Goal: Task Accomplishment & Management: Complete application form

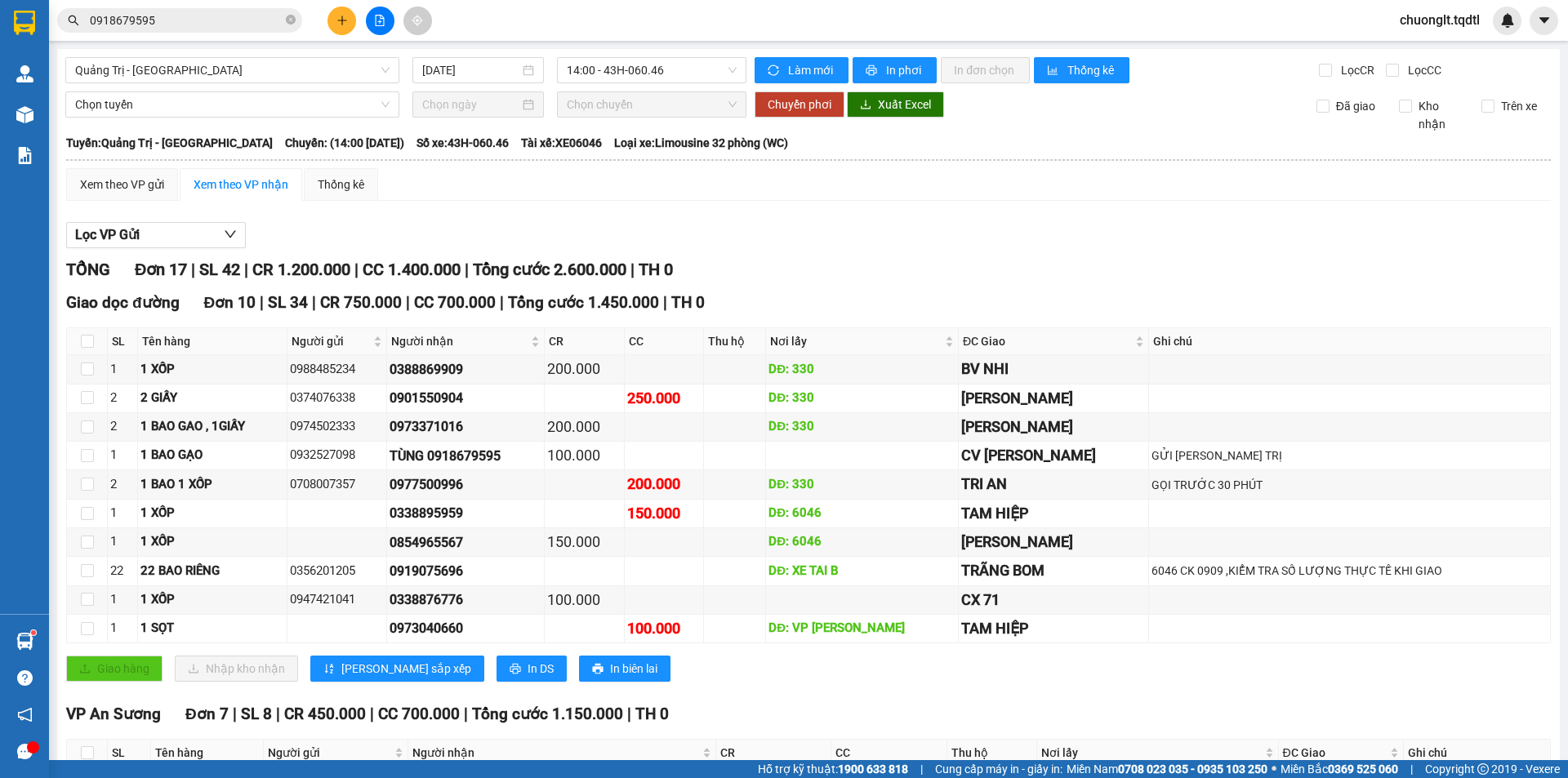
scroll to position [292, 0]
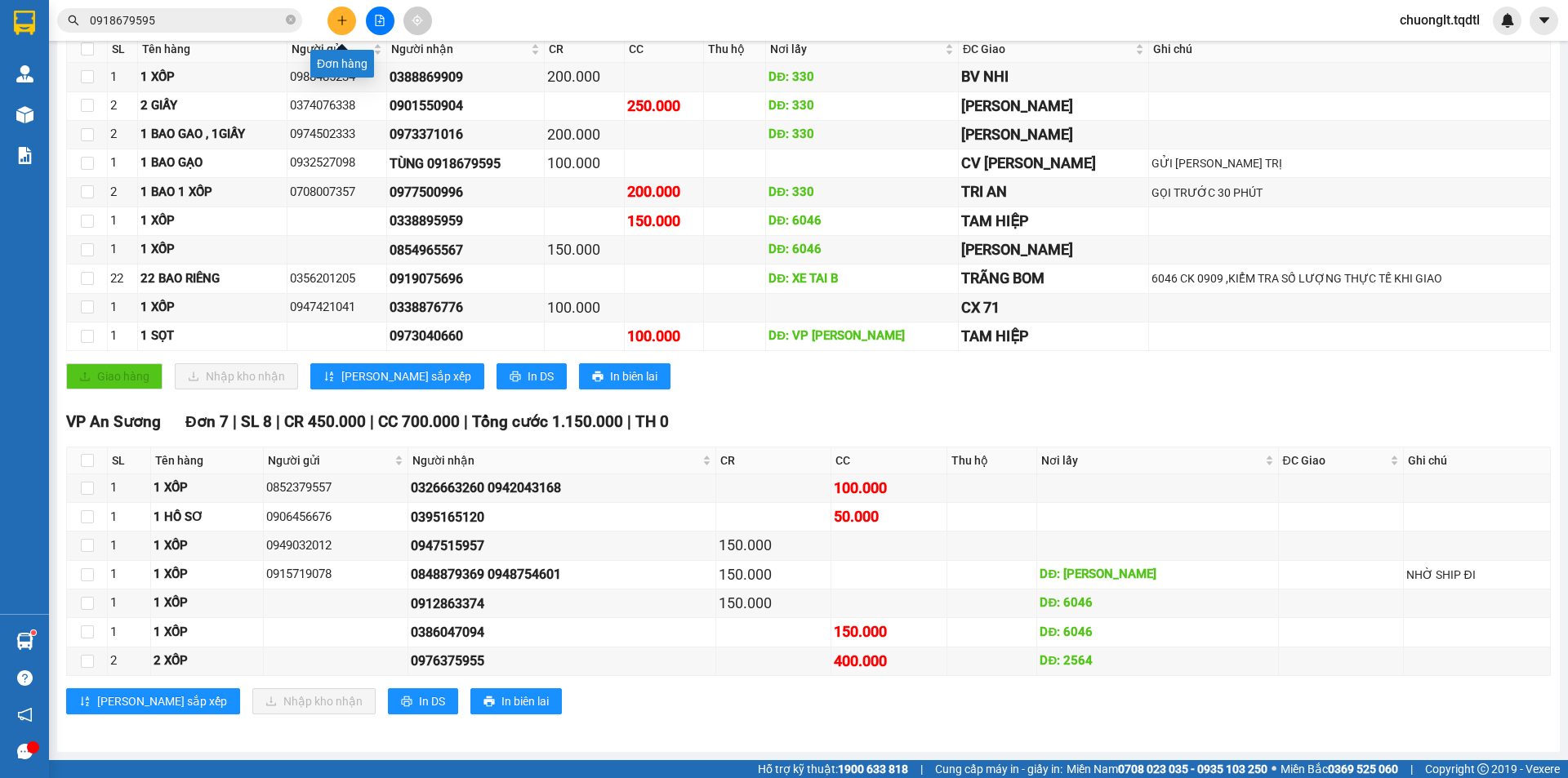
click at [342, 16] on icon "plus" at bounding box center [343, 20] width 12 height 12
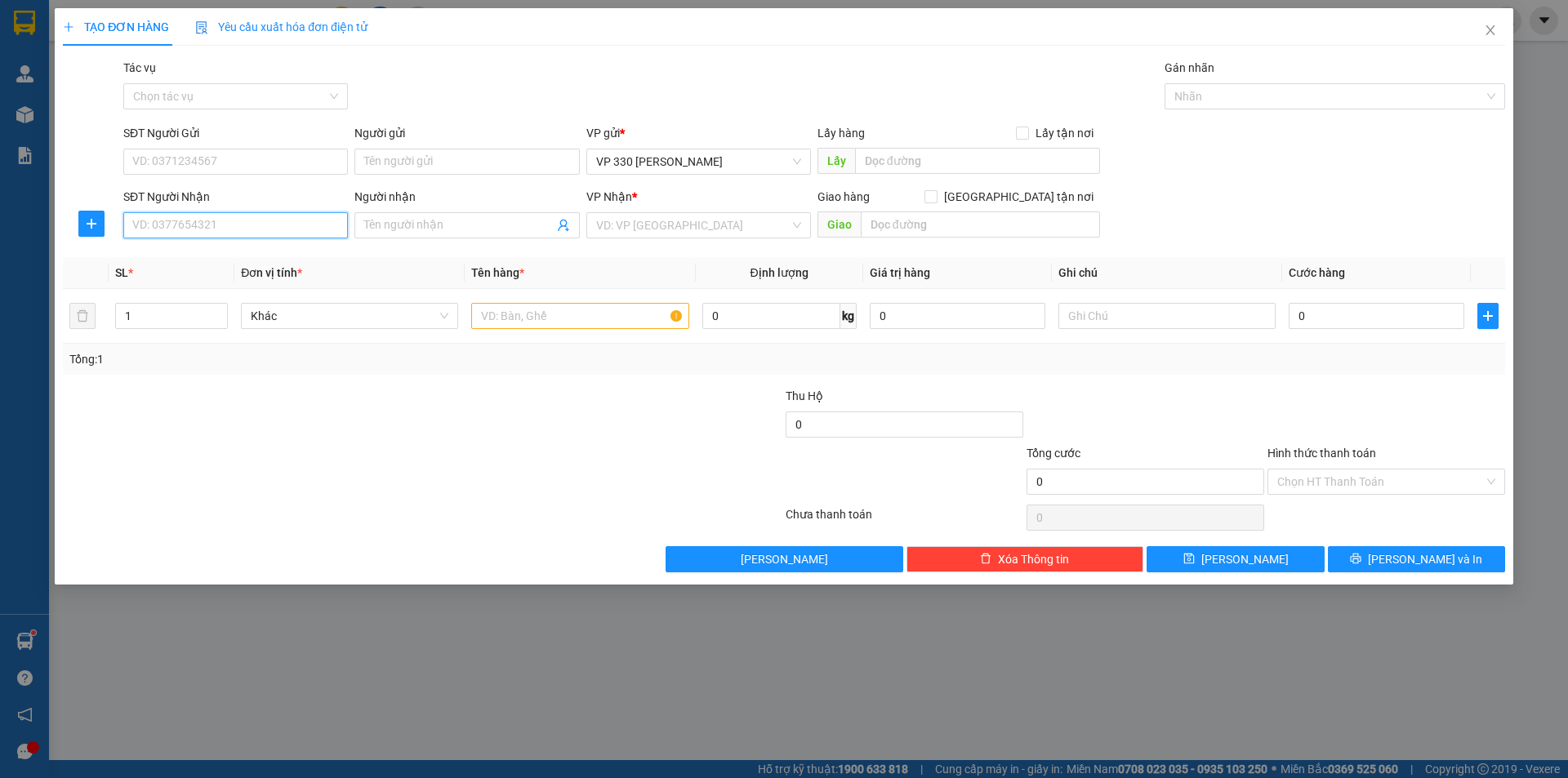
click at [238, 225] on input "SĐT Người Nhận" at bounding box center [235, 225] width 224 height 26
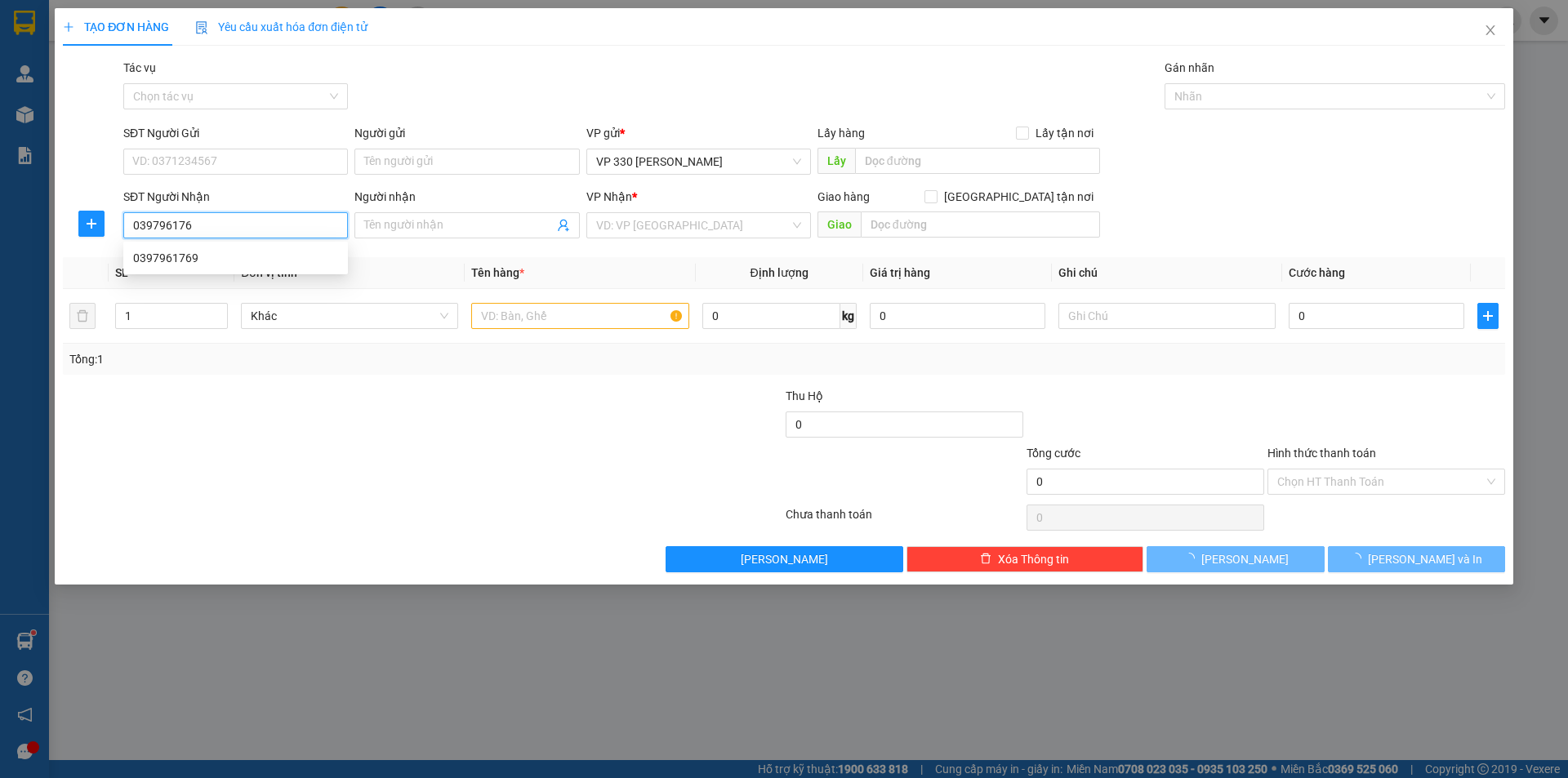
type input "0397961769"
click at [200, 257] on div "0397961769" at bounding box center [235, 257] width 205 height 18
type input "[DEMOGRAPHIC_DATA]"
type input "0397961769"
click at [498, 324] on input "text" at bounding box center [579, 316] width 217 height 26
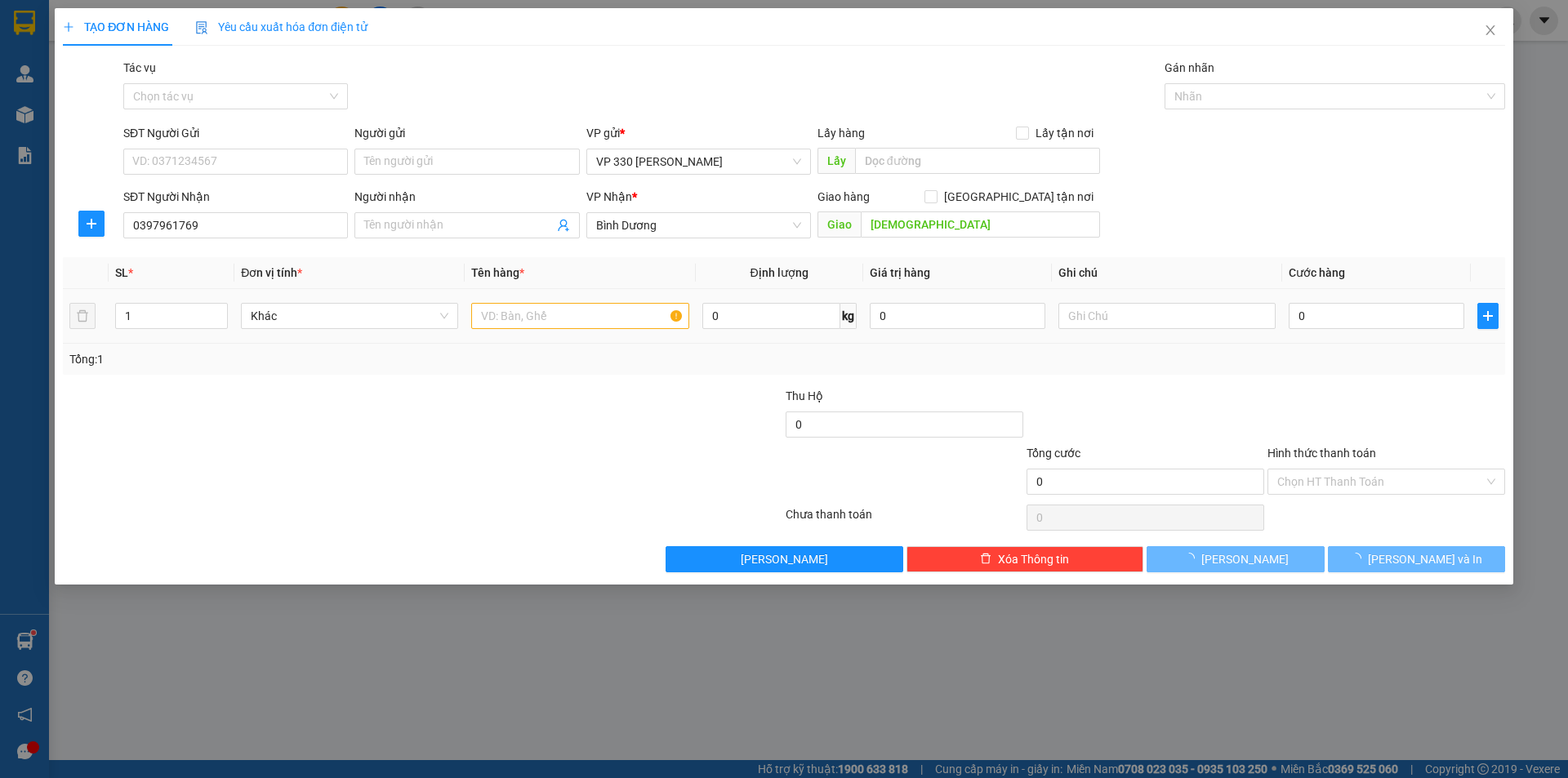
type input "200.000"
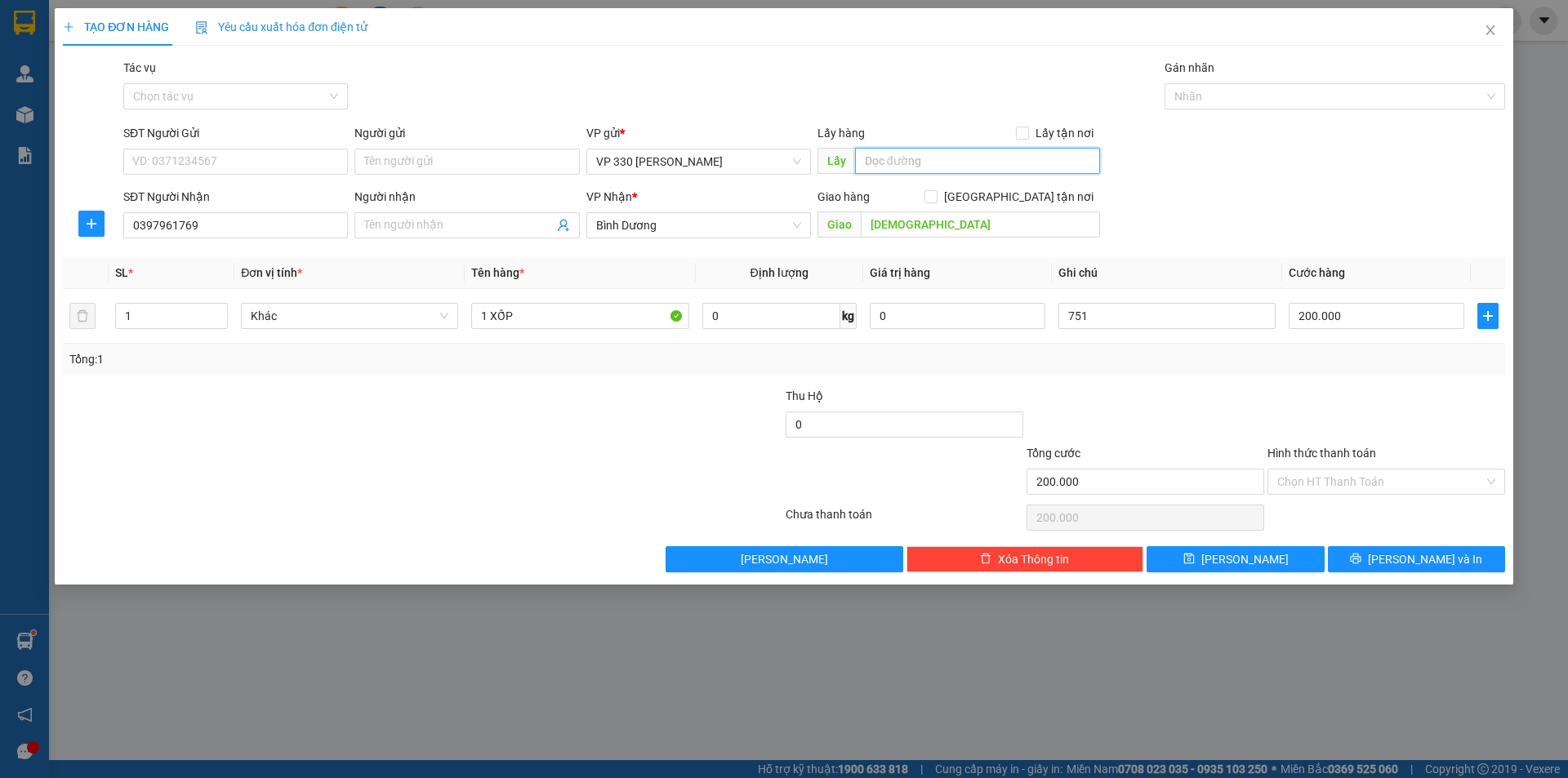
click at [922, 158] on input "text" at bounding box center [977, 160] width 245 height 26
type input "VP HYÊN"
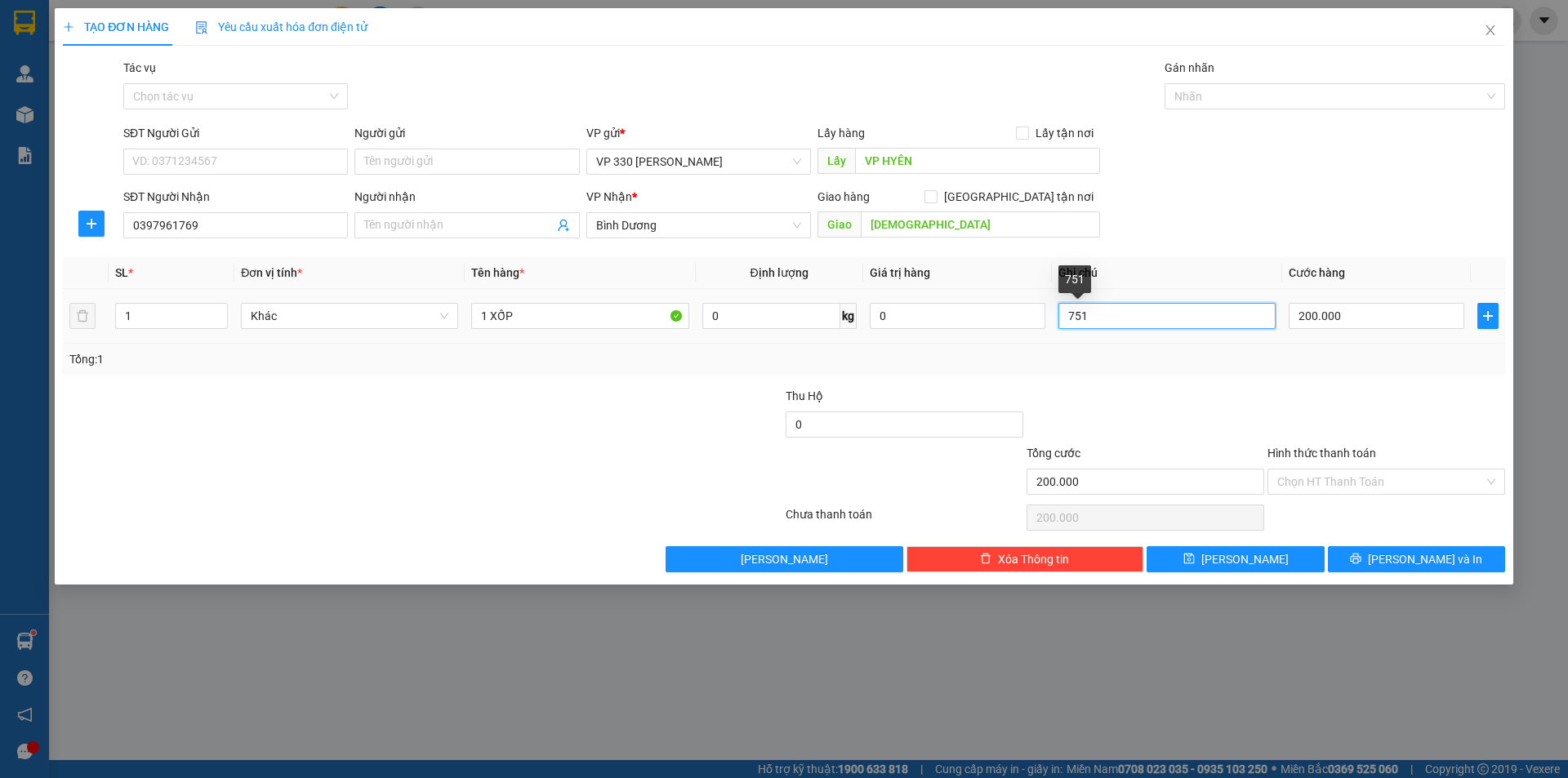
click at [1102, 312] on input "751" at bounding box center [1166, 316] width 217 height 26
type input "16073"
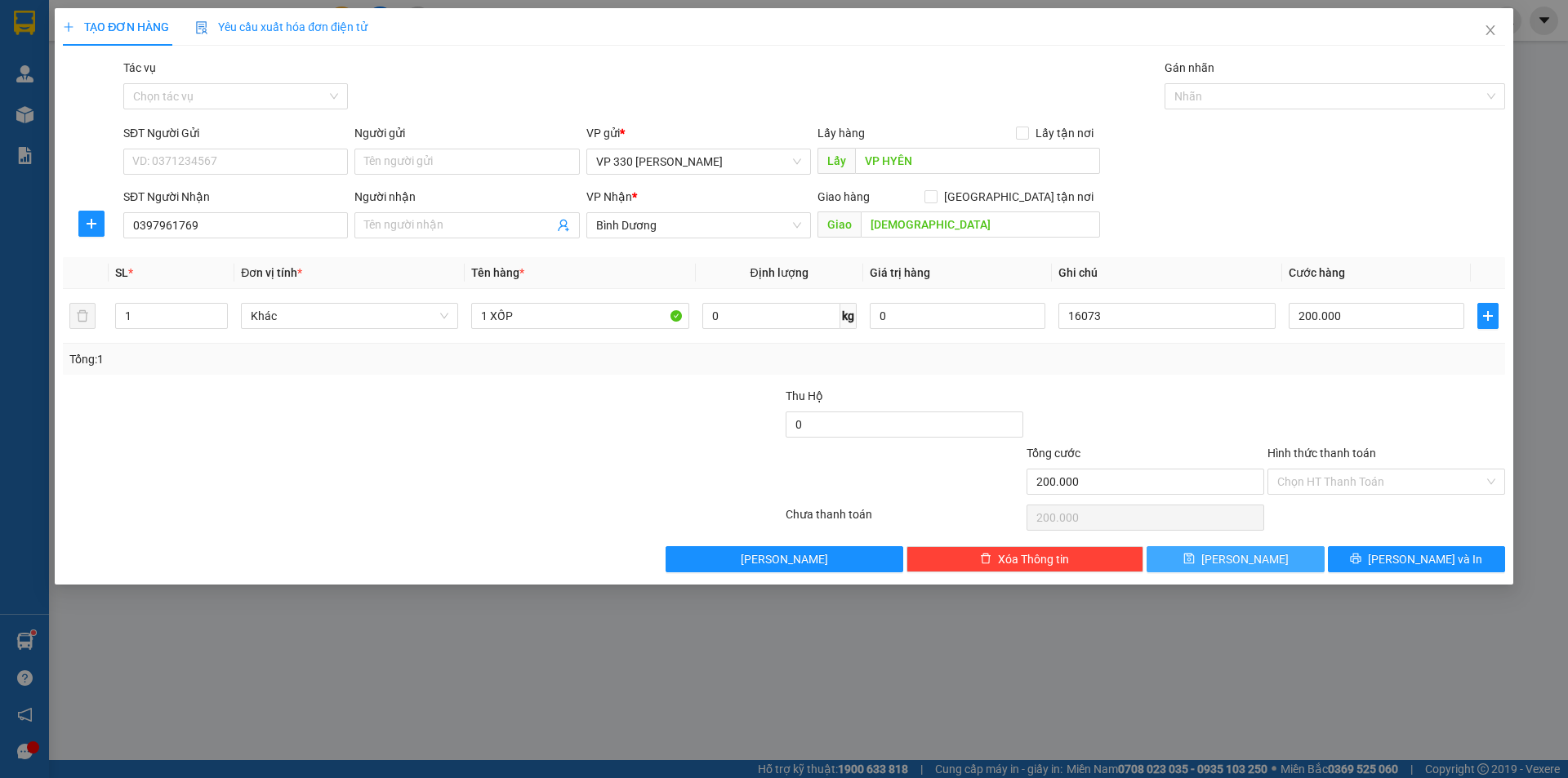
click at [1284, 567] on button "[PERSON_NAME]" at bounding box center [1235, 559] width 177 height 26
type input "0"
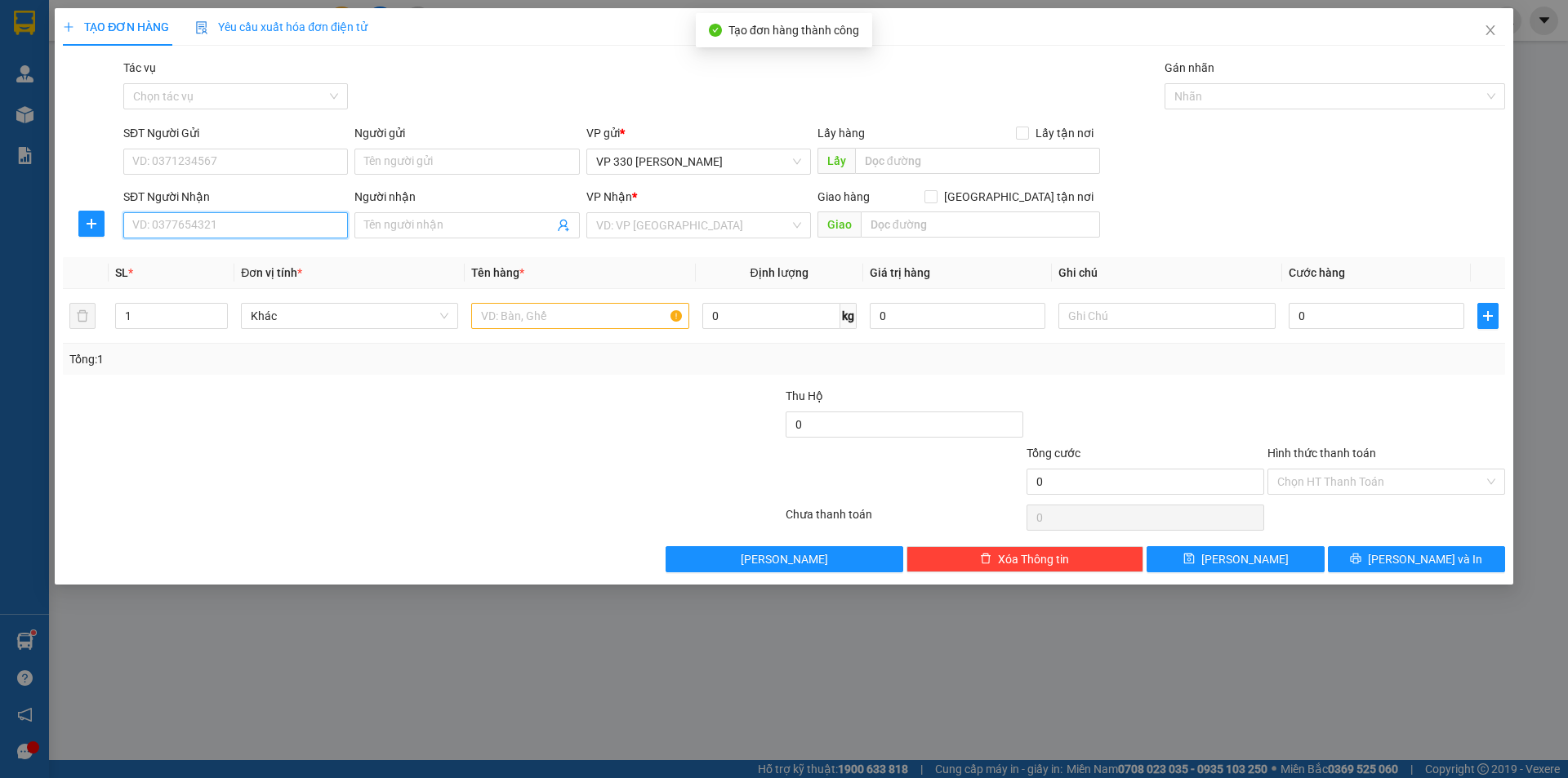
click at [149, 213] on input "SĐT Người Nhận" at bounding box center [235, 225] width 224 height 26
click at [192, 258] on div "0333833824" at bounding box center [235, 257] width 205 height 18
type input "0333833824"
type input "130.000"
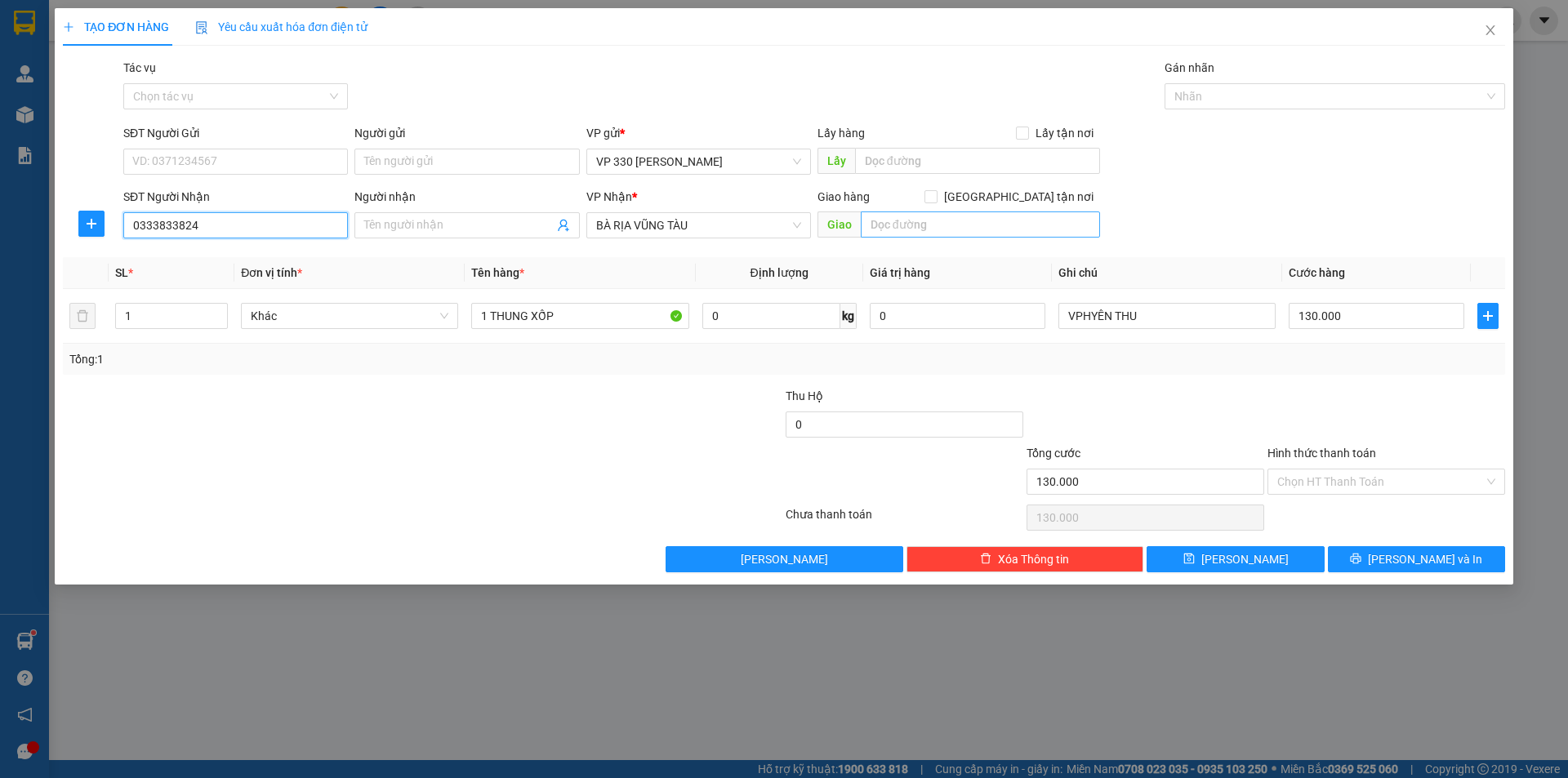
type input "0333833824"
click at [906, 232] on input "text" at bounding box center [981, 224] width 240 height 26
type input "XUYÊN MỘC"
click at [901, 156] on input "text" at bounding box center [977, 160] width 245 height 26
type input "VP HYEN"
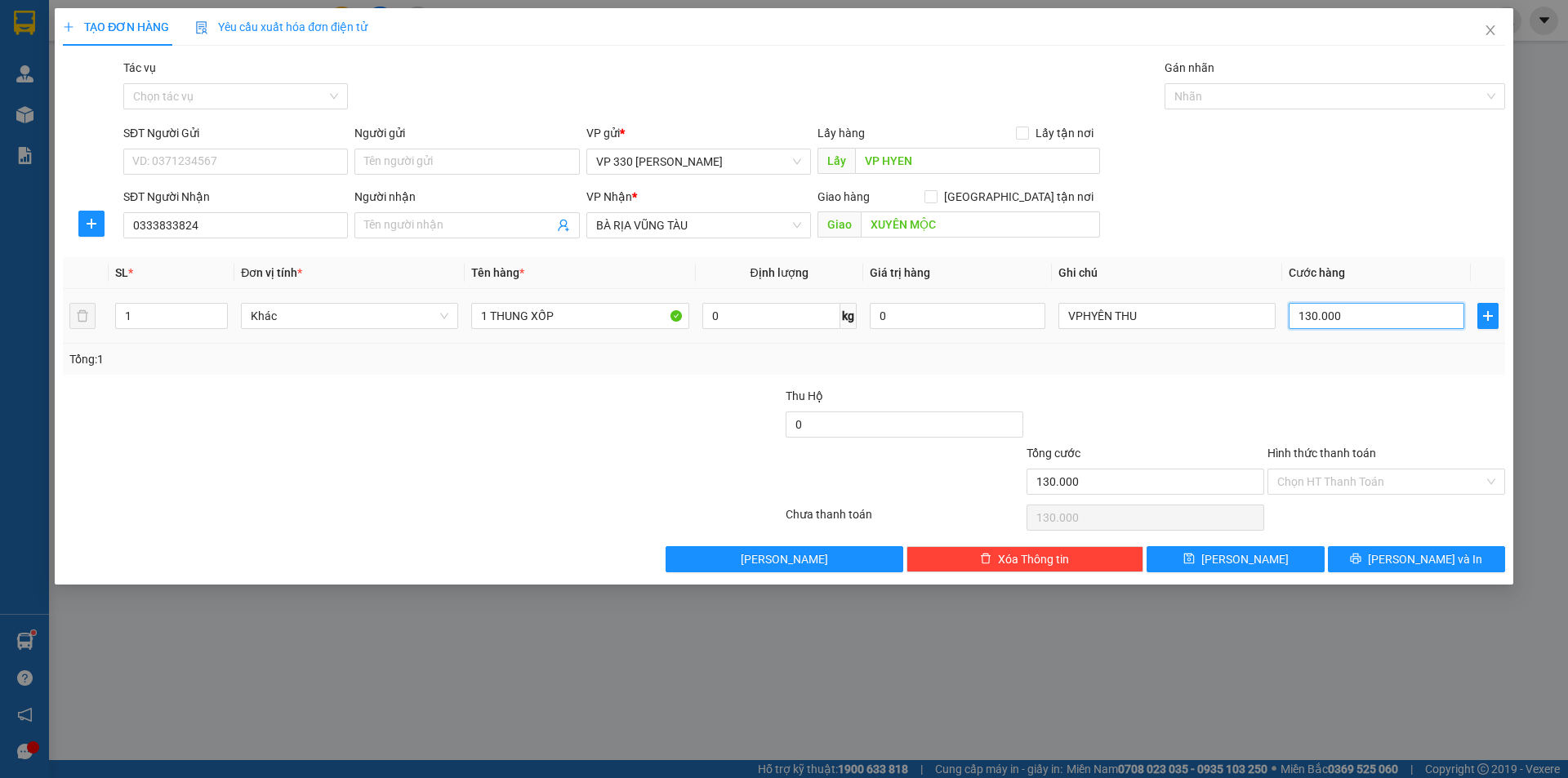
click at [1369, 327] on input "130.000" at bounding box center [1376, 316] width 176 height 26
type input "1"
type input "10"
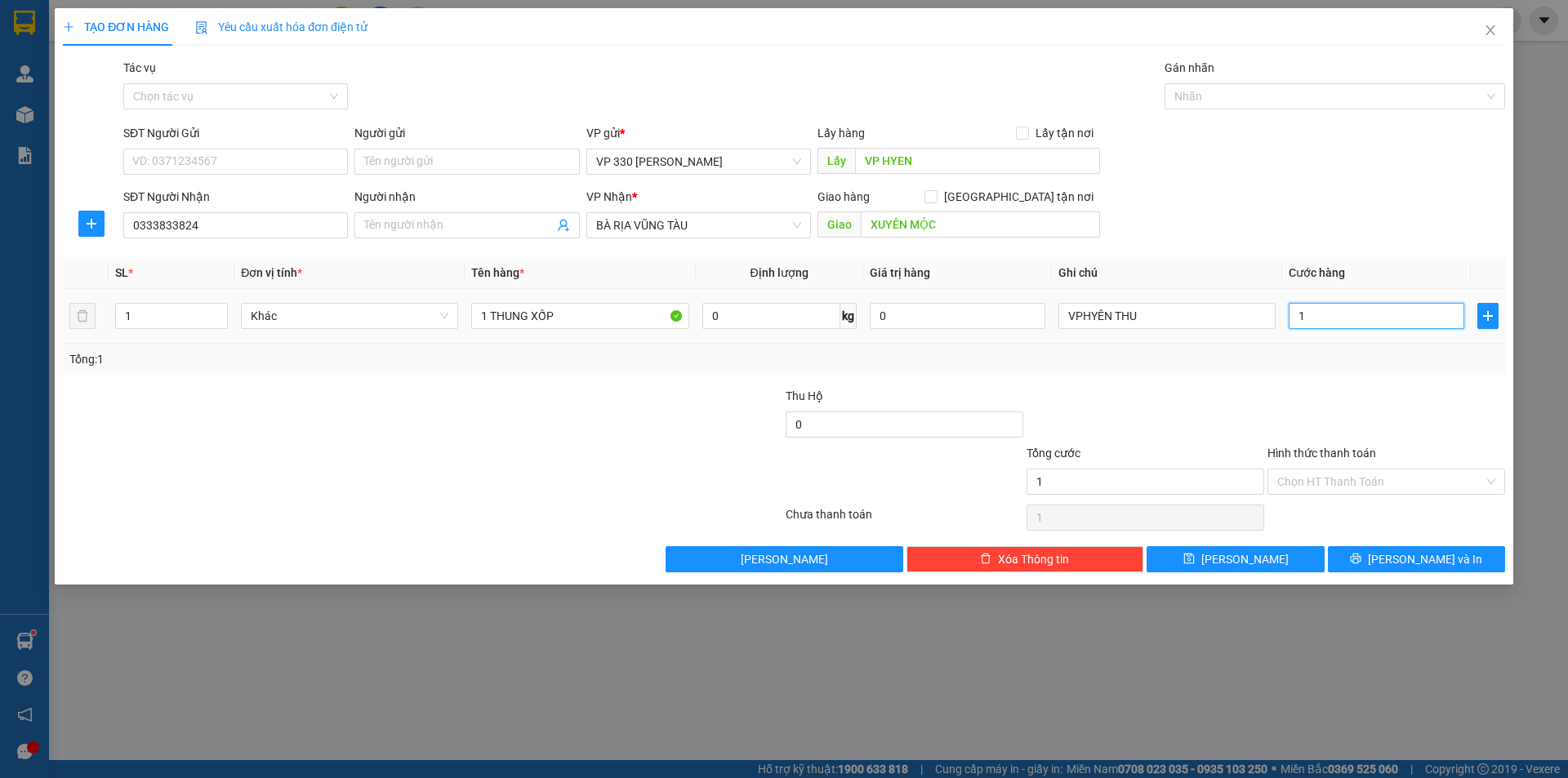
type input "10"
type input "100"
type input "1.000"
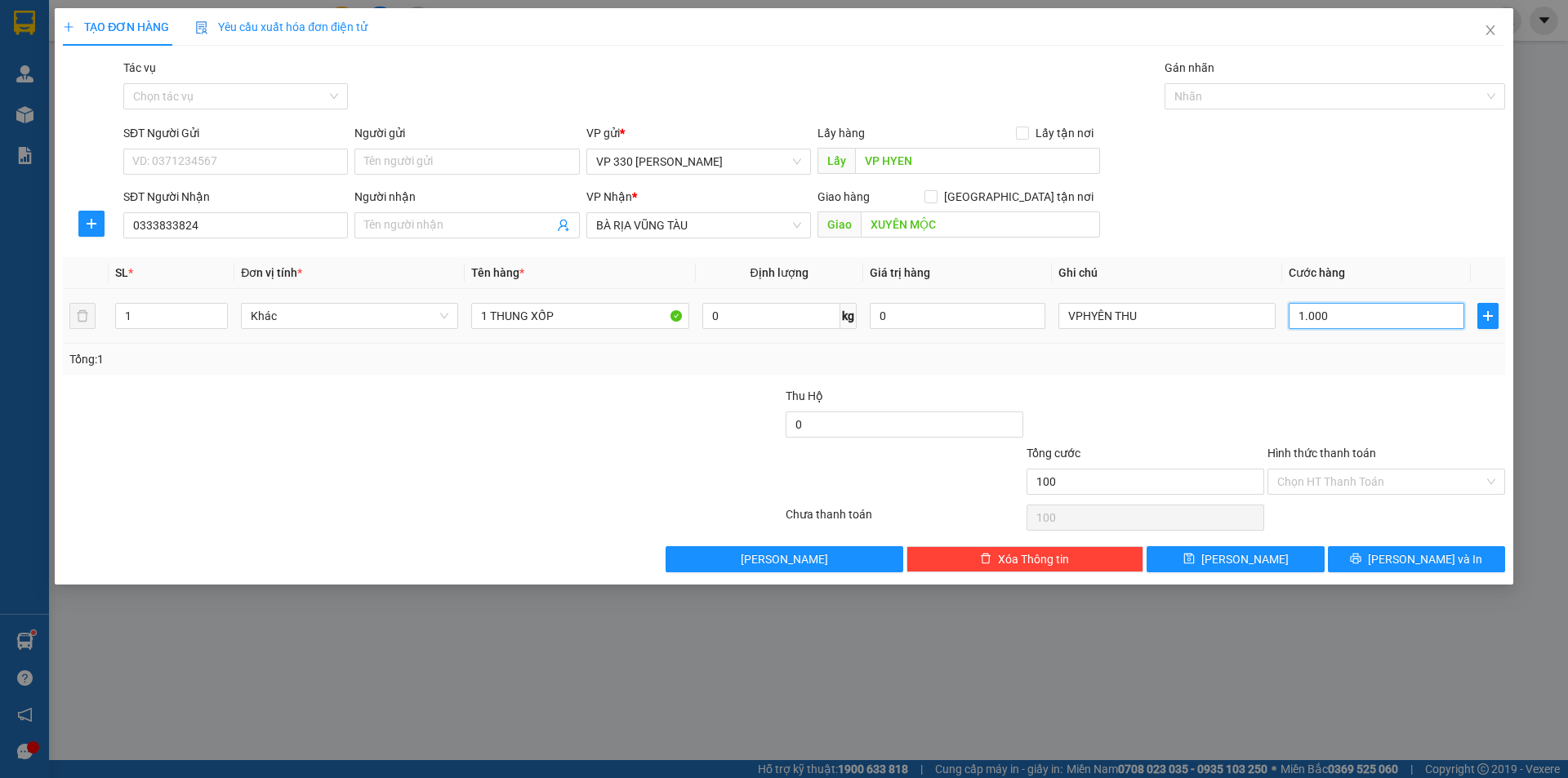
type input "1.000"
type input "10.000"
type input "100.000"
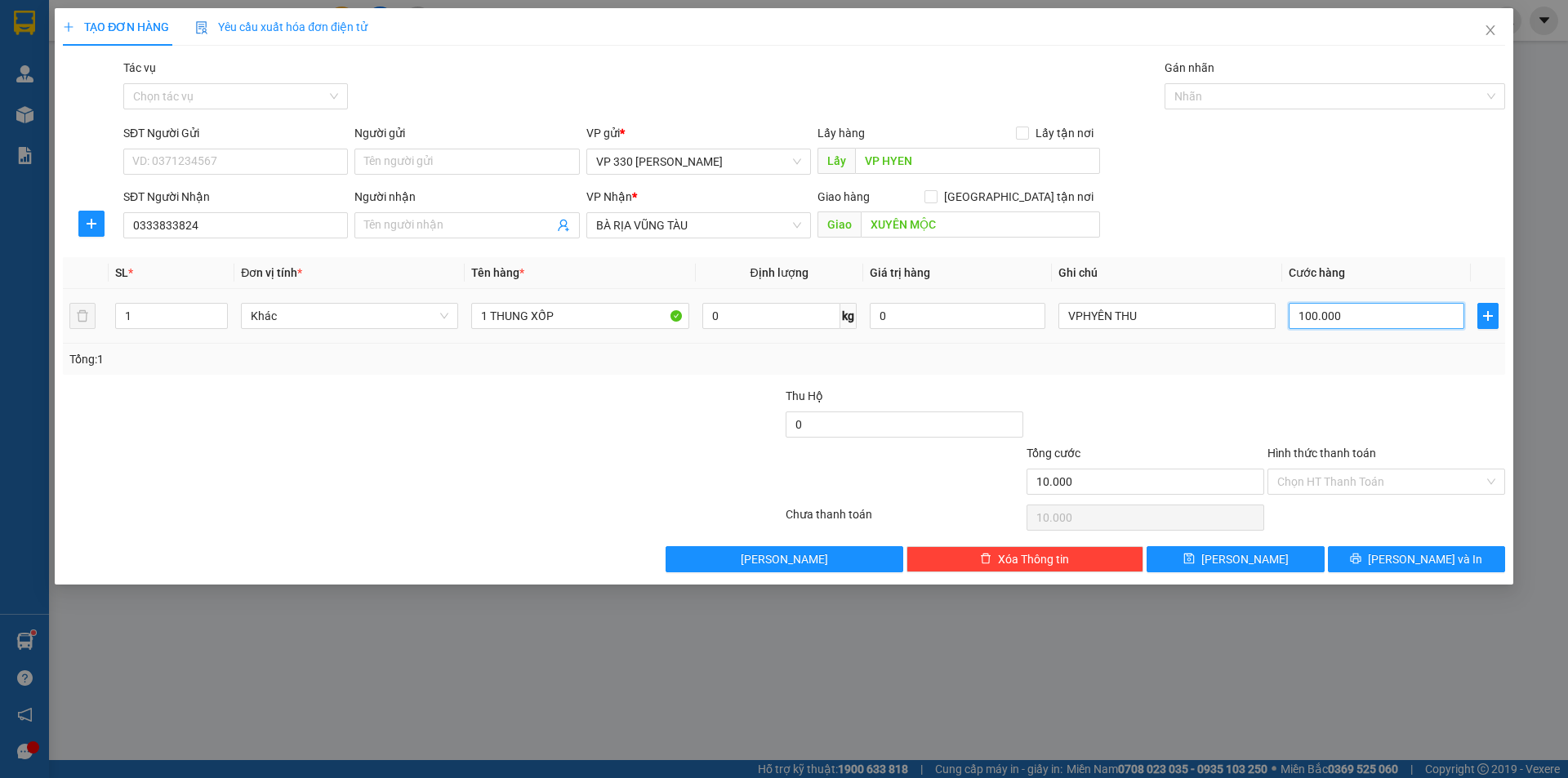
type input "100.000"
click at [1349, 475] on input "Hình thức thanh toán" at bounding box center [1381, 481] width 207 height 24
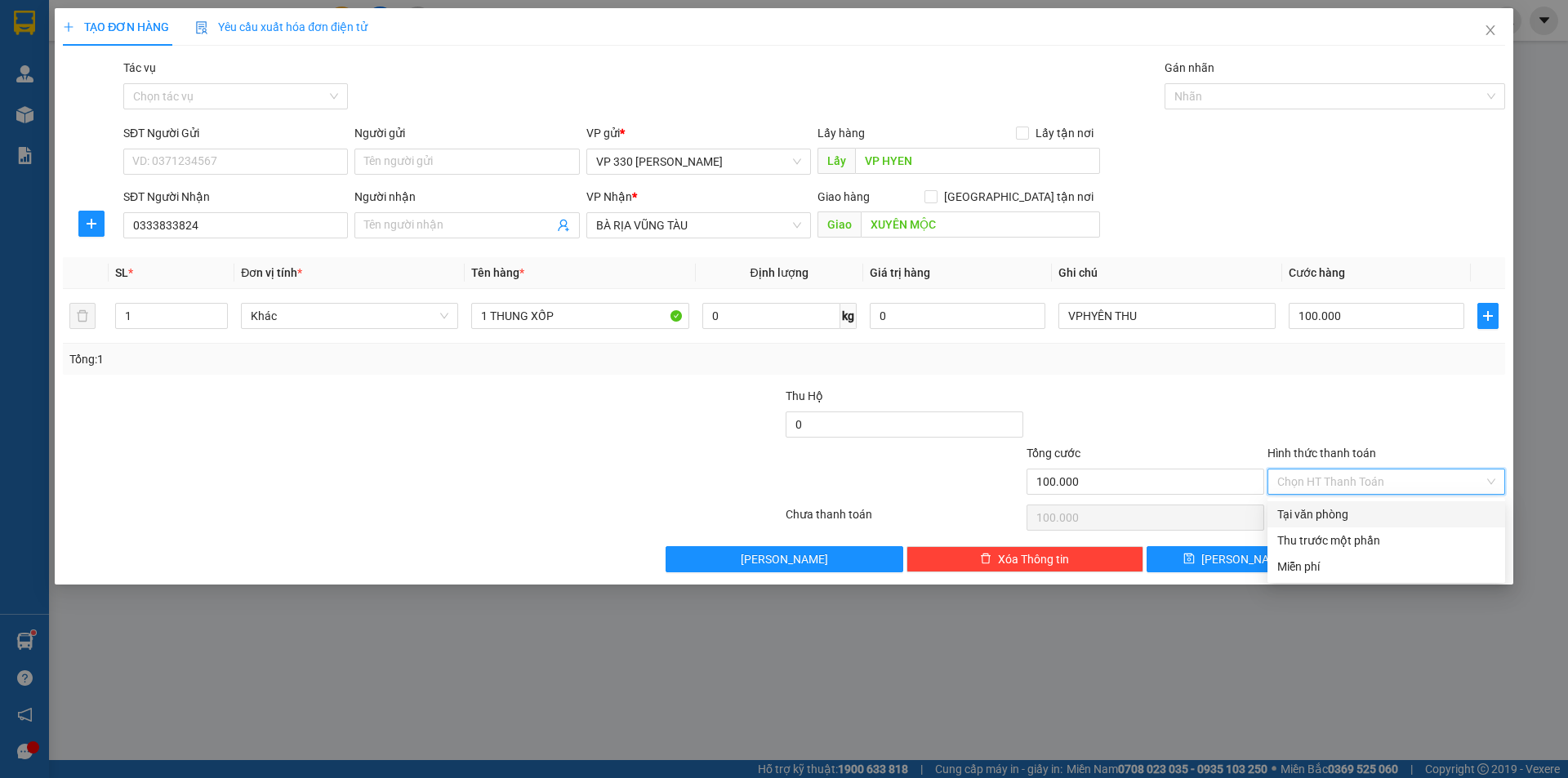
click at [1320, 507] on div "Tại văn phòng" at bounding box center [1387, 514] width 218 height 18
type input "0"
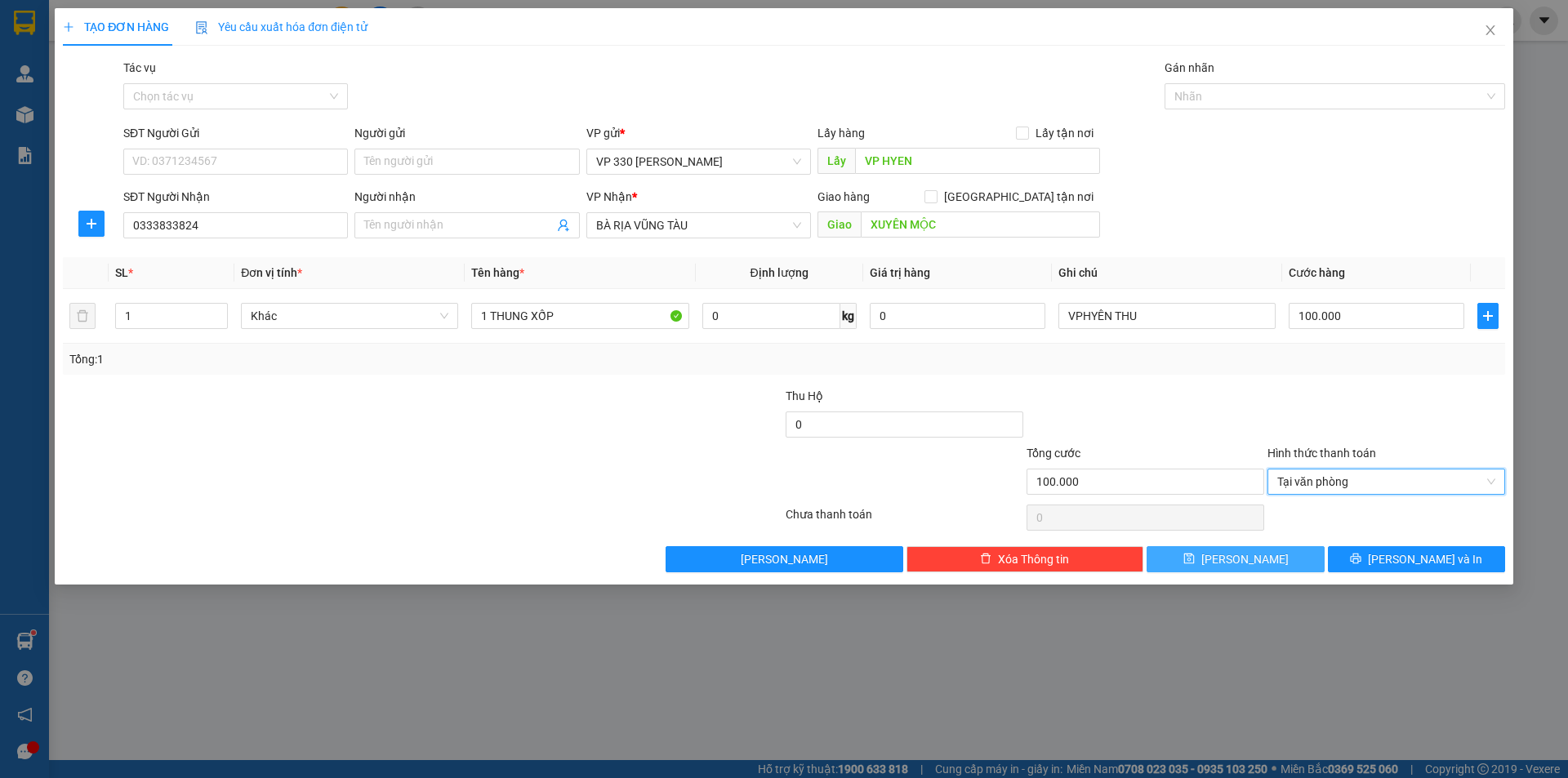
click at [1251, 559] on span "[PERSON_NAME]" at bounding box center [1246, 559] width 88 height 18
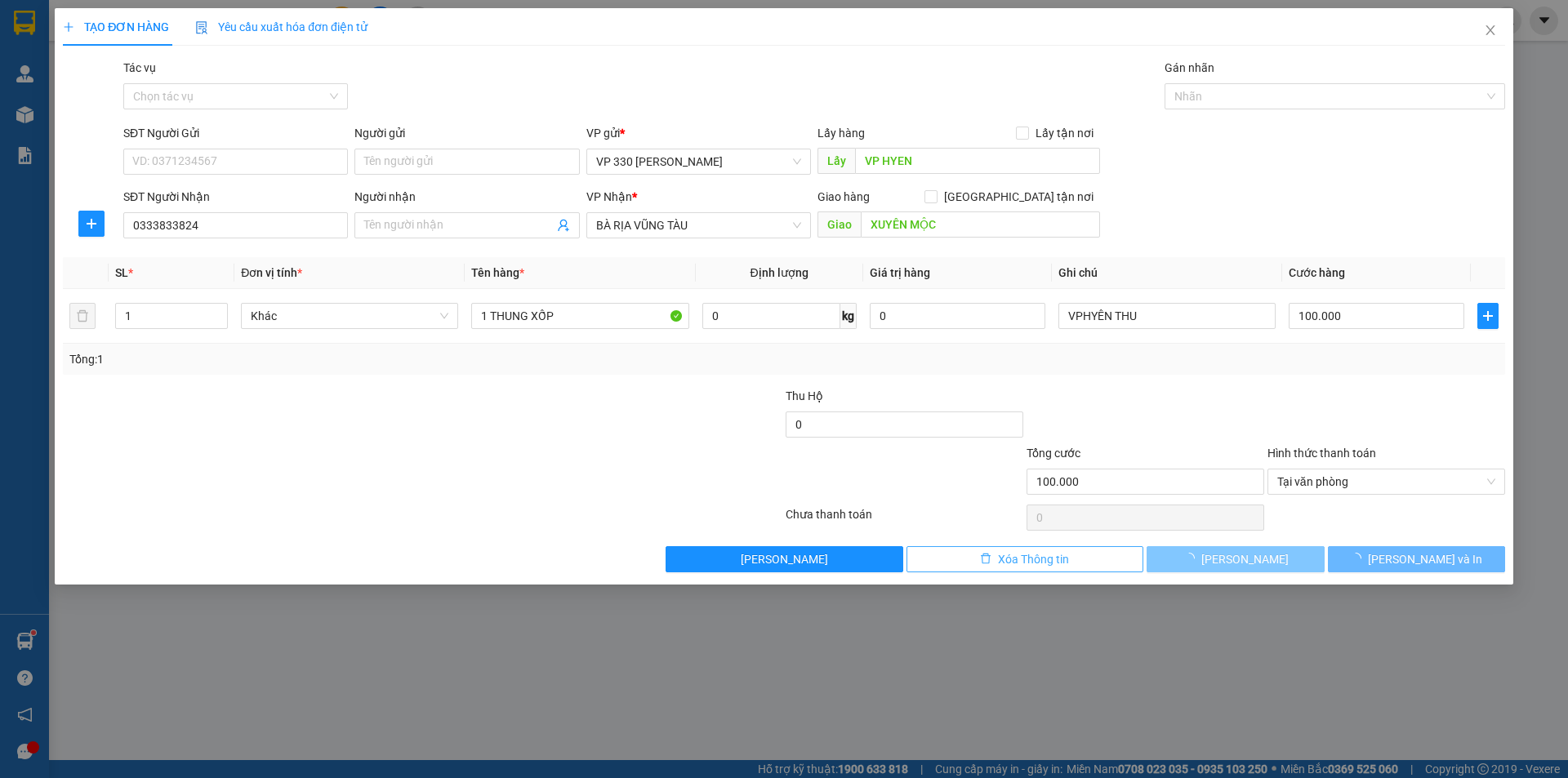
type input "0"
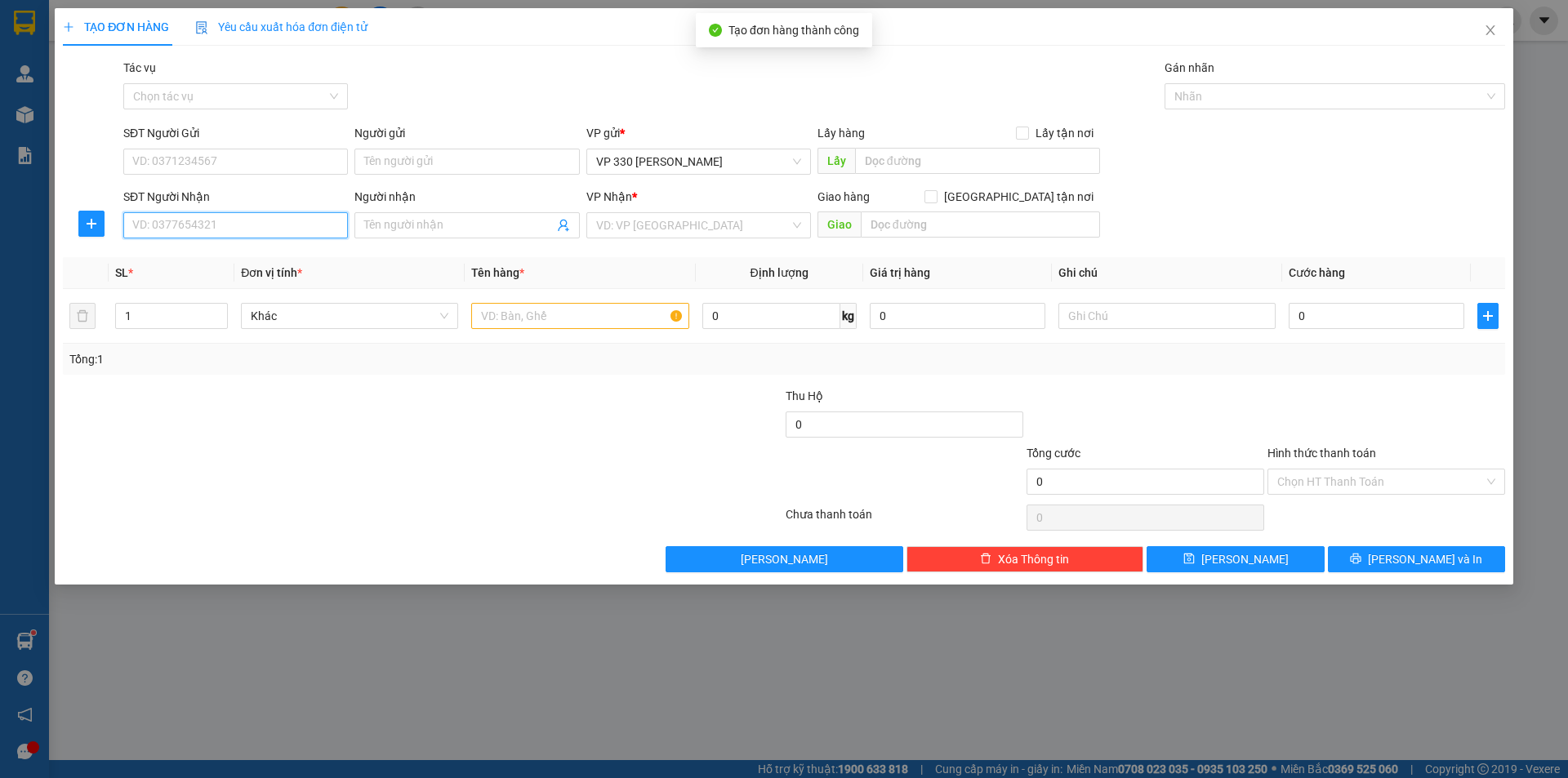
click at [160, 215] on input "SĐT Người Nhận" at bounding box center [235, 225] width 224 height 26
type input "0913929742"
click at [191, 257] on div "0913929742" at bounding box center [235, 257] width 205 height 18
type input "200.000"
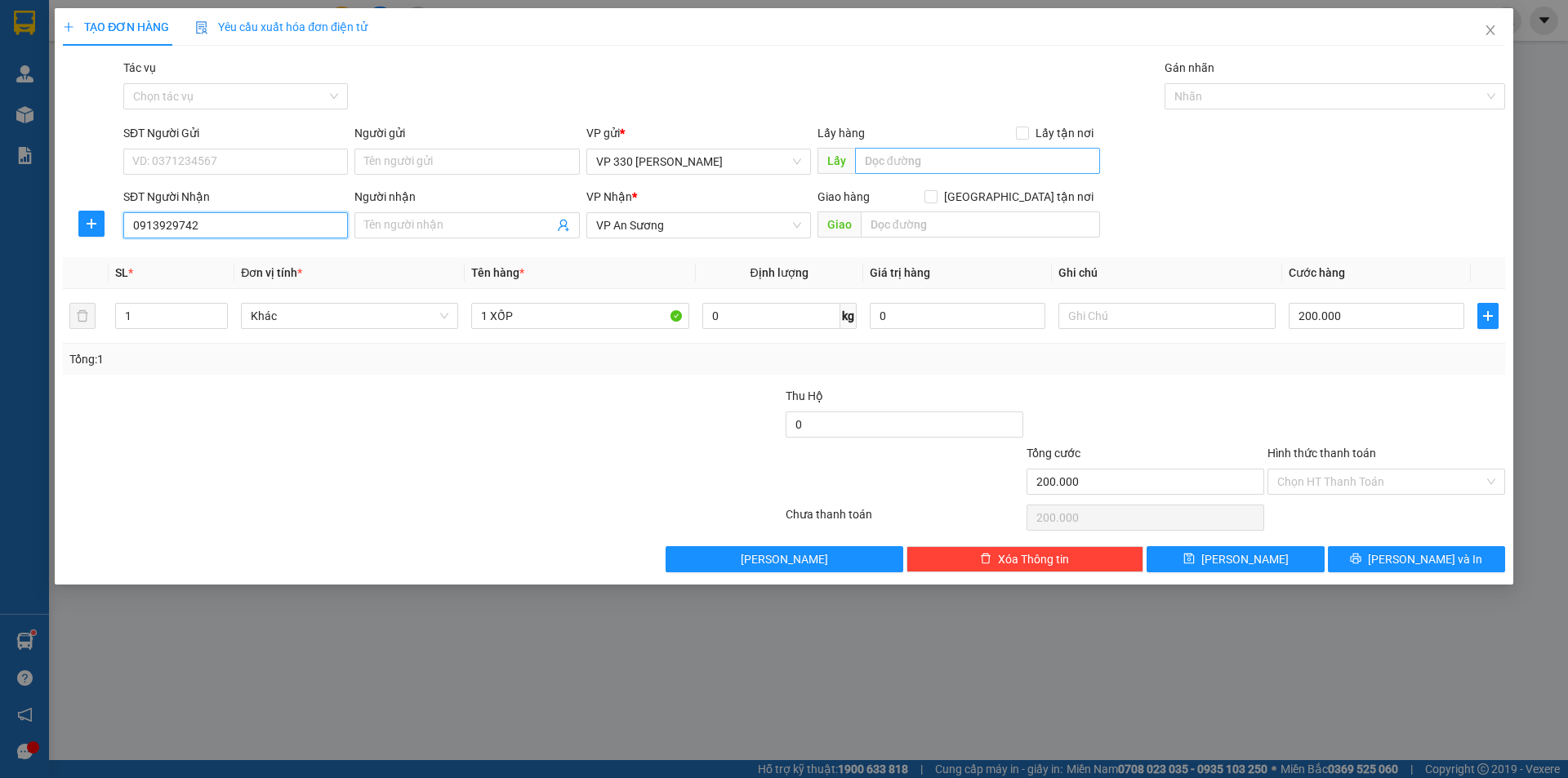
type input "0913929742"
click at [916, 158] on input "text" at bounding box center [977, 160] width 245 height 26
type input "VP HYEN"
click at [1349, 316] on input "200.000" at bounding box center [1376, 316] width 176 height 26
type input "1"
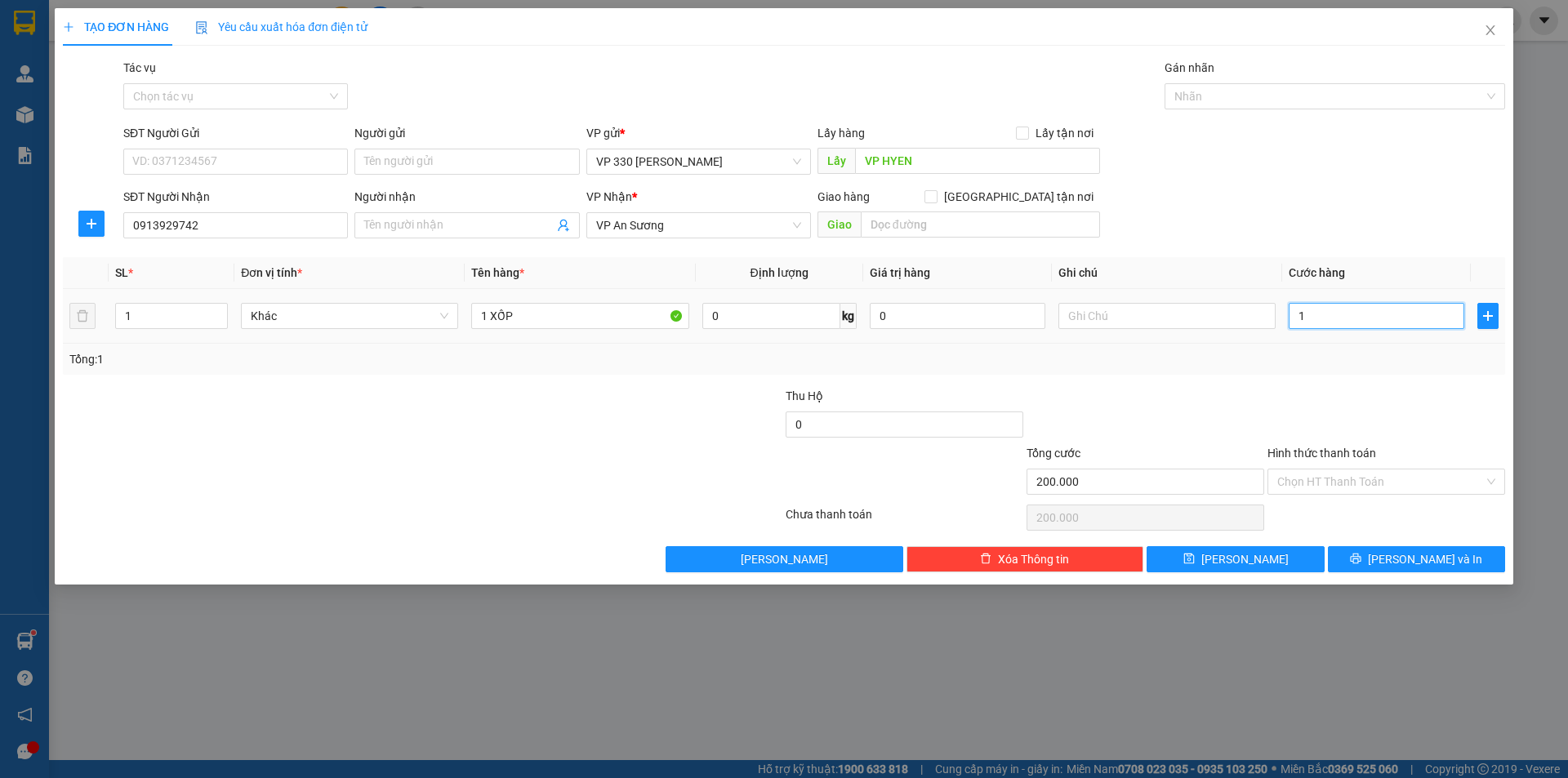
type input "1"
type input "15"
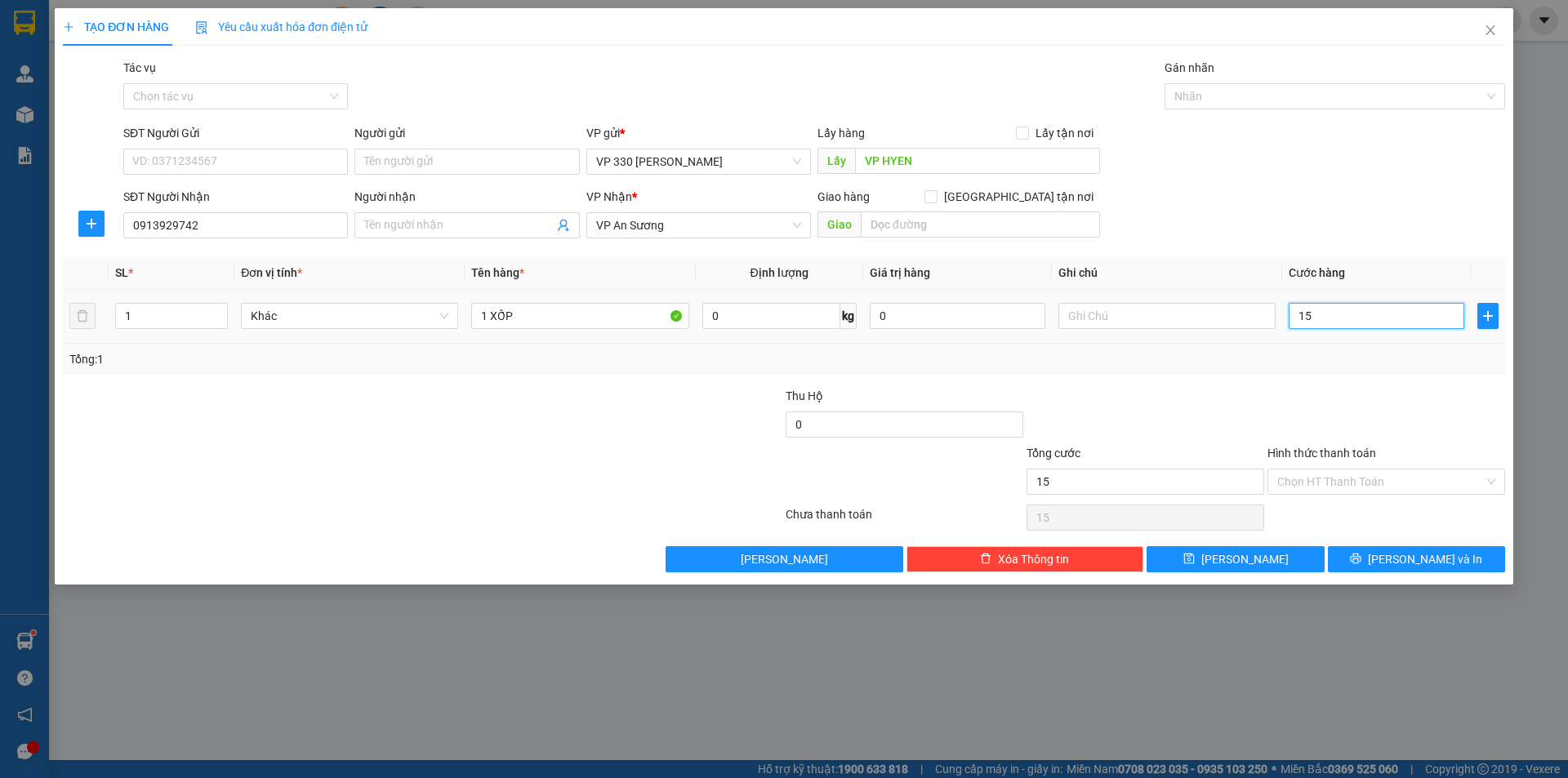
type input "150"
type input "1.500"
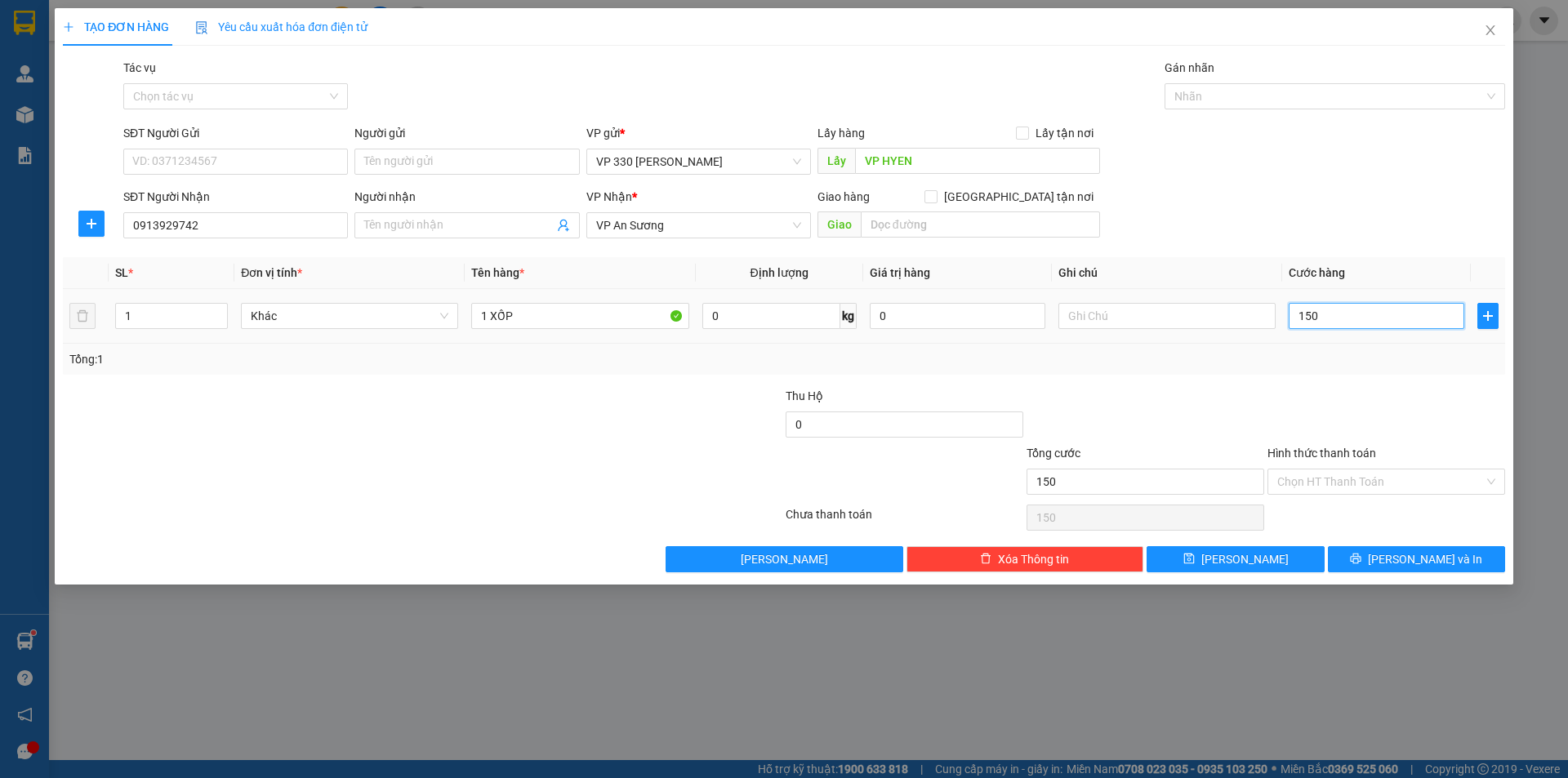
type input "1.500"
type input "15.000"
type input "150.000"
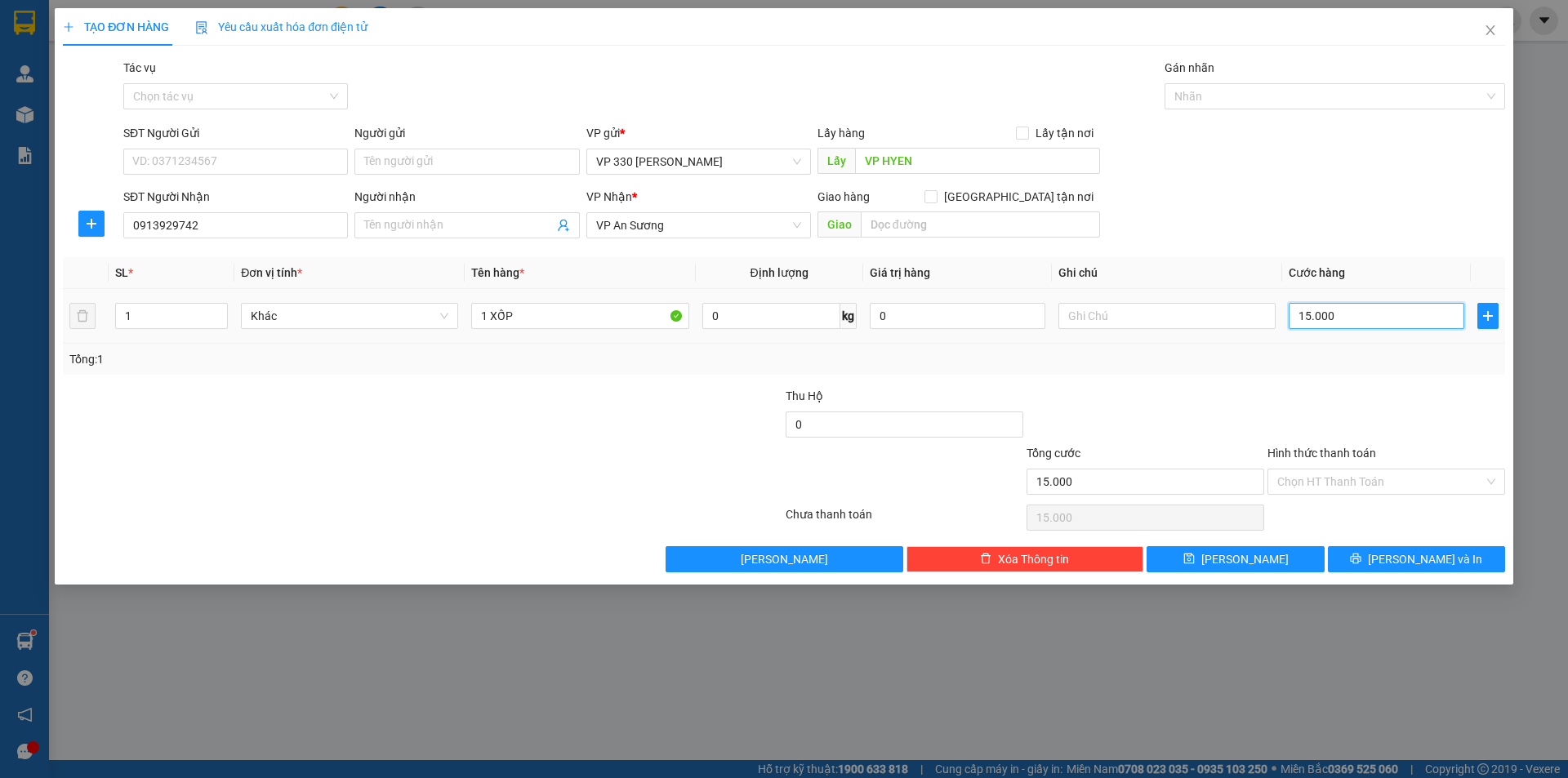
type input "150.000"
click at [1156, 310] on input "text" at bounding box center [1166, 316] width 217 height 26
click at [1194, 556] on icon "save" at bounding box center [1188, 559] width 11 height 11
type input "0"
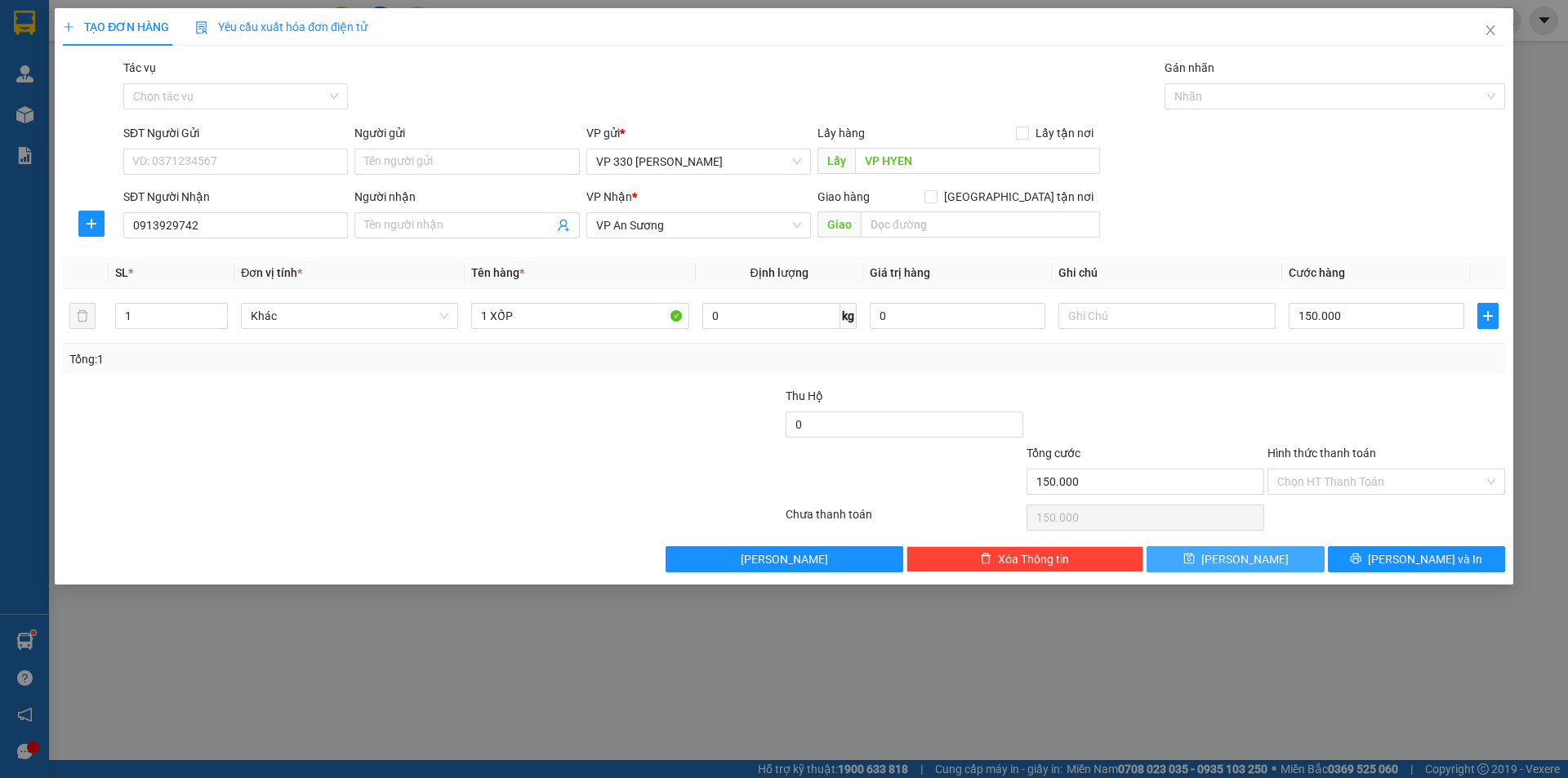
type input "0"
click at [258, 226] on input "SĐT Người Nhận" at bounding box center [235, 225] width 224 height 26
type input "0355528475"
click at [227, 253] on div "0355528475" at bounding box center [235, 257] width 205 height 18
type input "150.000"
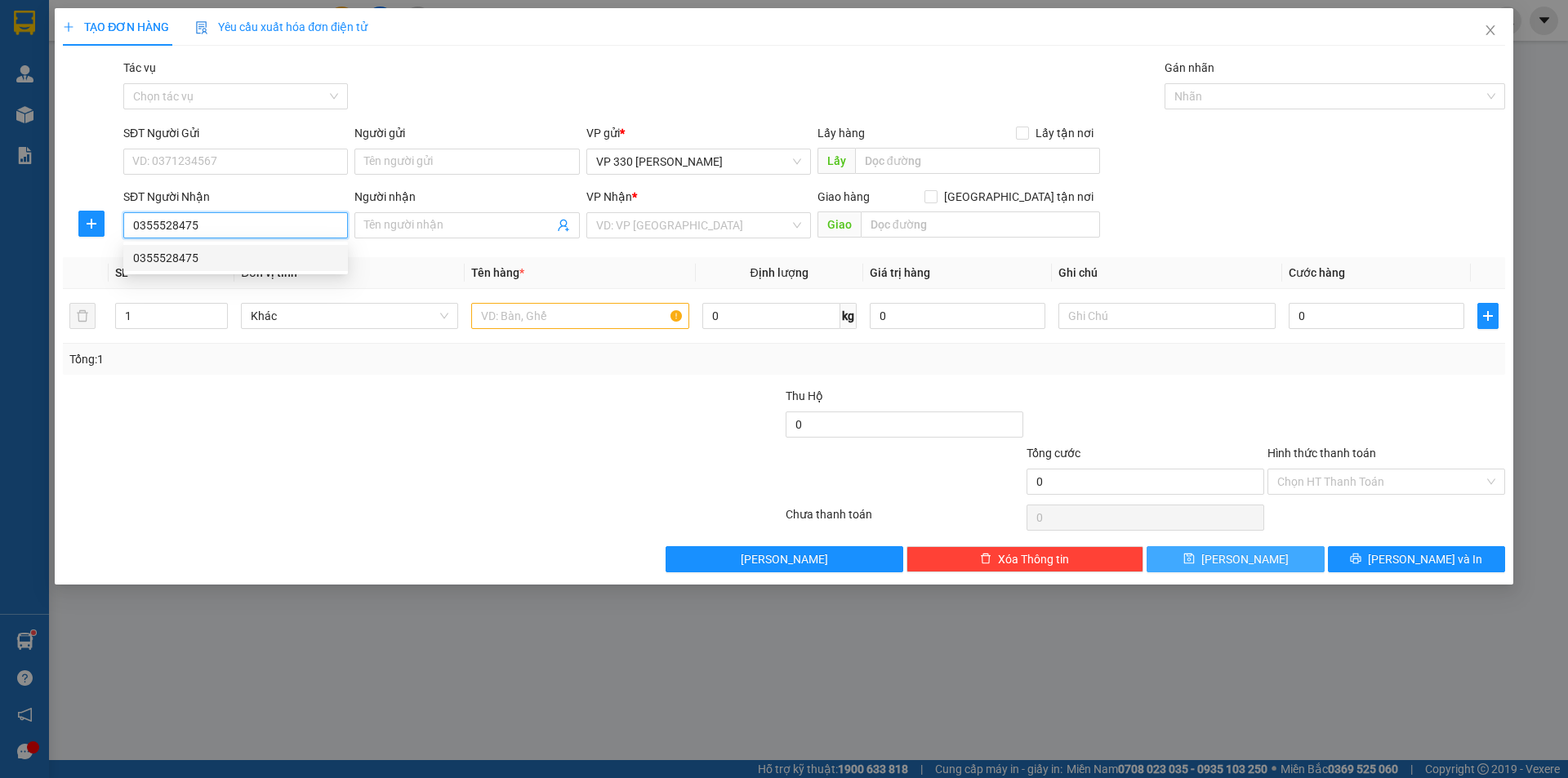
type input "150.000"
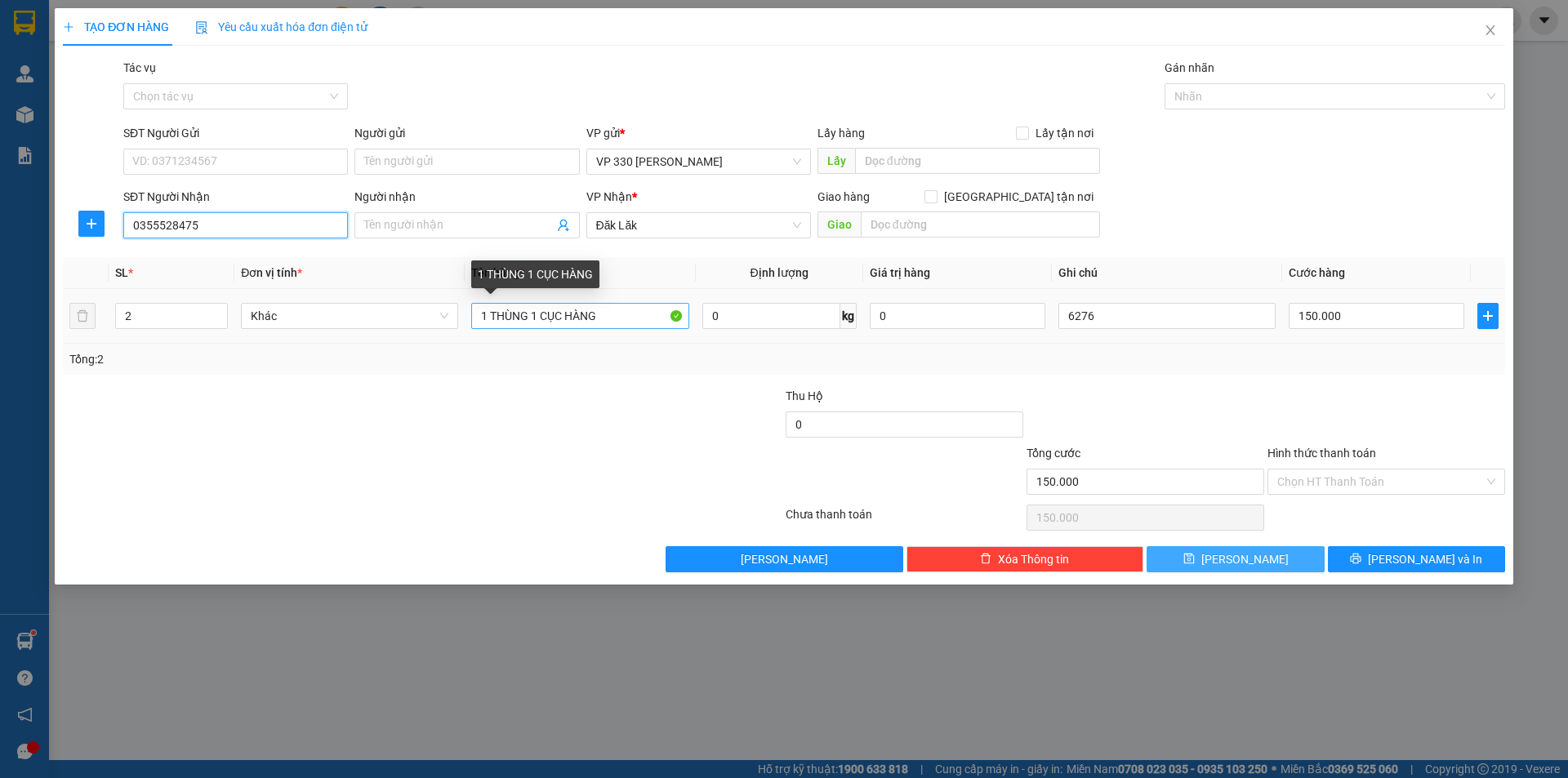
type input "0355528475"
drag, startPoint x: 618, startPoint y: 315, endPoint x: 388, endPoint y: 217, distance: 250.0
click at [456, 317] on tr "2 Khác 1 THÙNG 1 CỤC HÀNG 0 kg 0 6276 150.000" at bounding box center [784, 316] width 1442 height 55
type input "1 BAO 1 XỐP 1 GIẤY"
type input "3"
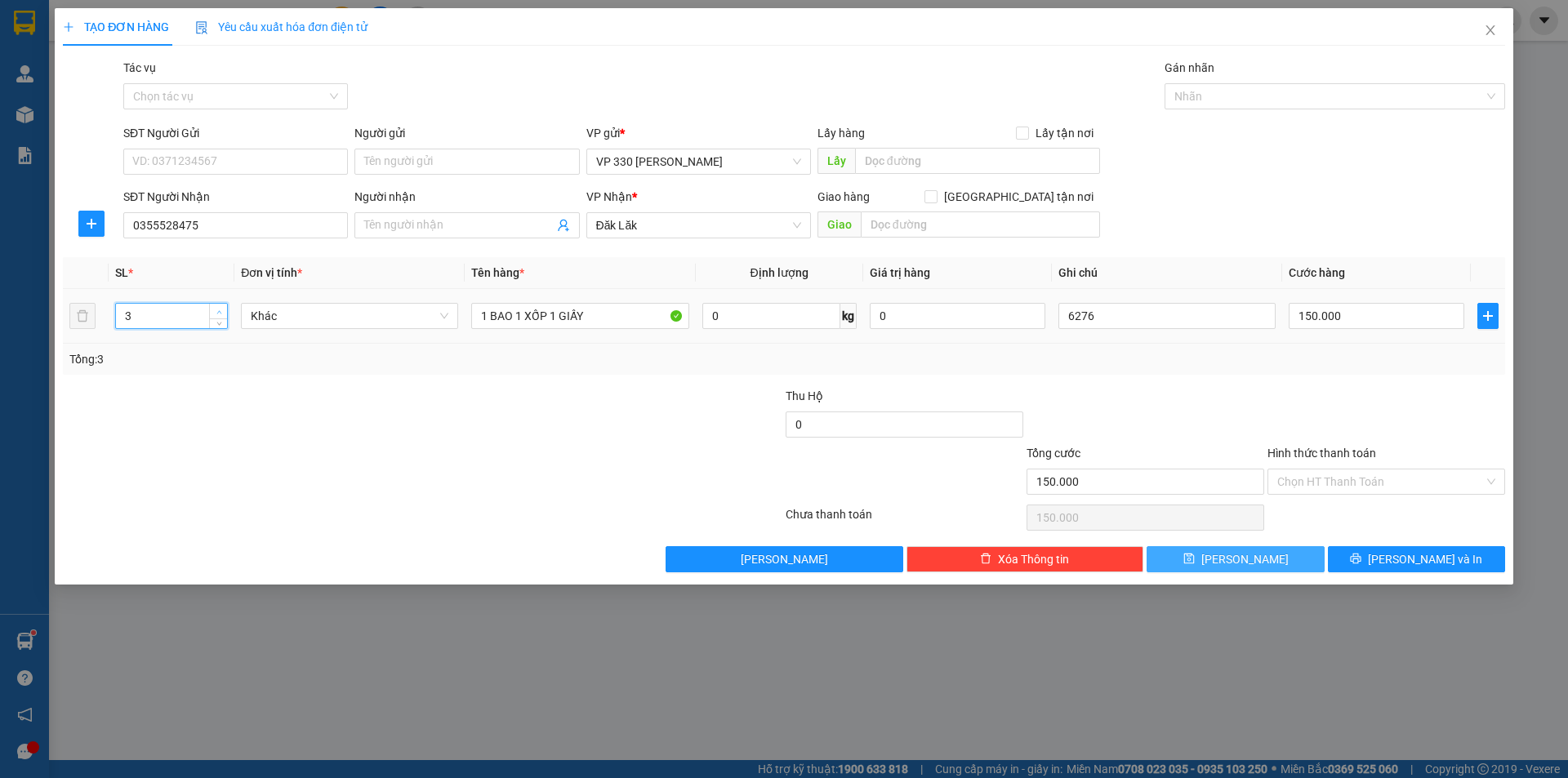
click at [219, 307] on span "up" at bounding box center [219, 312] width 10 height 10
click at [895, 158] on input "text" at bounding box center [977, 160] width 245 height 26
type input "VP HYEN"
click at [1354, 315] on input "150.000" at bounding box center [1376, 316] width 176 height 26
type input "3"
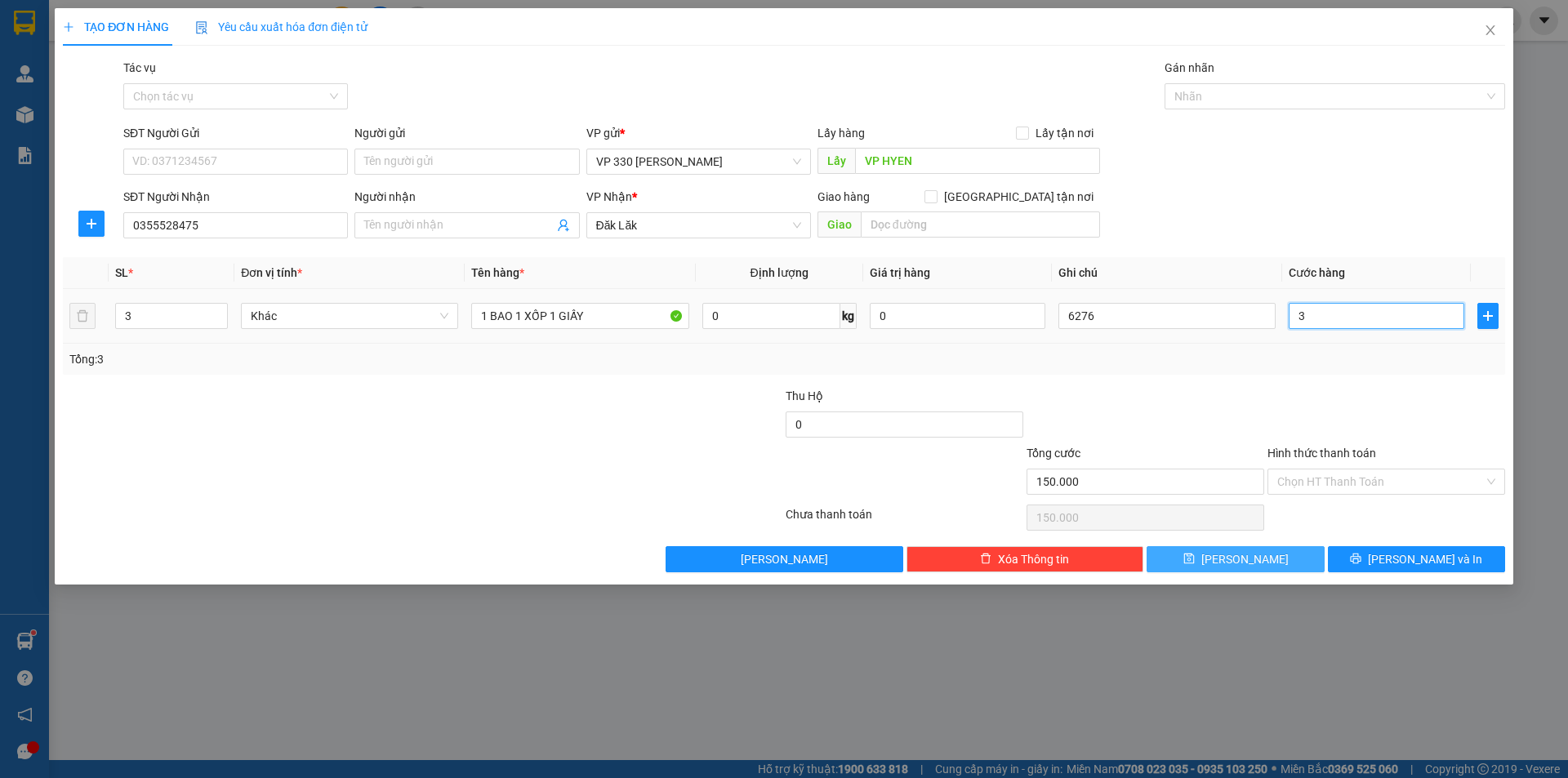
type input "3"
type input "30"
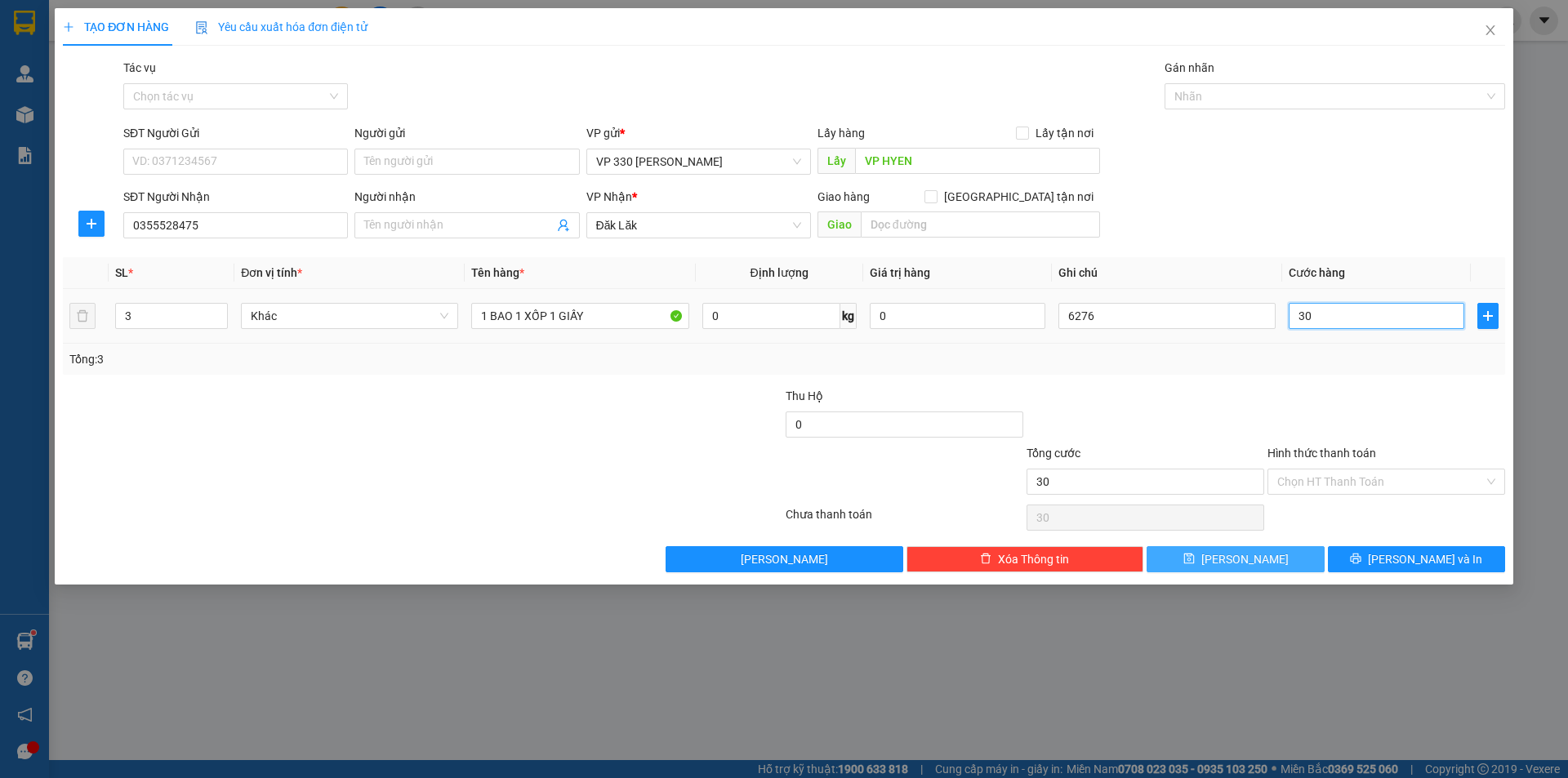
type input "300"
type input "3.000"
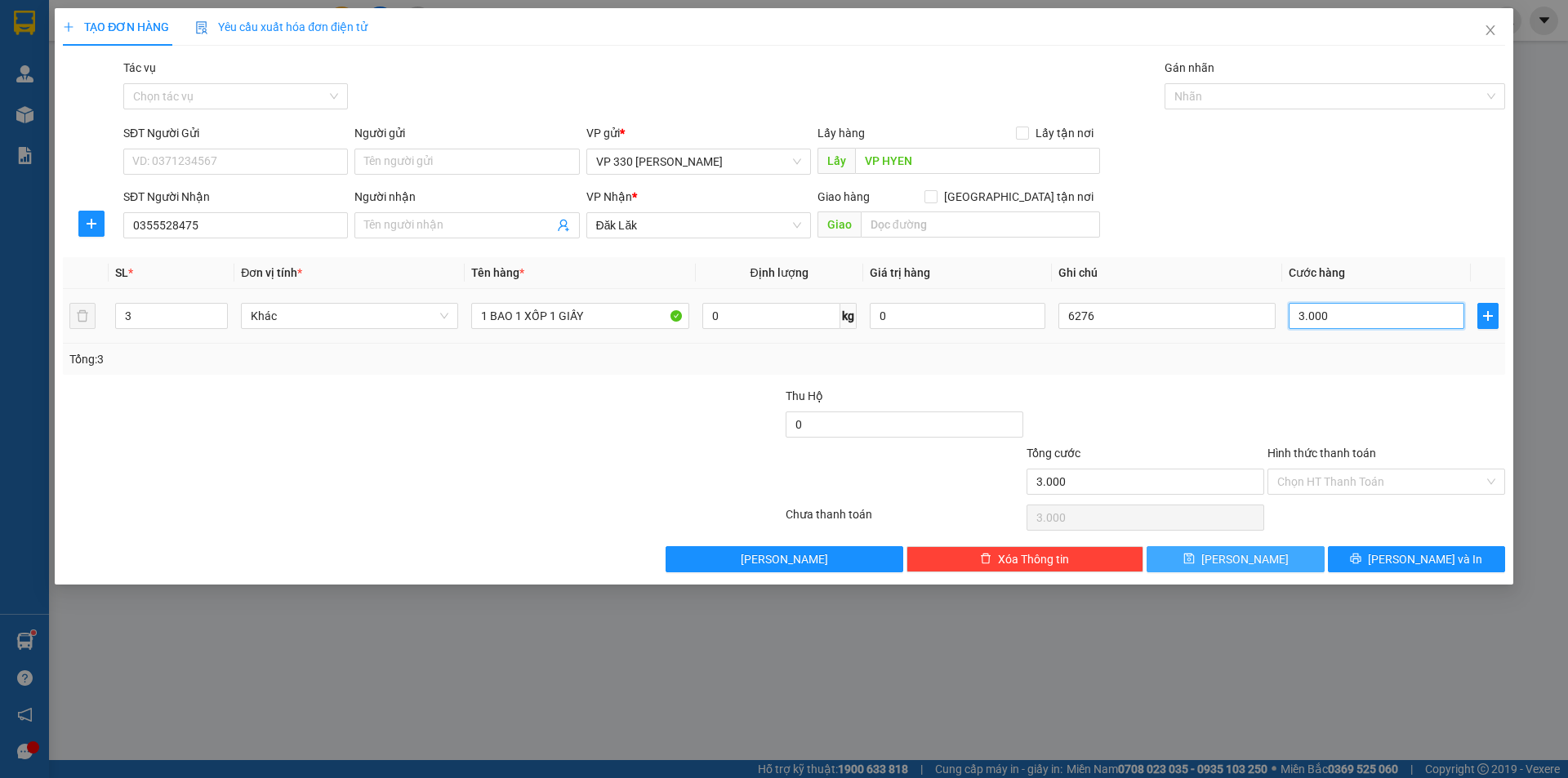
type input "30.000"
type input "300.000"
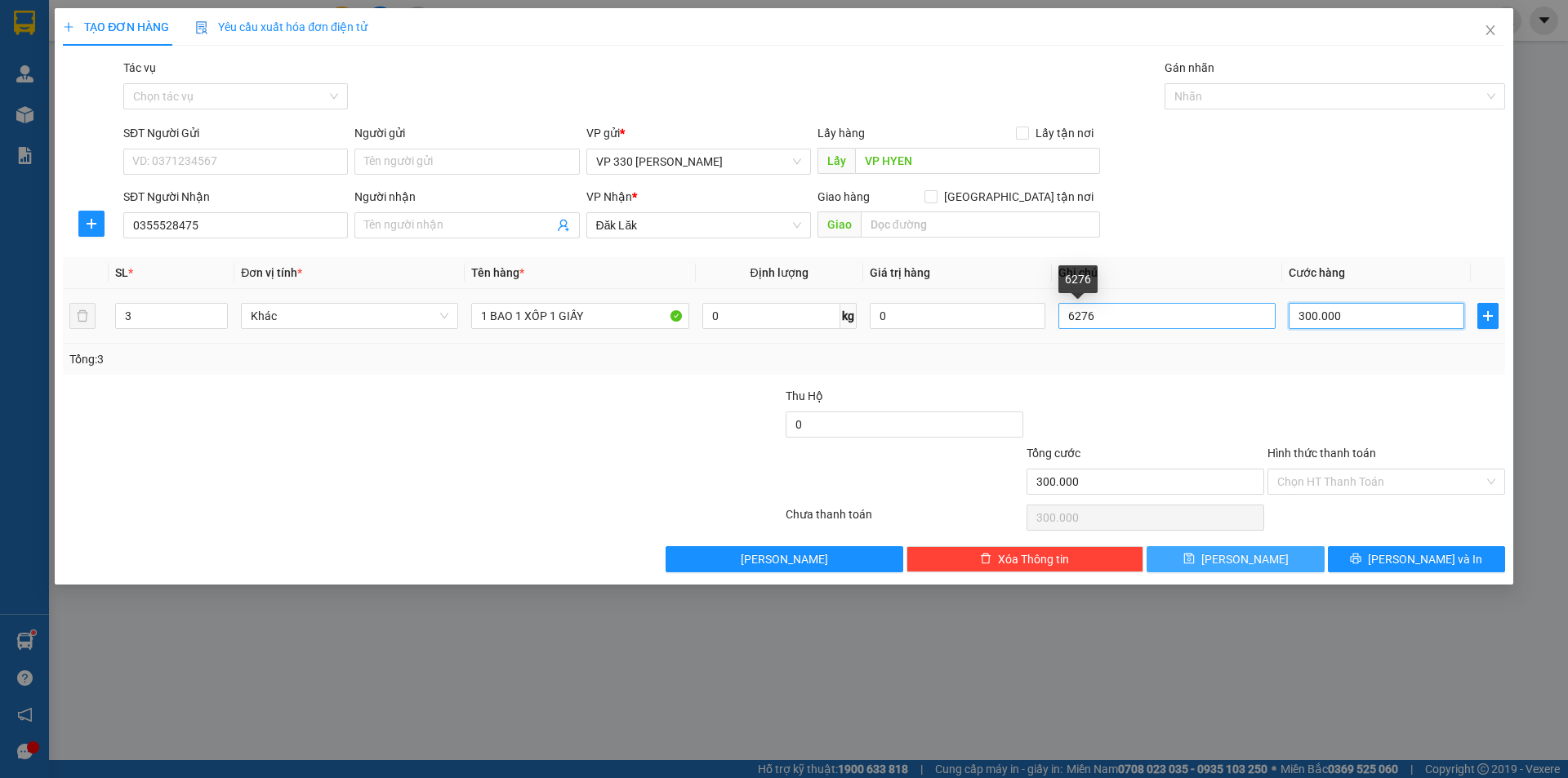
type input "300.000"
click at [1126, 313] on input "6276" at bounding box center [1166, 316] width 217 height 26
type input "0"
type input "16073"
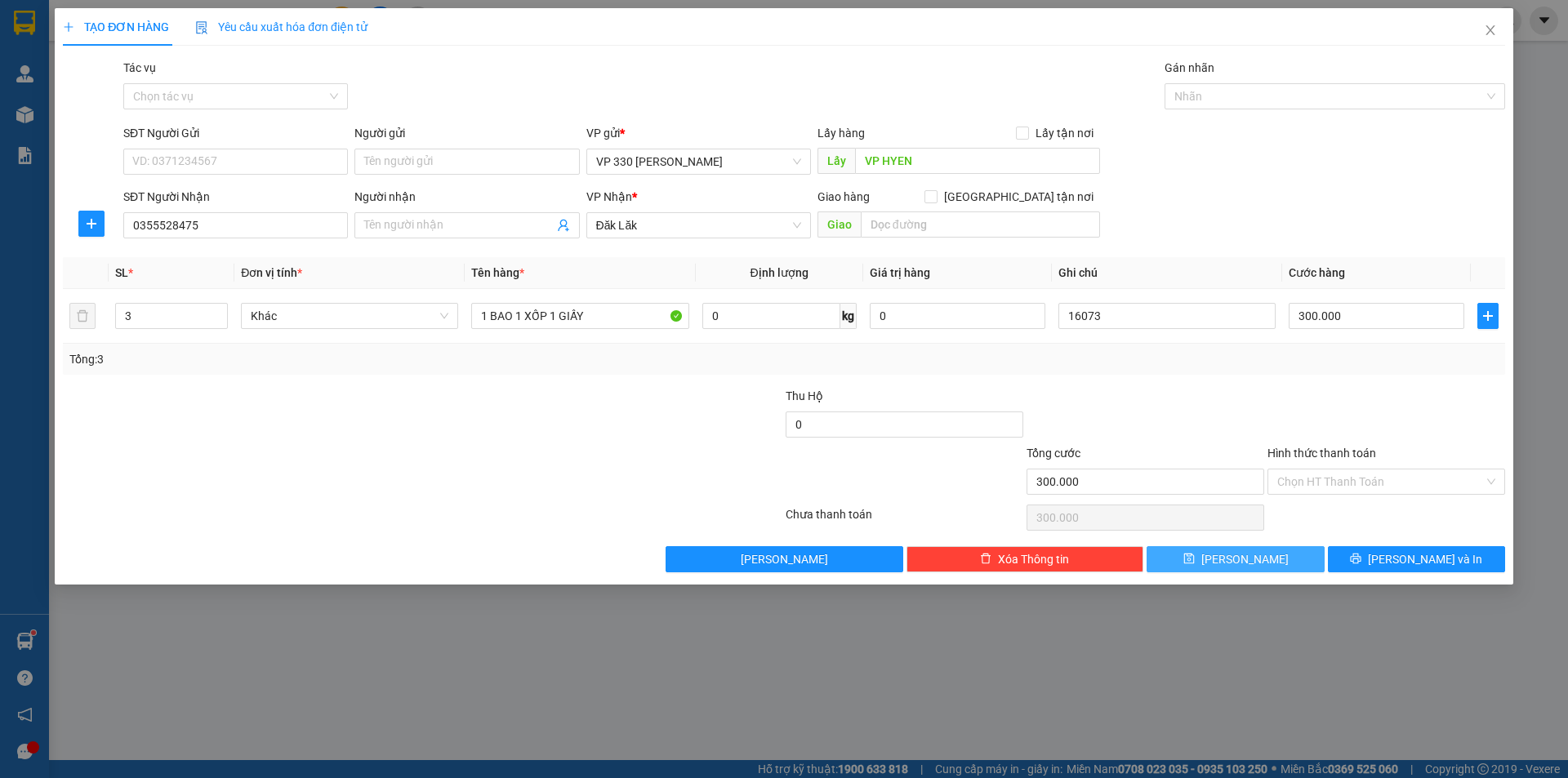
click at [1239, 560] on span "[PERSON_NAME]" at bounding box center [1246, 559] width 88 height 18
type input "0"
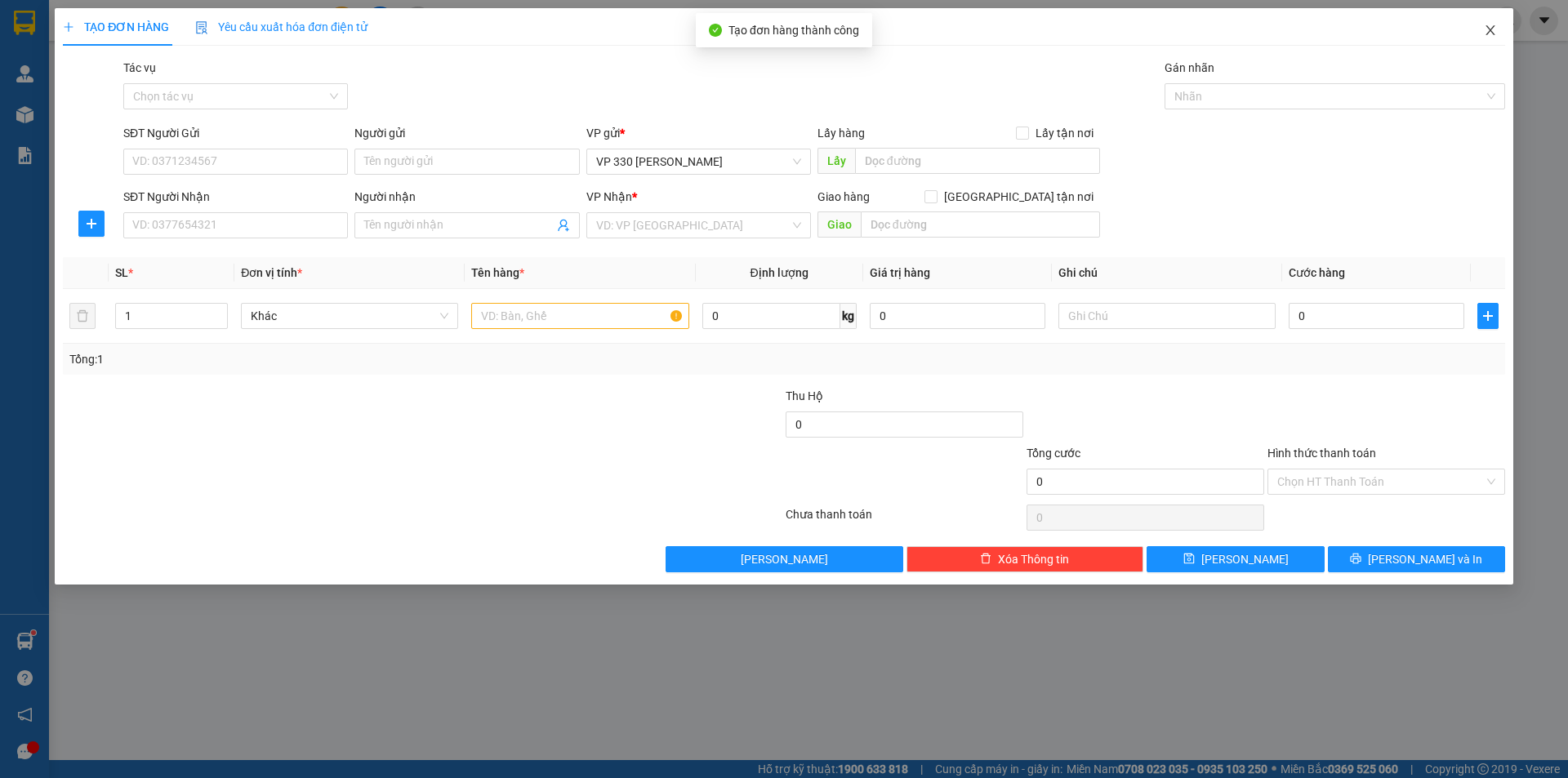
click at [1490, 32] on icon "close" at bounding box center [1490, 30] width 9 height 10
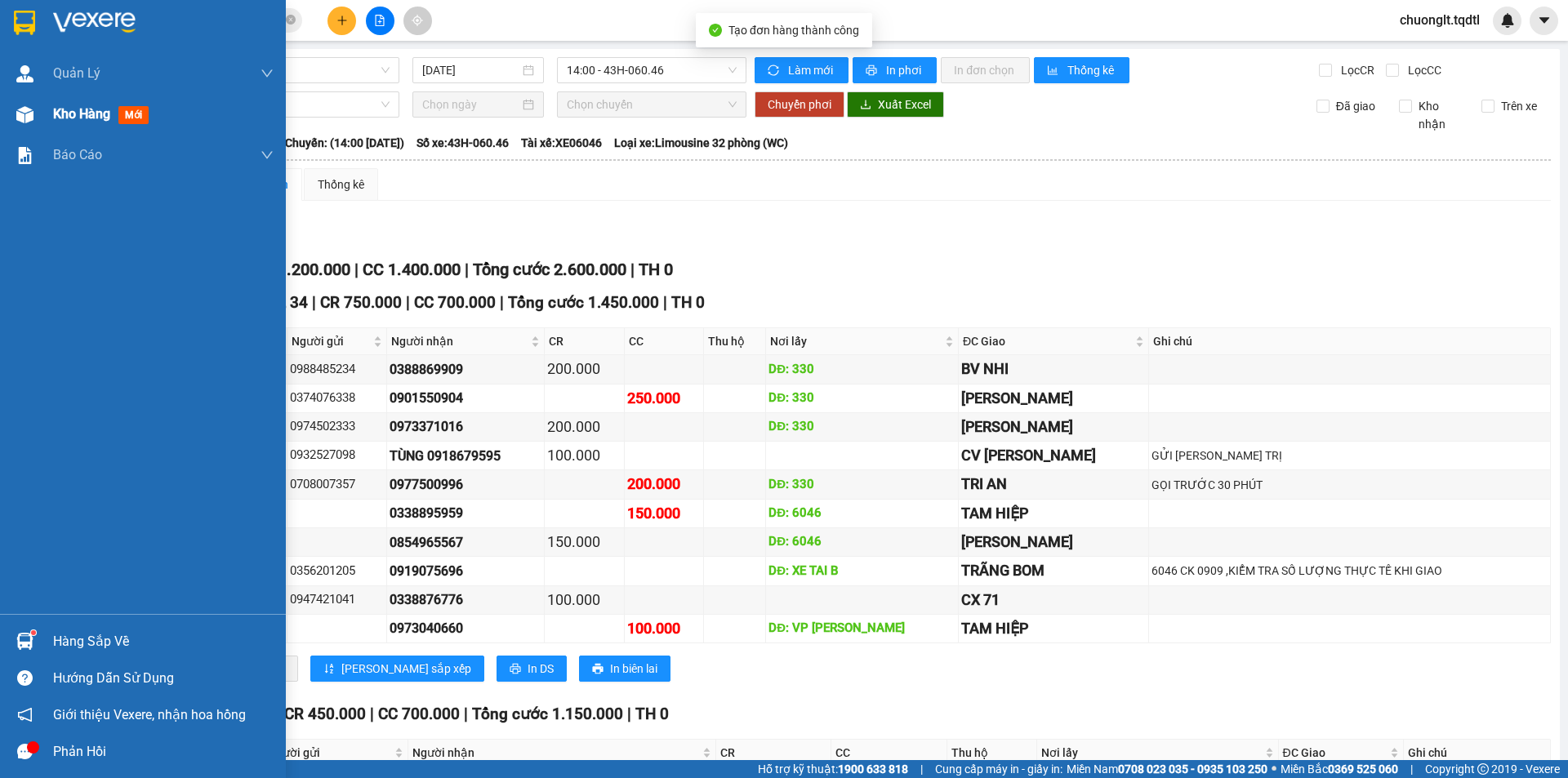
click at [62, 109] on span "Kho hàng" at bounding box center [82, 114] width 57 height 15
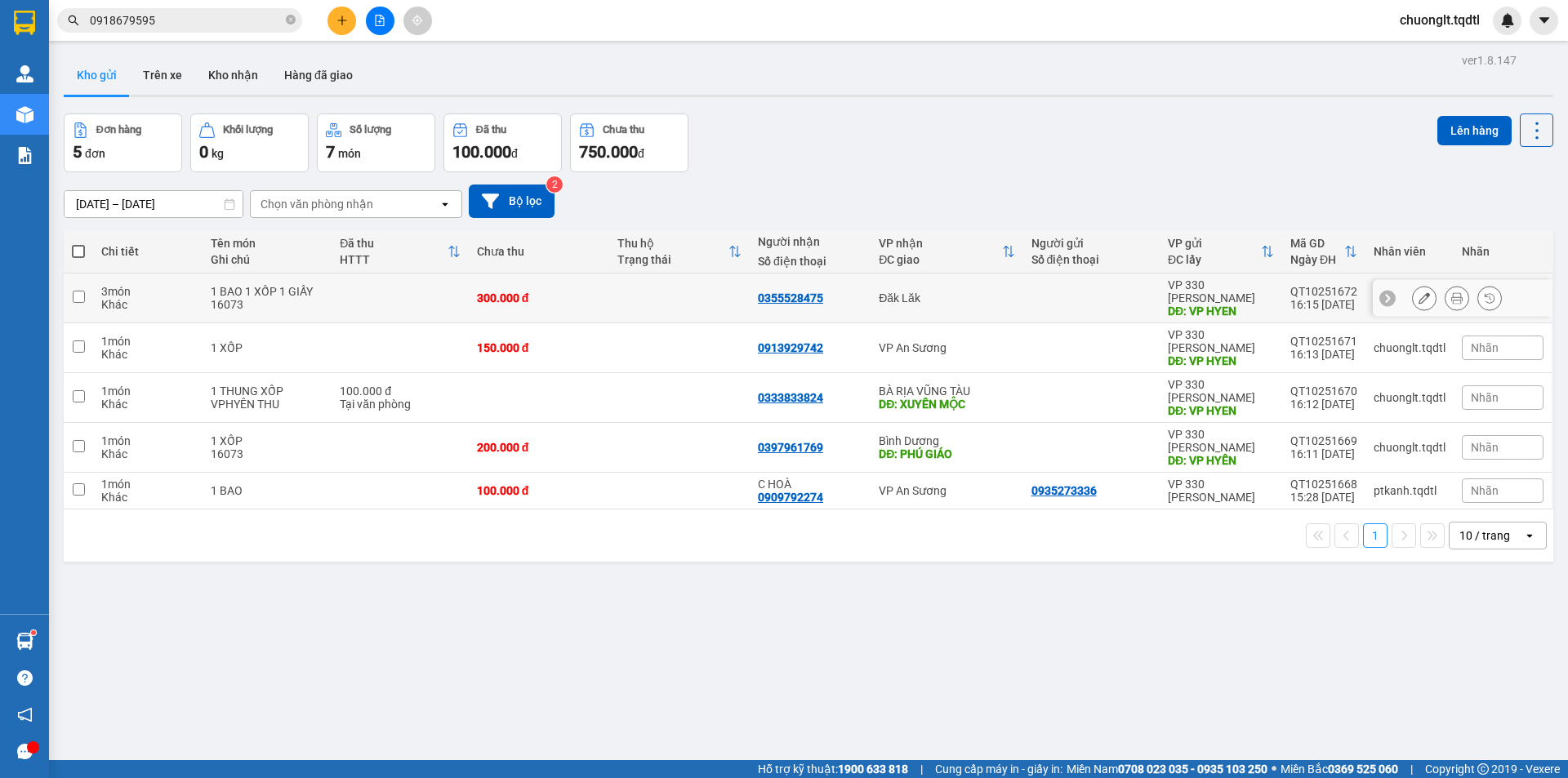
click at [261, 285] on div "1 BAO 1 XỐP 1 GIẤY" at bounding box center [268, 291] width 113 height 13
checkbox input "true"
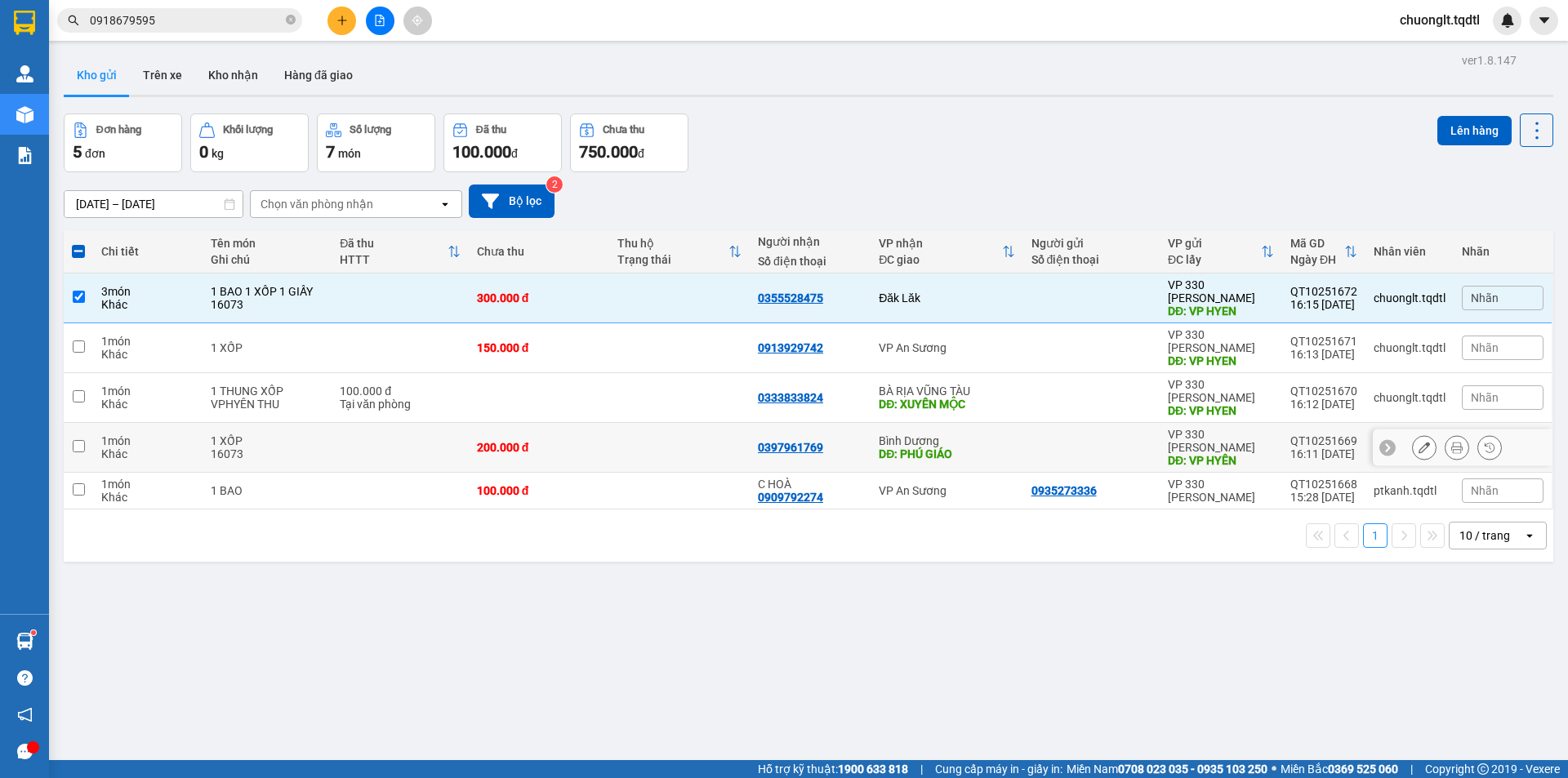
click at [237, 447] on div "16073" at bounding box center [268, 453] width 113 height 13
checkbox input "true"
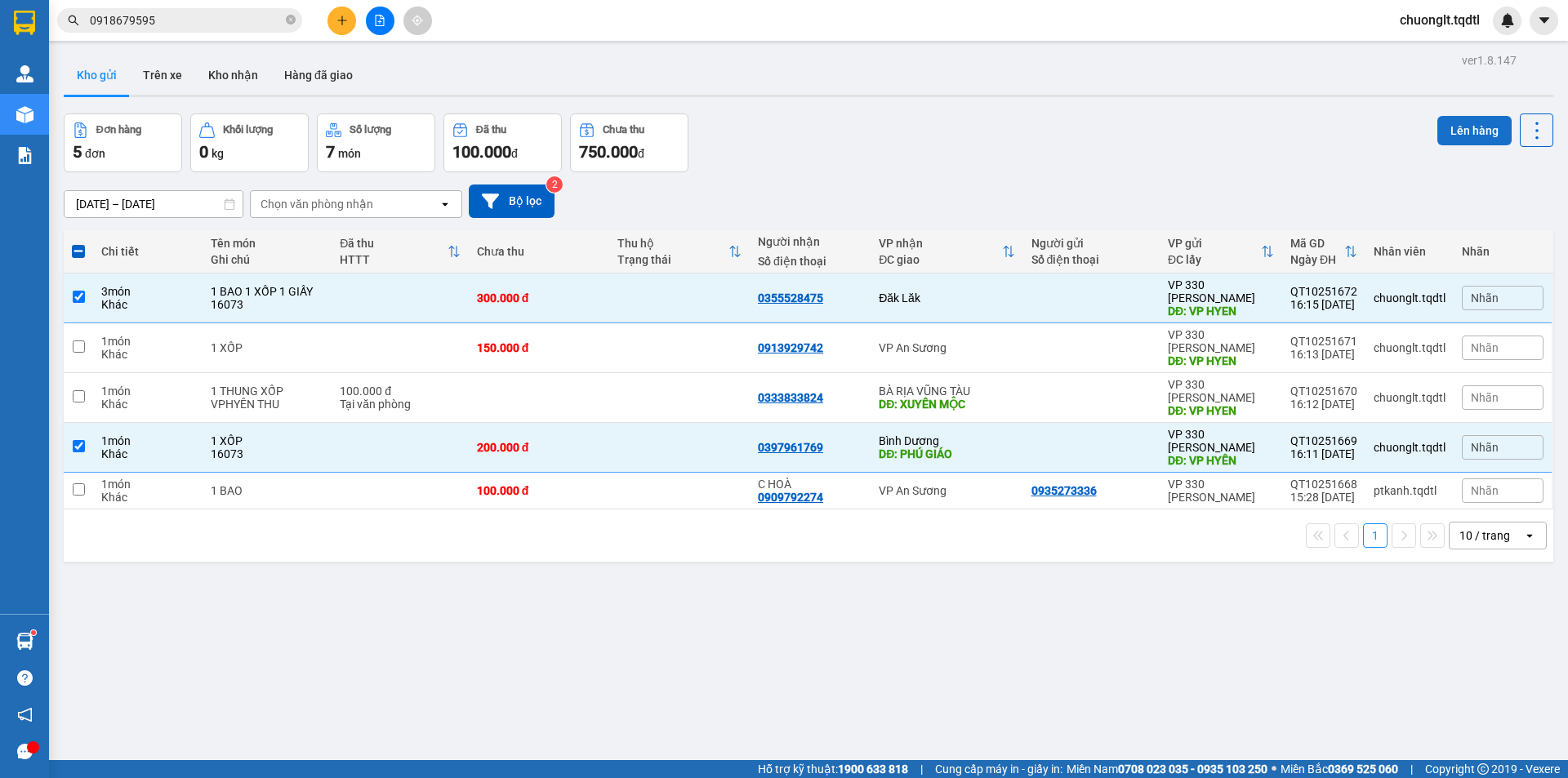
click at [1461, 123] on button "Lên hàng" at bounding box center [1474, 130] width 74 height 30
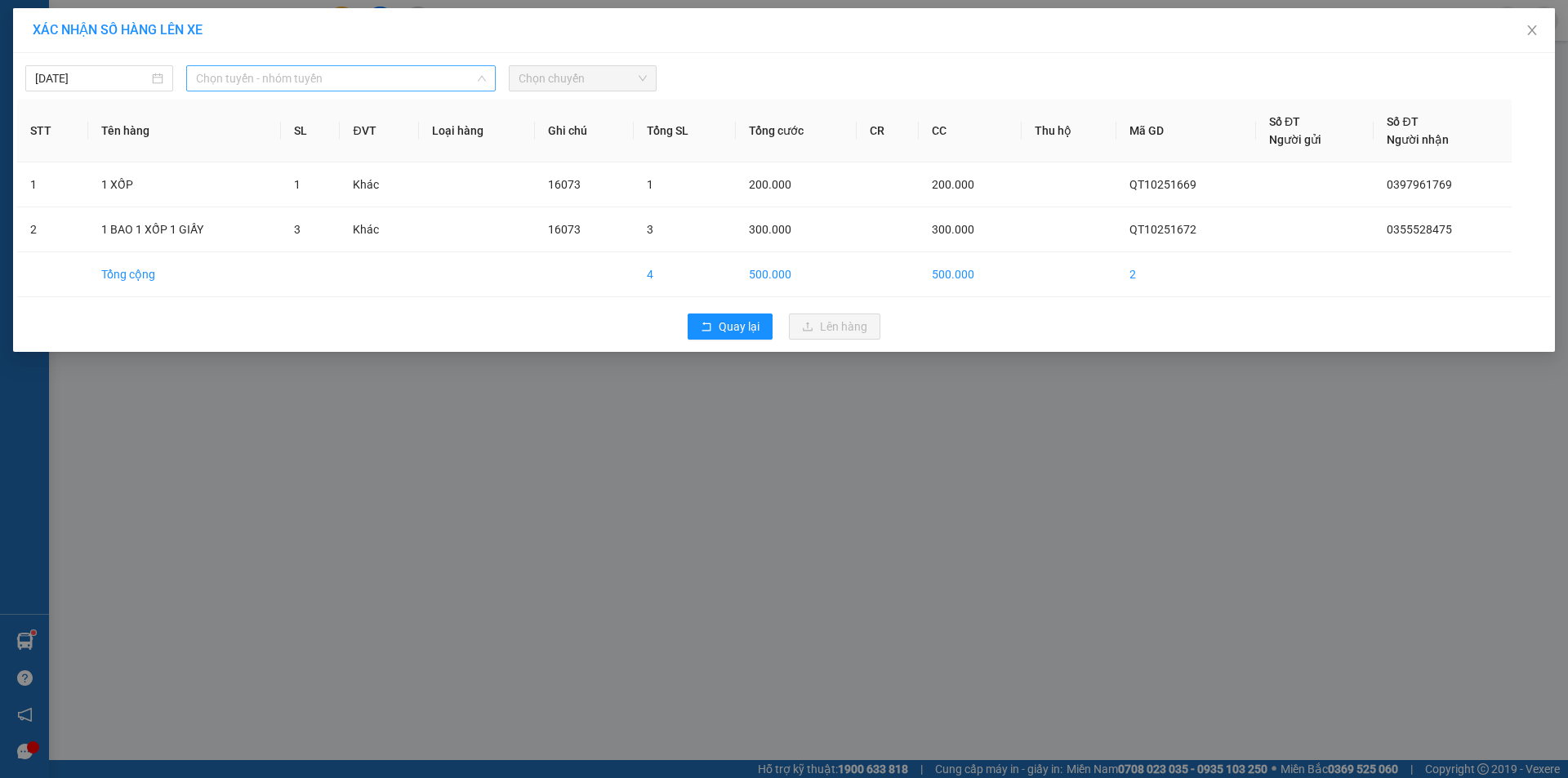
click at [416, 86] on span "Chọn tuyến - nhóm tuyến" at bounding box center [341, 78] width 290 height 24
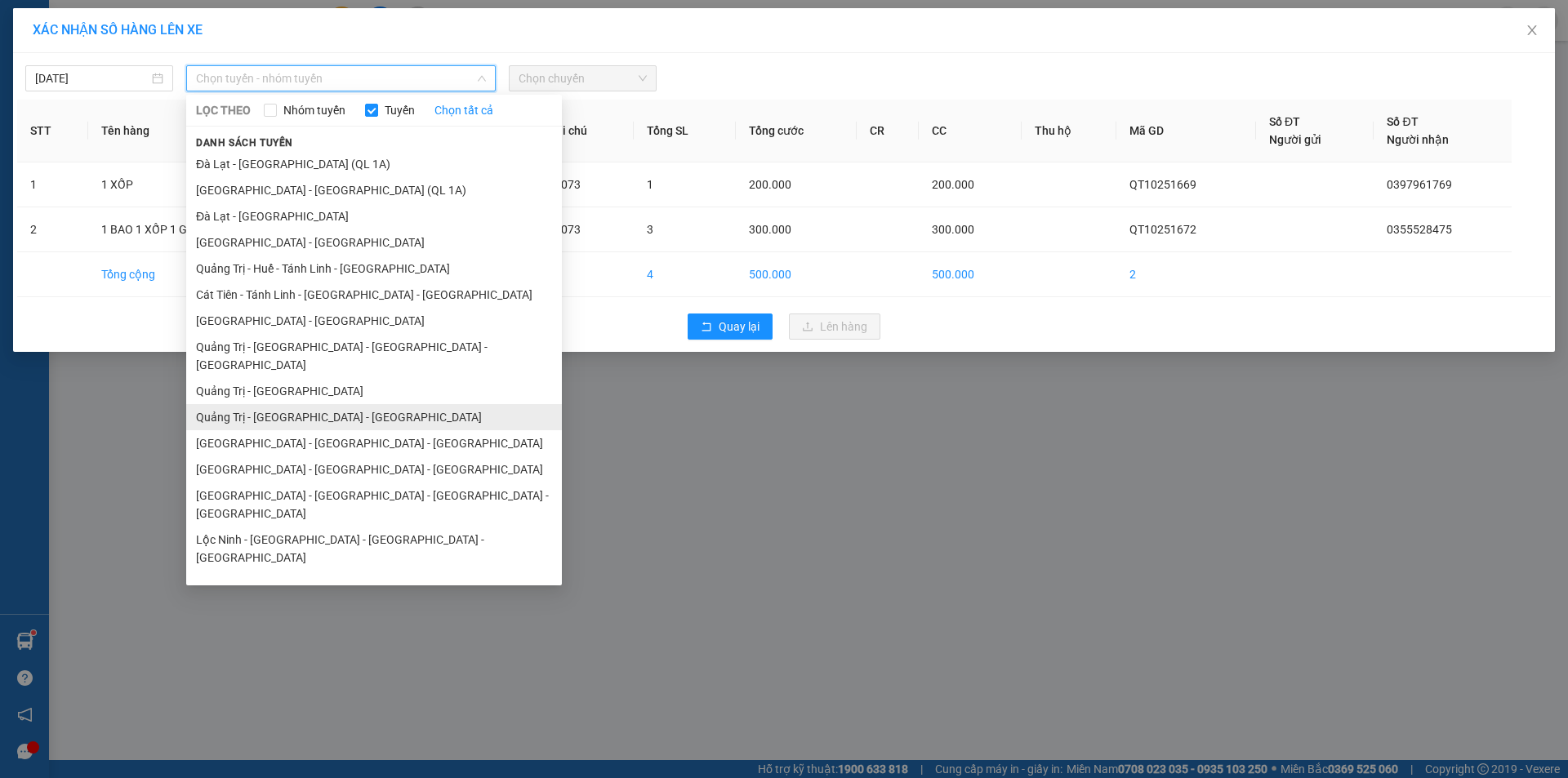
click at [321, 404] on li "Quảng Trị - [GEOGRAPHIC_DATA] - [GEOGRAPHIC_DATA]" at bounding box center [374, 417] width 376 height 26
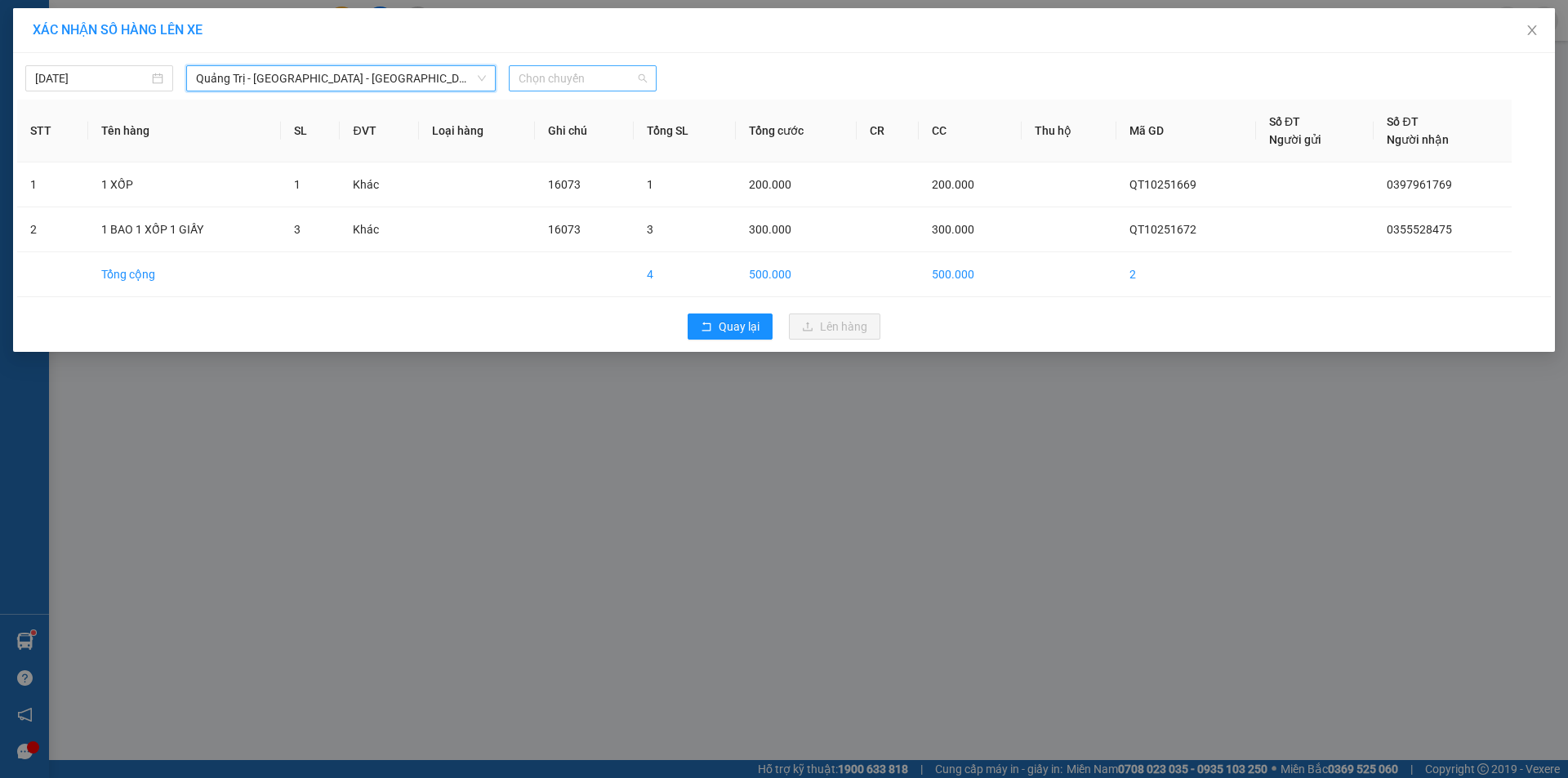
click at [580, 81] on span "Chọn chuyến" at bounding box center [583, 78] width 128 height 24
click at [592, 135] on div "14:00 - 43H-160.73" at bounding box center [582, 137] width 127 height 18
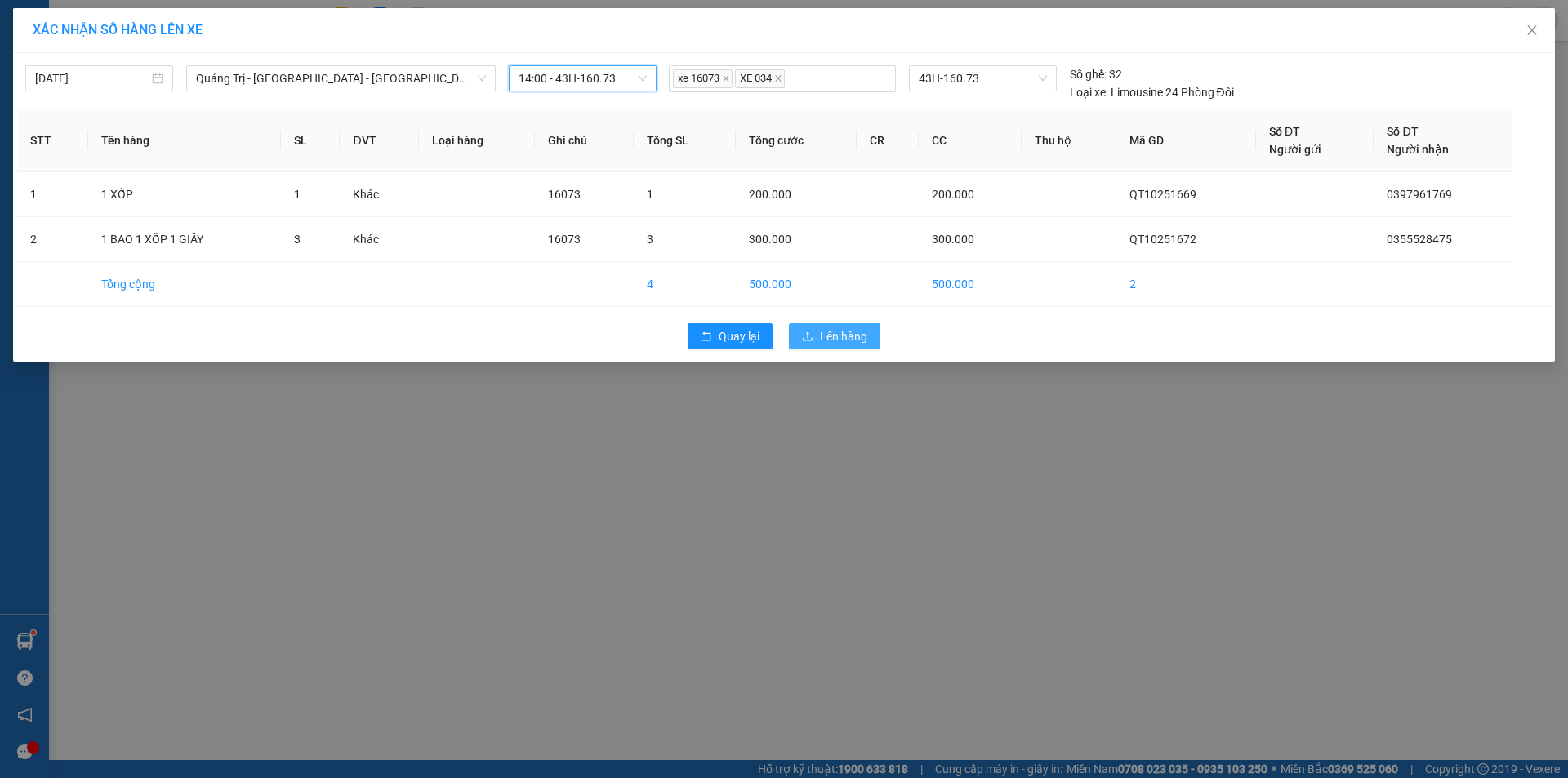
click at [845, 343] on span "Lên hàng" at bounding box center [844, 336] width 47 height 18
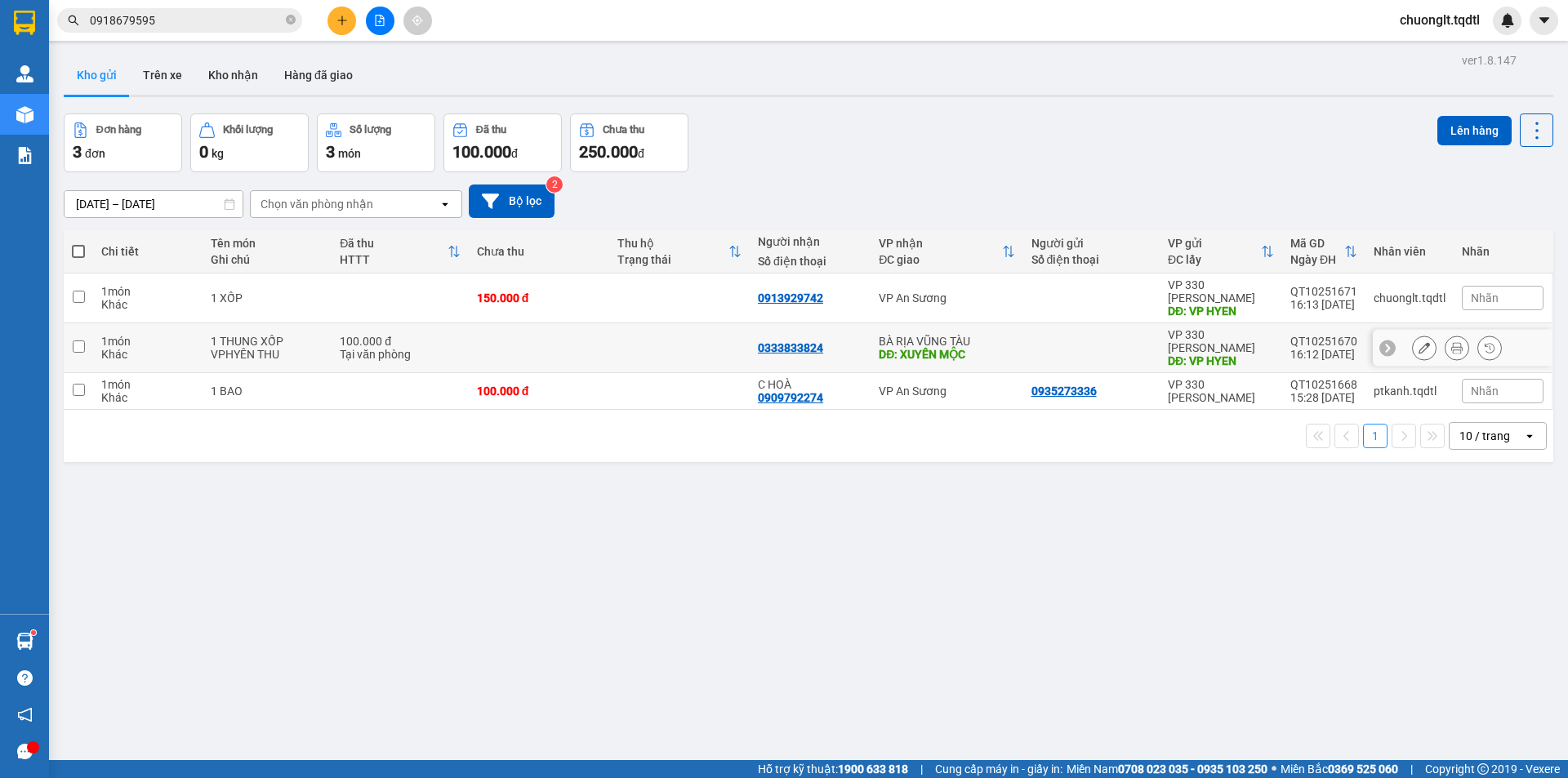
click at [317, 348] on div "VPHYÊN THU" at bounding box center [268, 354] width 113 height 13
checkbox input "true"
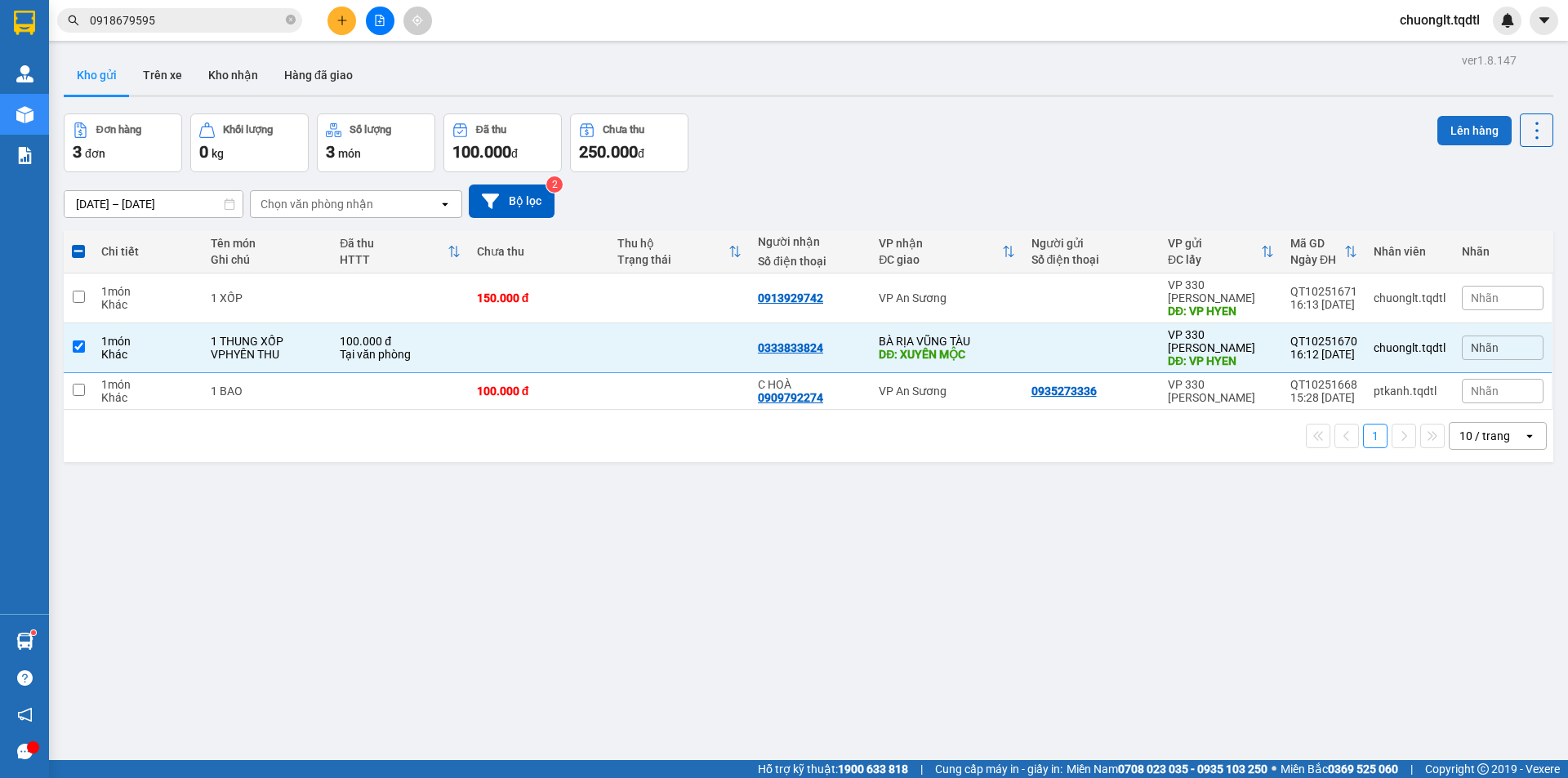
click at [1440, 137] on button "Lên hàng" at bounding box center [1474, 130] width 74 height 30
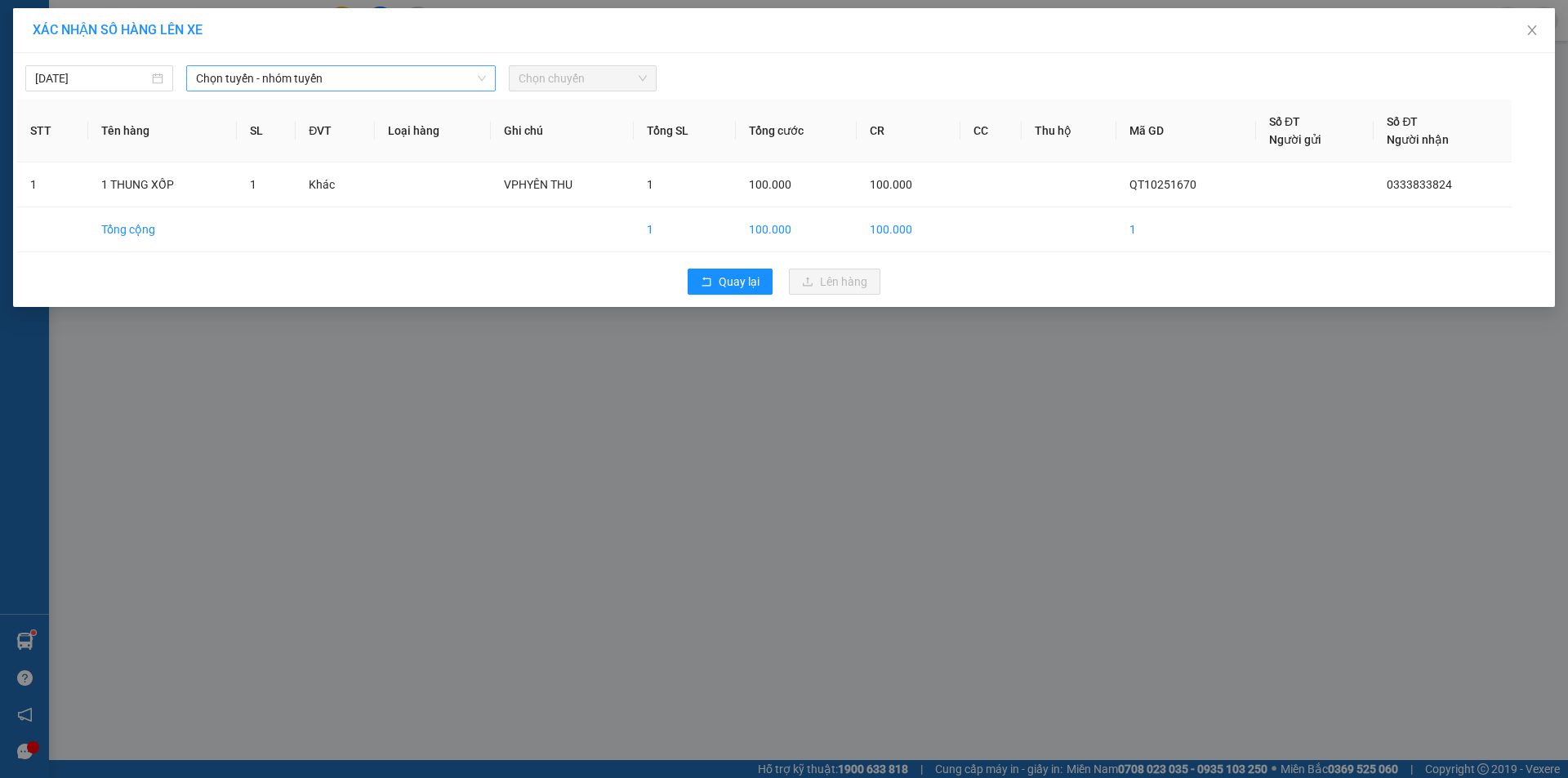
click at [424, 78] on span "Chọn tuyến - nhóm tuyến" at bounding box center [341, 78] width 290 height 24
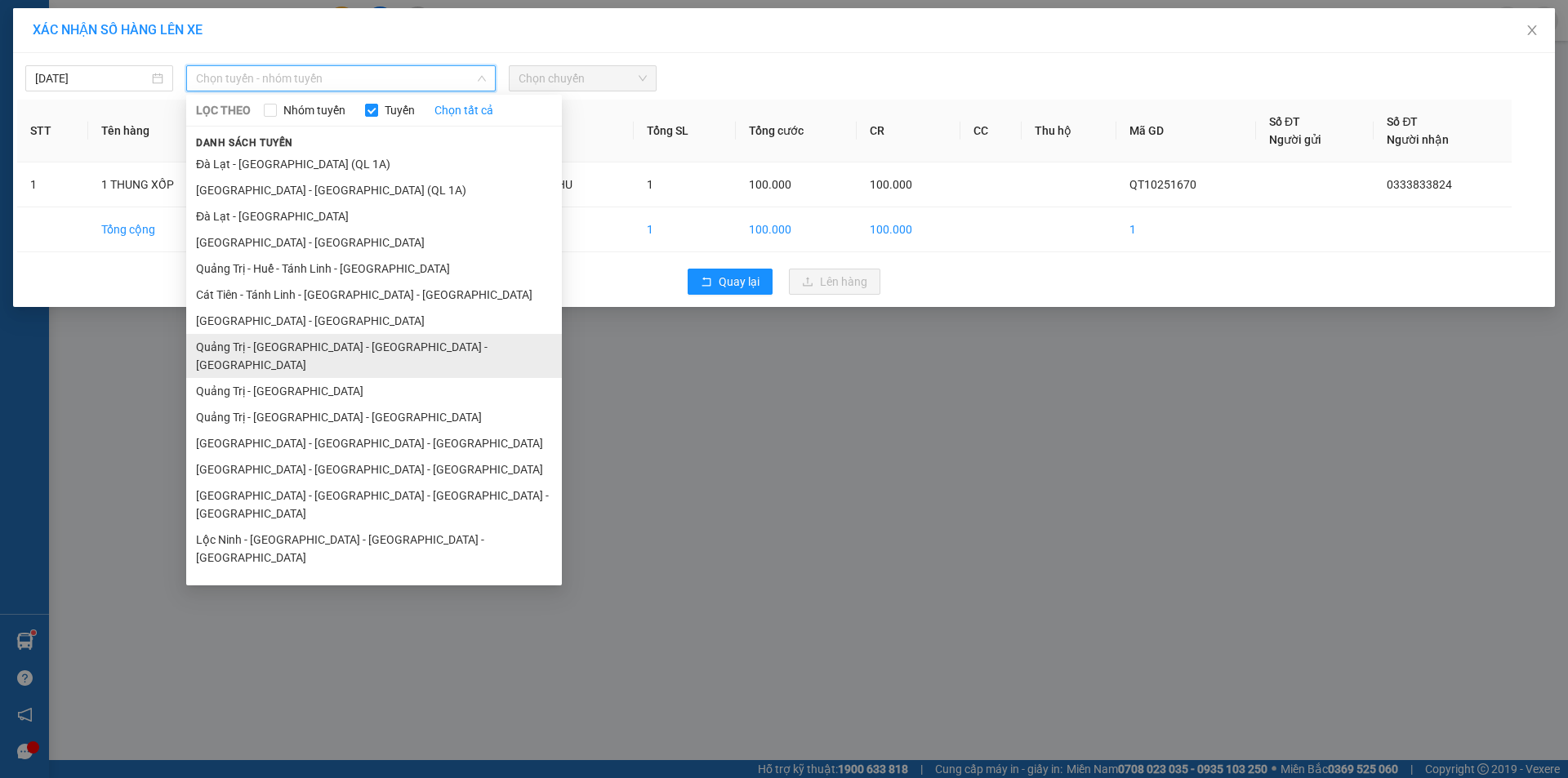
click at [357, 352] on li "Quảng Trị - [GEOGRAPHIC_DATA] - [GEOGRAPHIC_DATA] - [GEOGRAPHIC_DATA]" at bounding box center [374, 356] width 376 height 44
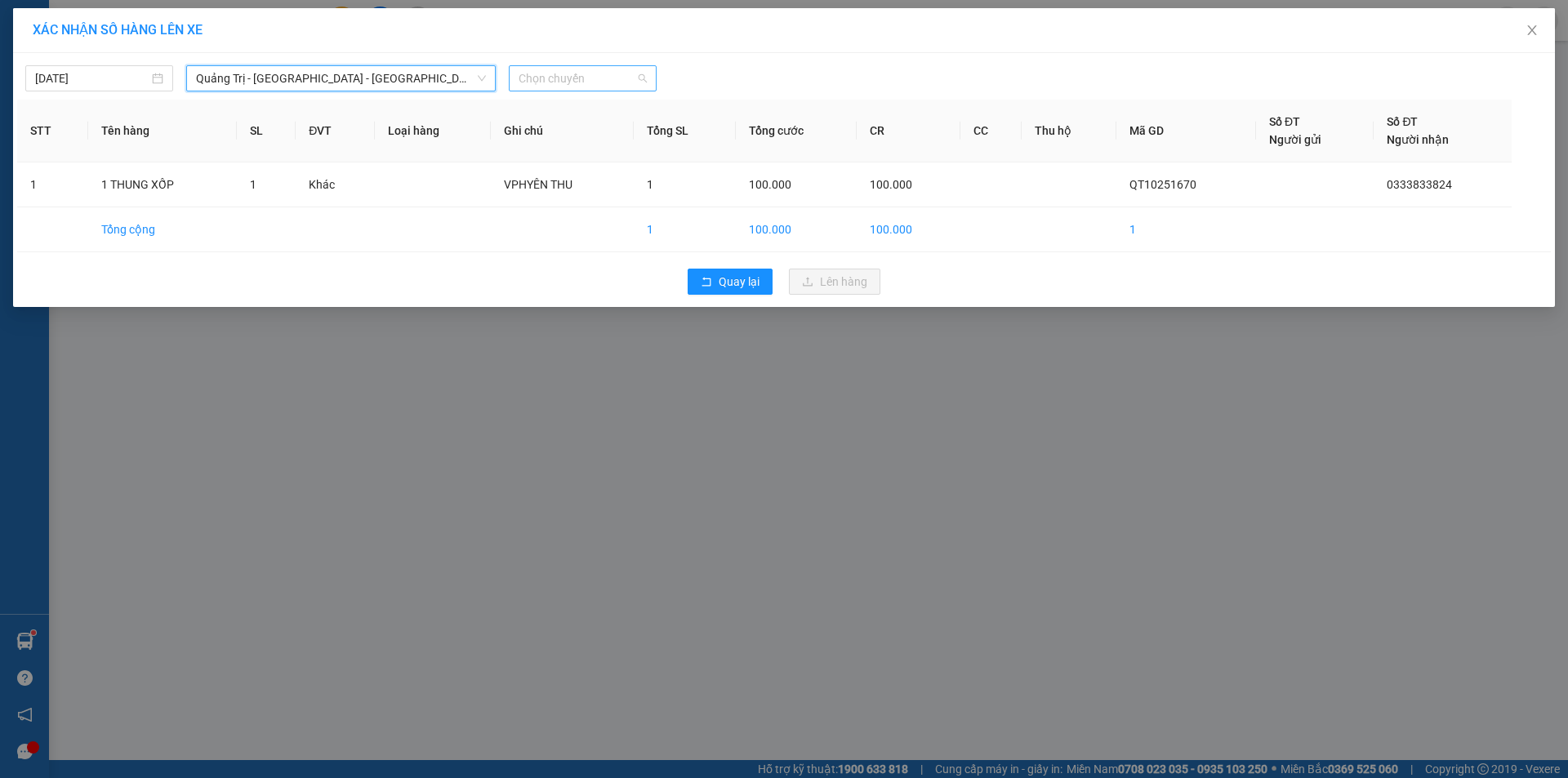
click at [587, 75] on span "Chọn chuyến" at bounding box center [583, 78] width 128 height 24
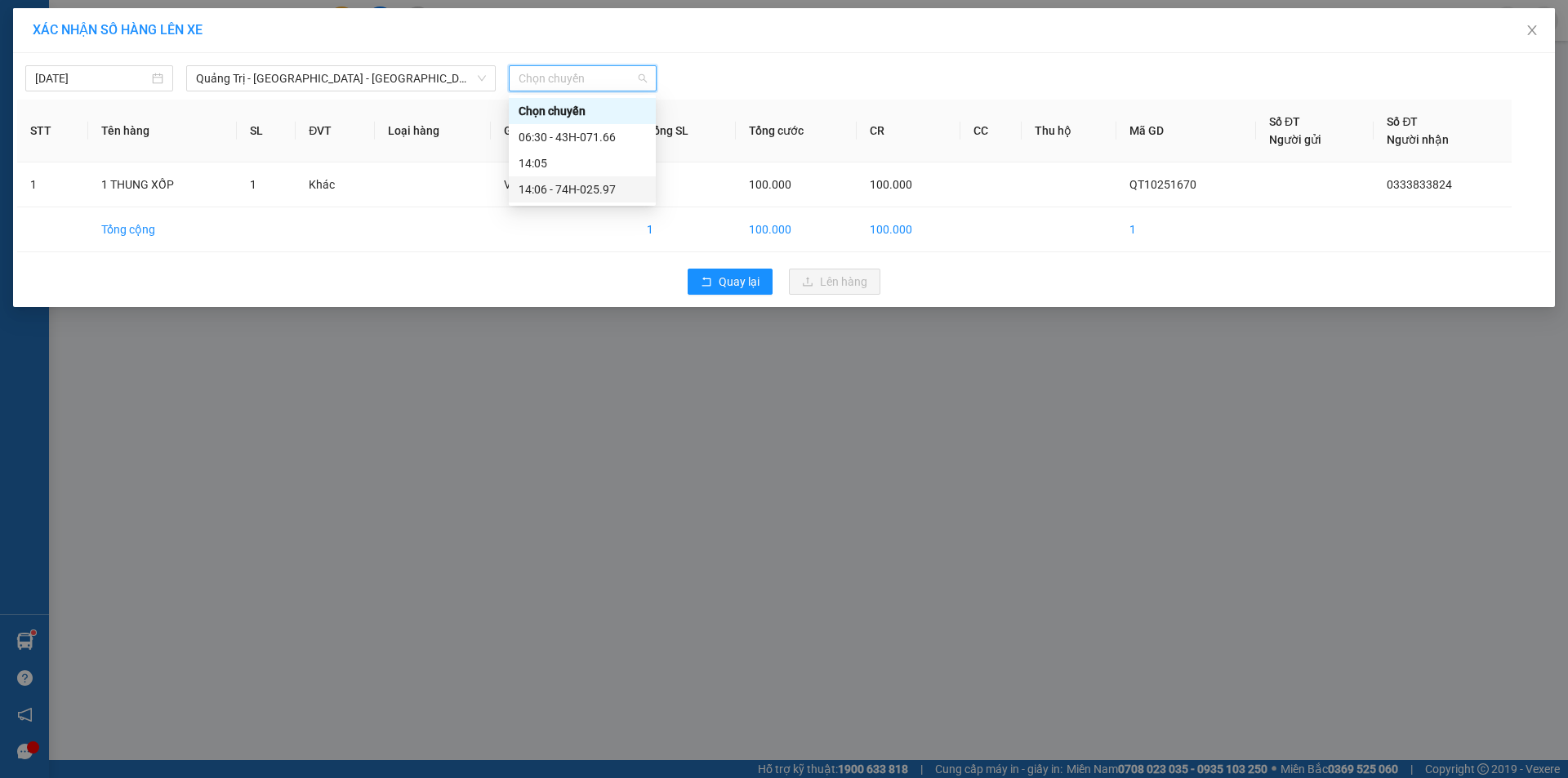
click at [585, 189] on div "14:06 - 74H-025.97" at bounding box center [582, 189] width 127 height 18
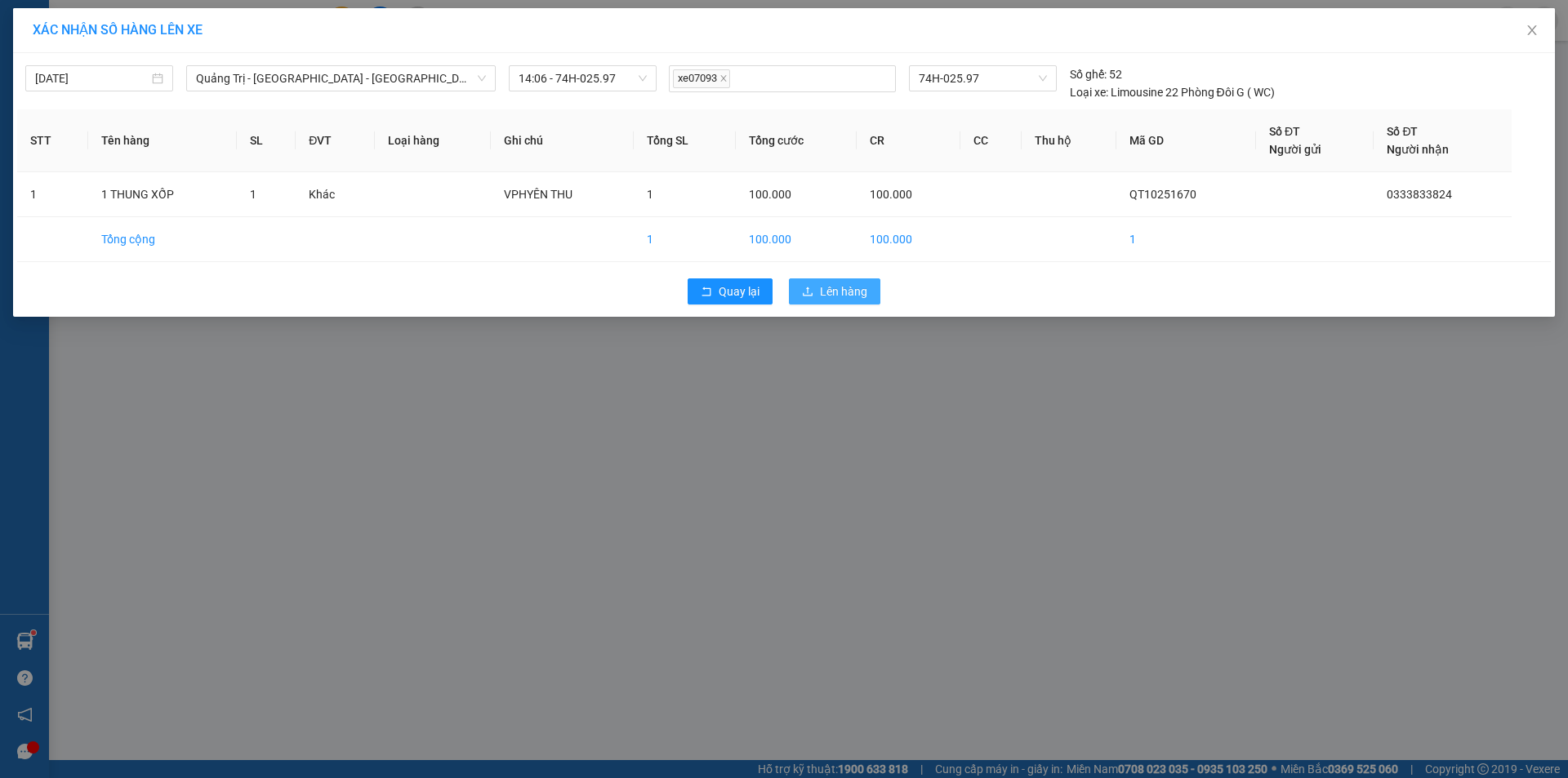
click at [837, 284] on span "Lên hàng" at bounding box center [844, 291] width 47 height 18
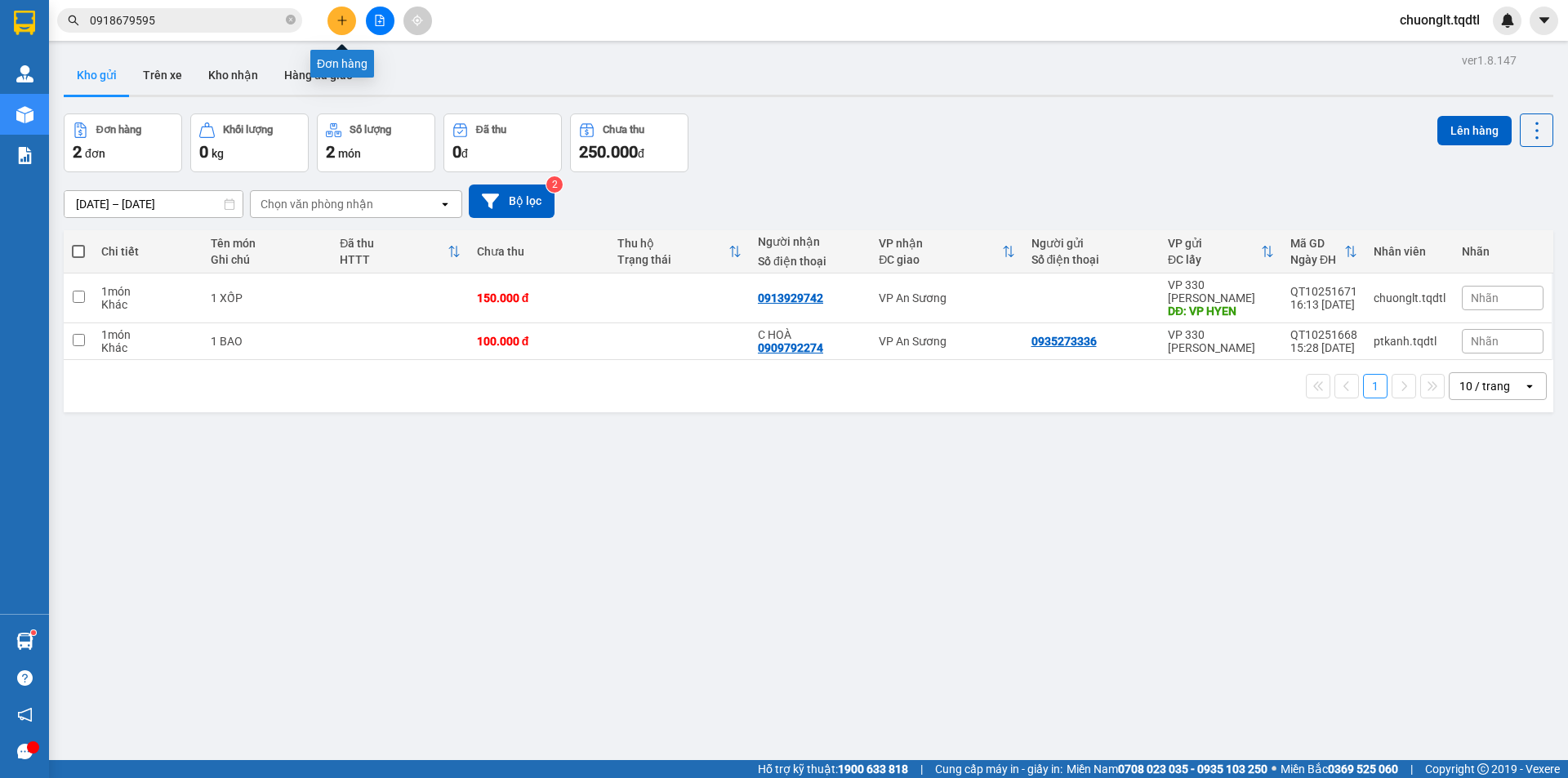
click at [333, 16] on button at bounding box center [342, 21] width 29 height 29
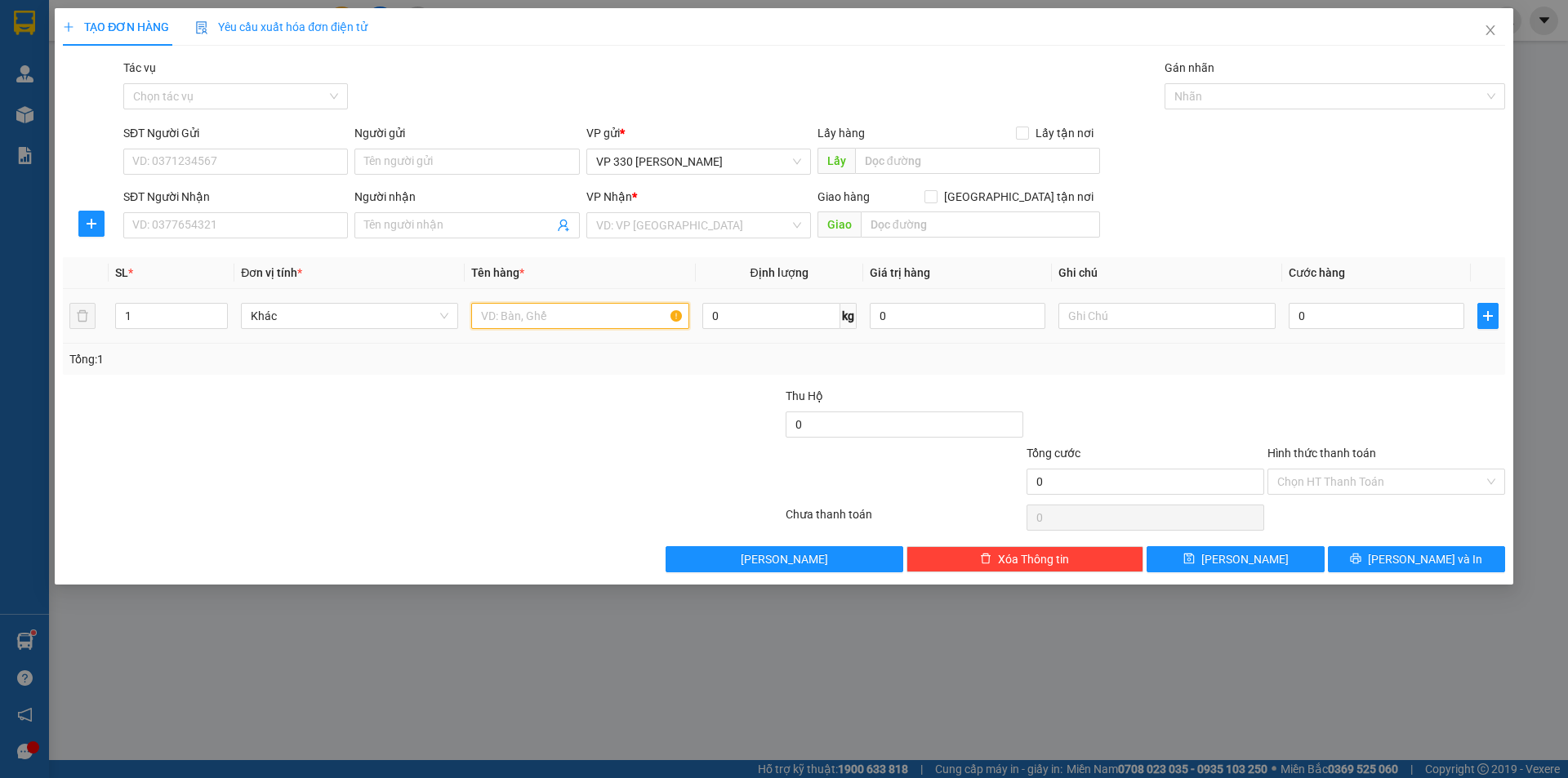
click at [535, 309] on input "text" at bounding box center [579, 316] width 217 height 26
type input "10 BAO ỐC"
click at [171, 320] on input "1" at bounding box center [171, 316] width 111 height 24
type input "10"
click at [1354, 327] on input "0" at bounding box center [1376, 316] width 176 height 26
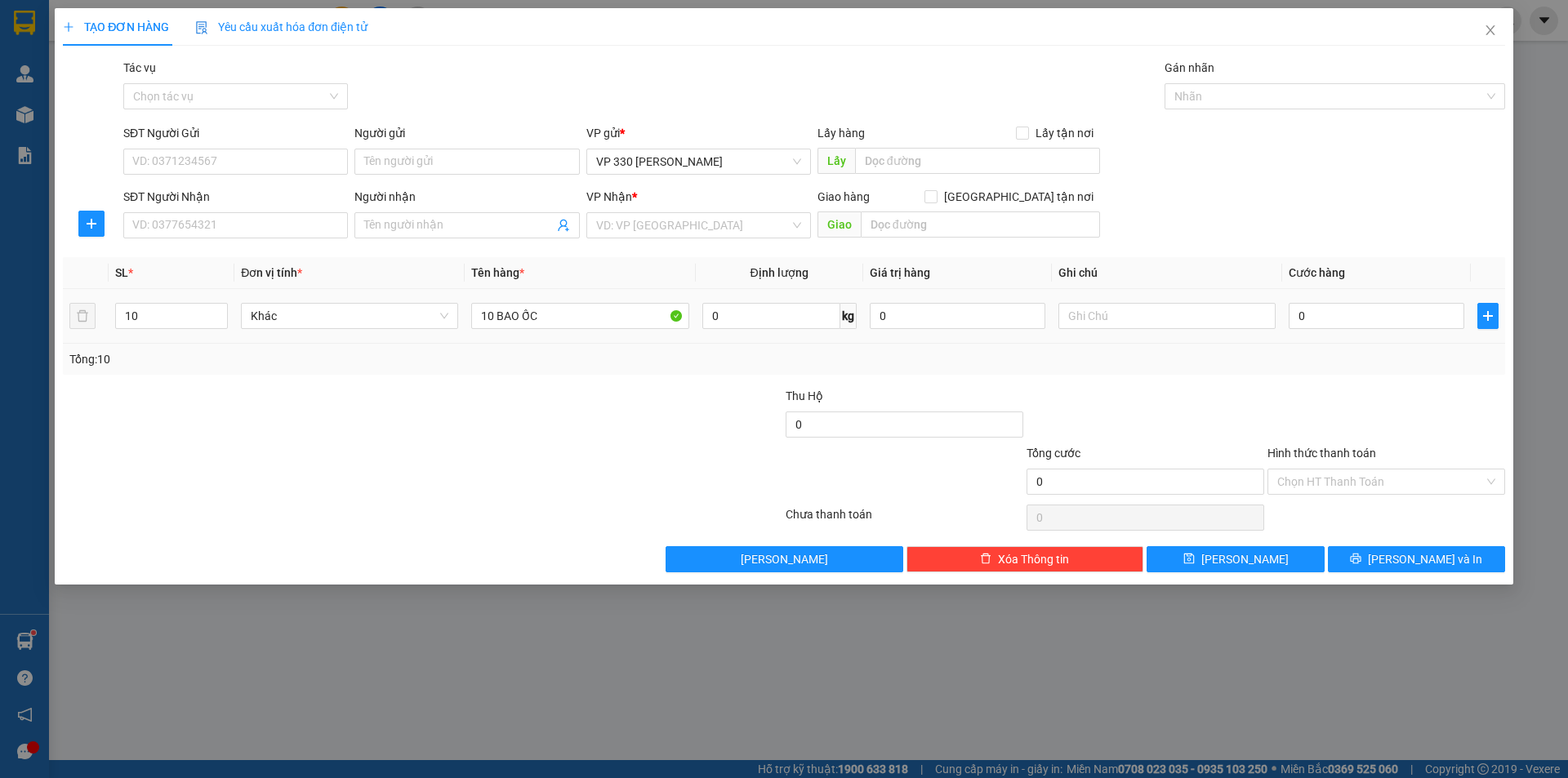
click at [1175, 302] on div at bounding box center [1166, 316] width 217 height 33
click at [1152, 322] on input "text" at bounding box center [1166, 316] width 217 height 26
type input "2597 CR"
click at [914, 159] on input "text" at bounding box center [977, 160] width 245 height 26
type input "2597 ỐC CXHTR"
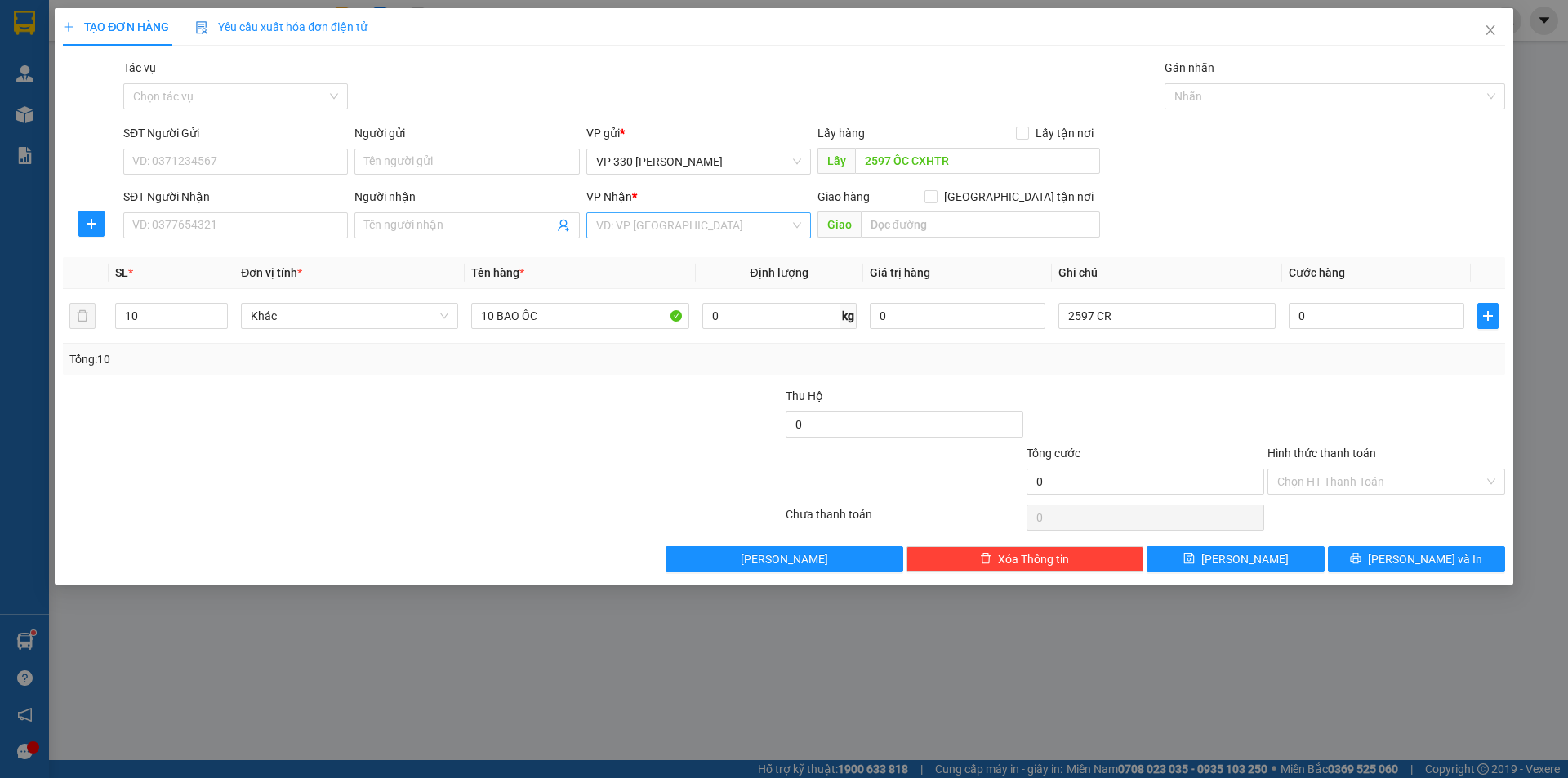
click at [742, 221] on input "search" at bounding box center [692, 225] width 193 height 24
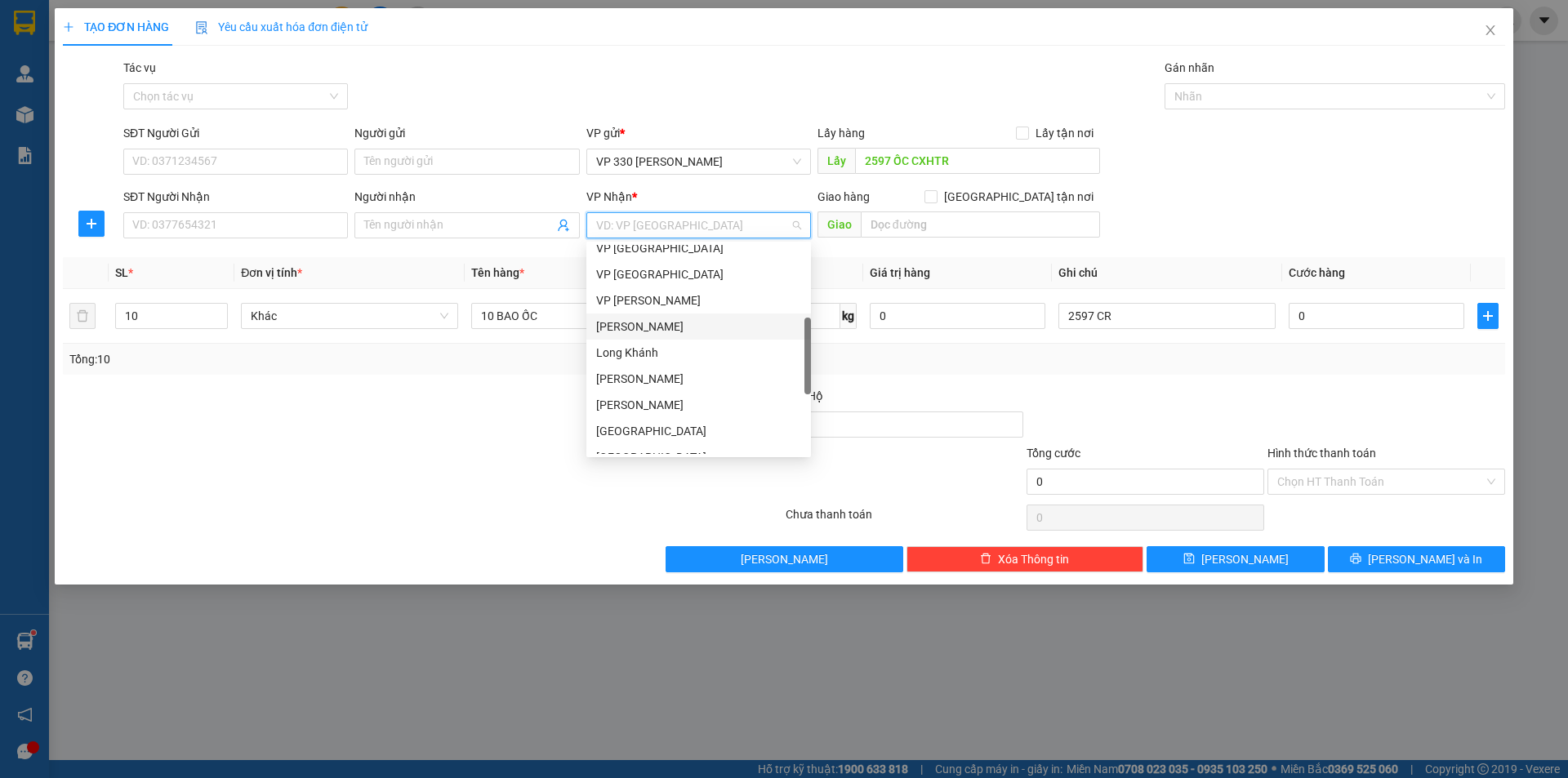
scroll to position [327, 0]
click at [641, 371] on div "[GEOGRAPHIC_DATA]" at bounding box center [698, 375] width 205 height 18
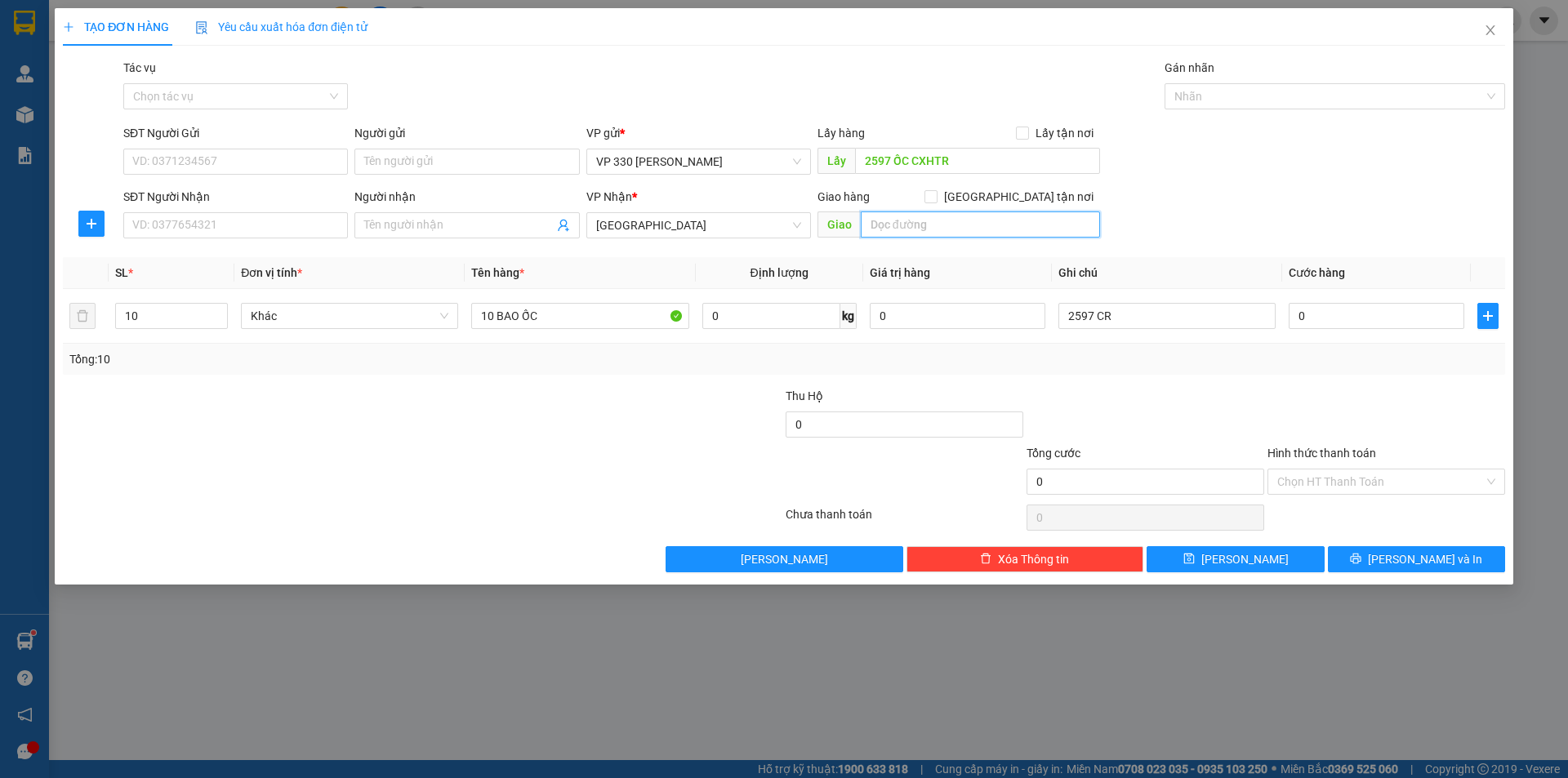
click at [937, 219] on input "text" at bounding box center [981, 224] width 240 height 26
type input "[GEOGRAPHIC_DATA]"
click at [1252, 556] on span "[PERSON_NAME]" at bounding box center [1246, 559] width 88 height 18
type input "1"
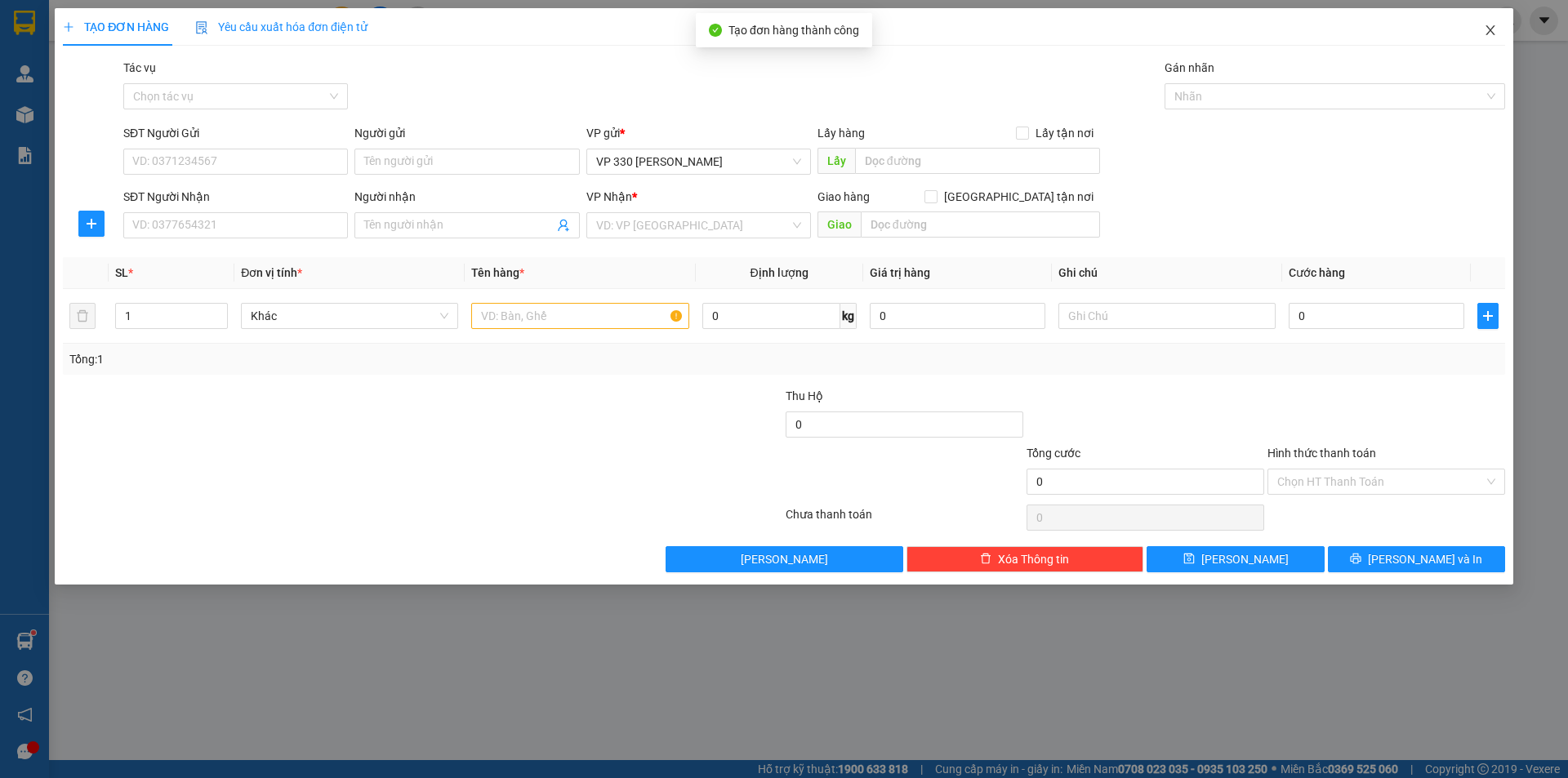
click at [1488, 36] on icon "close" at bounding box center [1490, 30] width 13 height 13
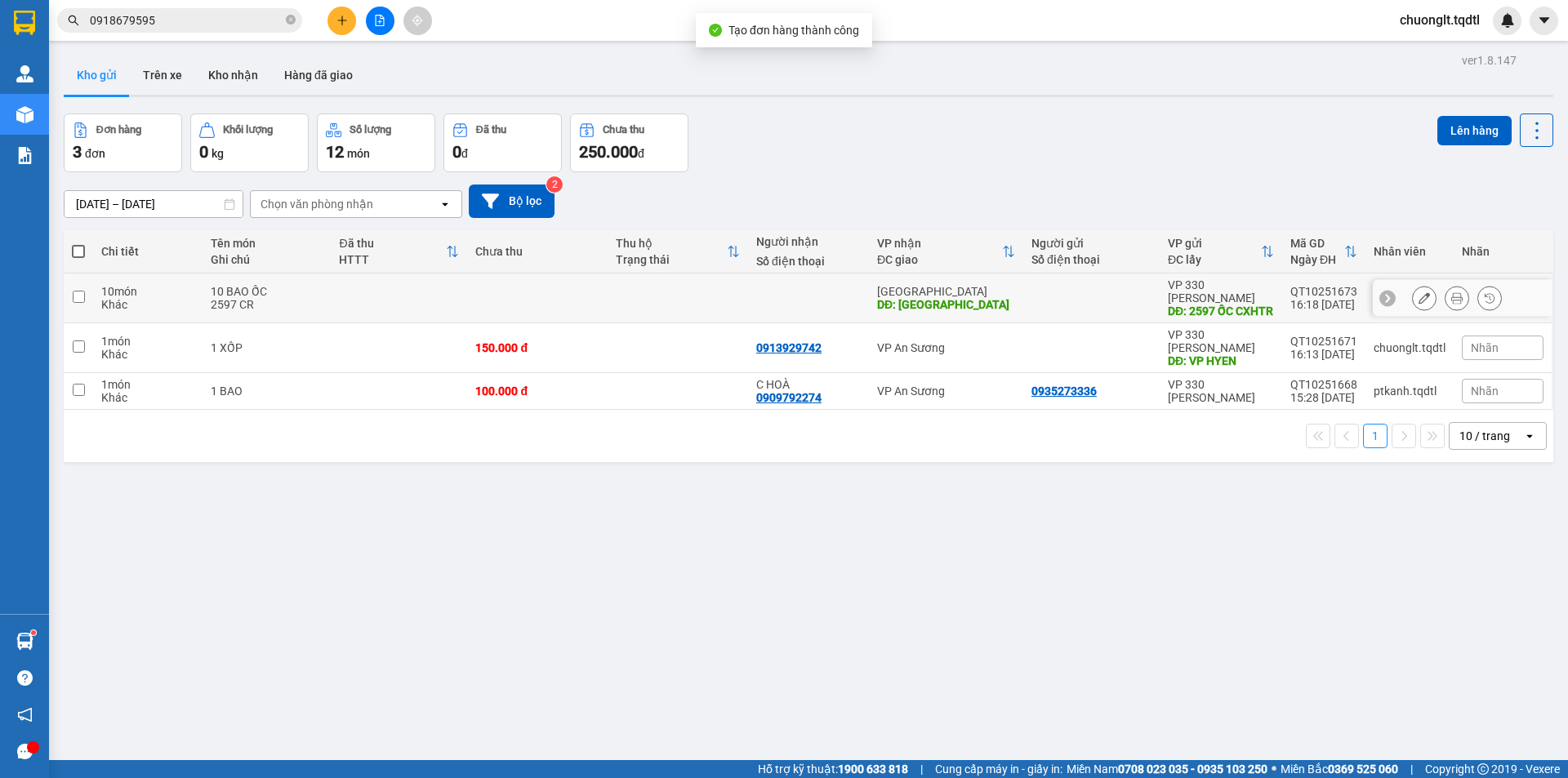
click at [300, 296] on div "10 BAO ỐC" at bounding box center [268, 291] width 113 height 13
checkbox input "true"
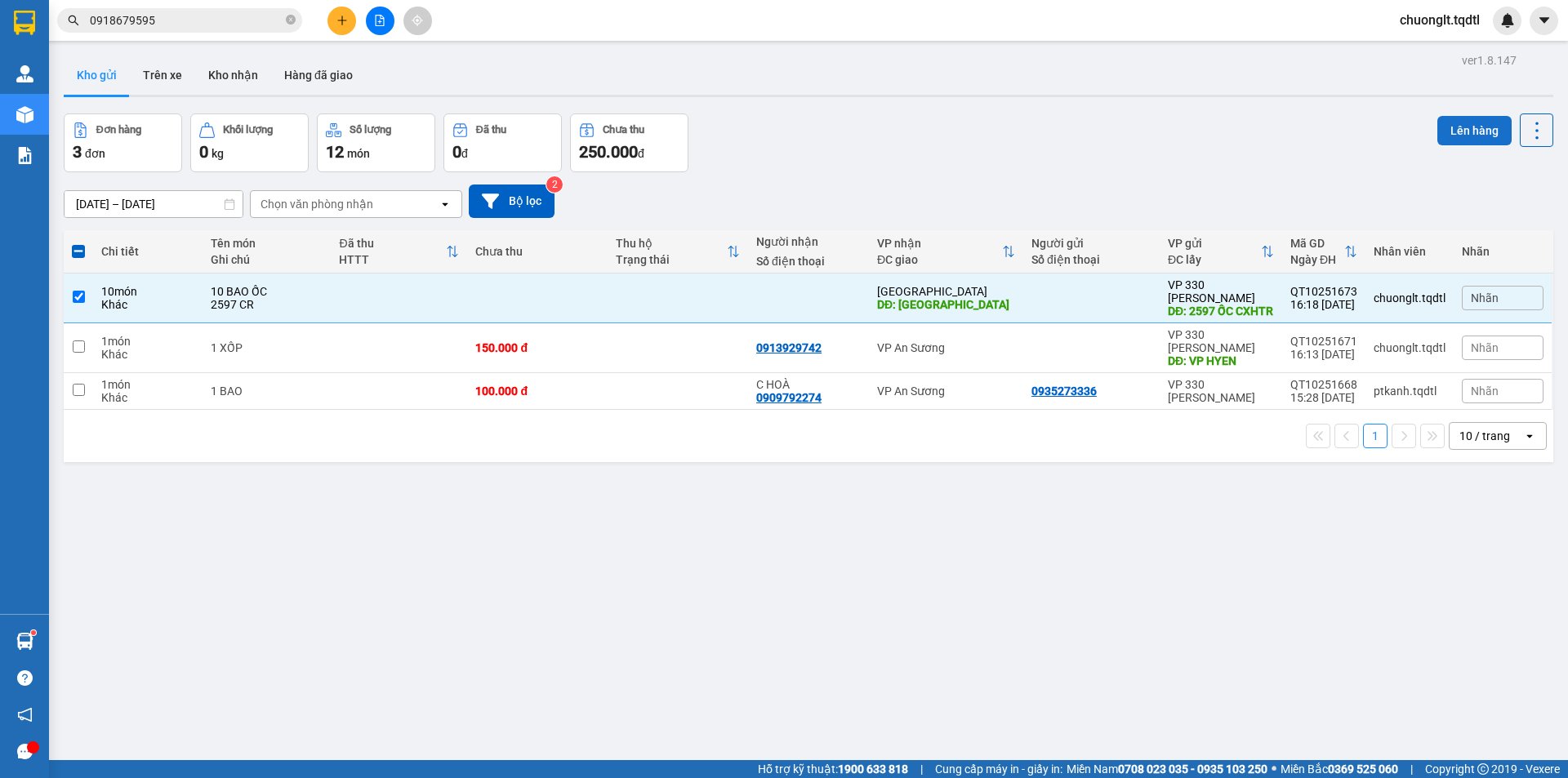
click at [1446, 126] on button "Lên hàng" at bounding box center [1474, 130] width 74 height 30
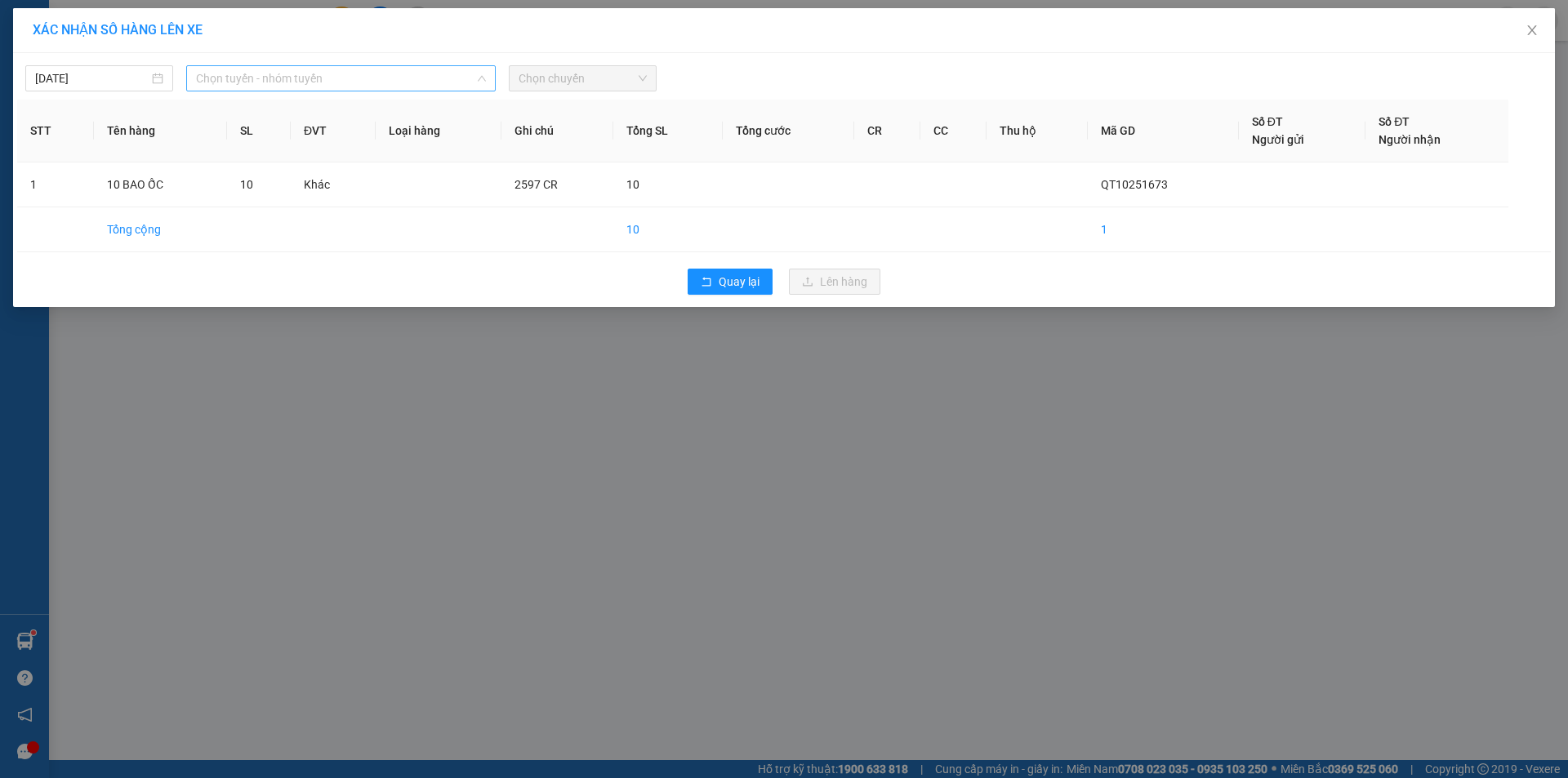
click at [375, 68] on span "Chọn tuyến - nhóm tuyến" at bounding box center [341, 78] width 290 height 24
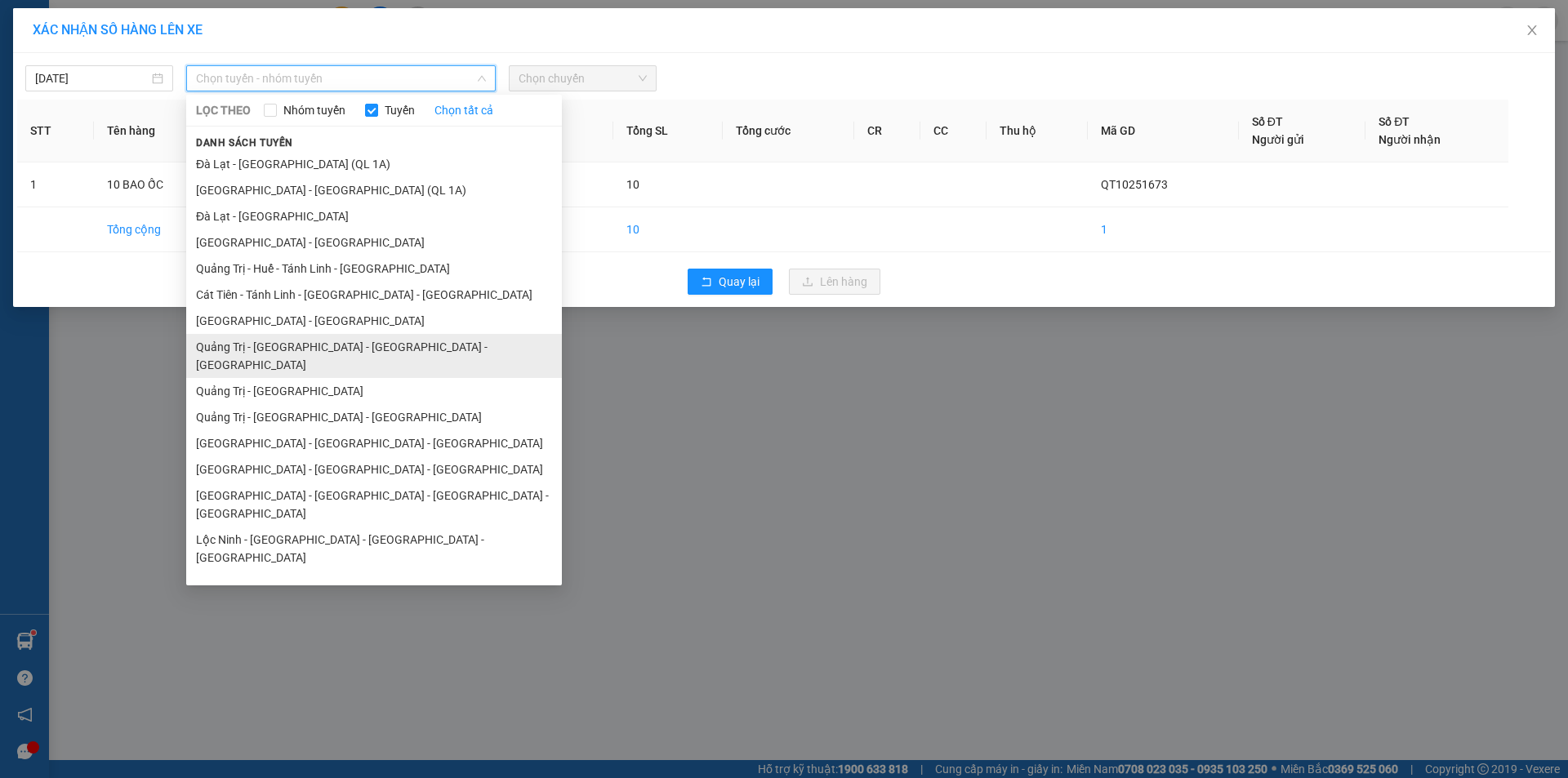
click at [327, 350] on li "Quảng Trị - [GEOGRAPHIC_DATA] - [GEOGRAPHIC_DATA] - [GEOGRAPHIC_DATA]" at bounding box center [374, 356] width 376 height 44
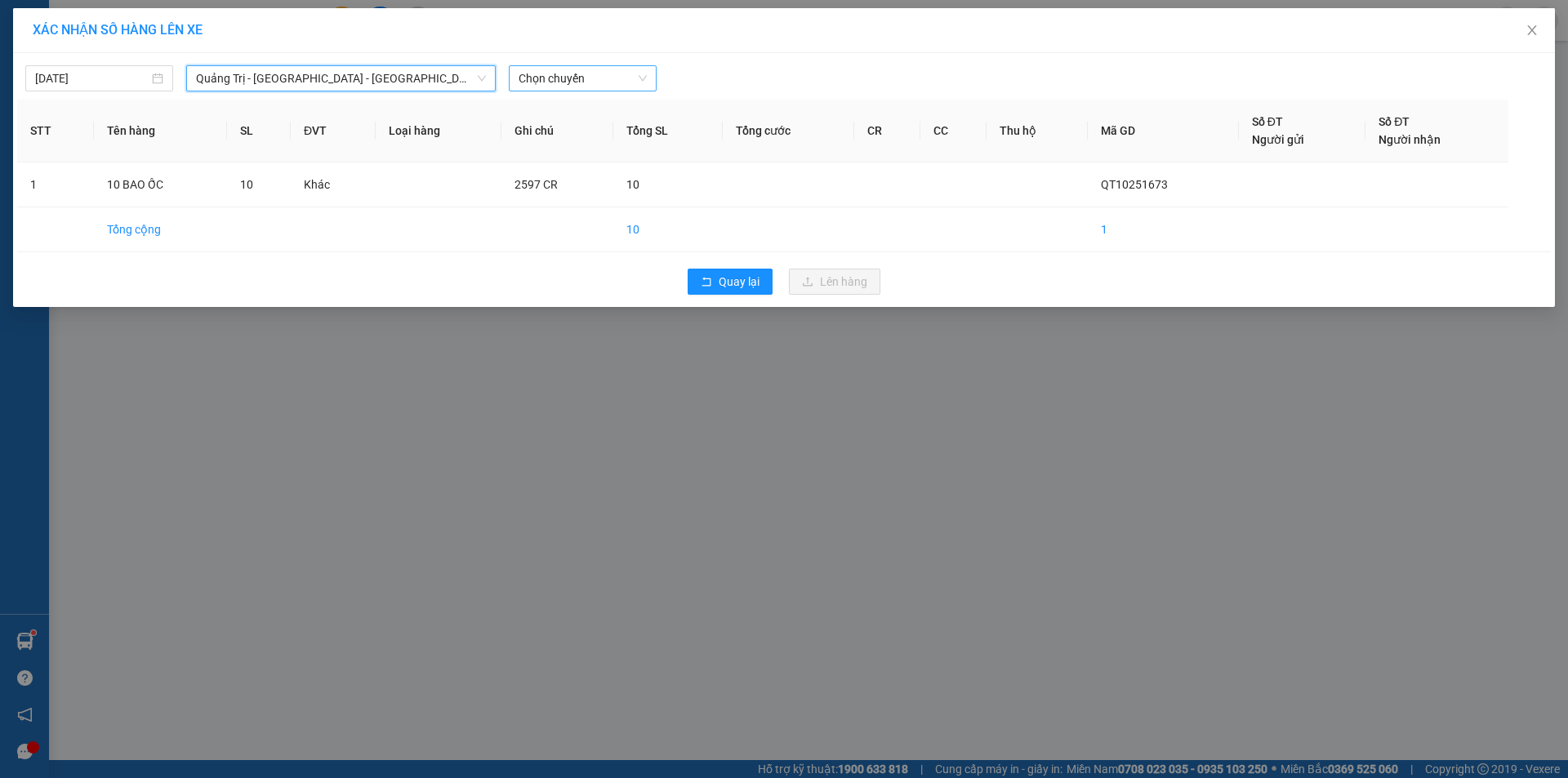
click at [593, 78] on span "Chọn chuyến" at bounding box center [583, 78] width 128 height 24
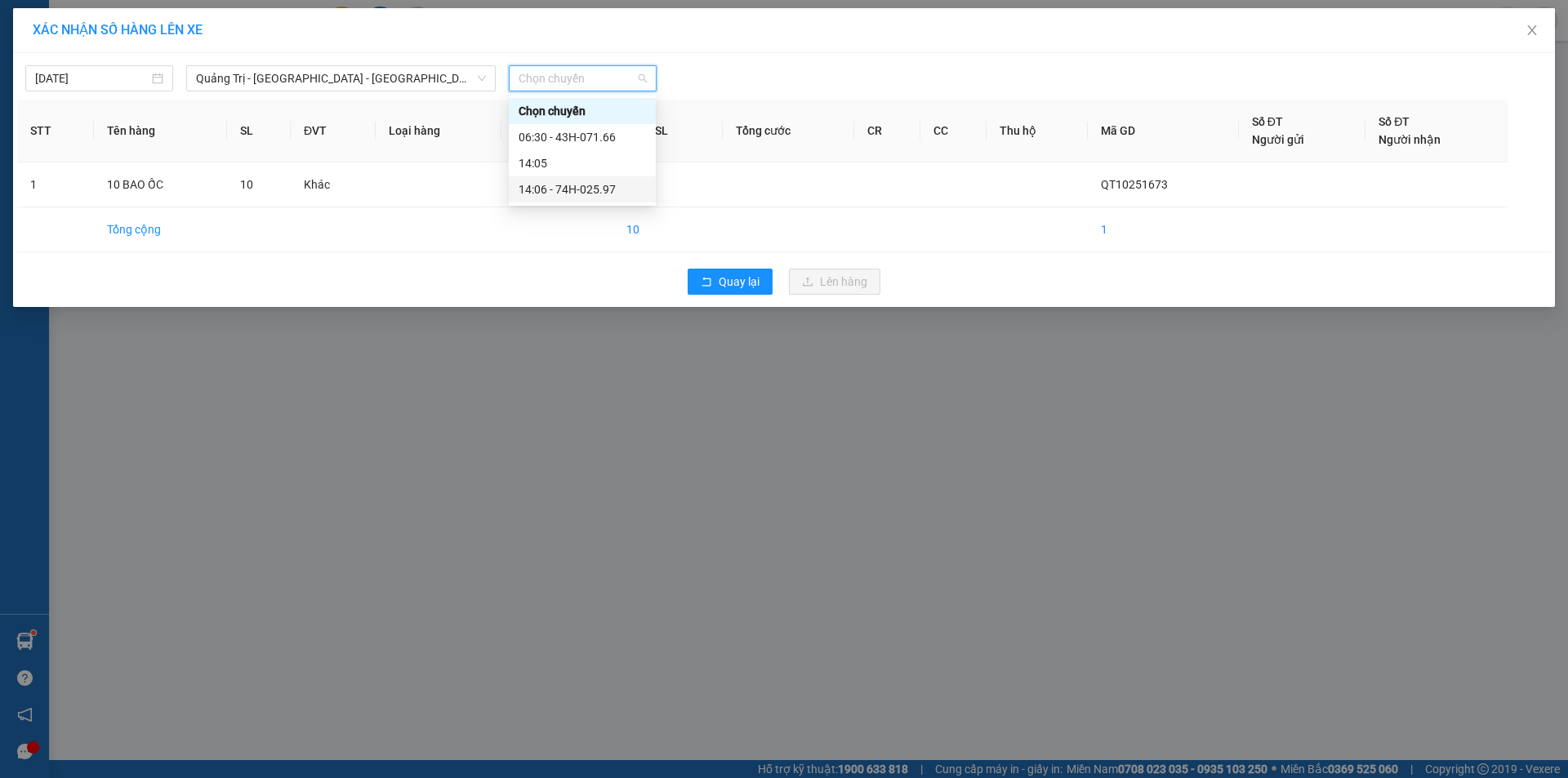
click at [586, 189] on div "14:06 - 74H-025.97" at bounding box center [582, 189] width 127 height 18
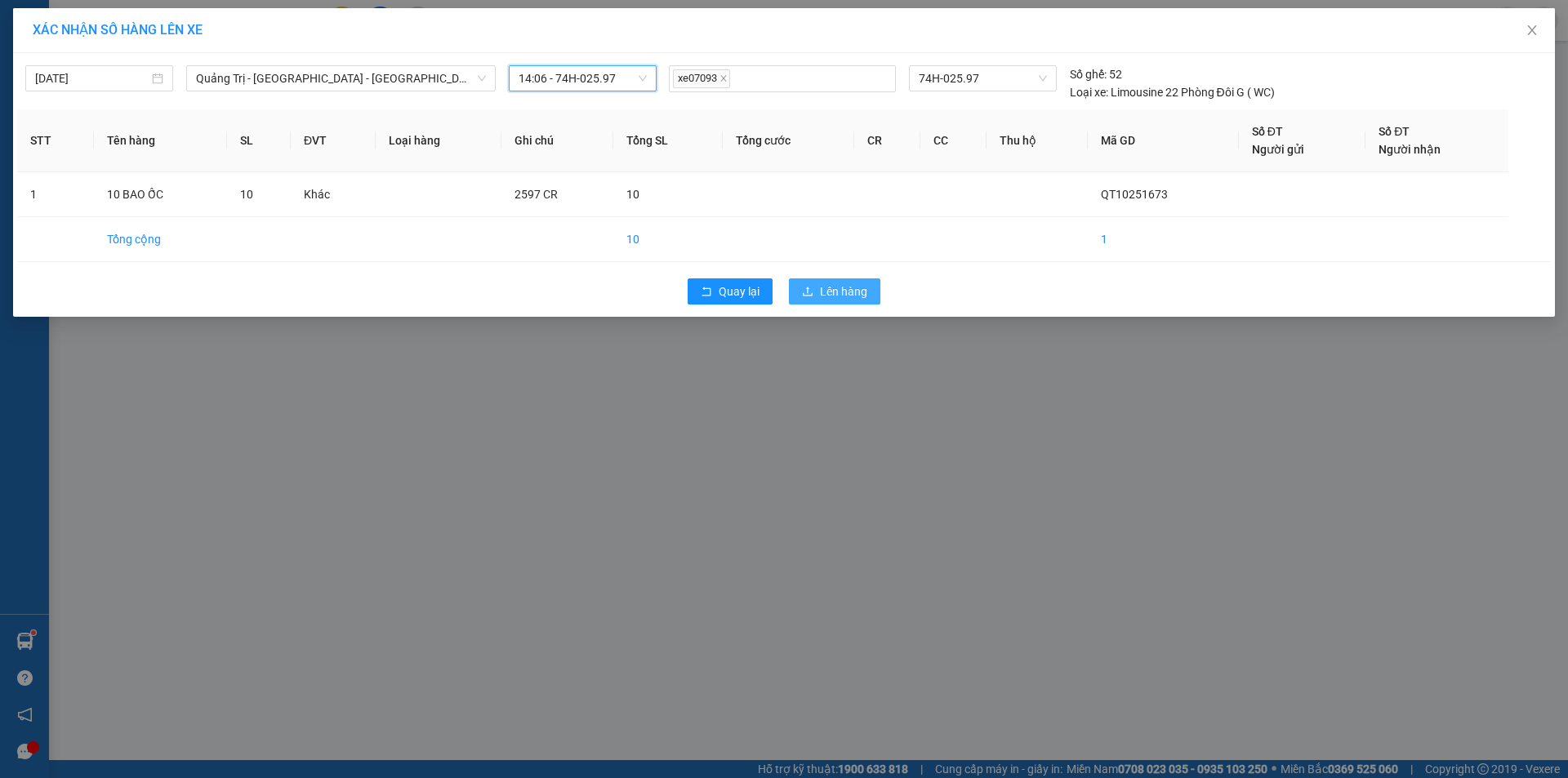
click at [834, 282] on button "Lên hàng" at bounding box center [835, 291] width 91 height 26
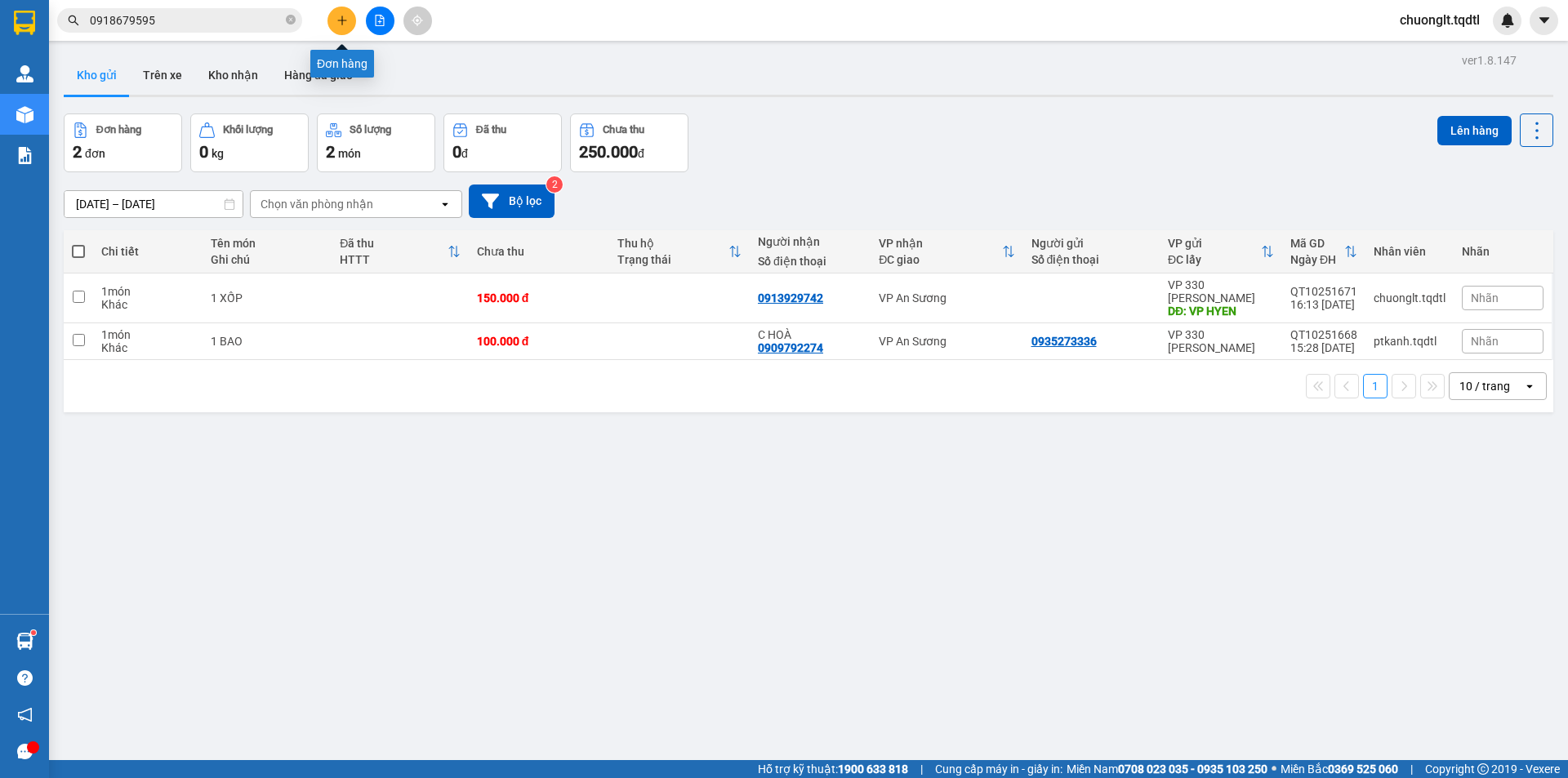
click at [335, 19] on button at bounding box center [342, 21] width 29 height 29
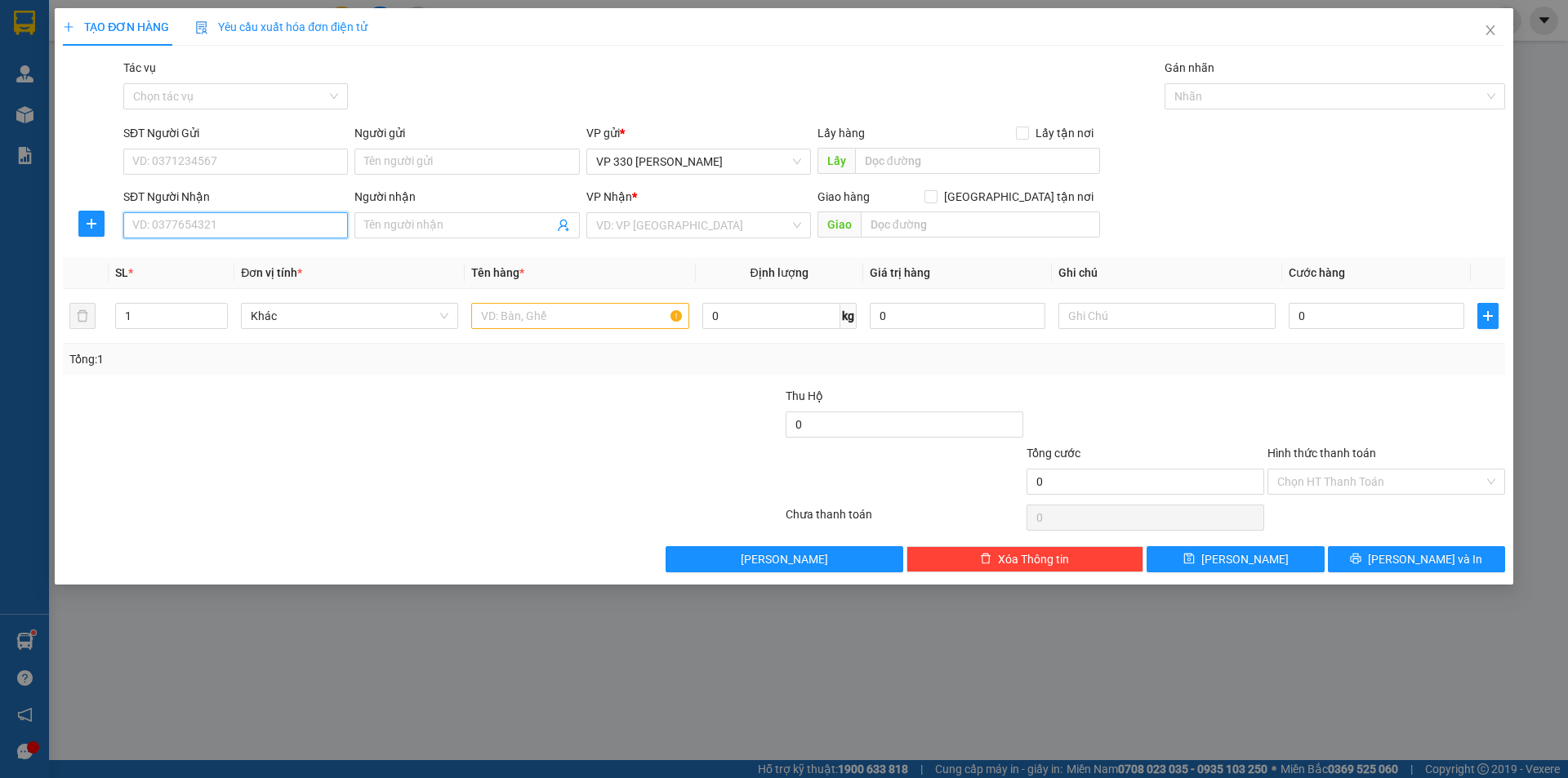
click at [218, 230] on input "SĐT Người Nhận" at bounding box center [235, 225] width 224 height 26
type input "0987324378"
click at [912, 156] on input "text" at bounding box center [977, 160] width 245 height 26
type input "TCHL"
click at [751, 220] on input "search" at bounding box center [692, 225] width 193 height 24
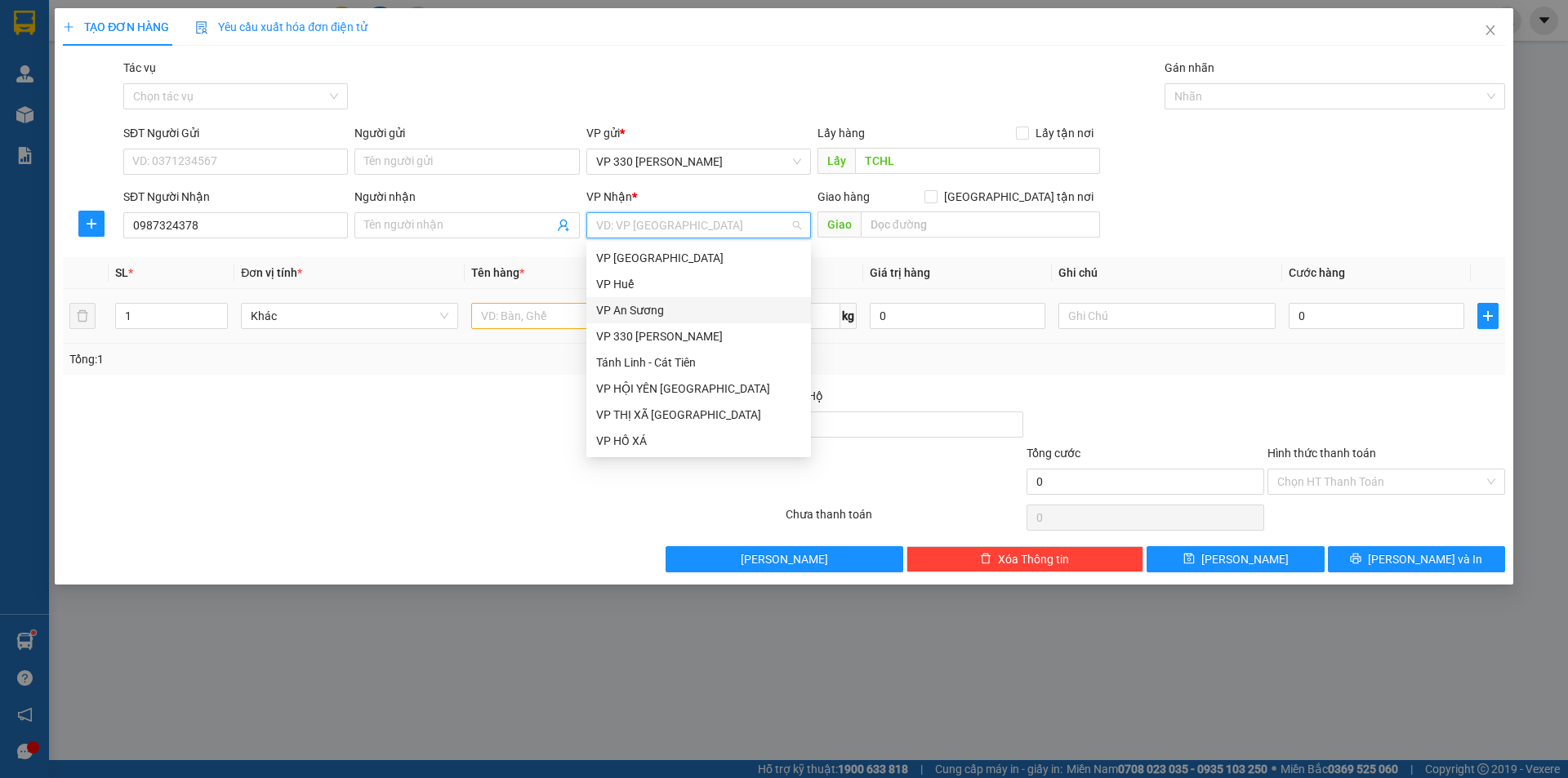
drag, startPoint x: 670, startPoint y: 308, endPoint x: 694, endPoint y: 296, distance: 26.8
click at [672, 308] on div "VP An Sương" at bounding box center [698, 310] width 205 height 18
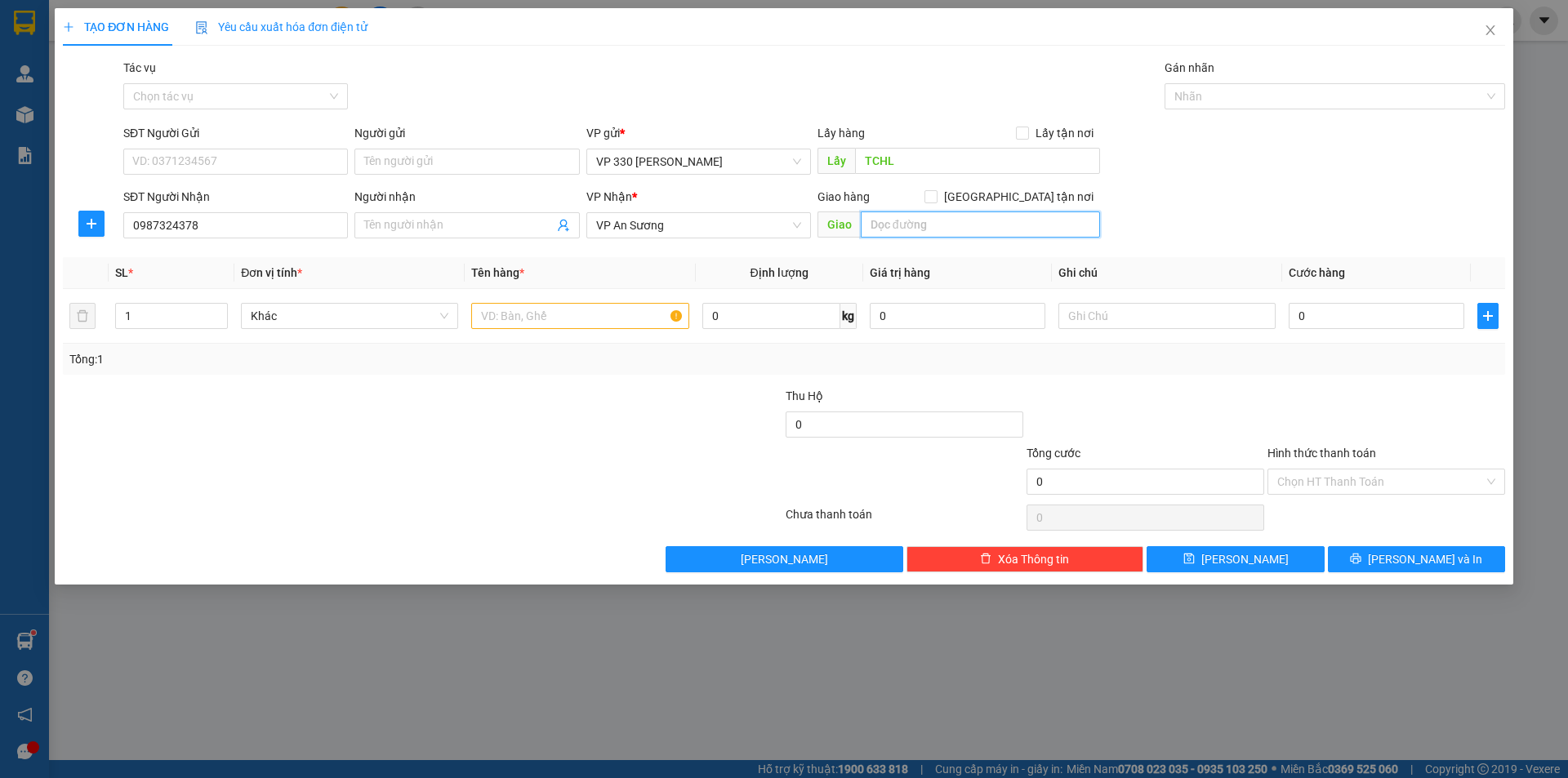
click at [889, 225] on input "text" at bounding box center [981, 224] width 240 height 26
type input "CV [PERSON_NAME]"
click at [577, 319] on input "text" at bounding box center [579, 316] width 217 height 26
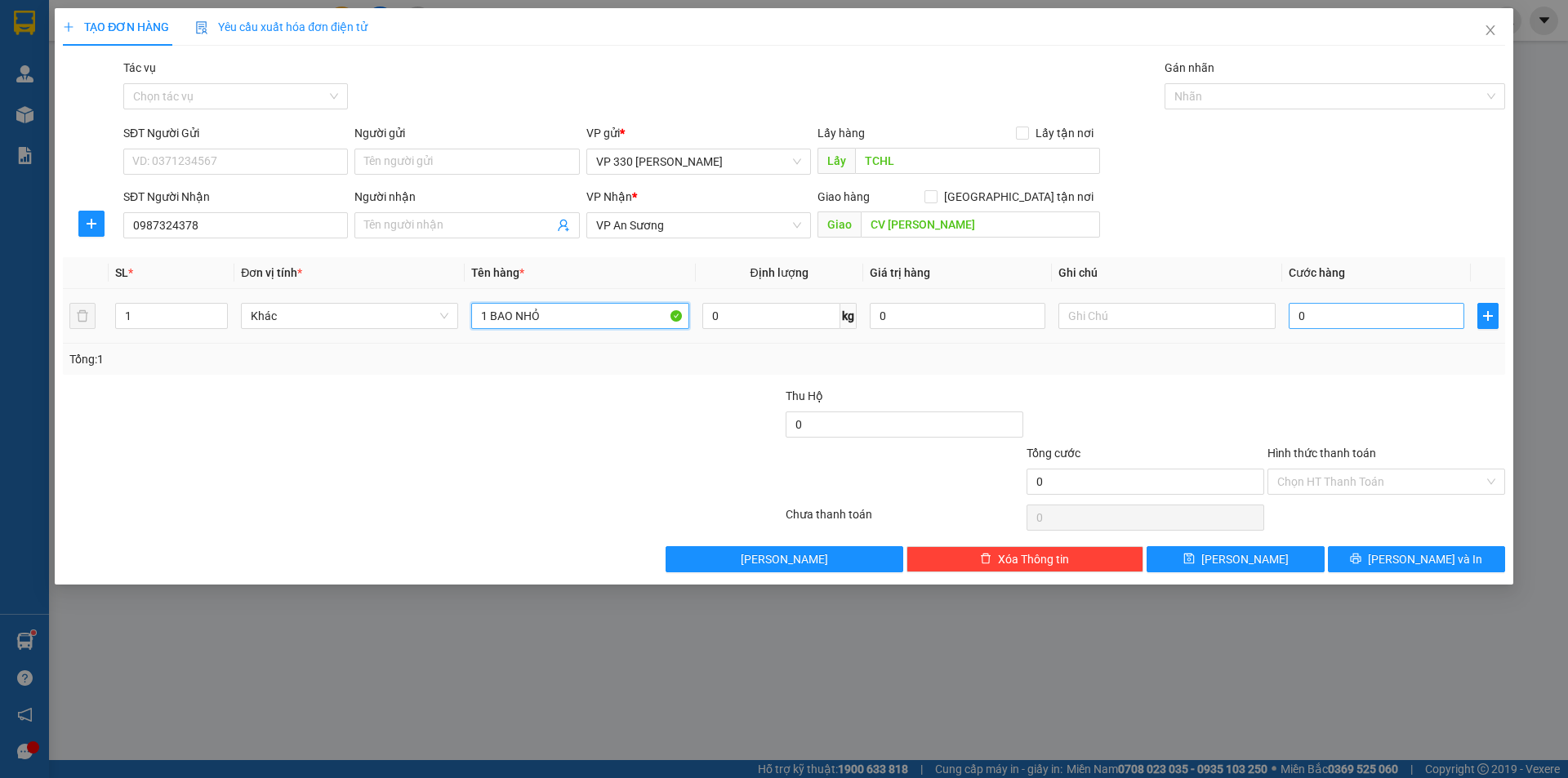
type input "1 BAO NHỎ"
click at [1327, 316] on input "0" at bounding box center [1376, 316] width 176 height 26
type input "5"
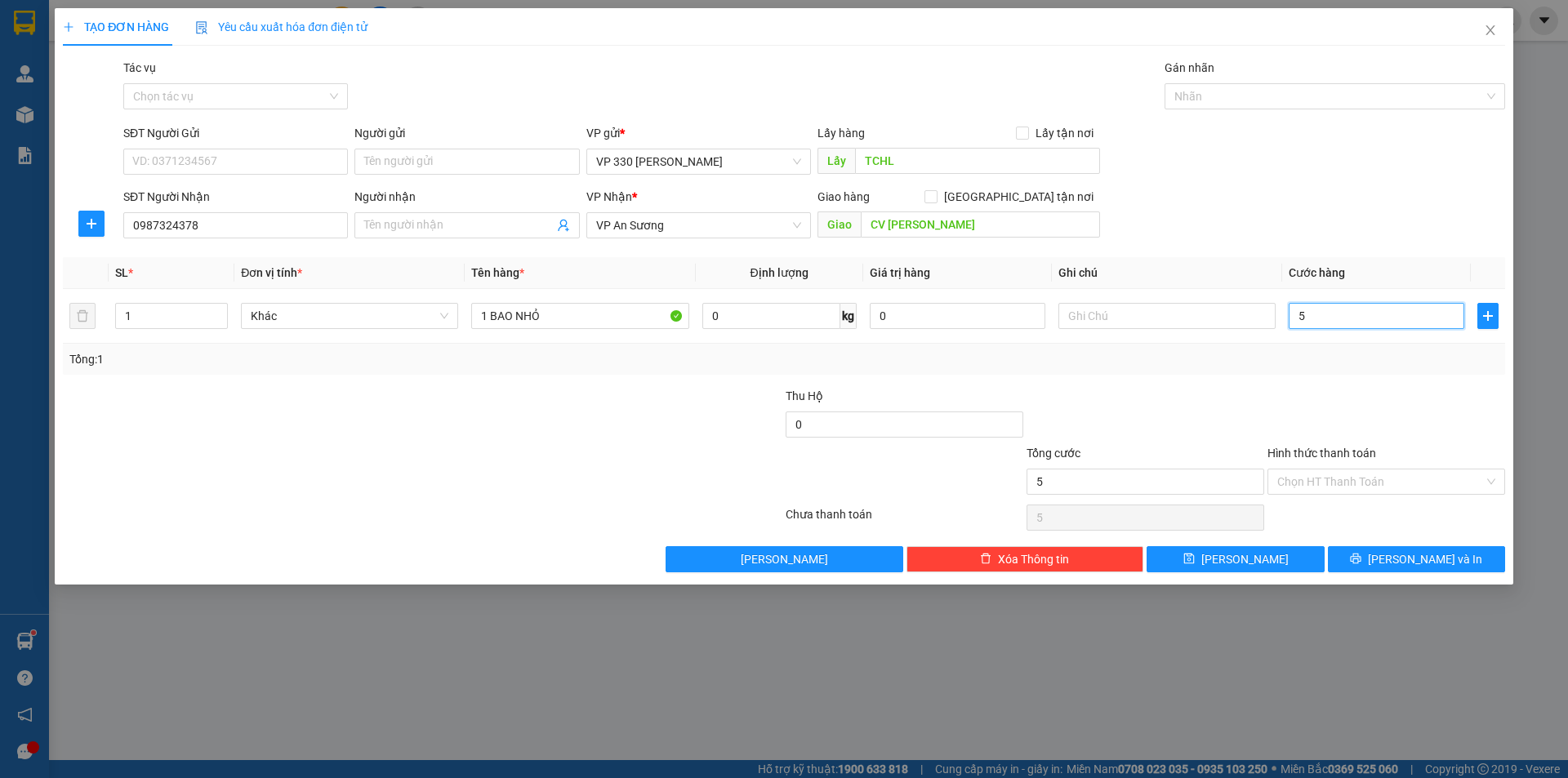
type input "50"
type input "500"
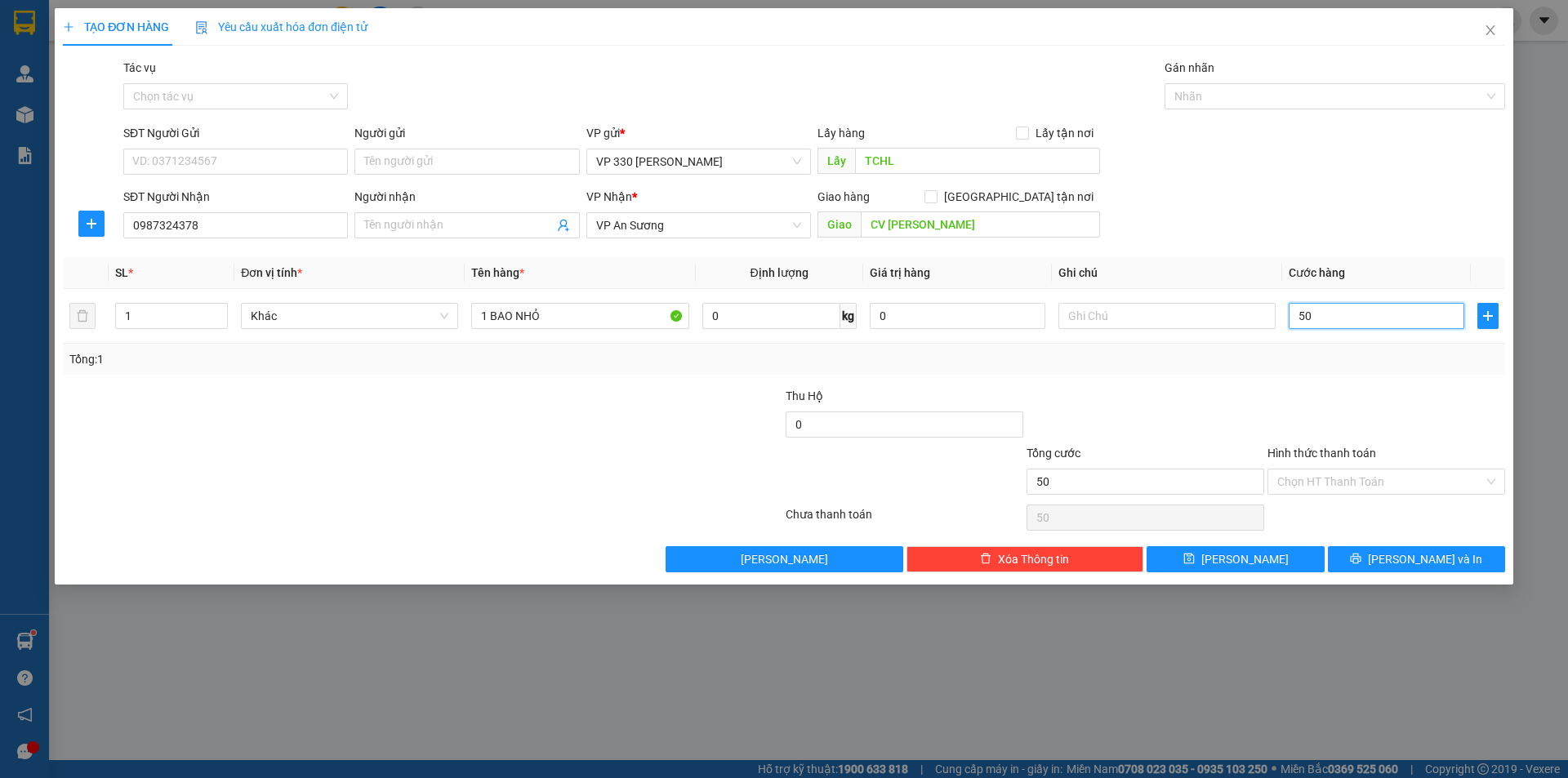
type input "500"
type input "5.000"
type input "50.000"
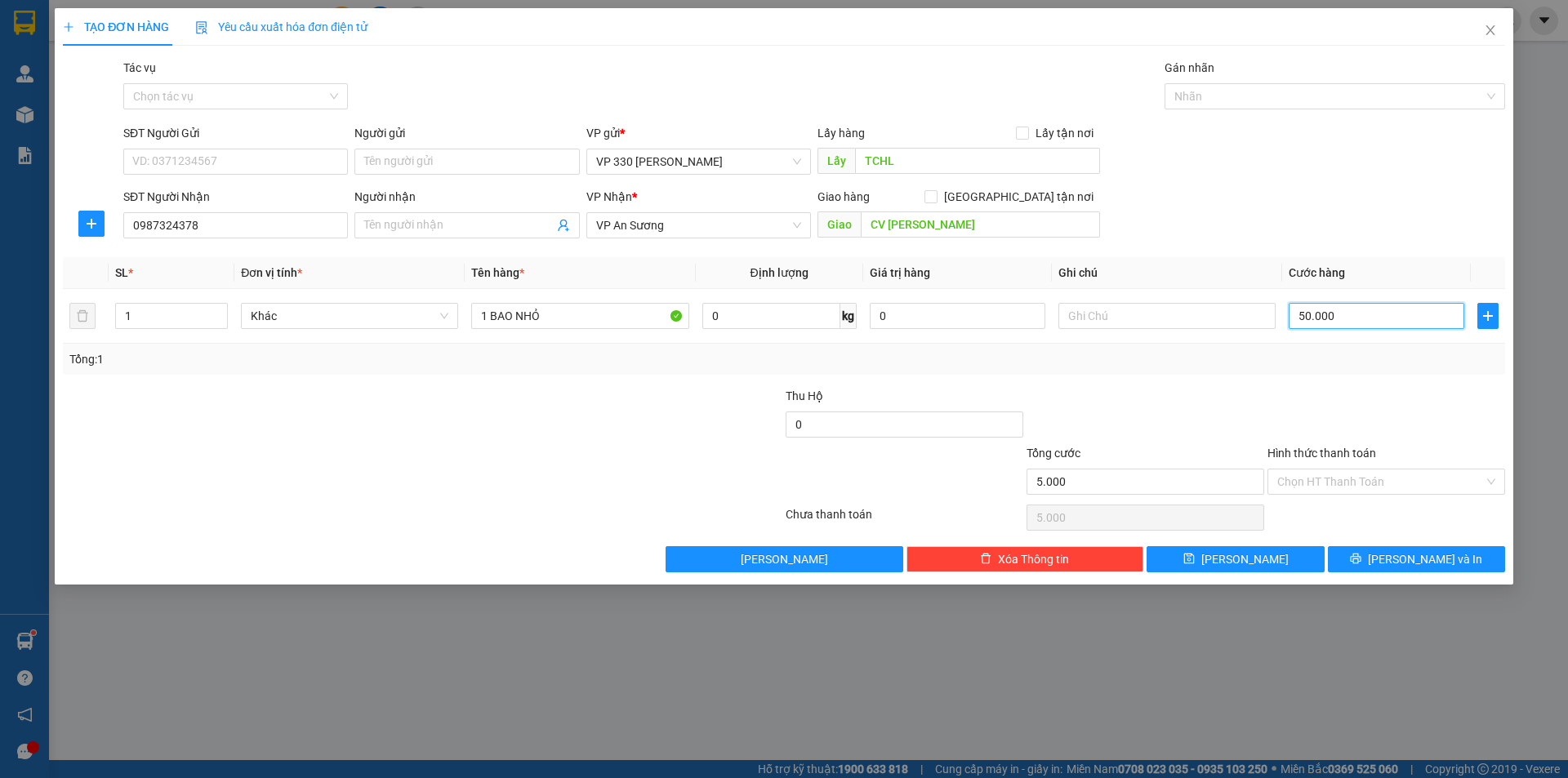
type input "50.000"
type input "500.000"
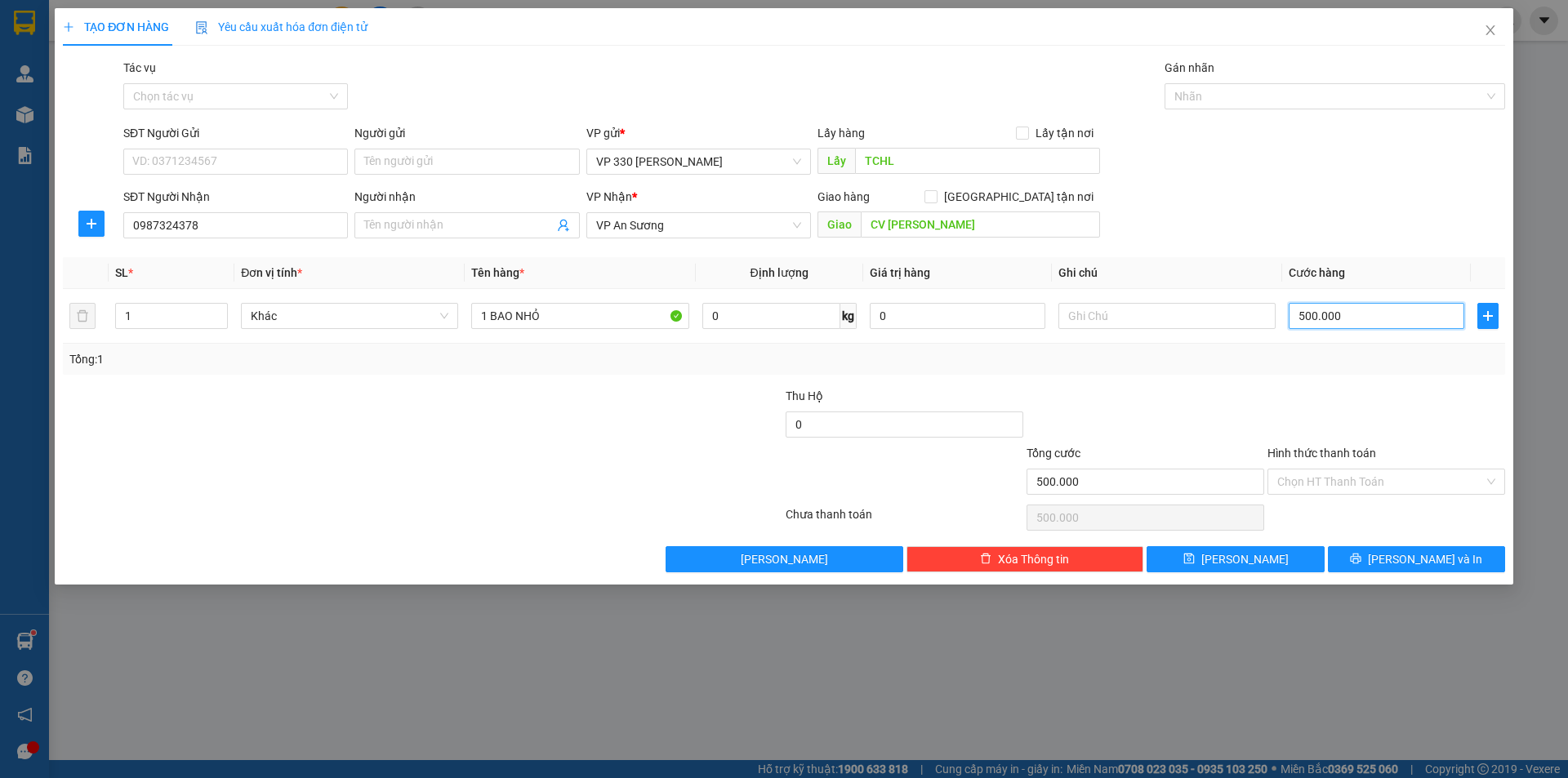
type input "50.000"
click at [1118, 316] on input "text" at bounding box center [1166, 316] width 217 height 26
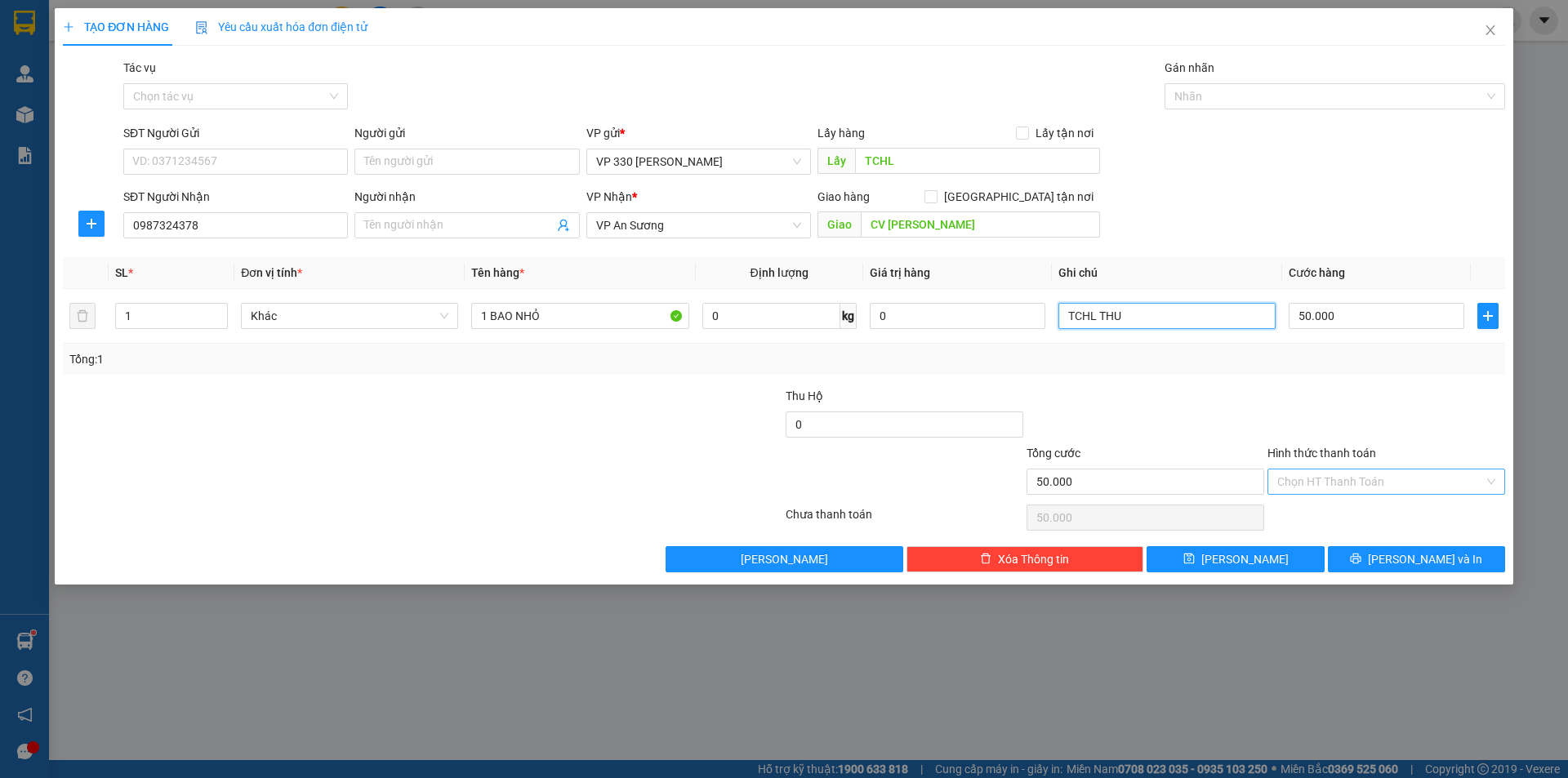
type input "TCHL THU"
click at [1381, 478] on input "Hình thức thanh toán" at bounding box center [1381, 481] width 207 height 24
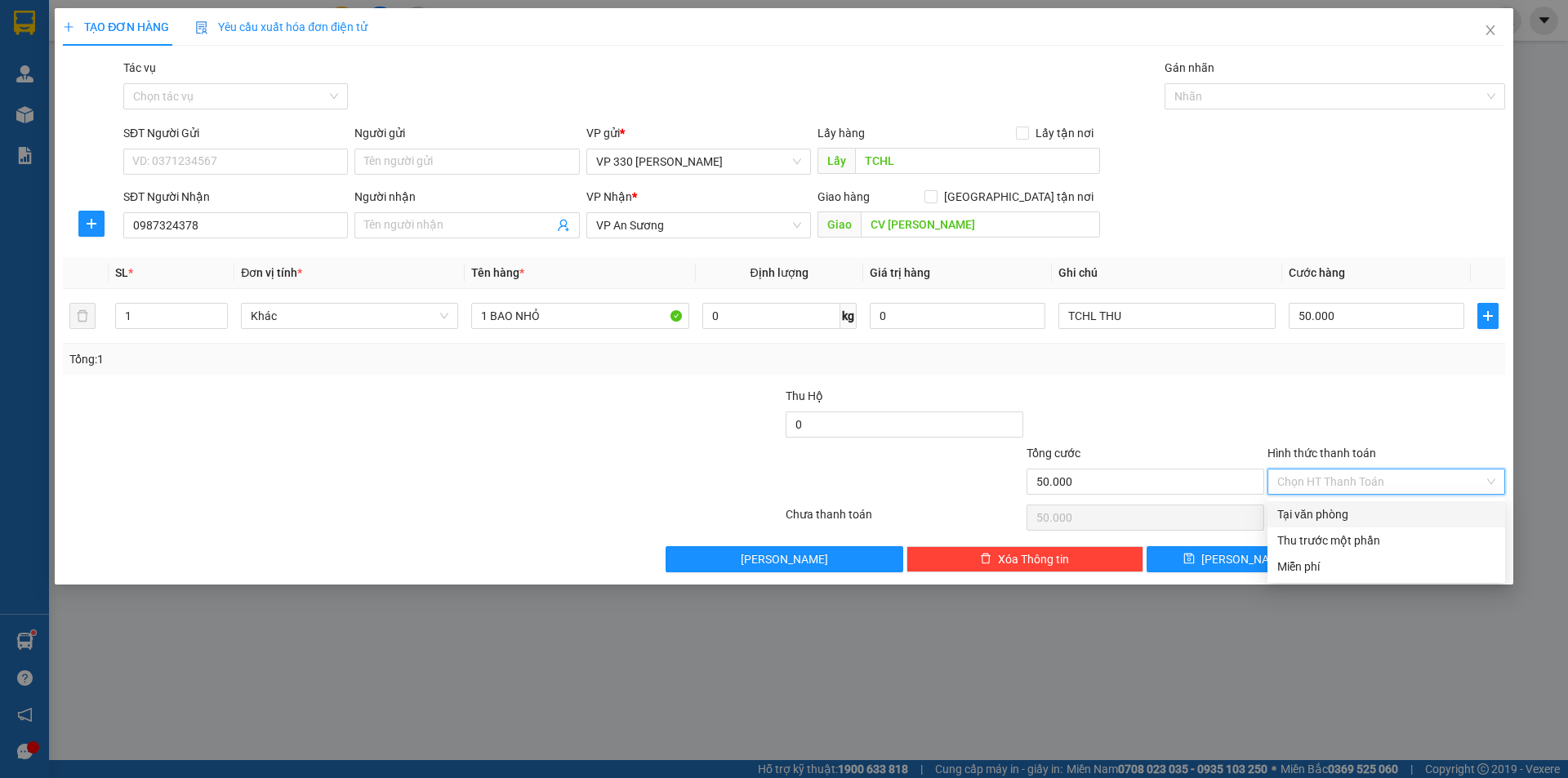
click at [1338, 484] on input "Hình thức thanh toán" at bounding box center [1381, 481] width 207 height 24
click at [1304, 511] on div "Tại văn phòng" at bounding box center [1387, 514] width 218 height 18
type input "0"
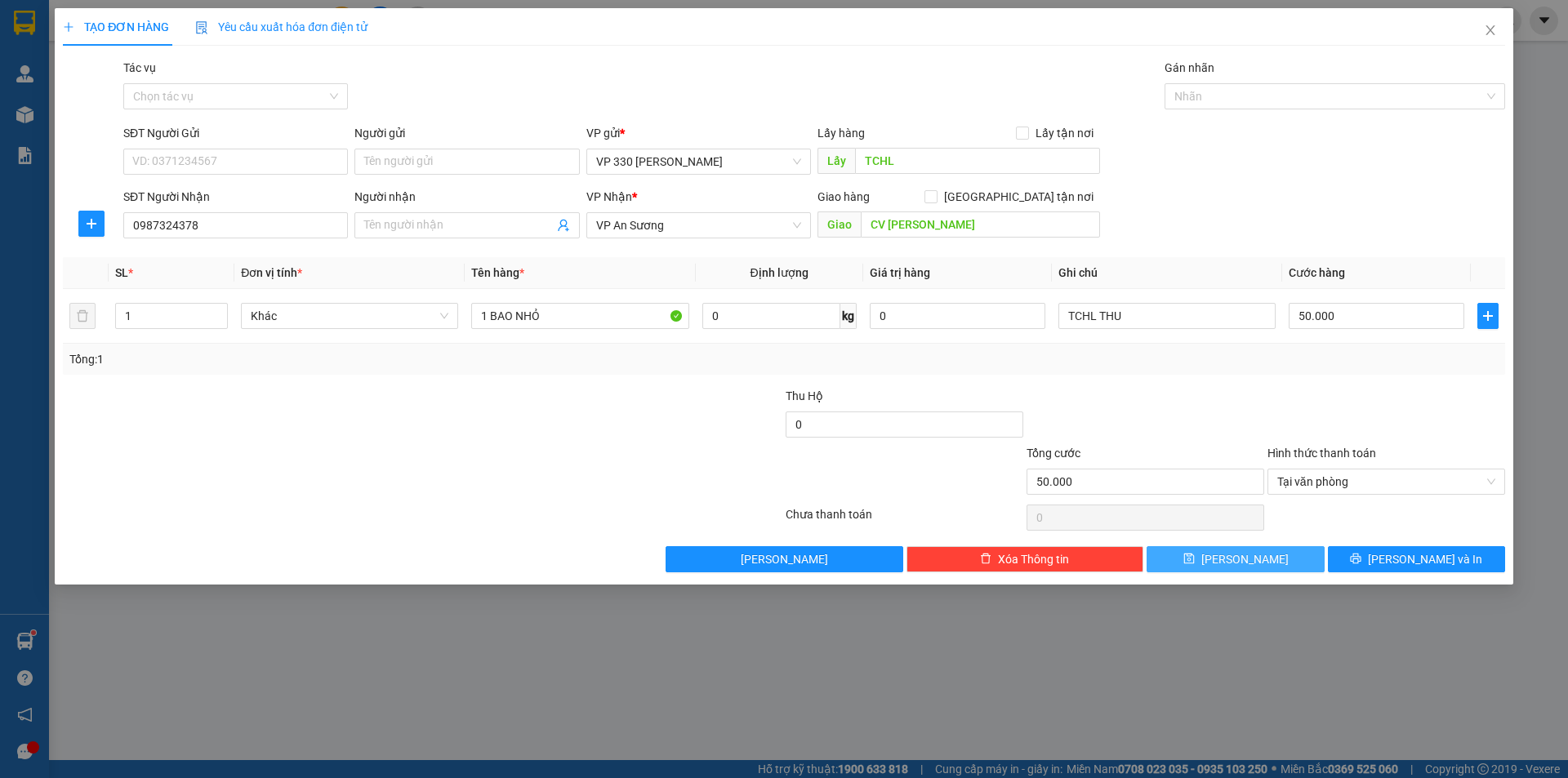
click at [1194, 554] on icon "save" at bounding box center [1188, 559] width 11 height 11
type input "0"
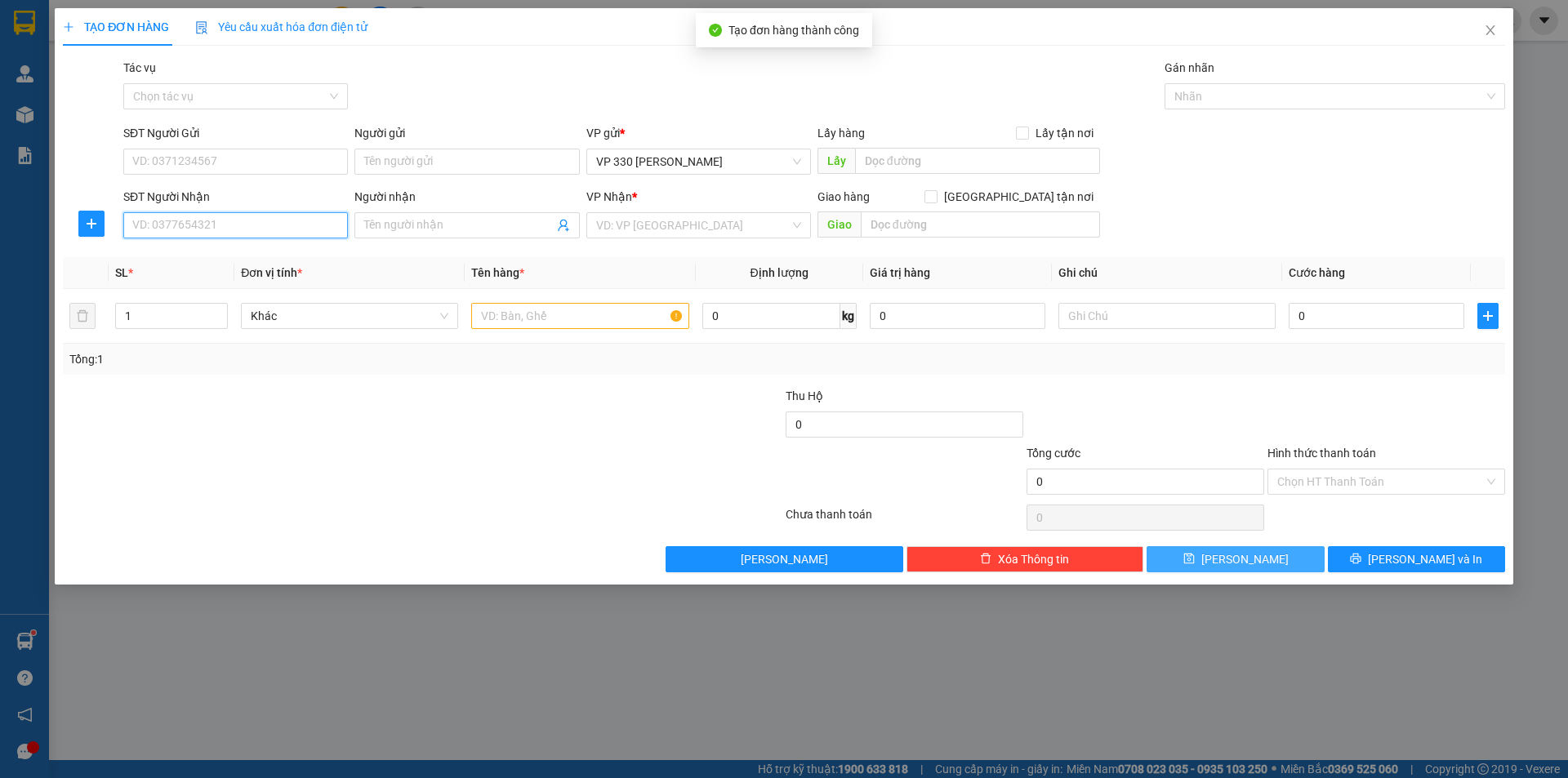
click at [254, 225] on input "SĐT Người Nhận" at bounding box center [235, 225] width 224 height 26
type input "0383999567"
click at [183, 254] on div "0383999567" at bounding box center [235, 257] width 205 height 18
type input "ĐÔNG XOÀI"
type input "150.000"
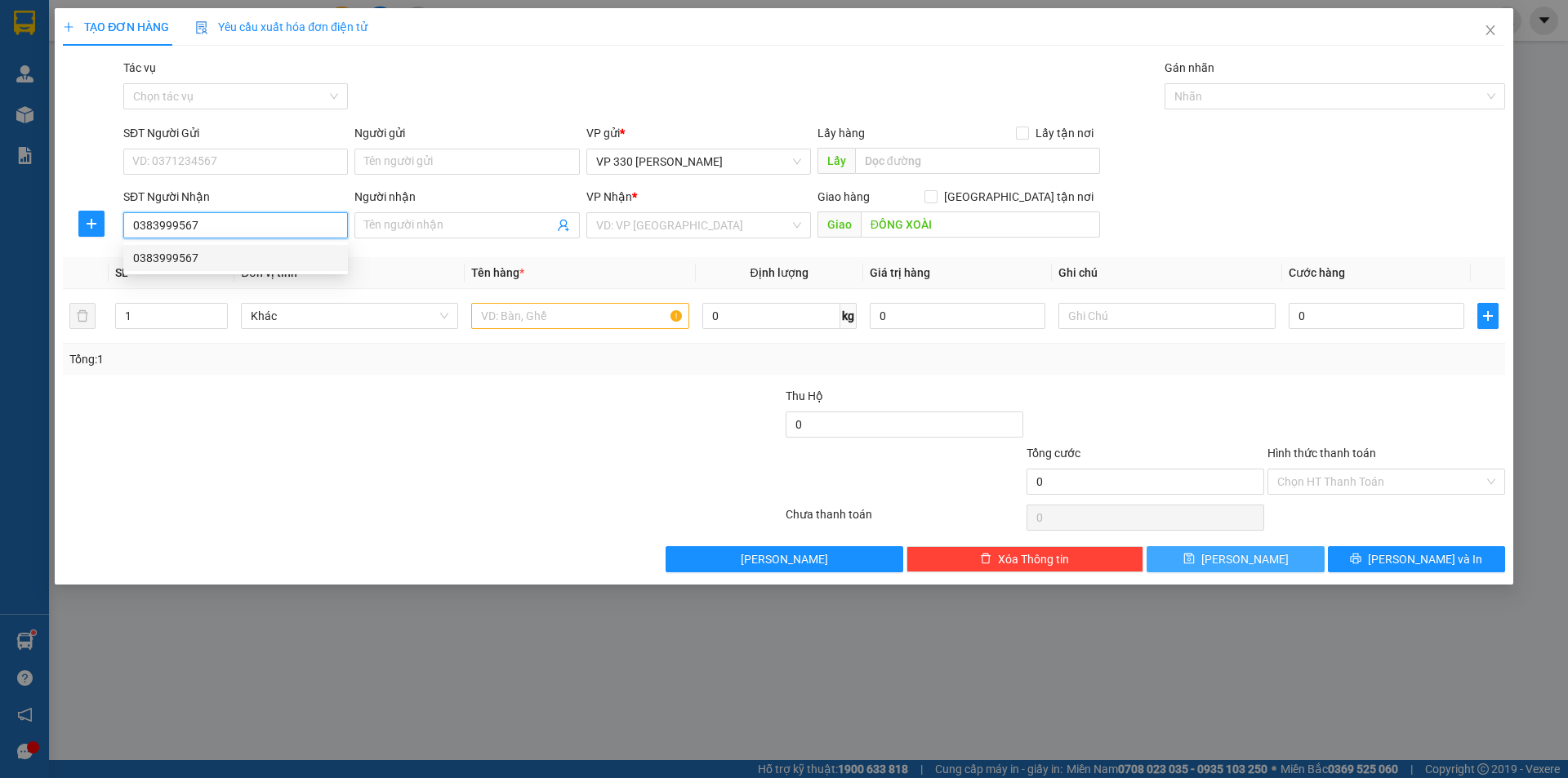
type input "150.000"
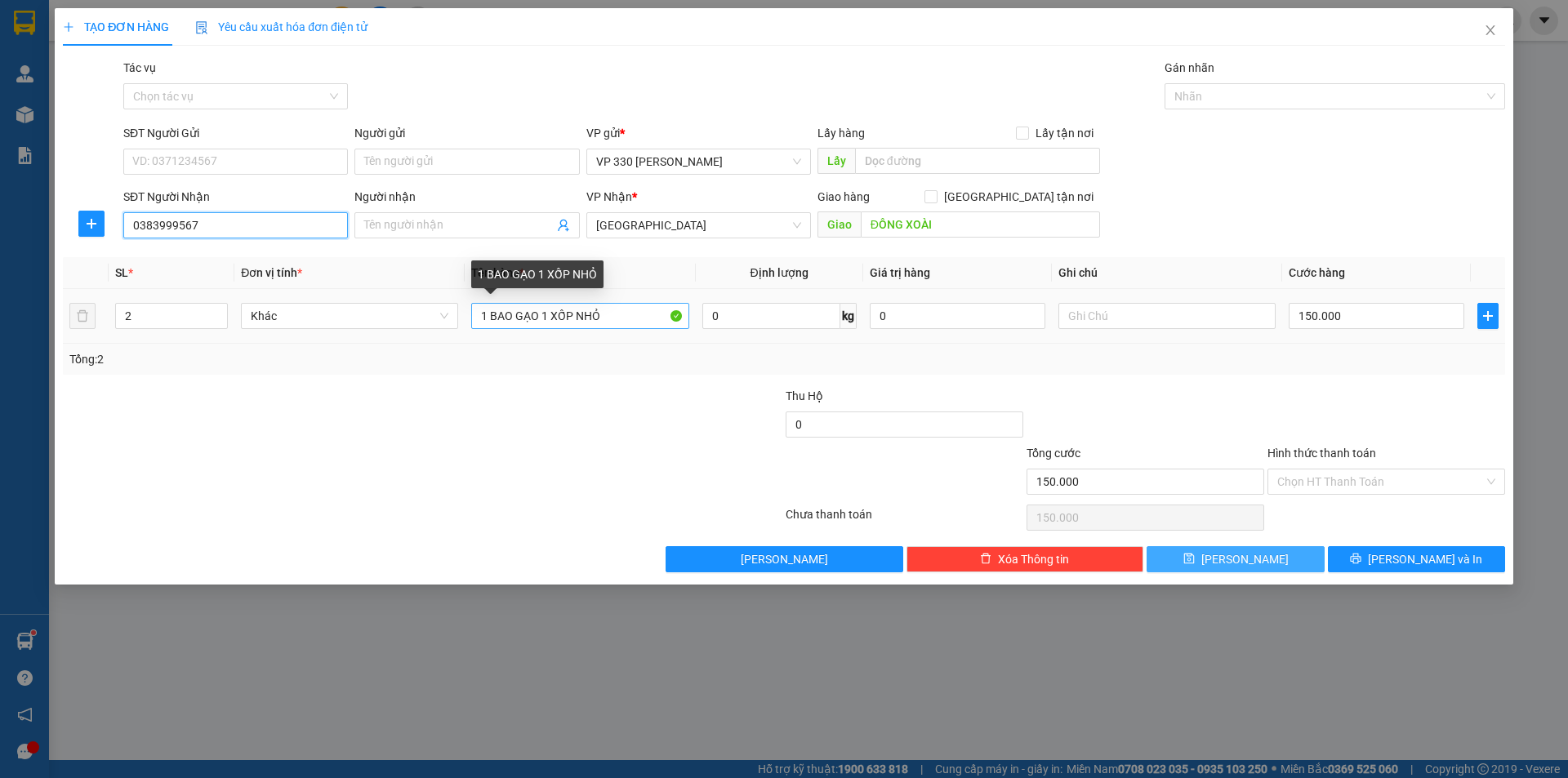
type input "0383999567"
drag, startPoint x: 612, startPoint y: 311, endPoint x: 403, endPoint y: 311, distance: 209.0
click at [403, 311] on tr "2 Khác 1 BAO GẠO 1 XỐP NHỎ 0 kg 0 150.000" at bounding box center [784, 316] width 1442 height 55
type input "2 BAO"
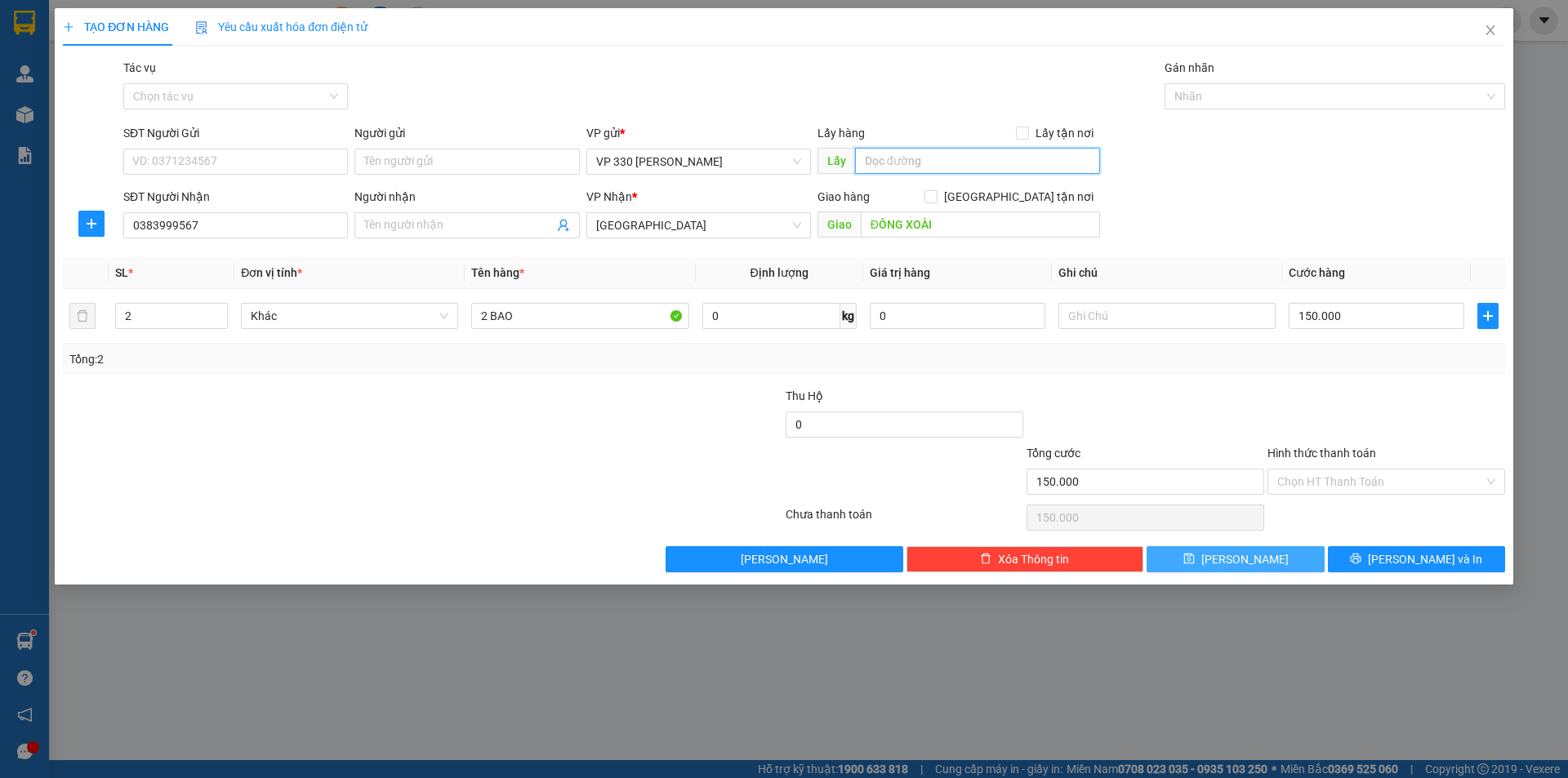
click at [968, 159] on input "text" at bounding box center [977, 160] width 245 height 26
type input "TCHL"
click at [1384, 315] on input "150.000" at bounding box center [1376, 316] width 176 height 26
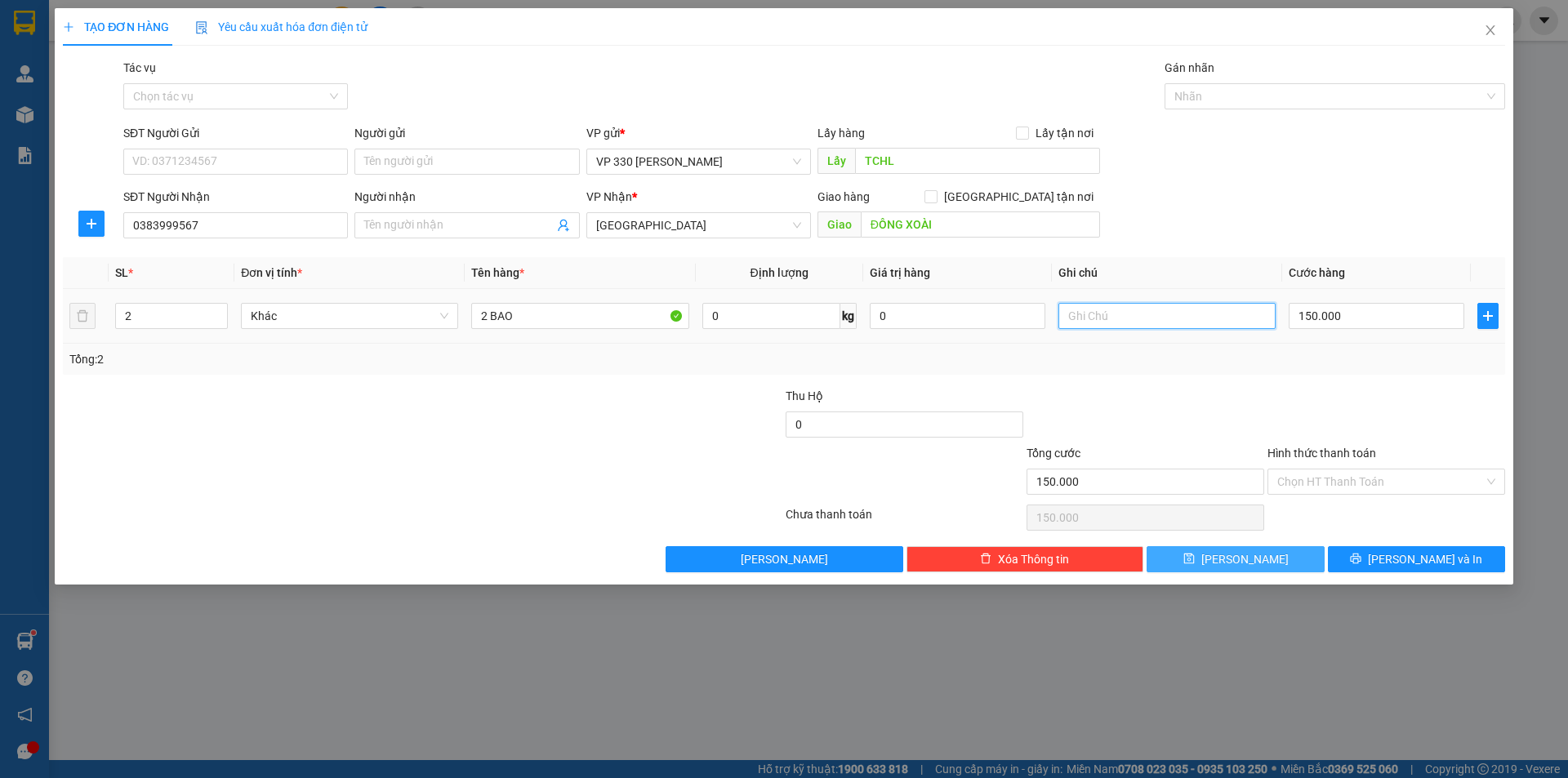
click at [1175, 325] on input "text" at bounding box center [1166, 316] width 217 height 26
type input "16073 TCHL THU"
click at [1400, 484] on input "Hình thức thanh toán" at bounding box center [1381, 481] width 207 height 24
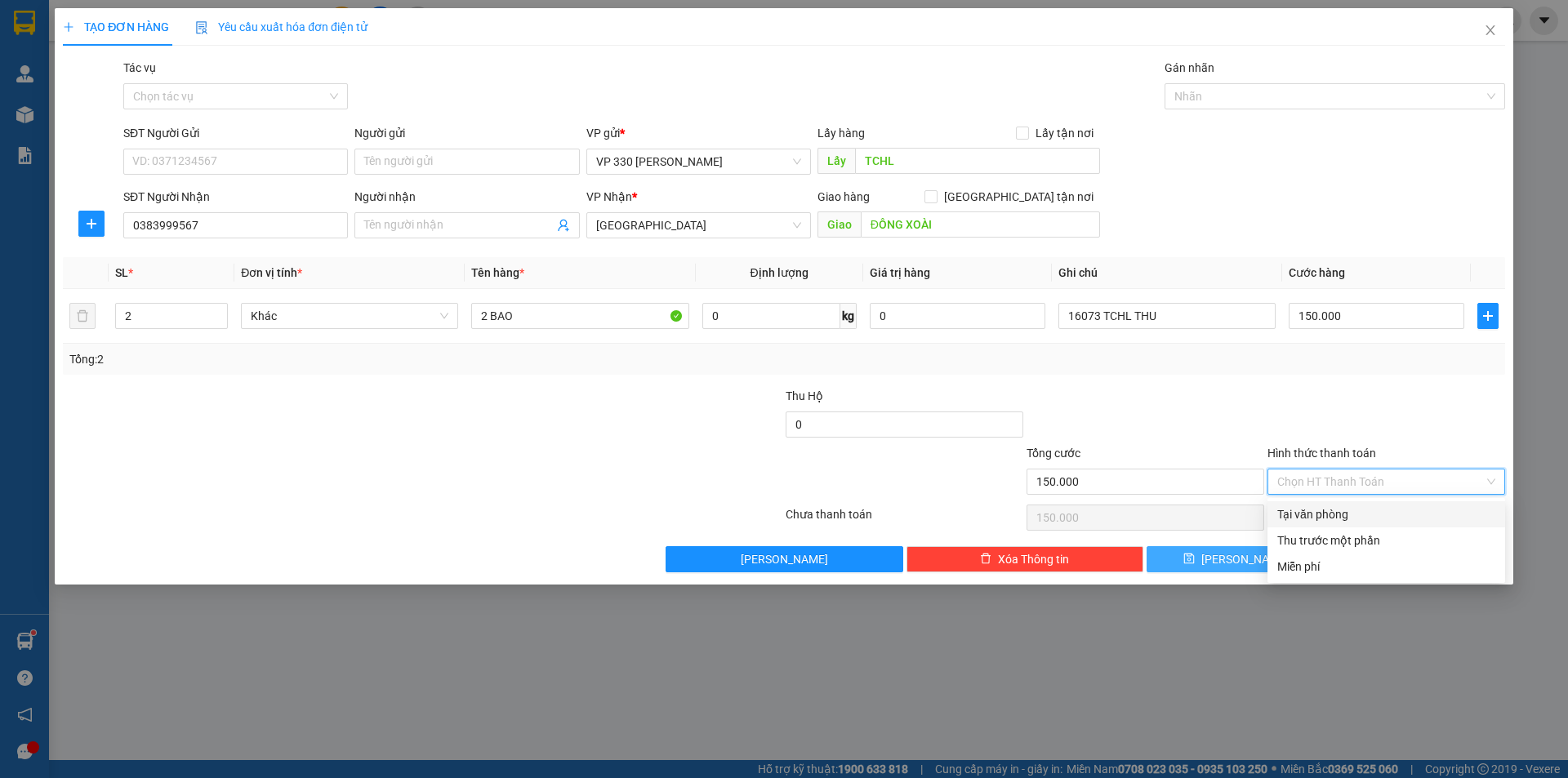
click at [1328, 515] on div "Tại văn phòng" at bounding box center [1387, 514] width 218 height 18
type input "0"
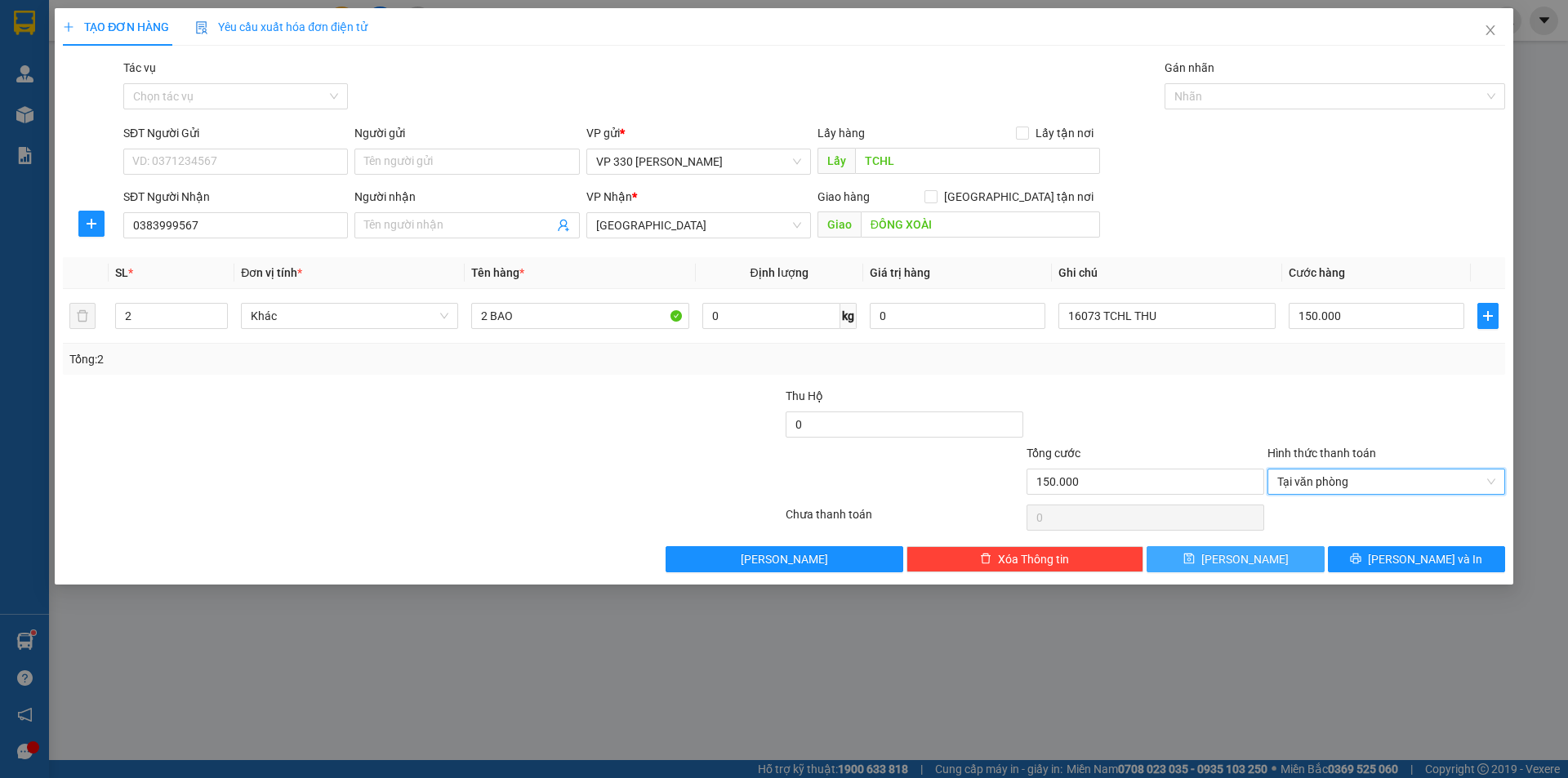
click at [1235, 553] on span "[PERSON_NAME]" at bounding box center [1246, 559] width 88 height 18
type input "0"
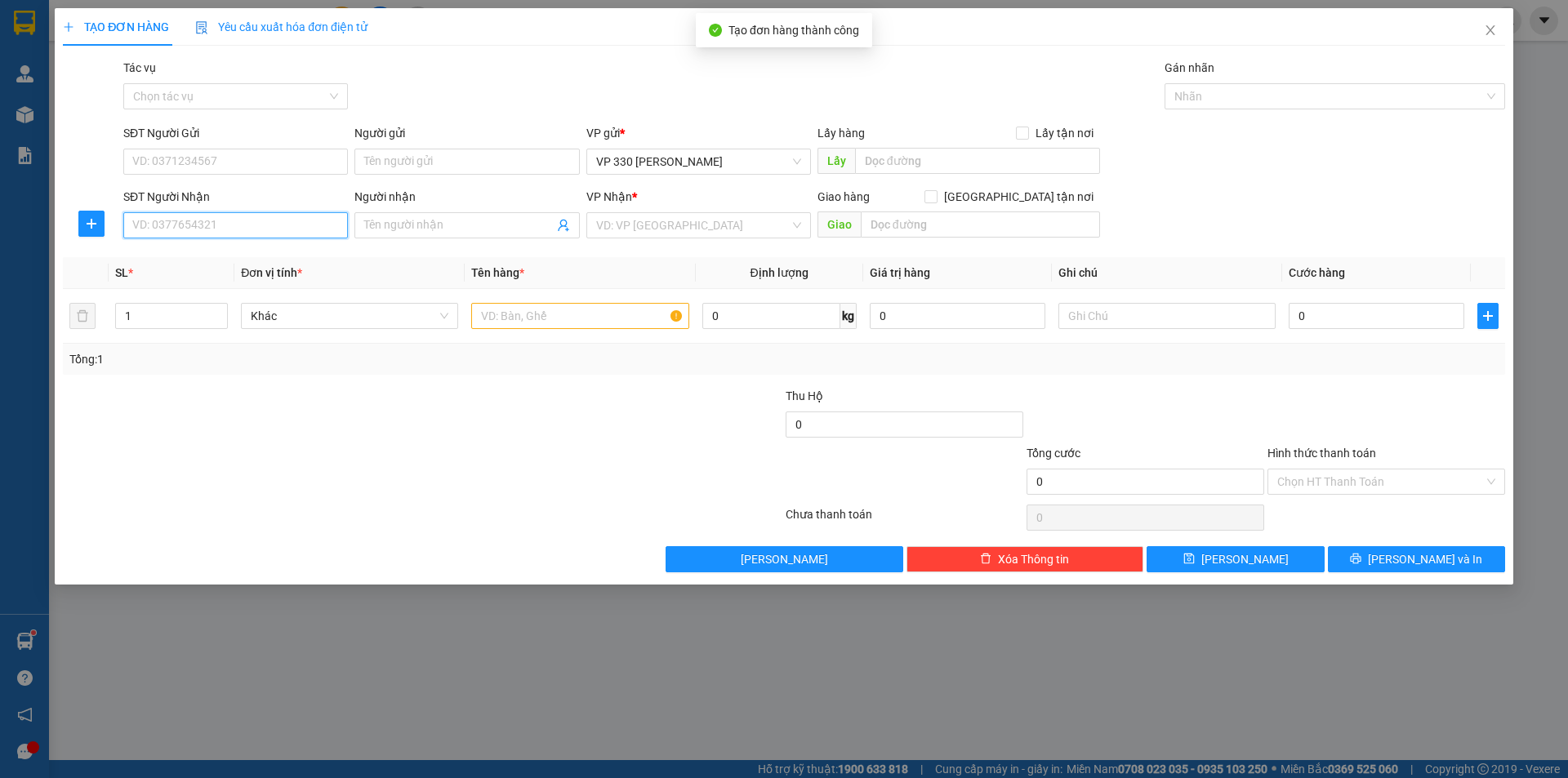
click at [324, 227] on input "SĐT Người Nhận" at bounding box center [235, 225] width 224 height 26
click at [210, 258] on div "0393954668" at bounding box center [235, 257] width 205 height 18
type input "0393954668"
type input "150.000"
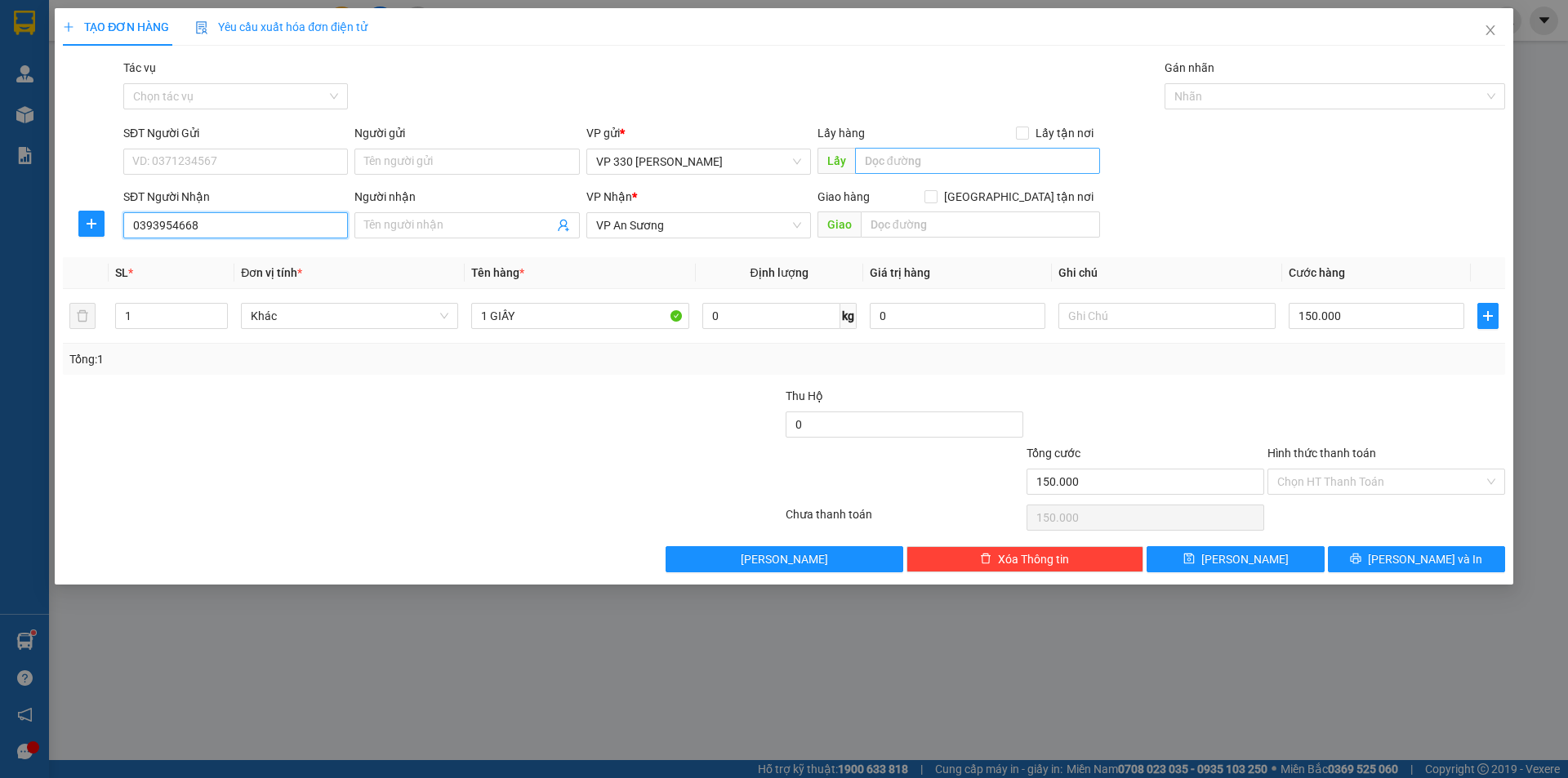
type input "0393954668"
click at [915, 170] on input "text" at bounding box center [977, 160] width 245 height 26
type input "TCHL"
click at [1130, 319] on input "text" at bounding box center [1166, 316] width 217 height 26
click at [1252, 553] on span "[PERSON_NAME]" at bounding box center [1246, 559] width 88 height 18
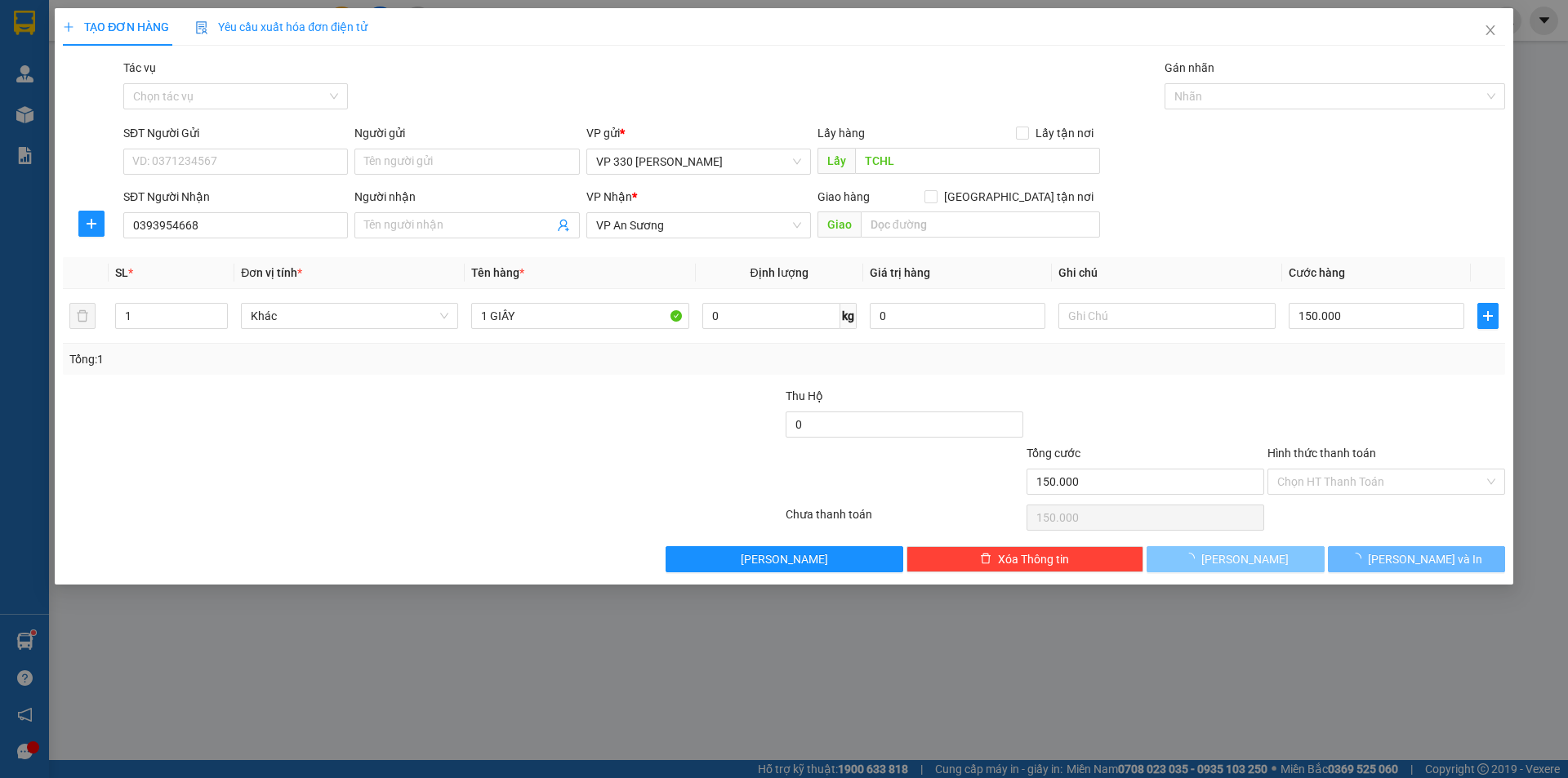
type input "0"
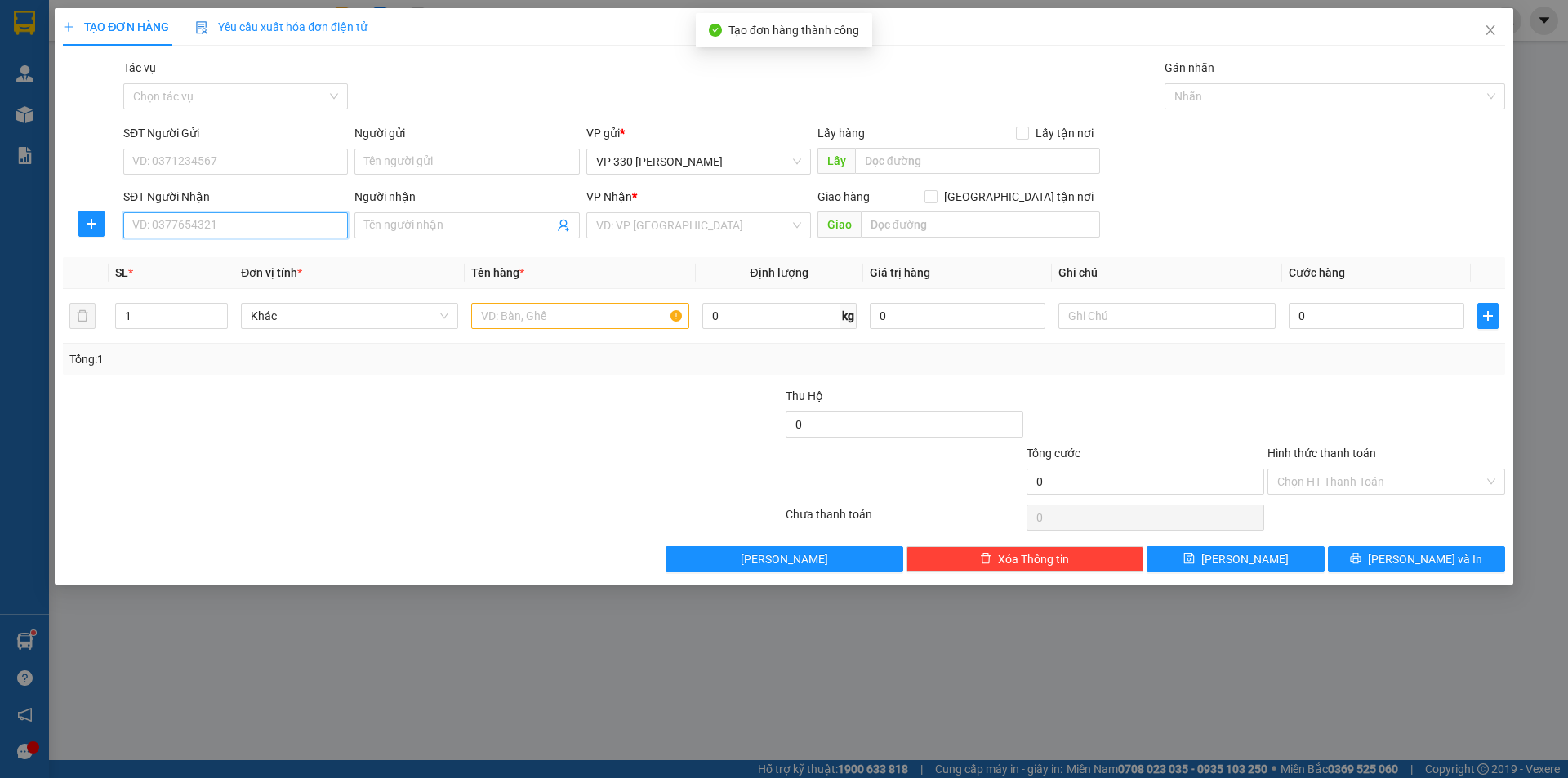
click at [286, 225] on input "SĐT Người Nhận" at bounding box center [235, 225] width 224 height 26
type input "0343831219"
click at [585, 321] on input "text" at bounding box center [579, 316] width 217 height 26
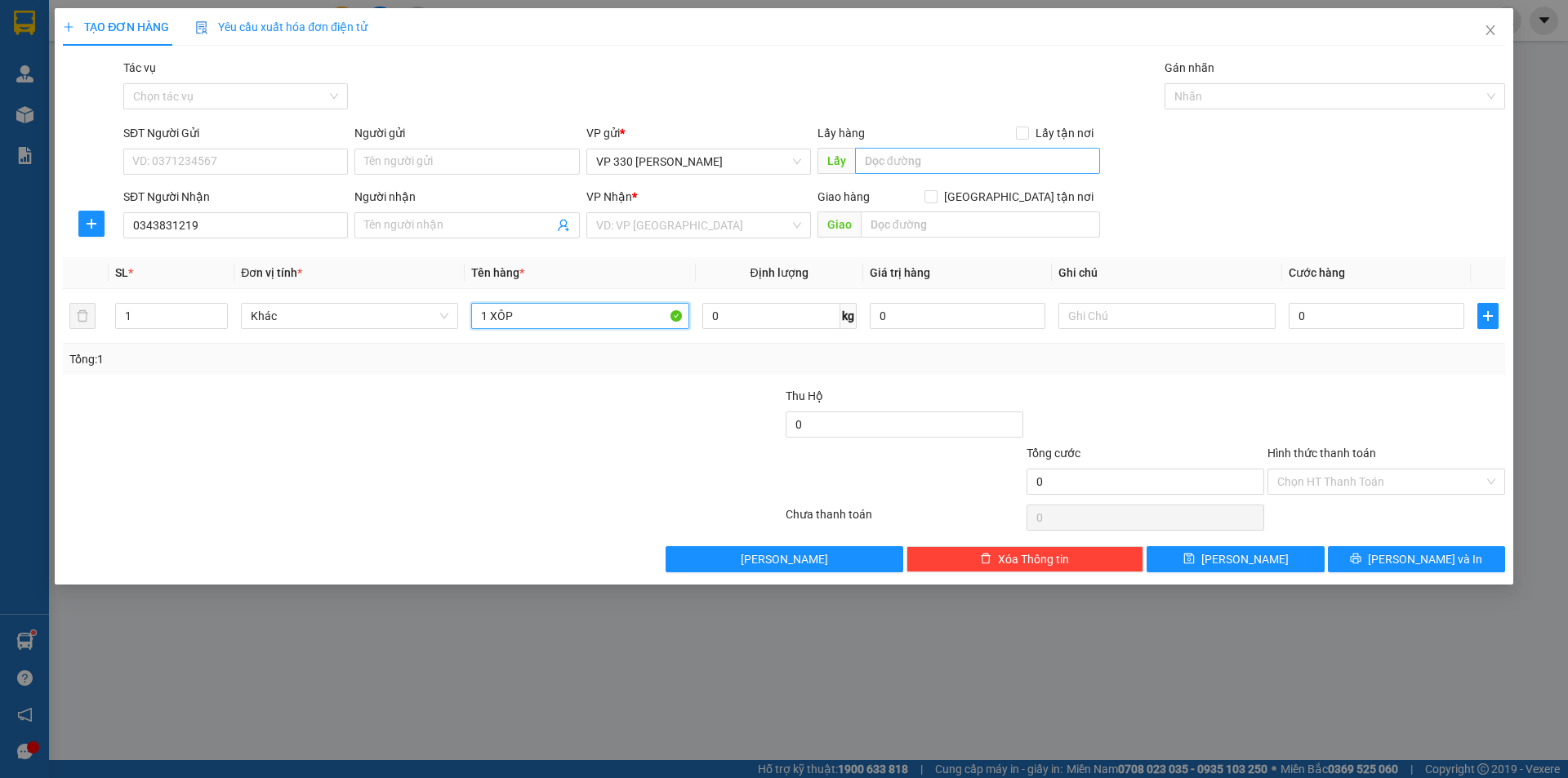
type input "1 XÔP"
click at [926, 154] on input "text" at bounding box center [977, 160] width 245 height 26
type input "TCHL"
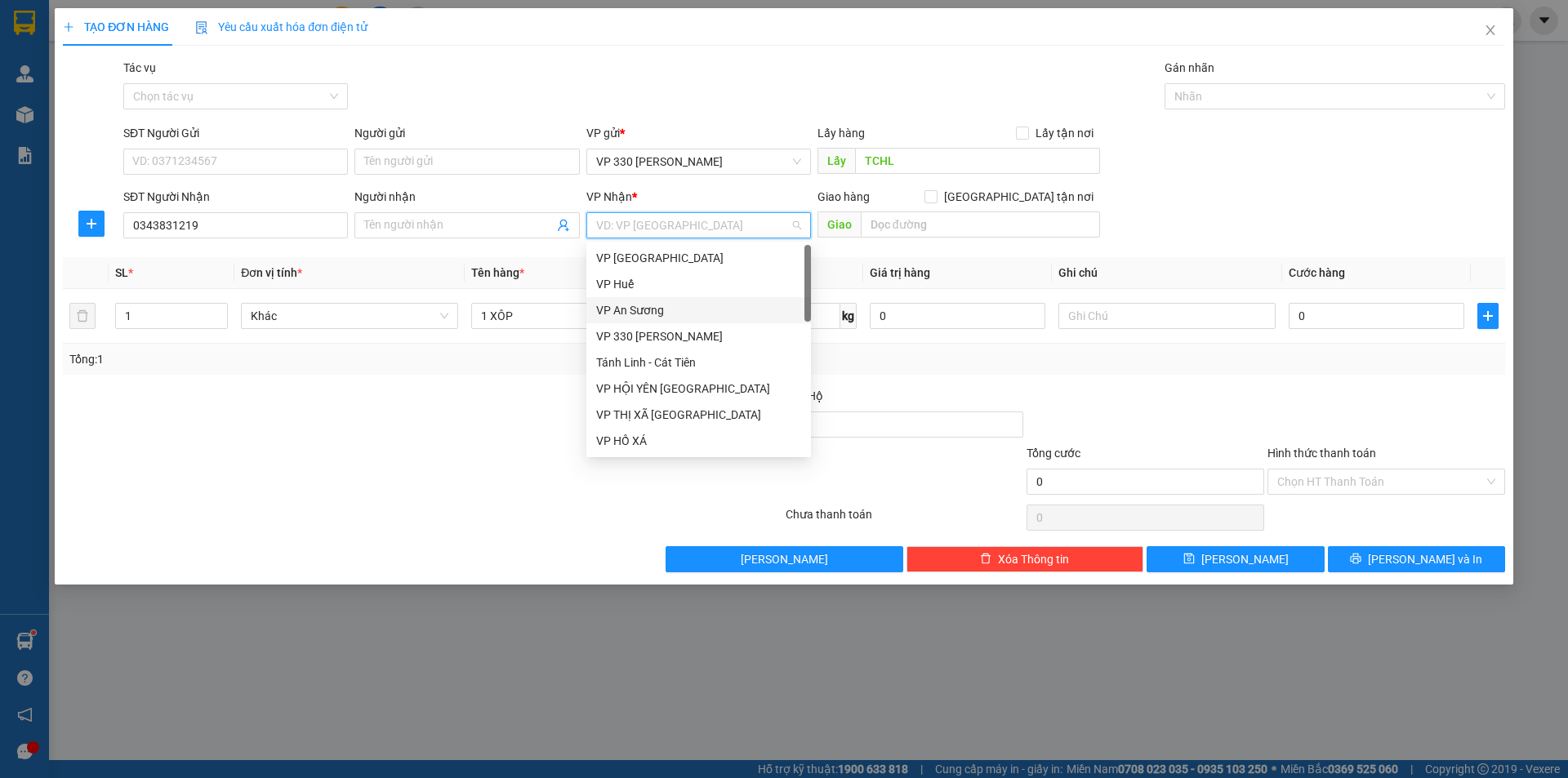
click at [756, 221] on input "search" at bounding box center [692, 225] width 193 height 24
click at [684, 307] on div "BÀ RỊA VŨNG TÀU" at bounding box center [698, 303] width 205 height 18
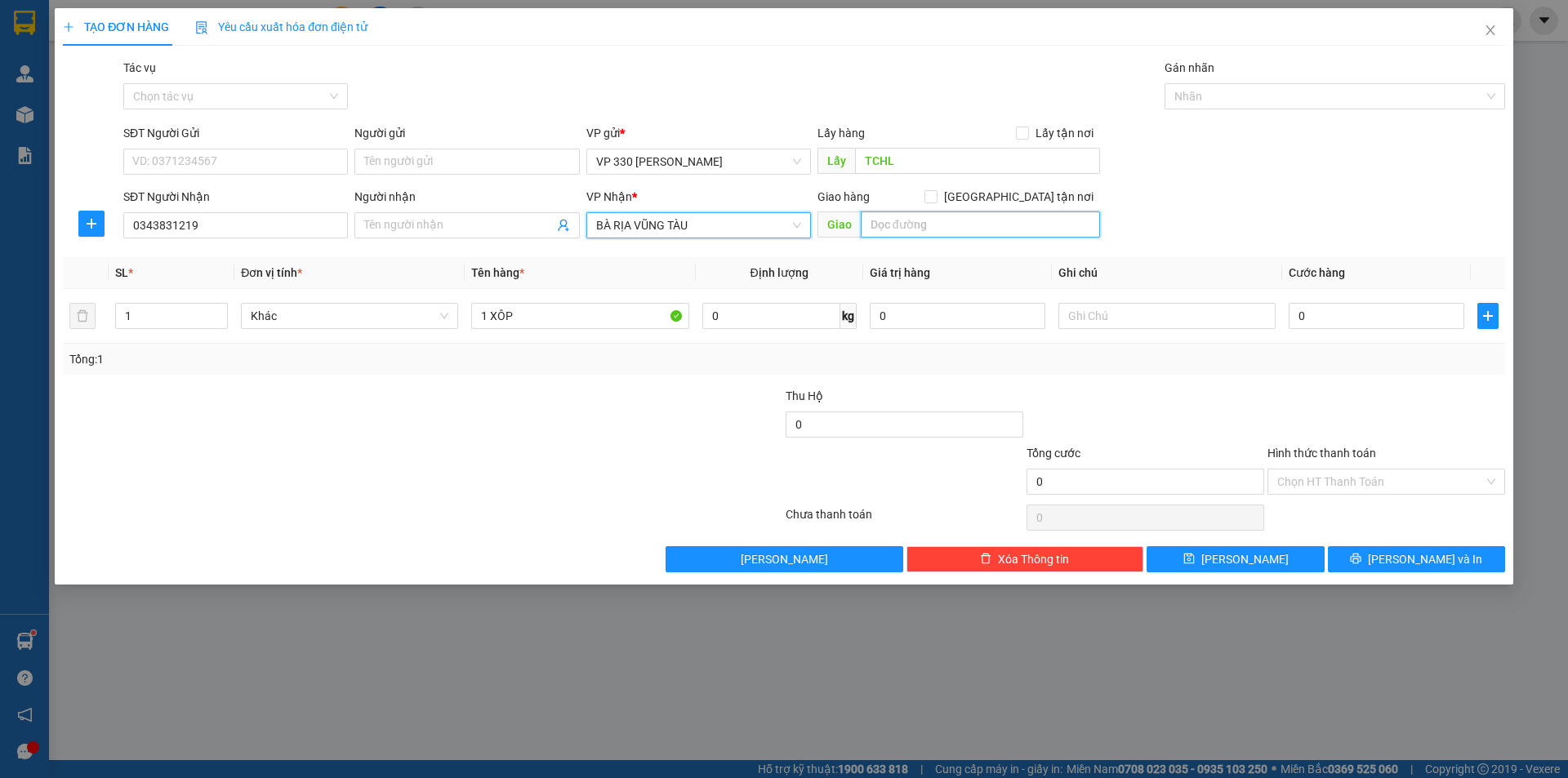
click at [952, 223] on input "text" at bounding box center [981, 224] width 240 height 26
type input "NGÃI GIAO"
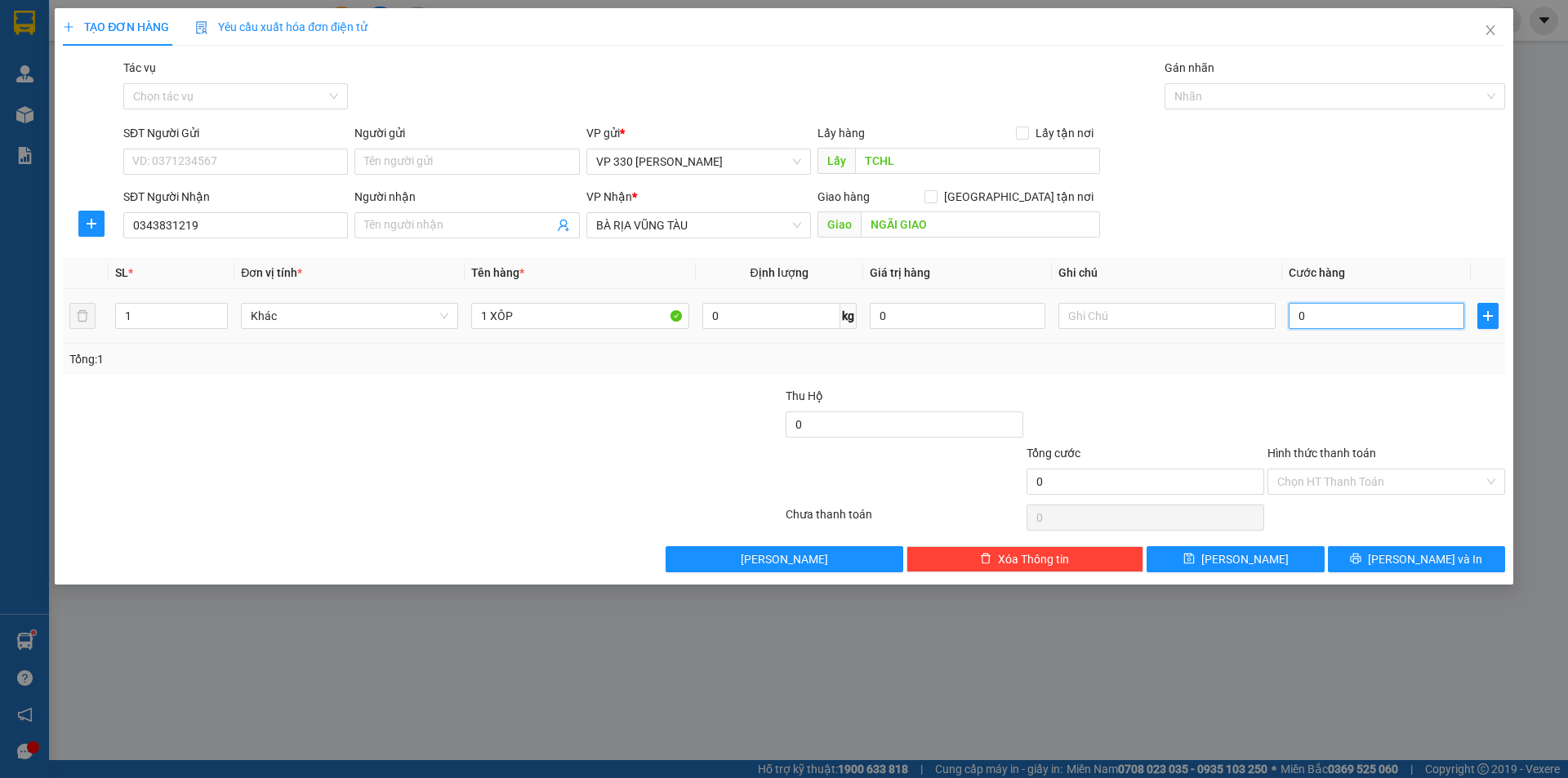
click at [1354, 321] on input "0" at bounding box center [1376, 316] width 176 height 26
type input "2"
type input "25"
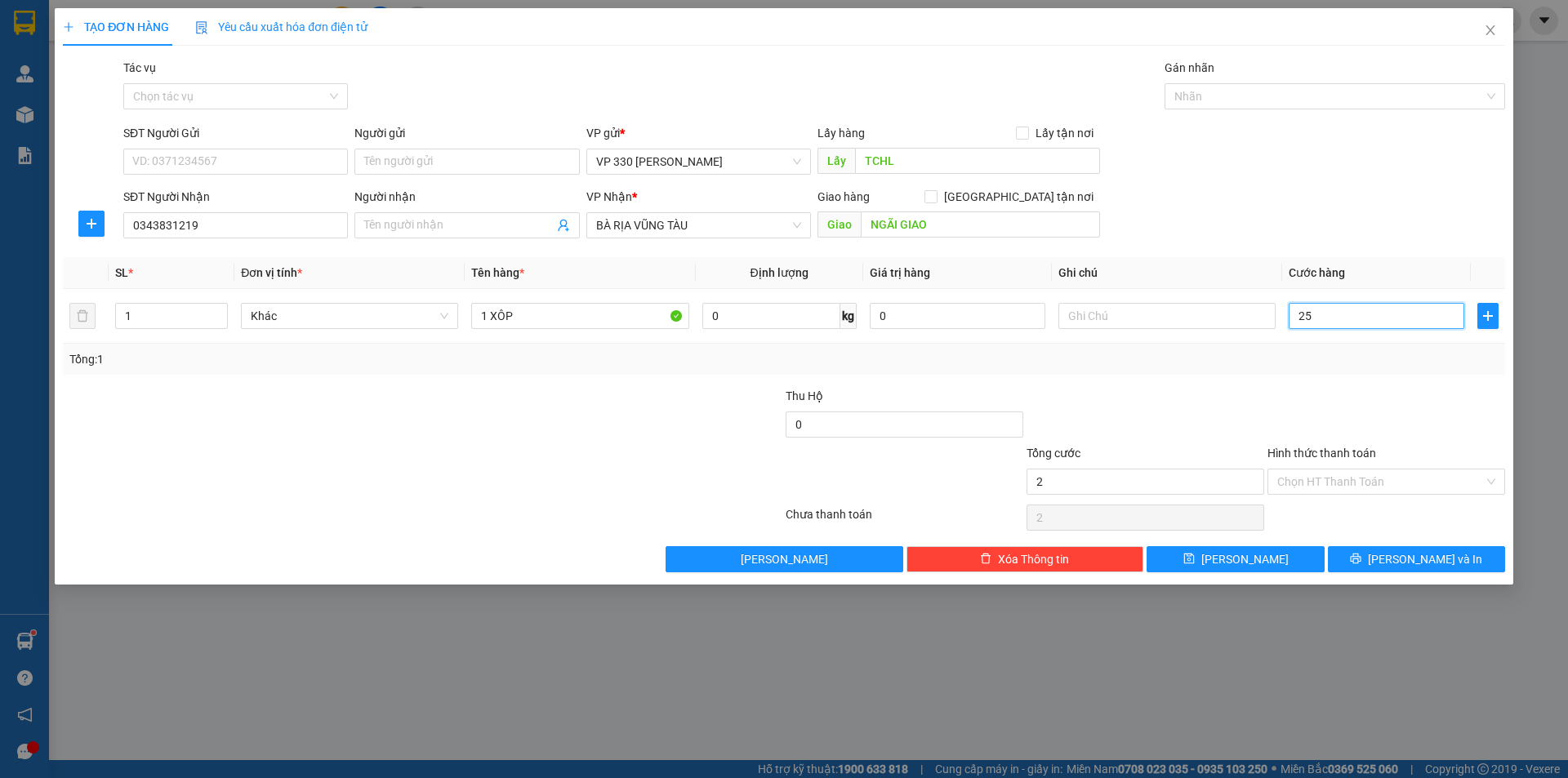
type input "25"
type input "250"
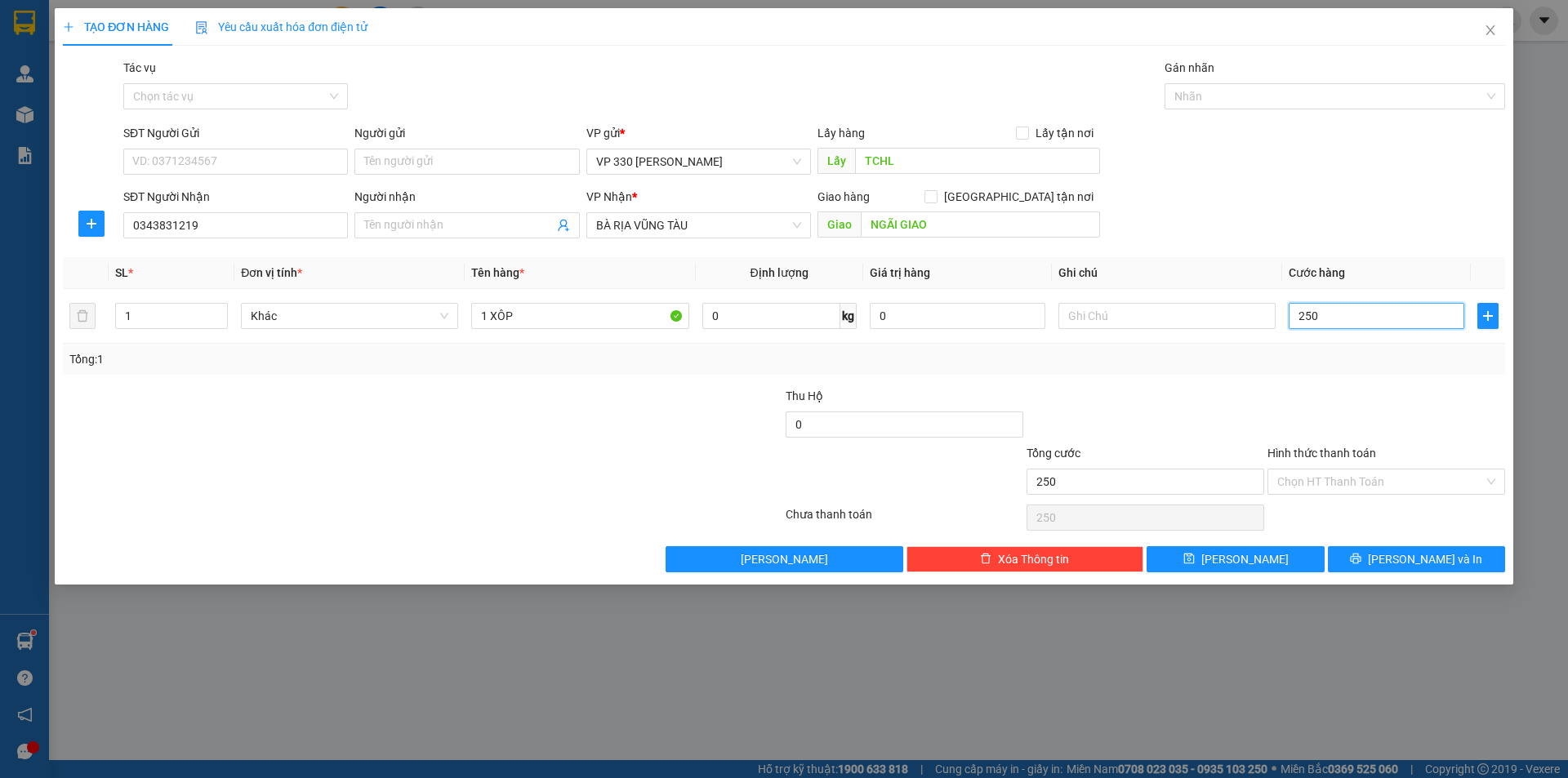
type input "2.500"
type input "25.000"
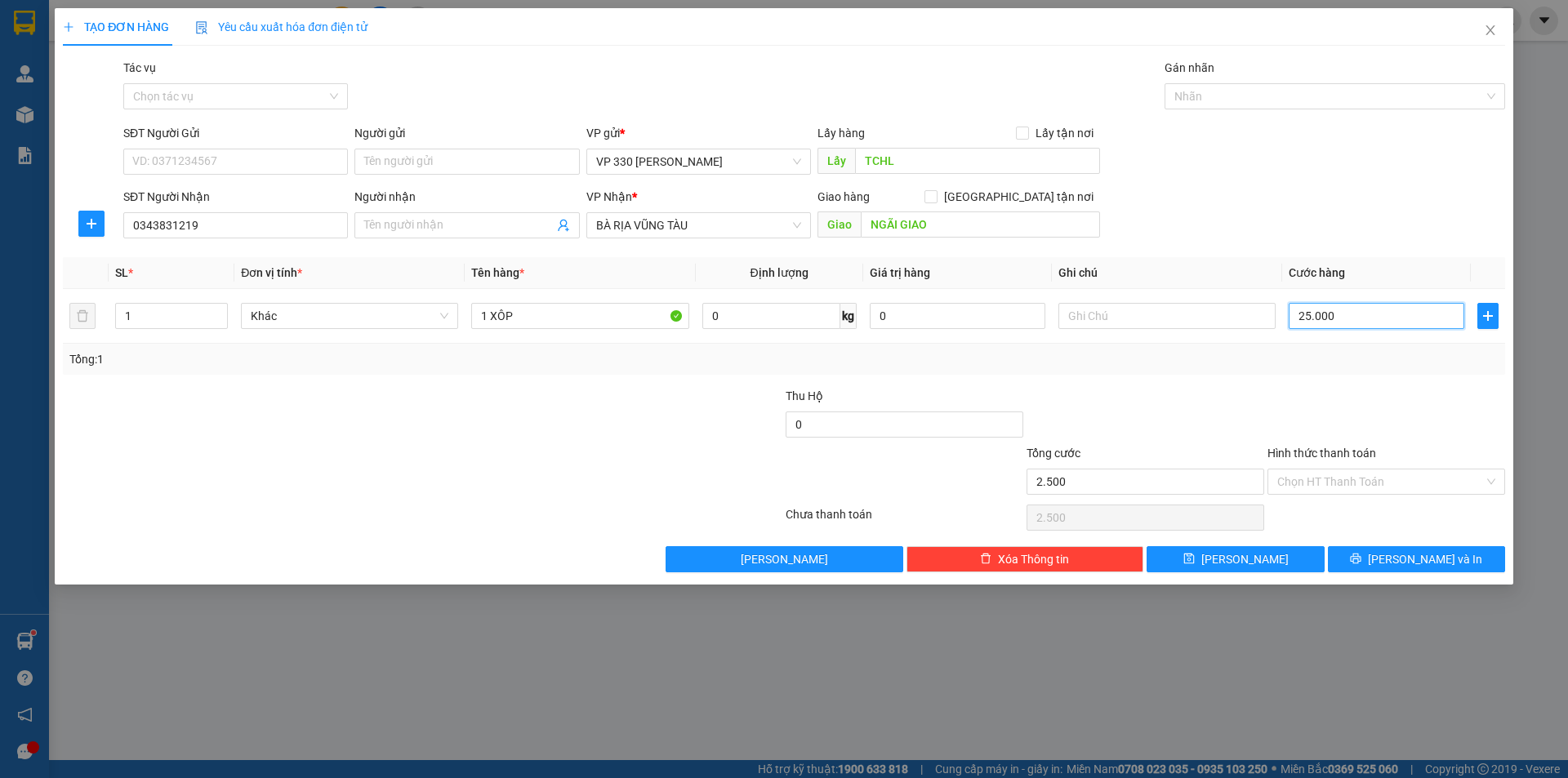
type input "25.000"
type input "250.000"
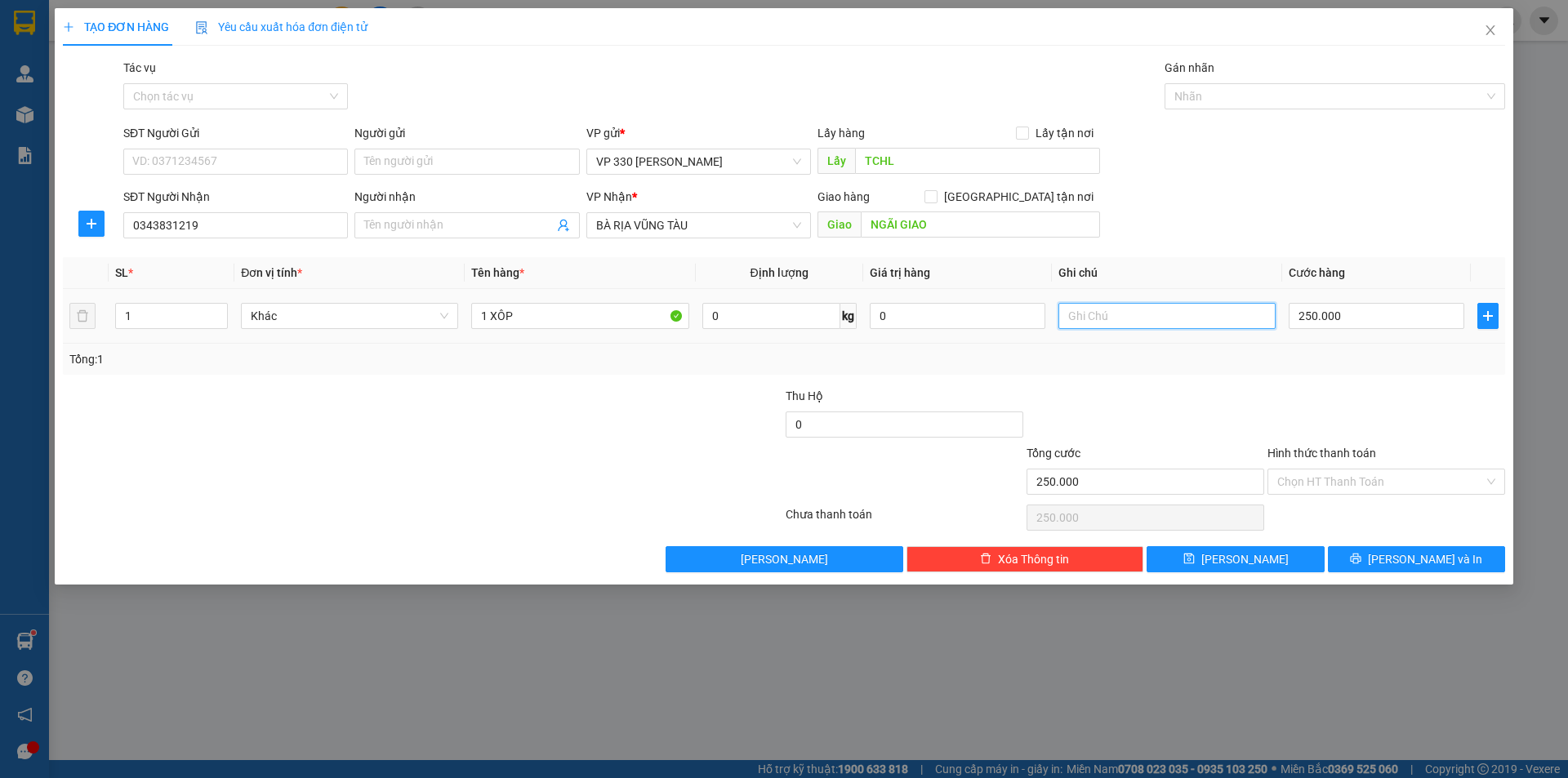
click at [1134, 312] on input "text" at bounding box center [1166, 316] width 217 height 26
type input "2597"
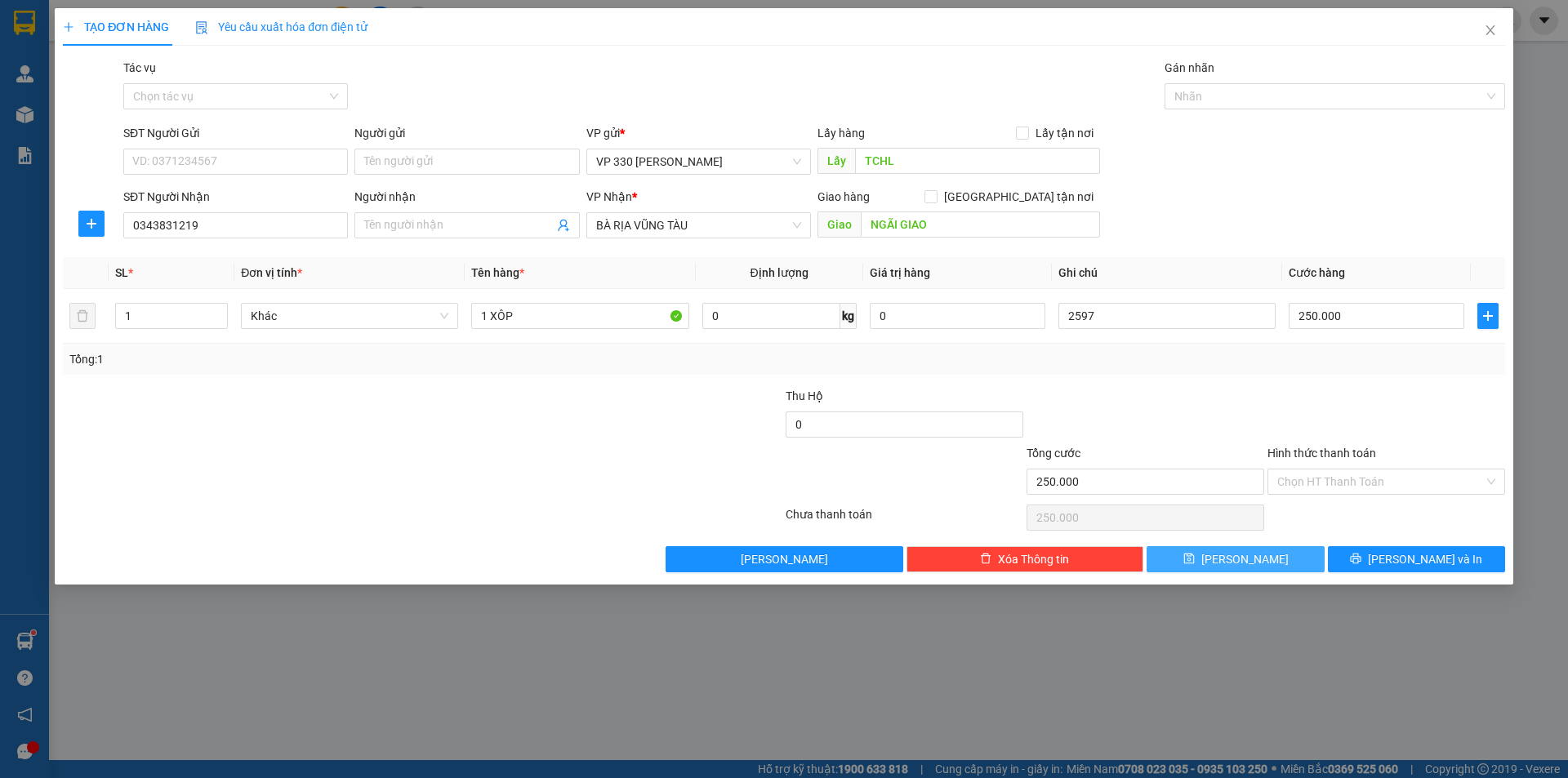
click at [1274, 563] on button "[PERSON_NAME]" at bounding box center [1235, 559] width 177 height 26
type input "0"
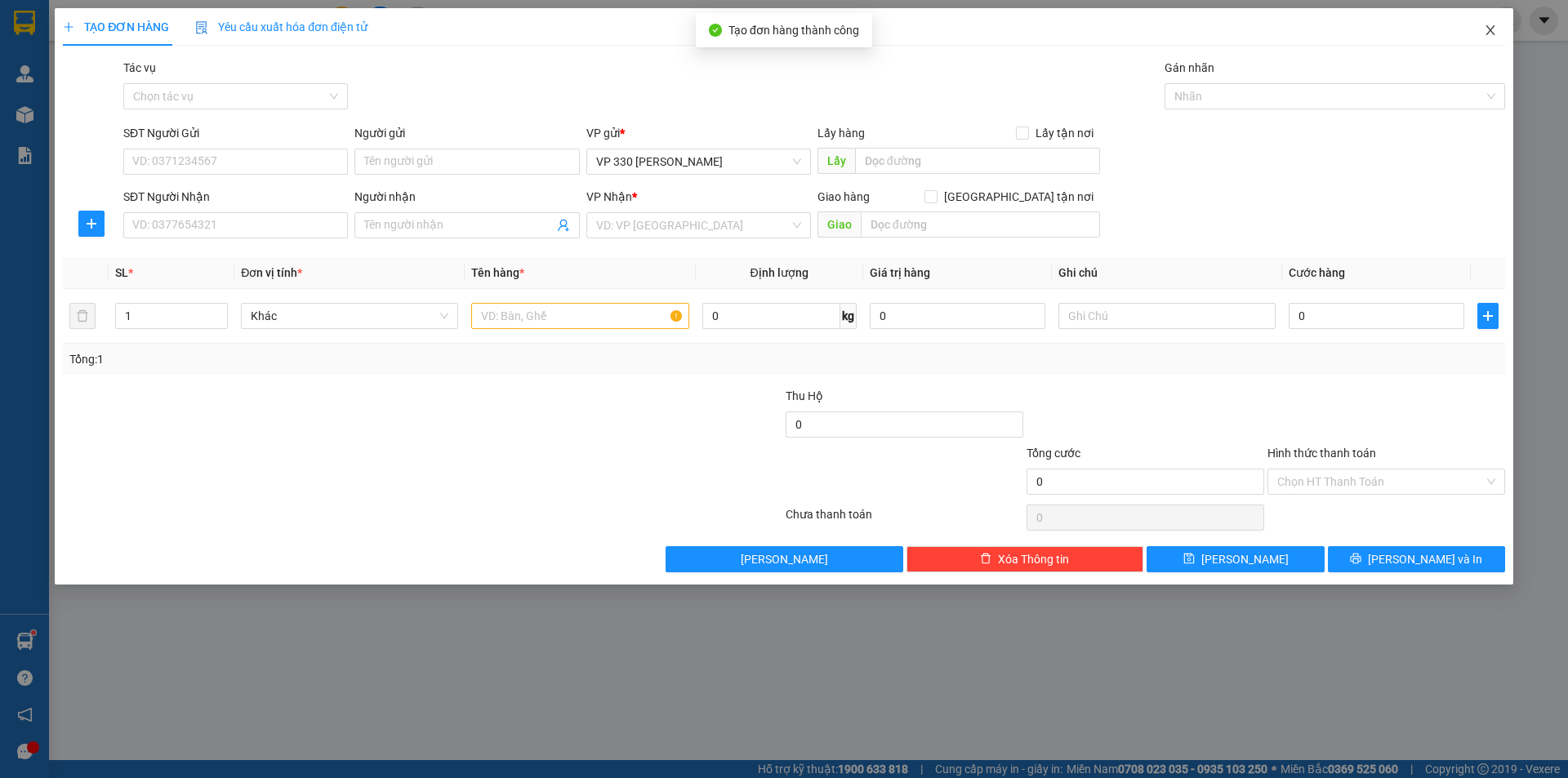
click at [1490, 26] on icon "close" at bounding box center [1490, 30] width 13 height 13
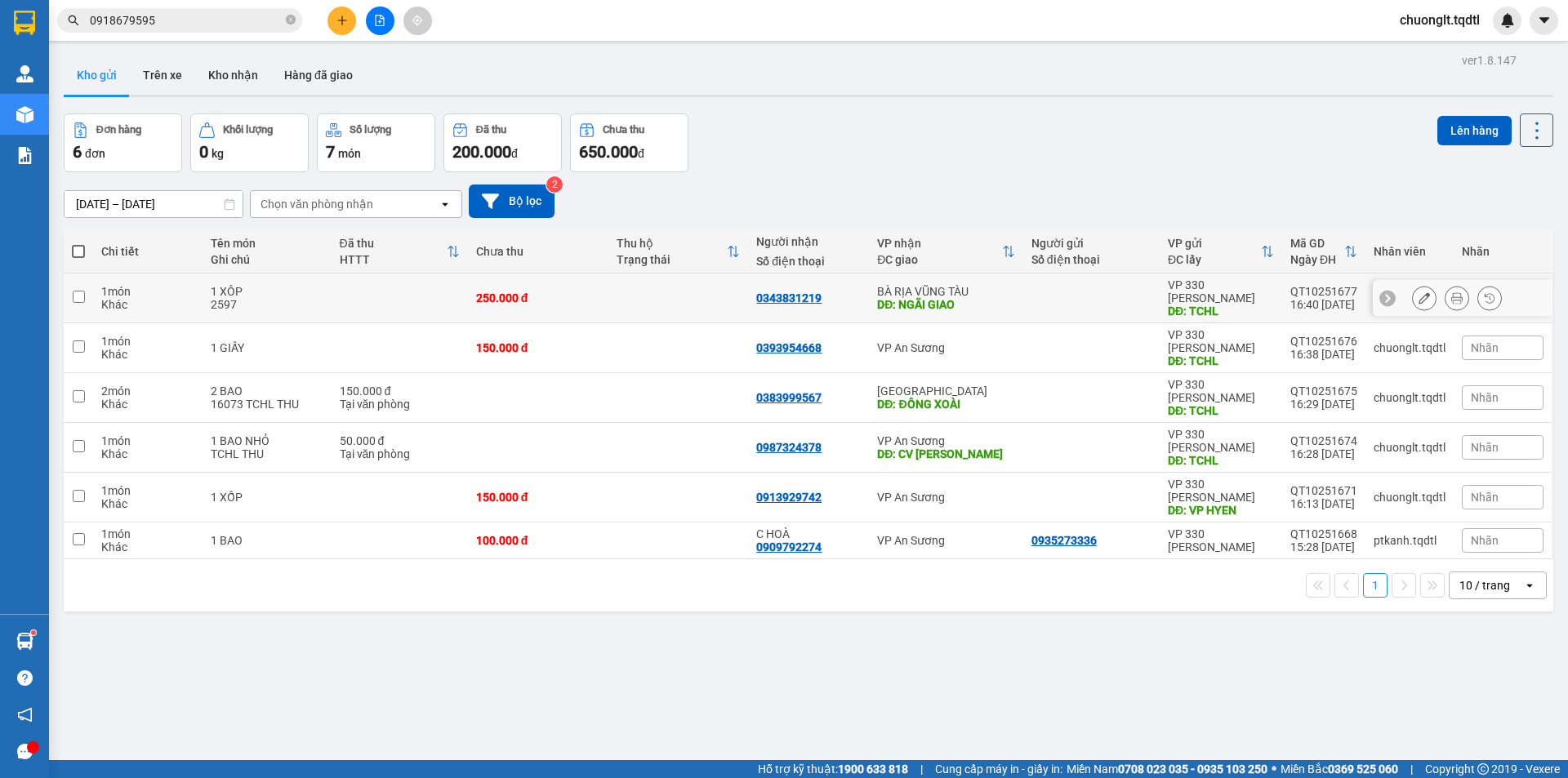
click at [316, 298] on div "2597" at bounding box center [268, 304] width 113 height 13
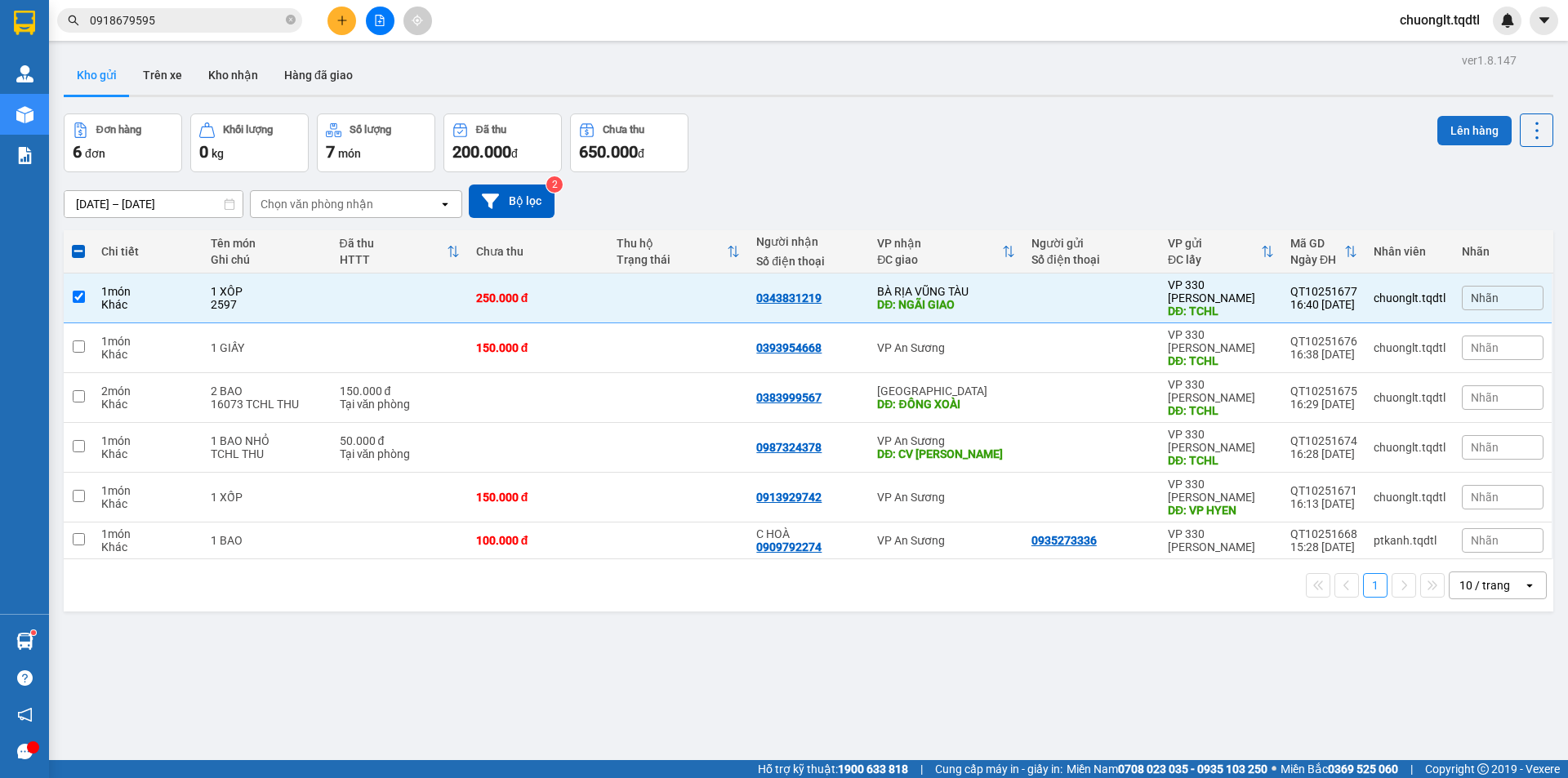
click at [1443, 132] on button "Lên hàng" at bounding box center [1474, 130] width 74 height 30
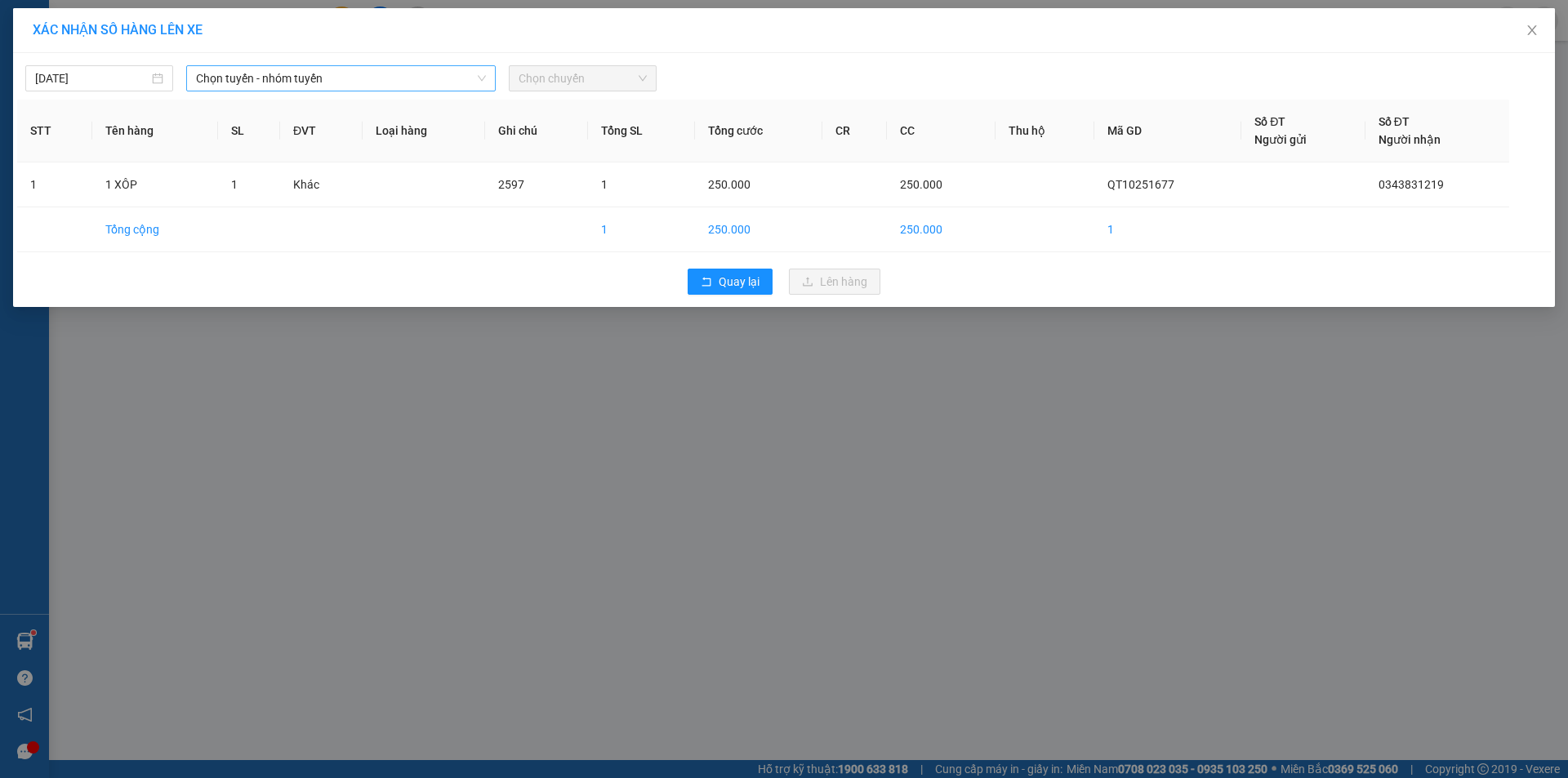
click at [401, 75] on span "Chọn tuyến - nhóm tuyến" at bounding box center [341, 78] width 290 height 24
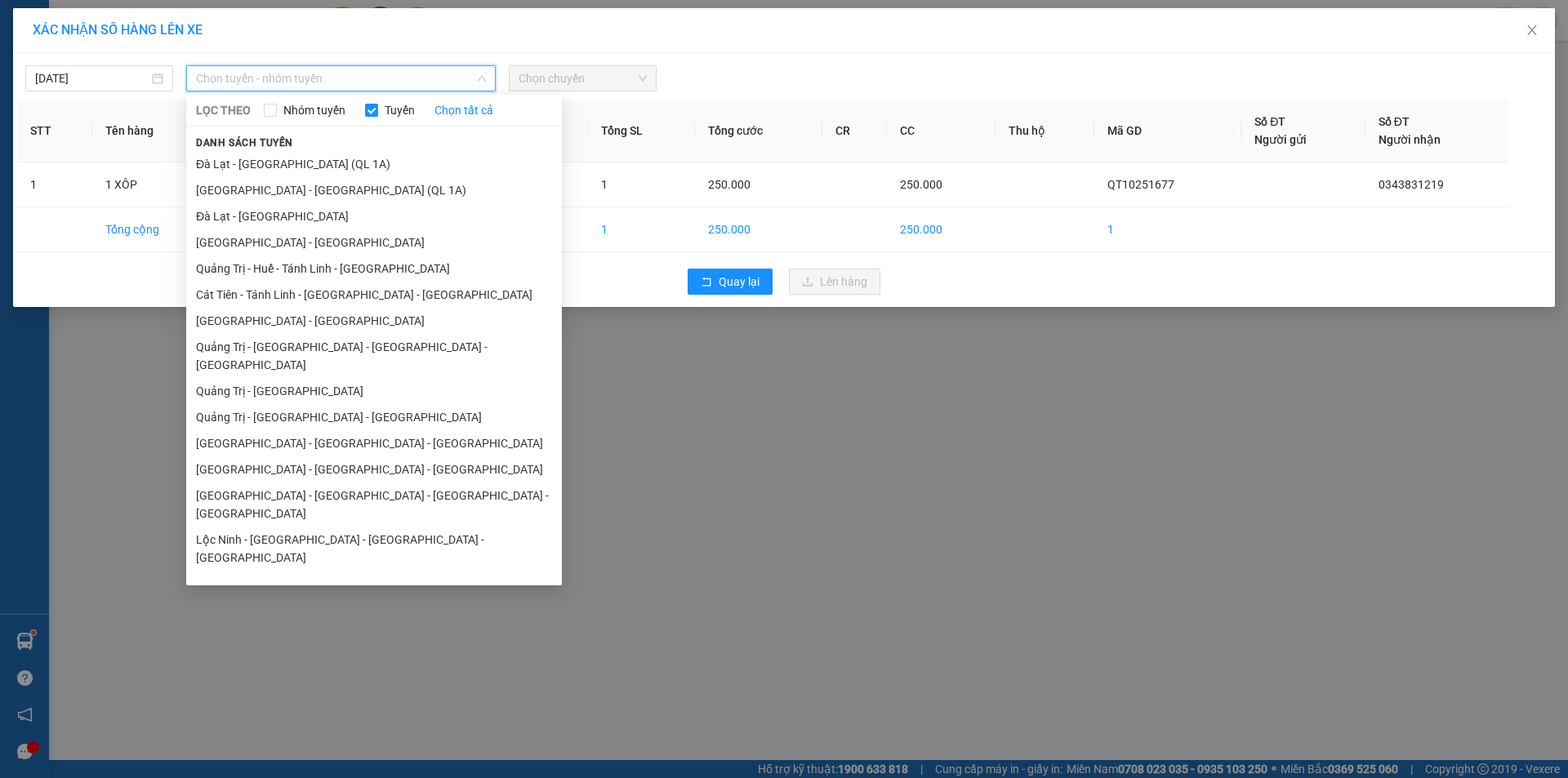
click at [327, 341] on li "Quảng Trị - [GEOGRAPHIC_DATA] - [GEOGRAPHIC_DATA] - [GEOGRAPHIC_DATA]" at bounding box center [374, 356] width 376 height 44
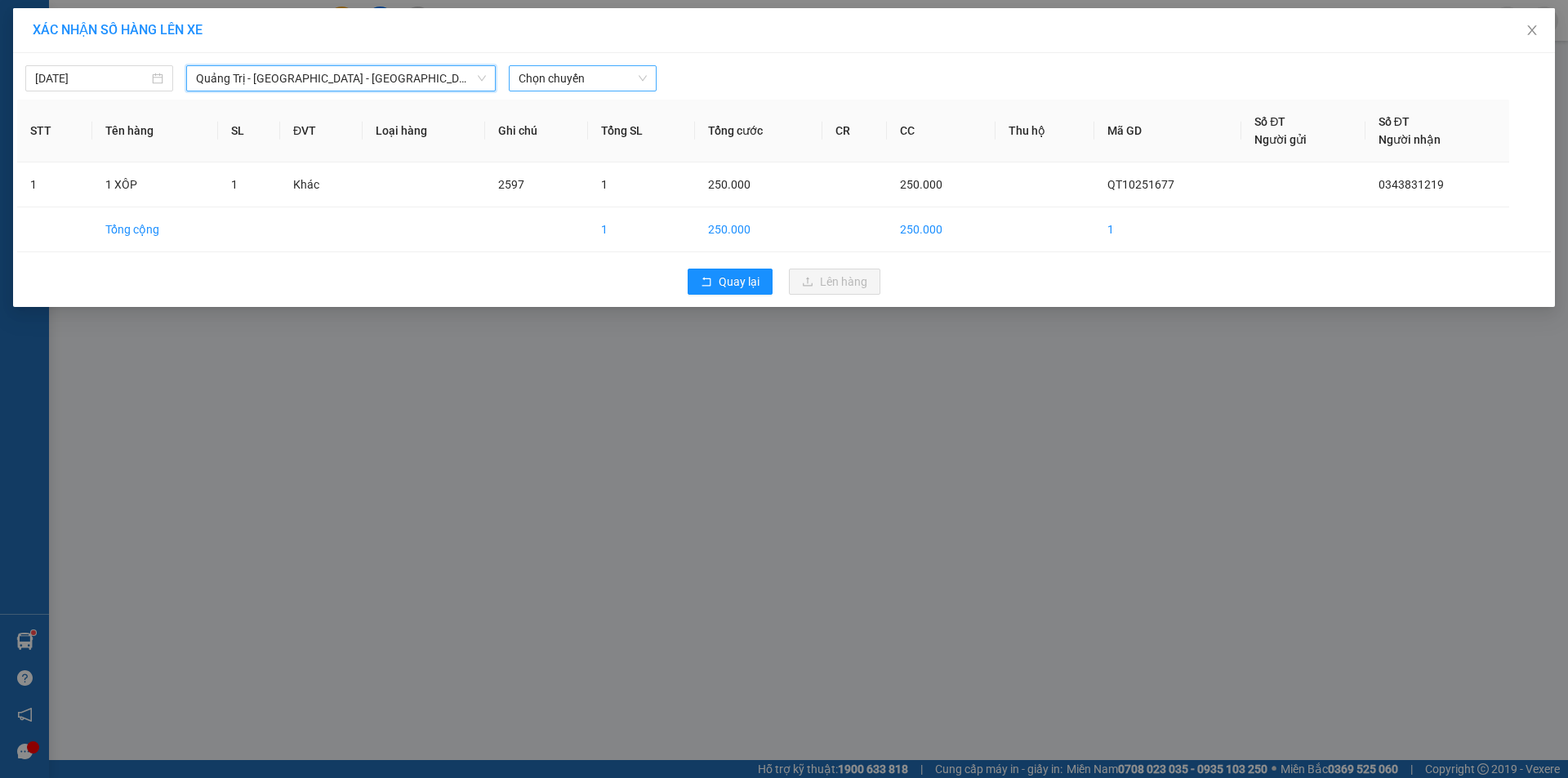
click at [587, 79] on span "Chọn chuyến" at bounding box center [583, 78] width 128 height 24
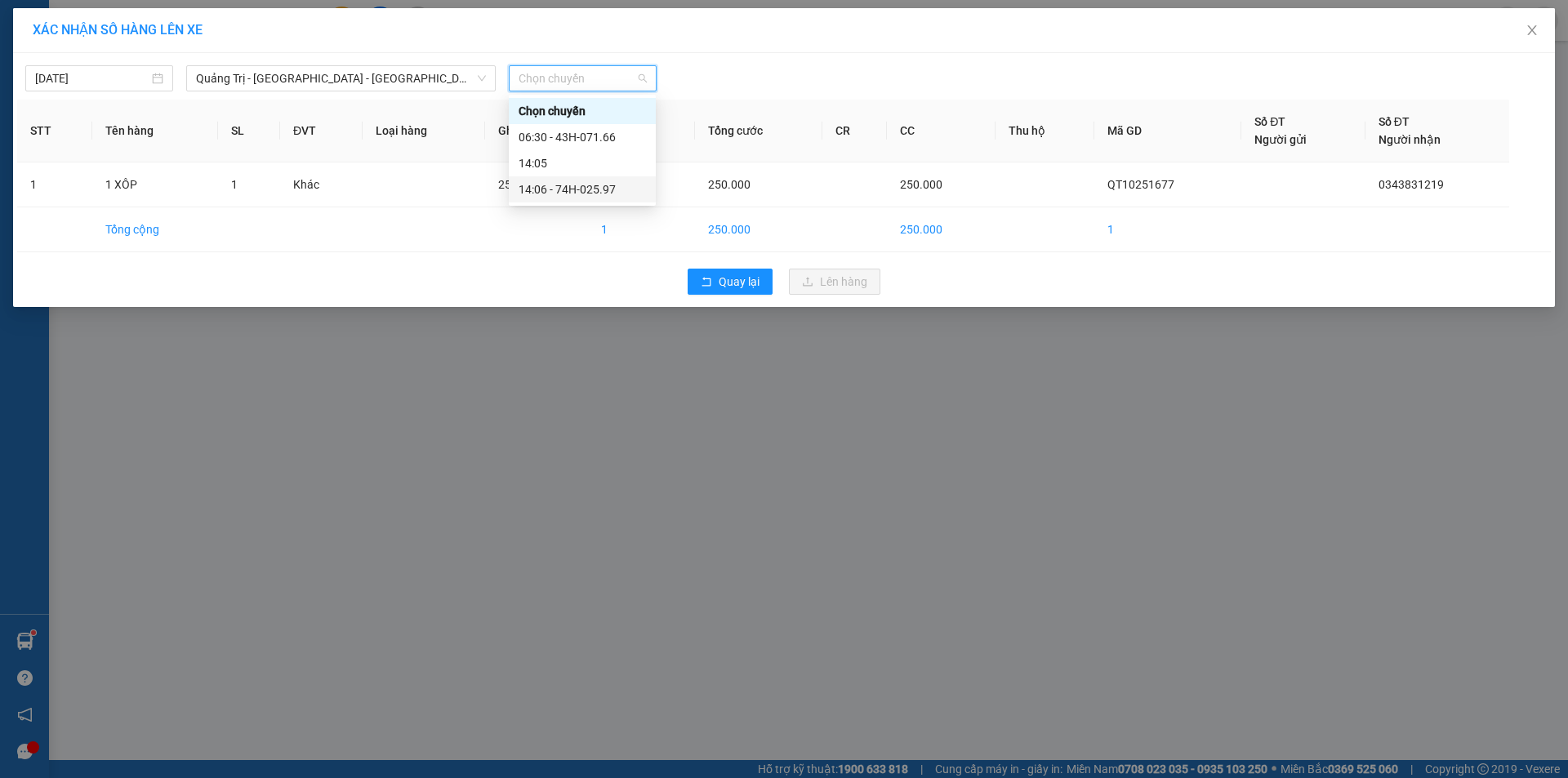
click at [592, 187] on div "14:06 - 74H-025.97" at bounding box center [582, 189] width 127 height 18
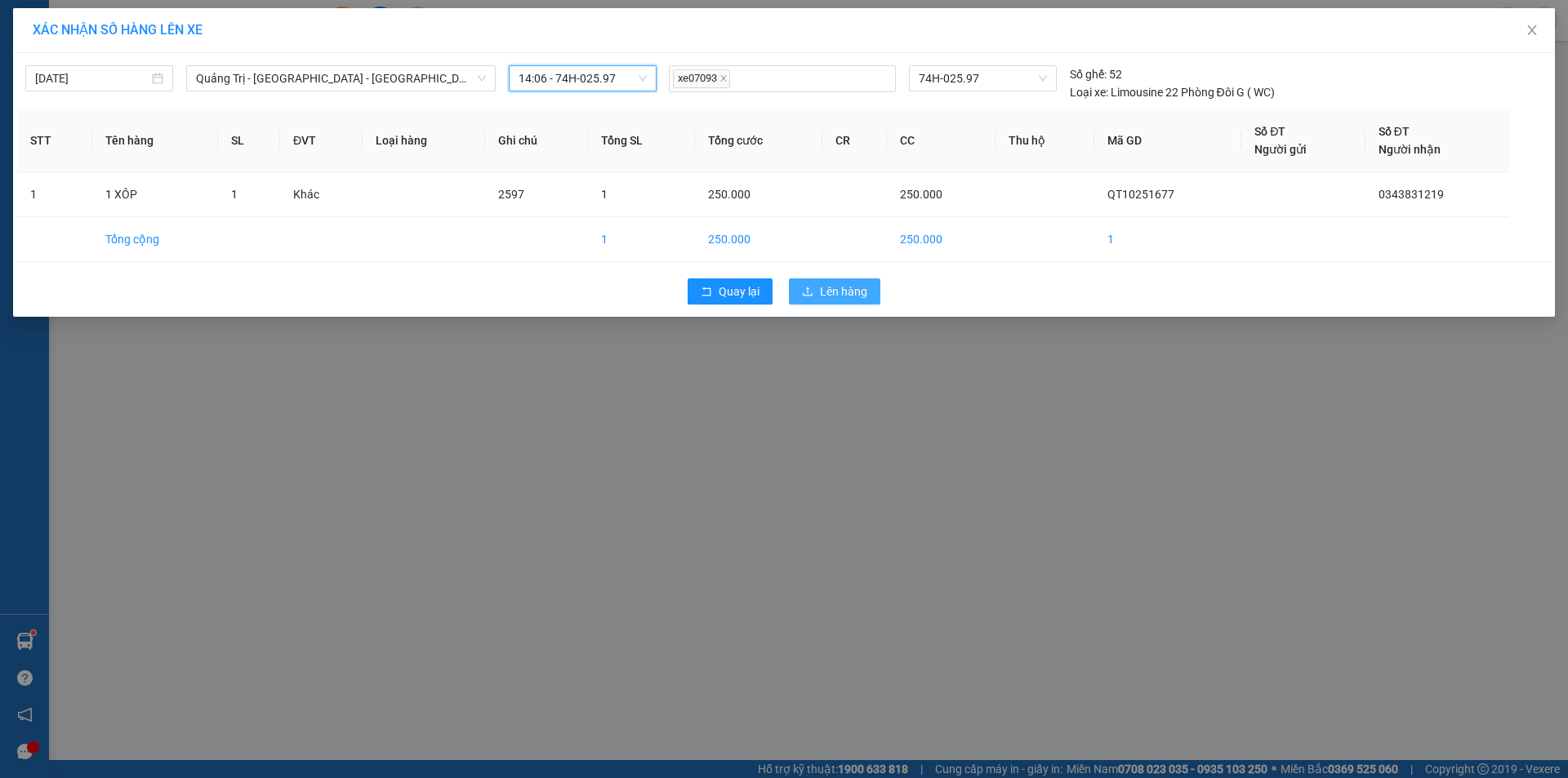
click at [846, 294] on span "Lên hàng" at bounding box center [844, 291] width 47 height 18
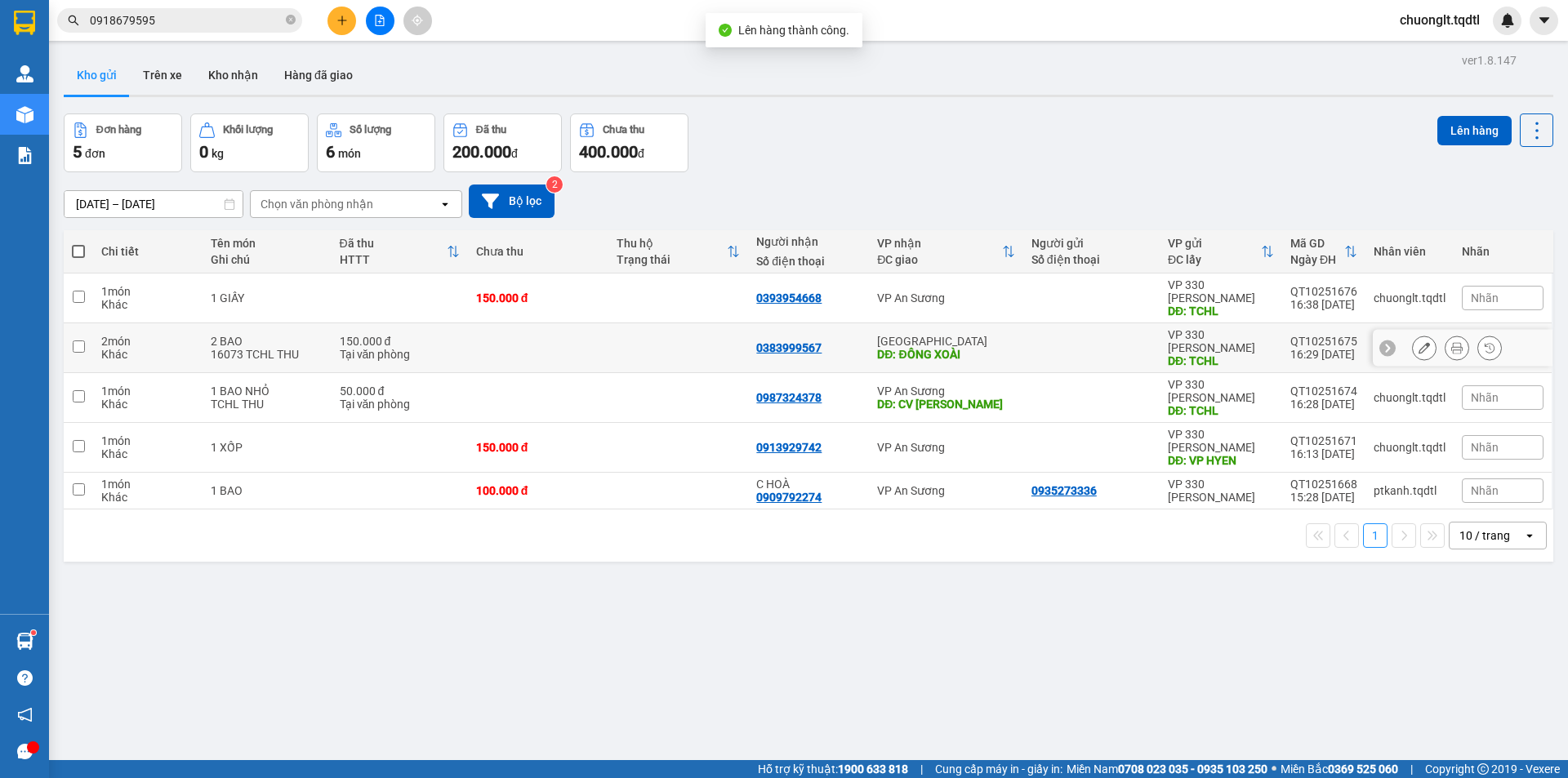
click at [275, 335] on div "2 BAO" at bounding box center [268, 341] width 113 height 13
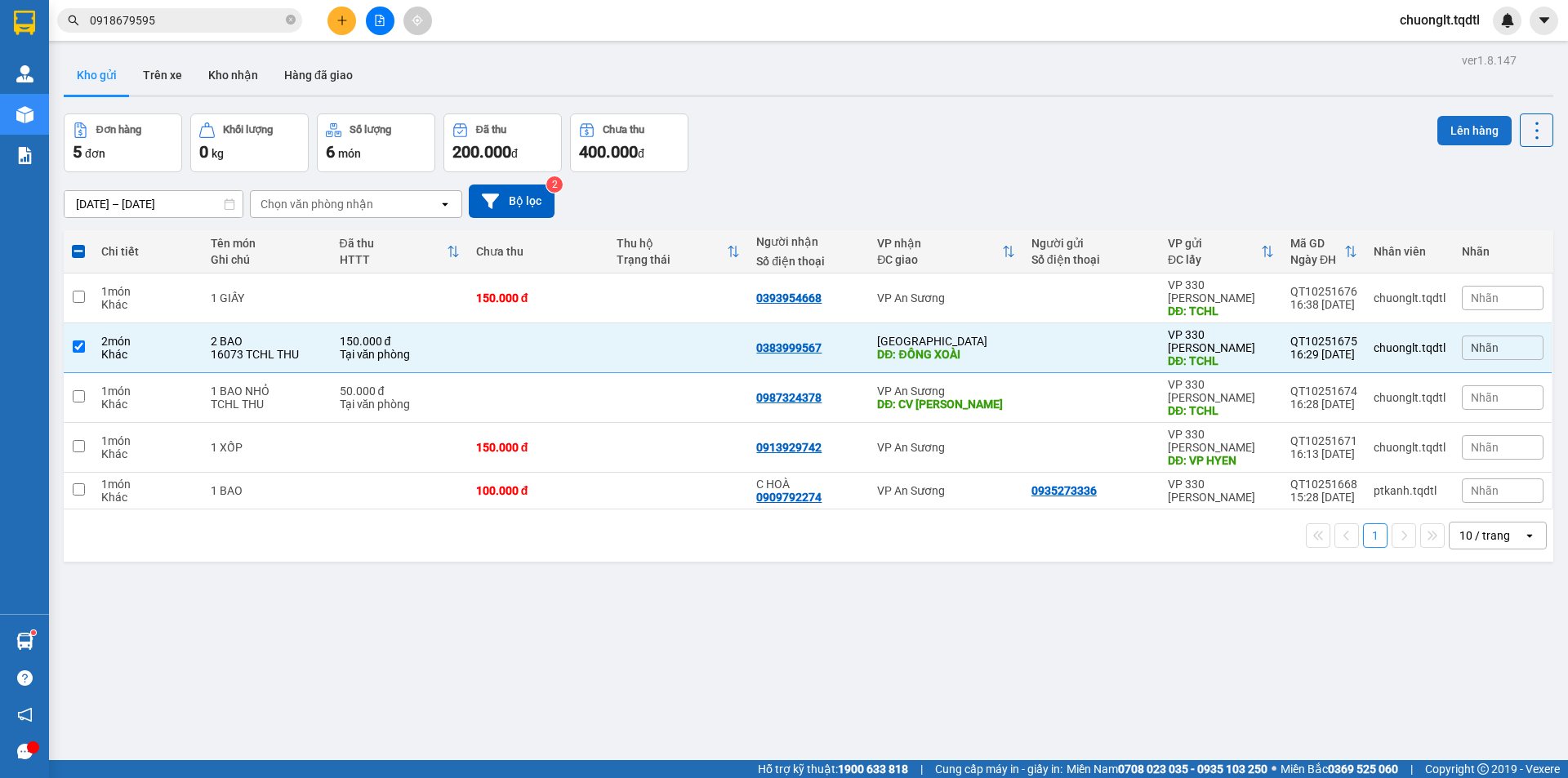
click at [1439, 123] on button "Lên hàng" at bounding box center [1474, 130] width 74 height 30
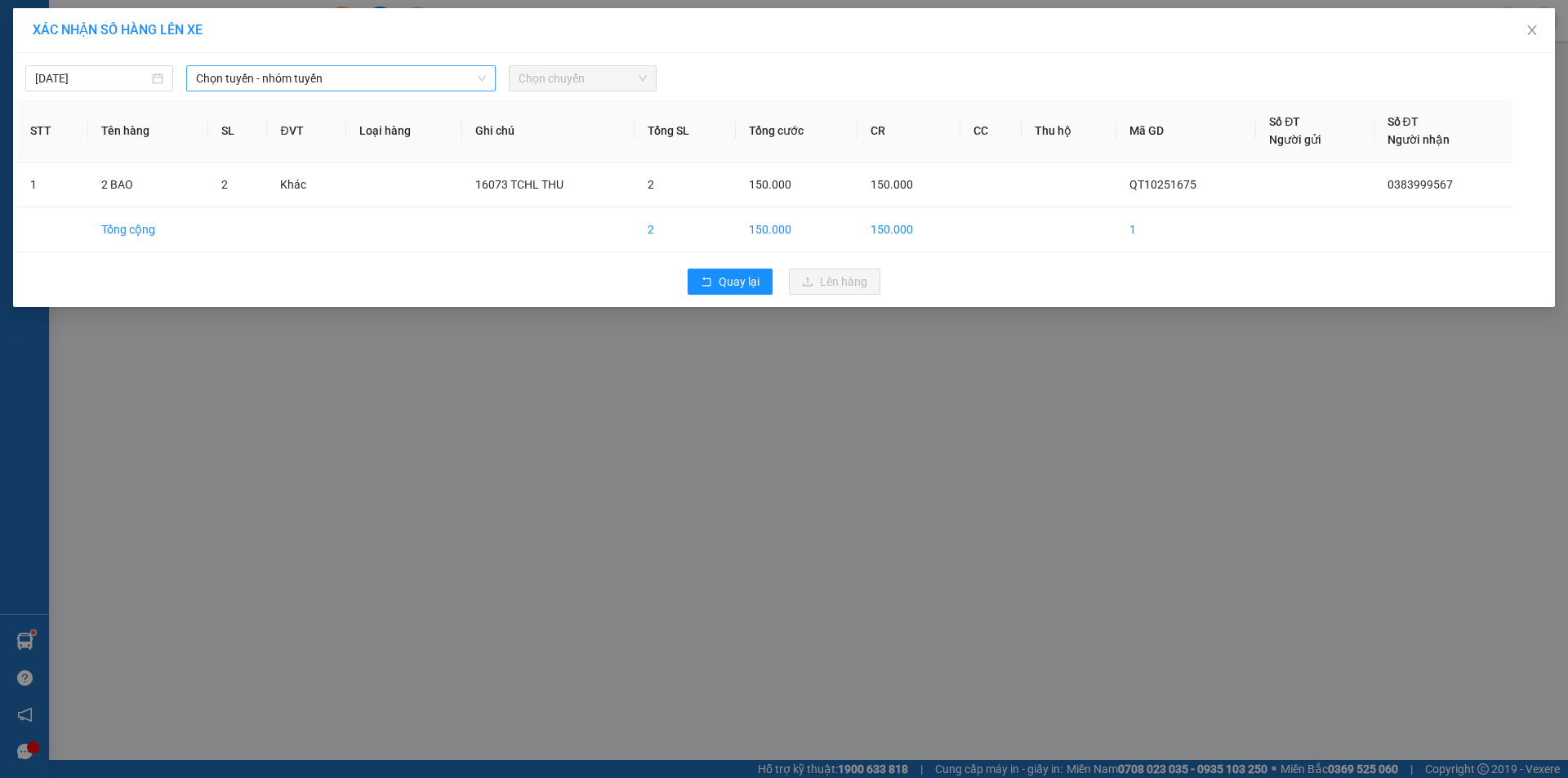
click at [413, 71] on span "Chọn tuyến - nhóm tuyến" at bounding box center [341, 78] width 290 height 24
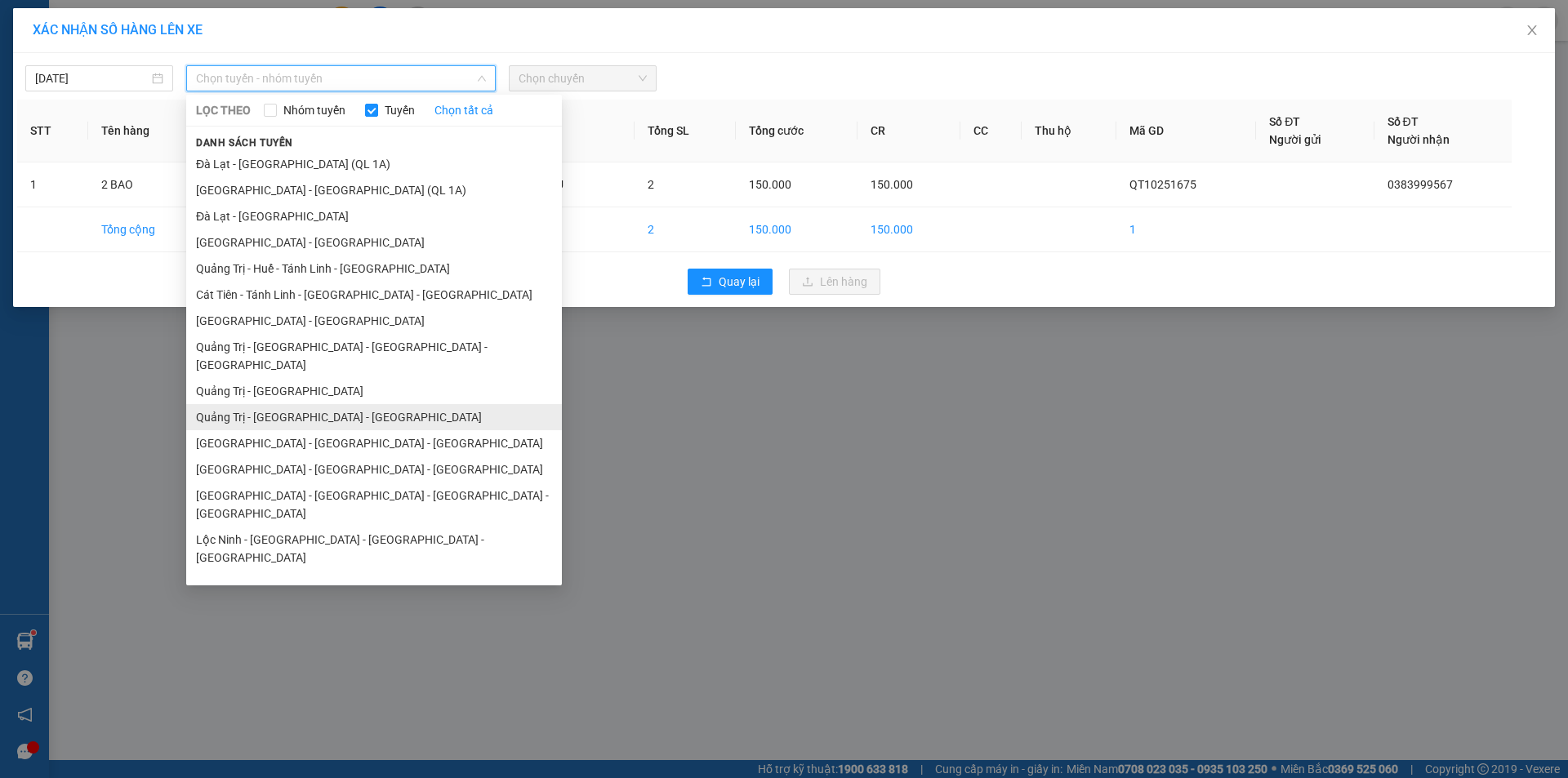
click at [327, 404] on li "Quảng Trị - [GEOGRAPHIC_DATA] - [GEOGRAPHIC_DATA]" at bounding box center [374, 417] width 376 height 26
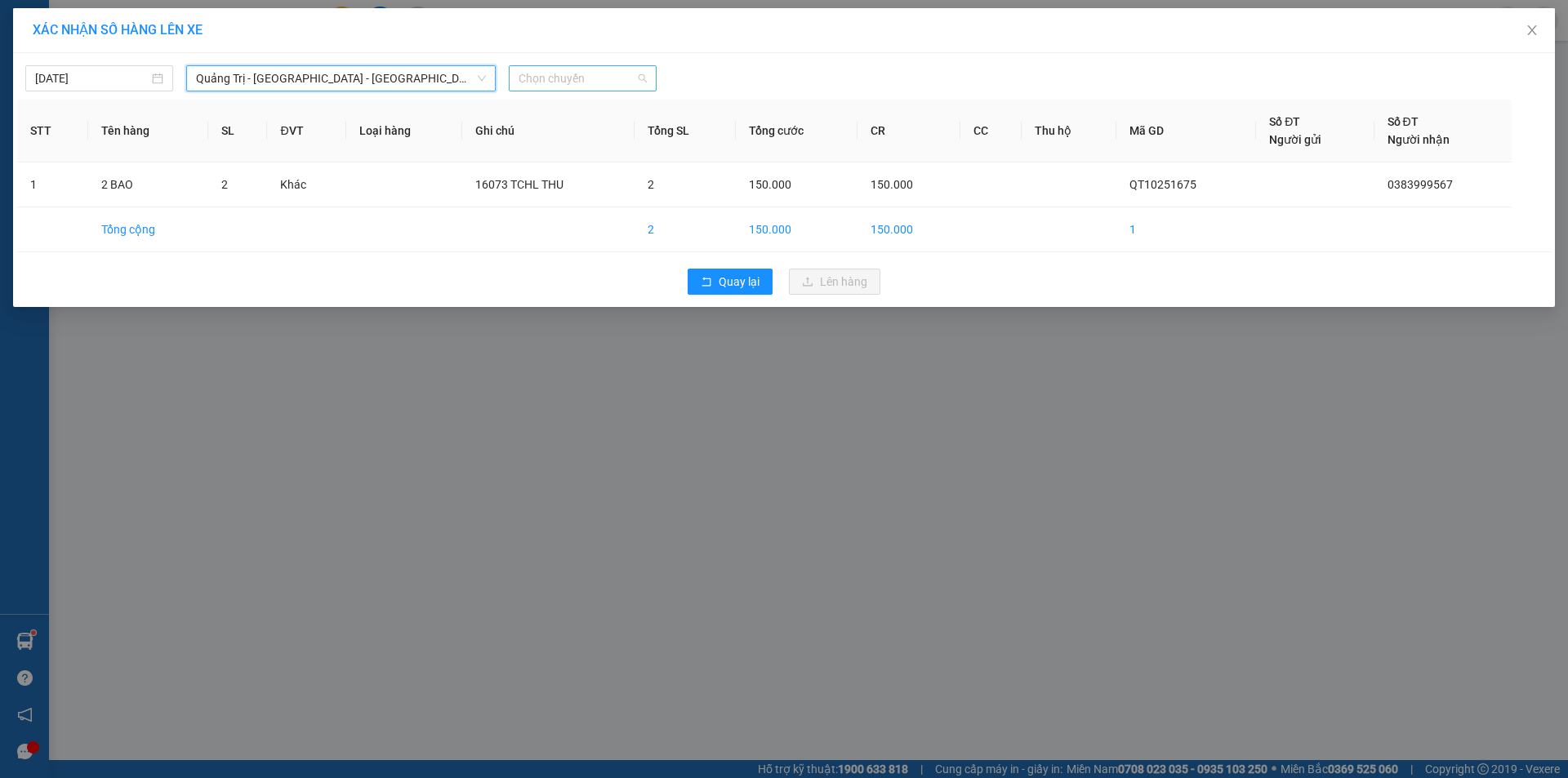
click at [615, 80] on span "Chọn chuyến" at bounding box center [583, 78] width 128 height 24
click at [594, 143] on div "14:00 - 43H-160.73" at bounding box center [582, 137] width 127 height 18
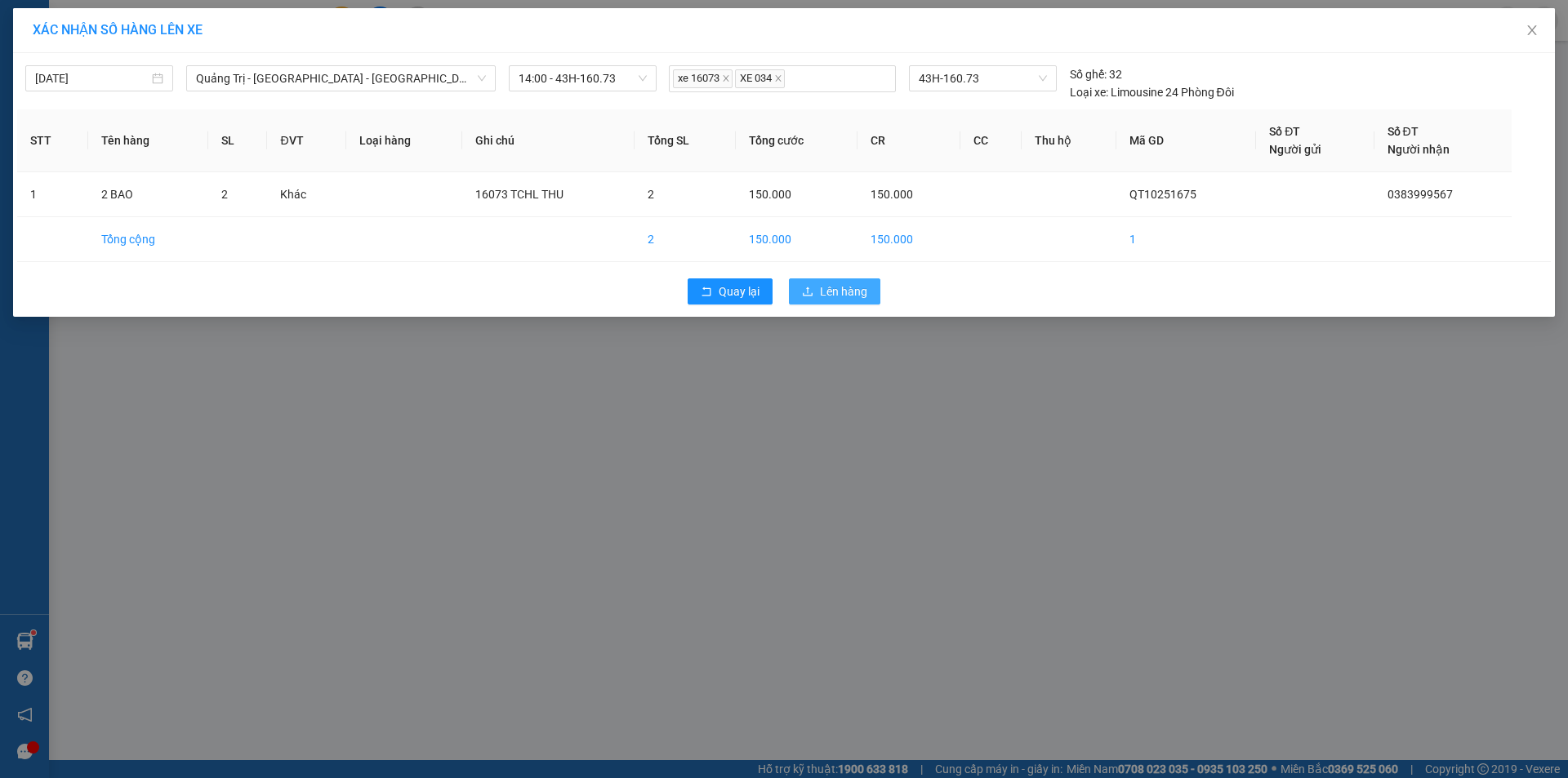
click at [825, 287] on span "Lên hàng" at bounding box center [844, 291] width 47 height 18
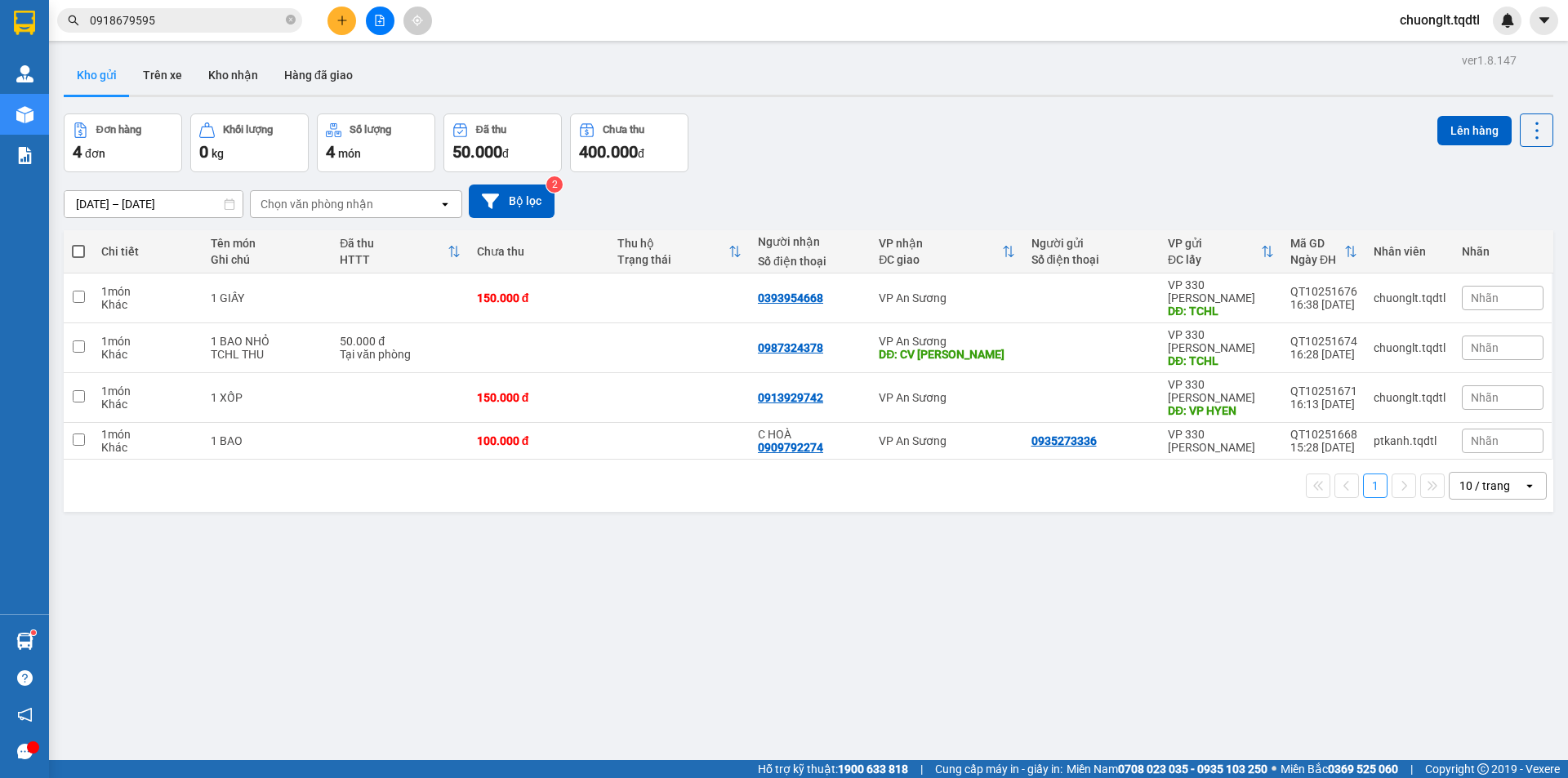
click at [338, 18] on icon "plus" at bounding box center [343, 20] width 12 height 12
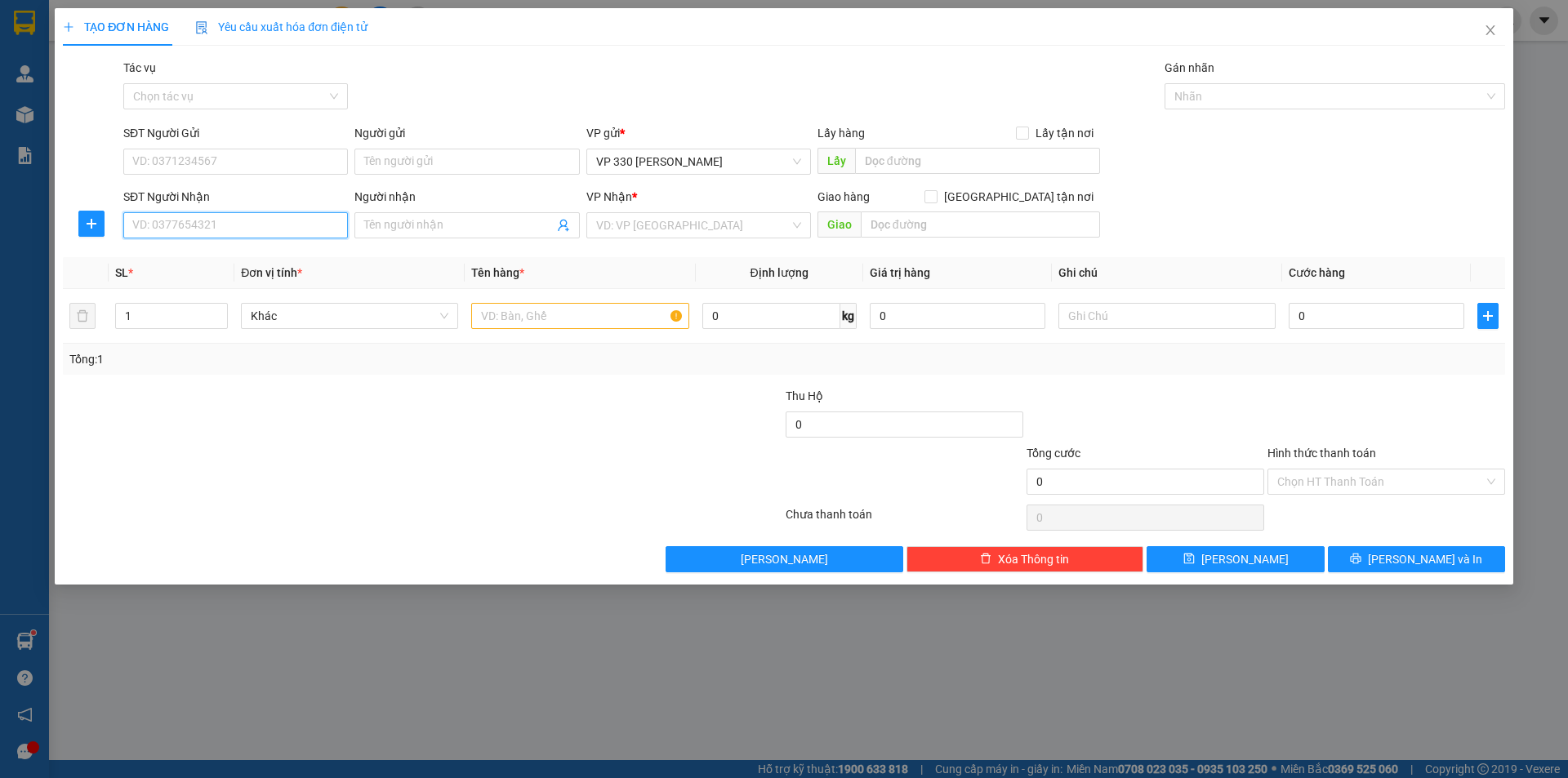
drag, startPoint x: 273, startPoint y: 226, endPoint x: 239, endPoint y: 208, distance: 38.5
click at [272, 226] on input "SĐT Người Nhận" at bounding box center [235, 225] width 224 height 26
click at [197, 255] on div "0888360789" at bounding box center [235, 257] width 205 height 18
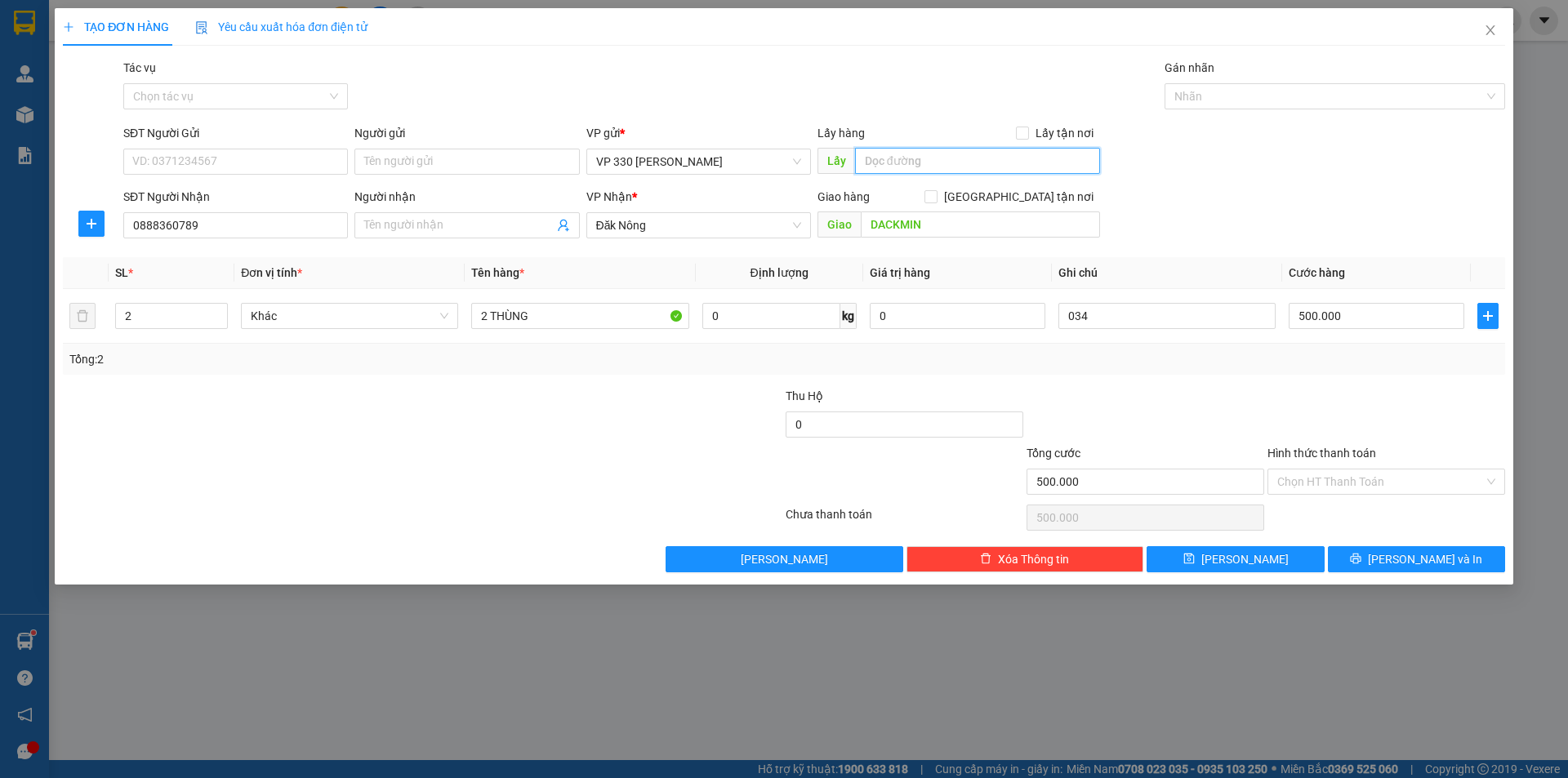
click at [909, 160] on input "text" at bounding box center [977, 160] width 245 height 26
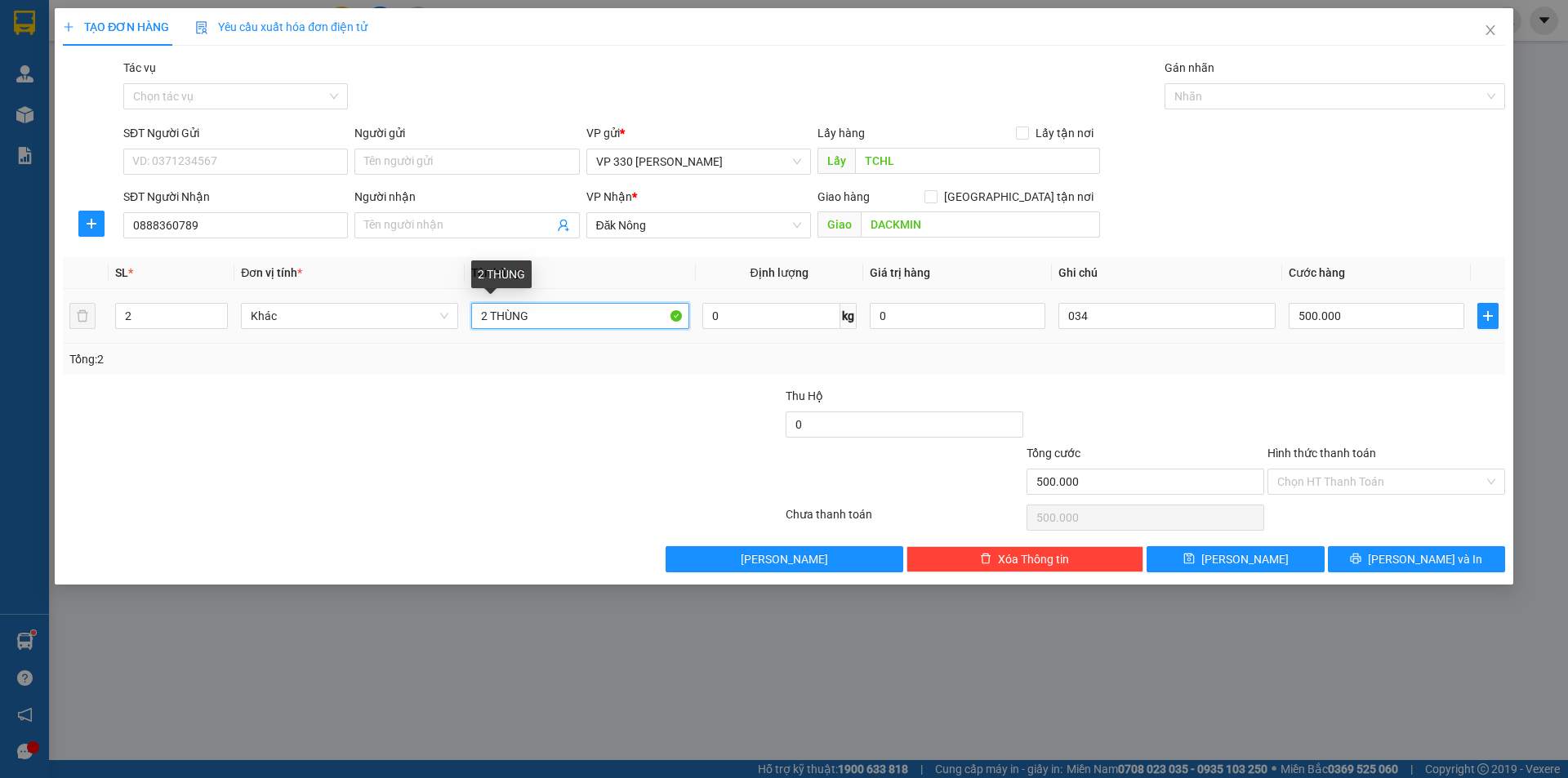
click at [576, 319] on input "2 THÙNG" at bounding box center [579, 316] width 217 height 26
click at [214, 319] on span "down" at bounding box center [219, 321] width 10 height 10
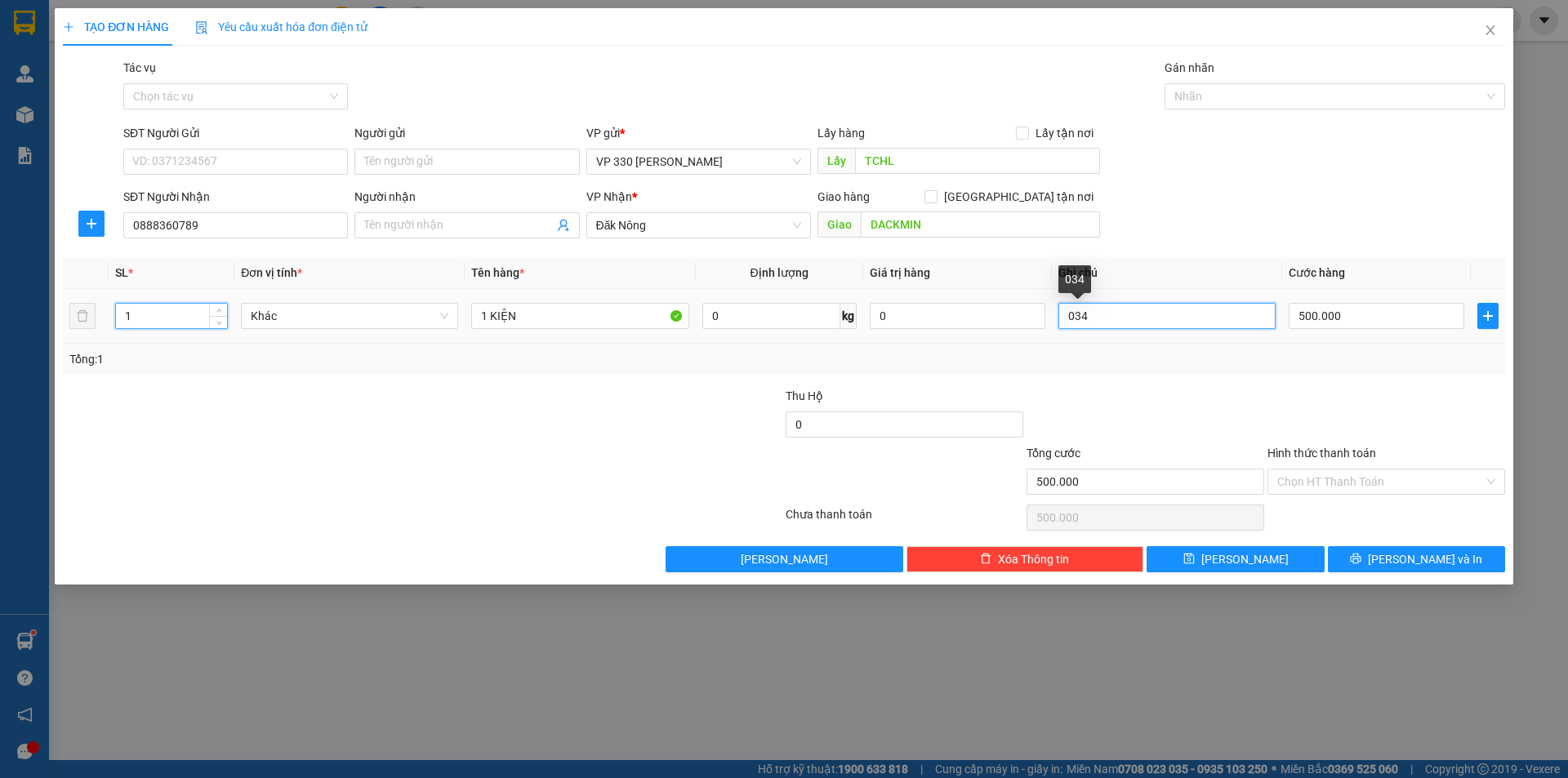
click at [1124, 325] on input "034" at bounding box center [1166, 316] width 217 height 26
click at [1354, 316] on input "500.000" at bounding box center [1376, 316] width 176 height 26
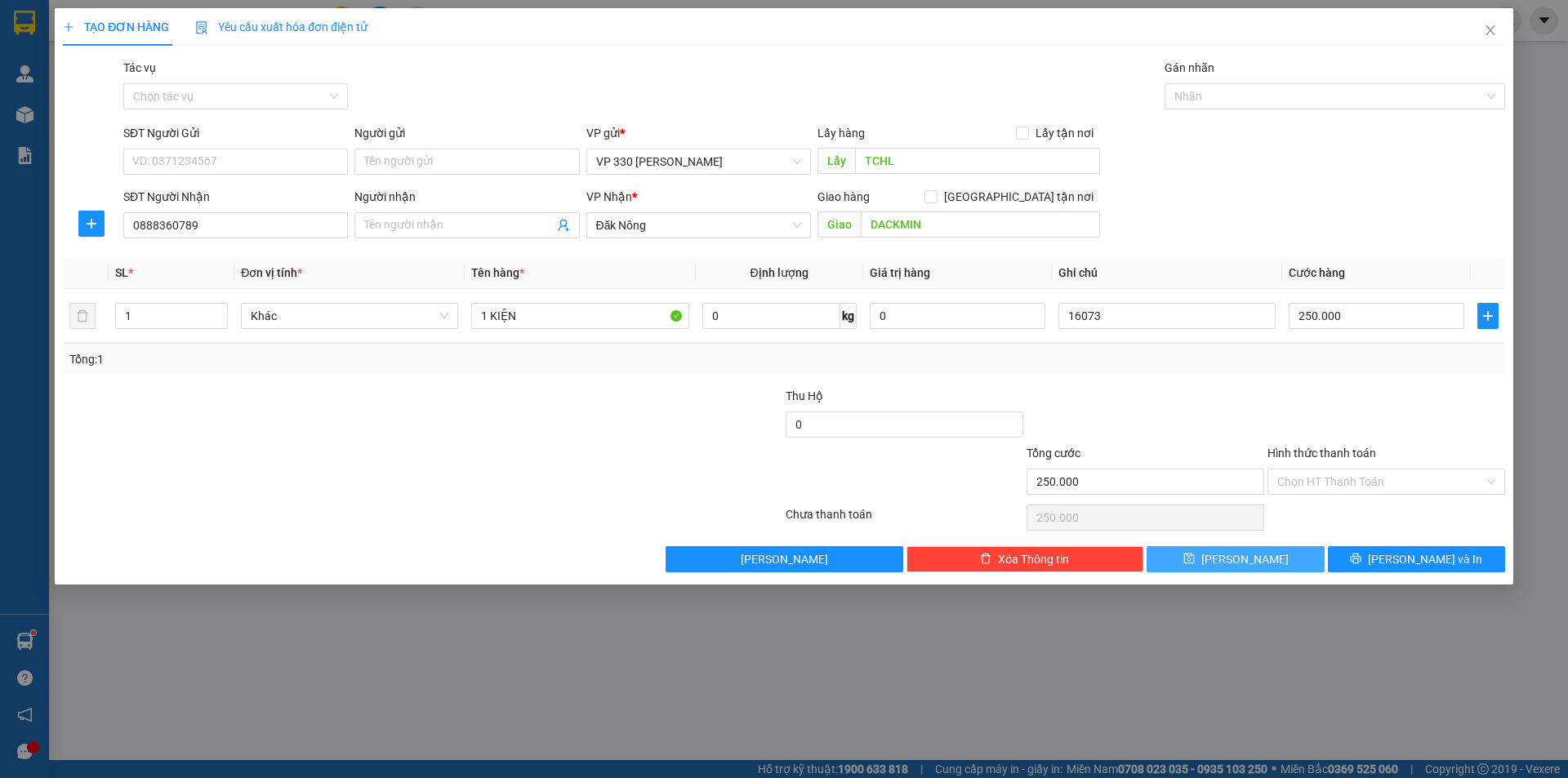
click at [1257, 550] on button "[PERSON_NAME]" at bounding box center [1235, 559] width 177 height 26
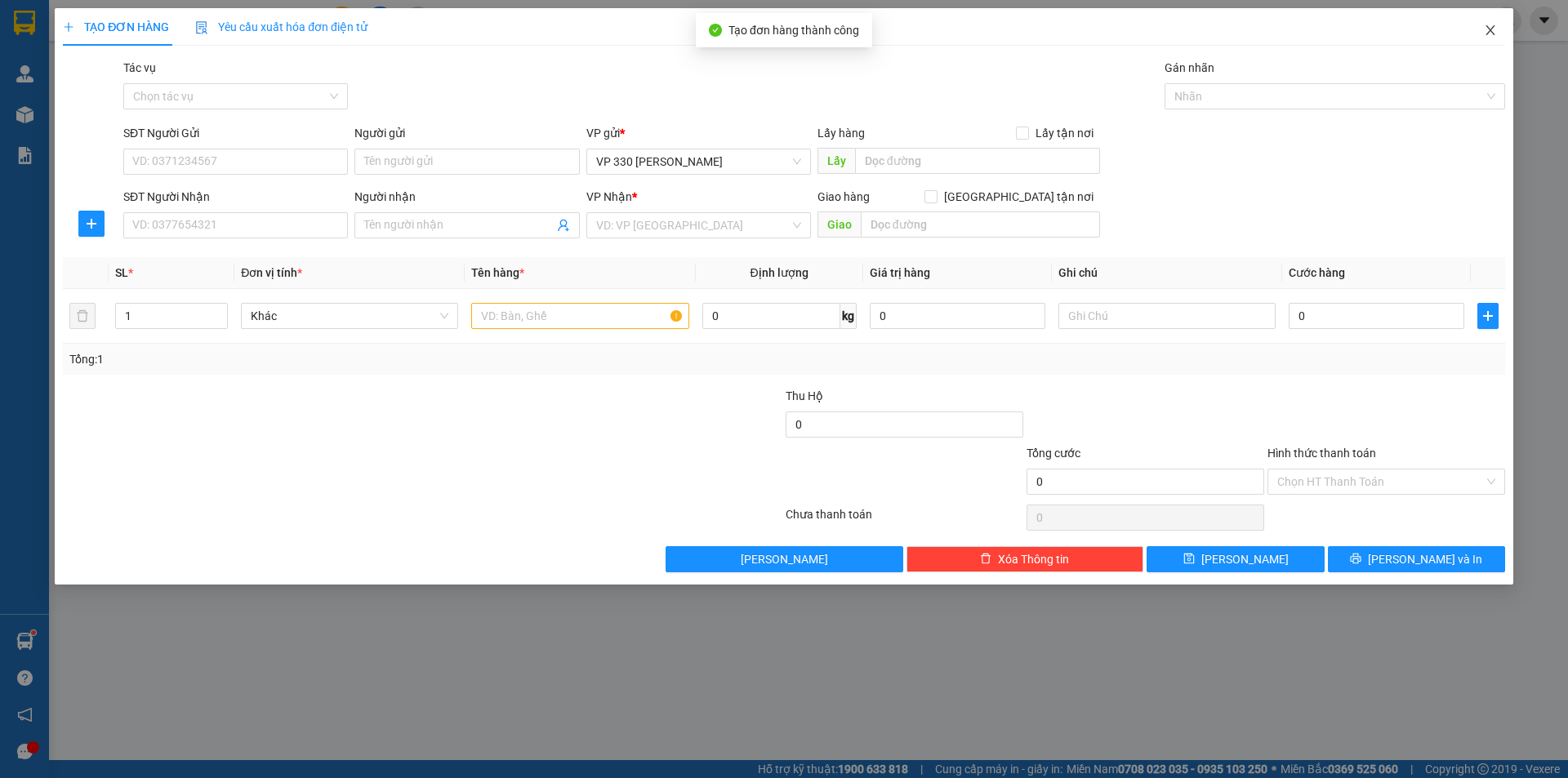
click at [1490, 30] on icon "close" at bounding box center [1490, 30] width 9 height 10
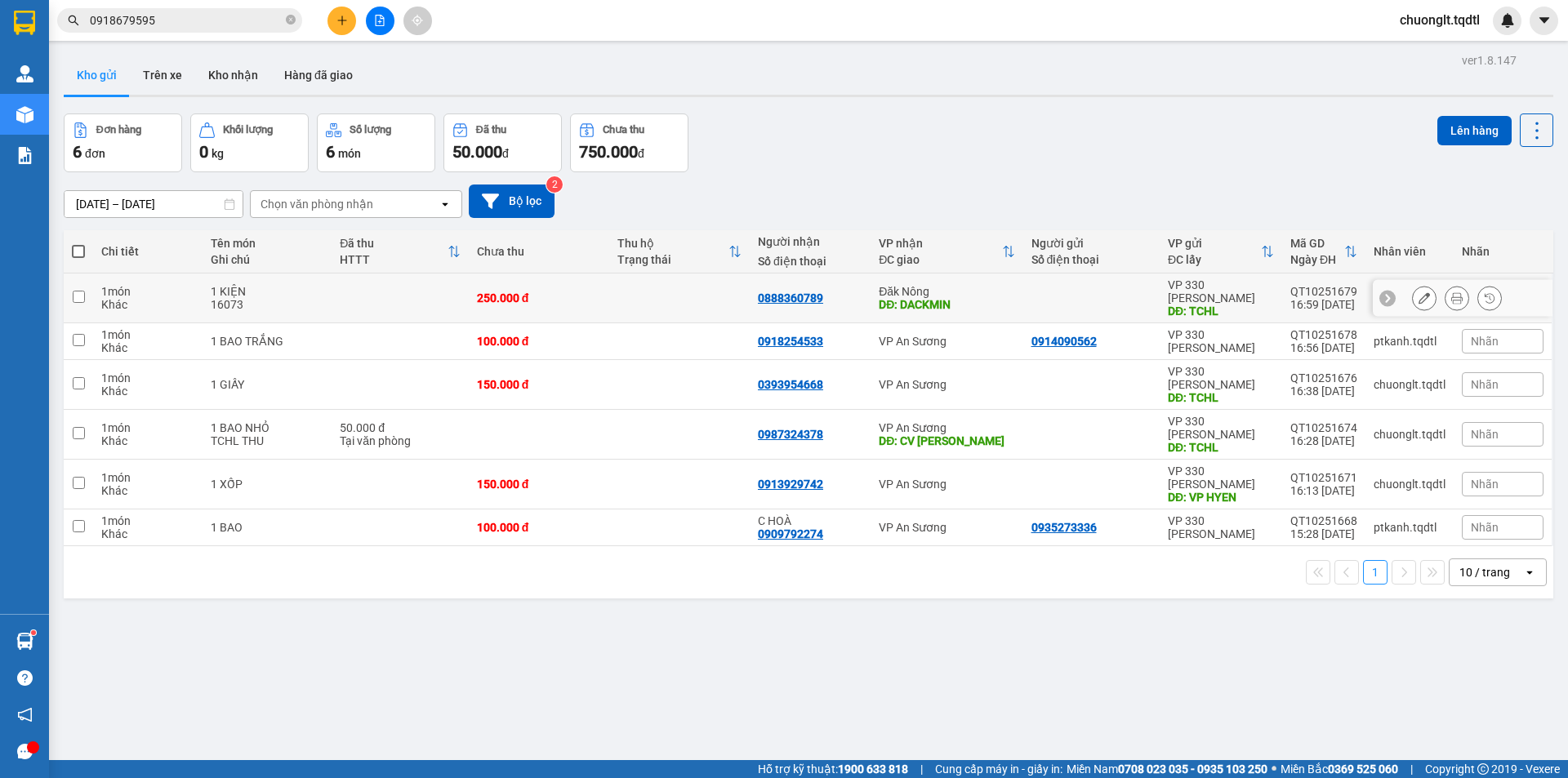
click at [353, 290] on td at bounding box center [400, 298] width 137 height 50
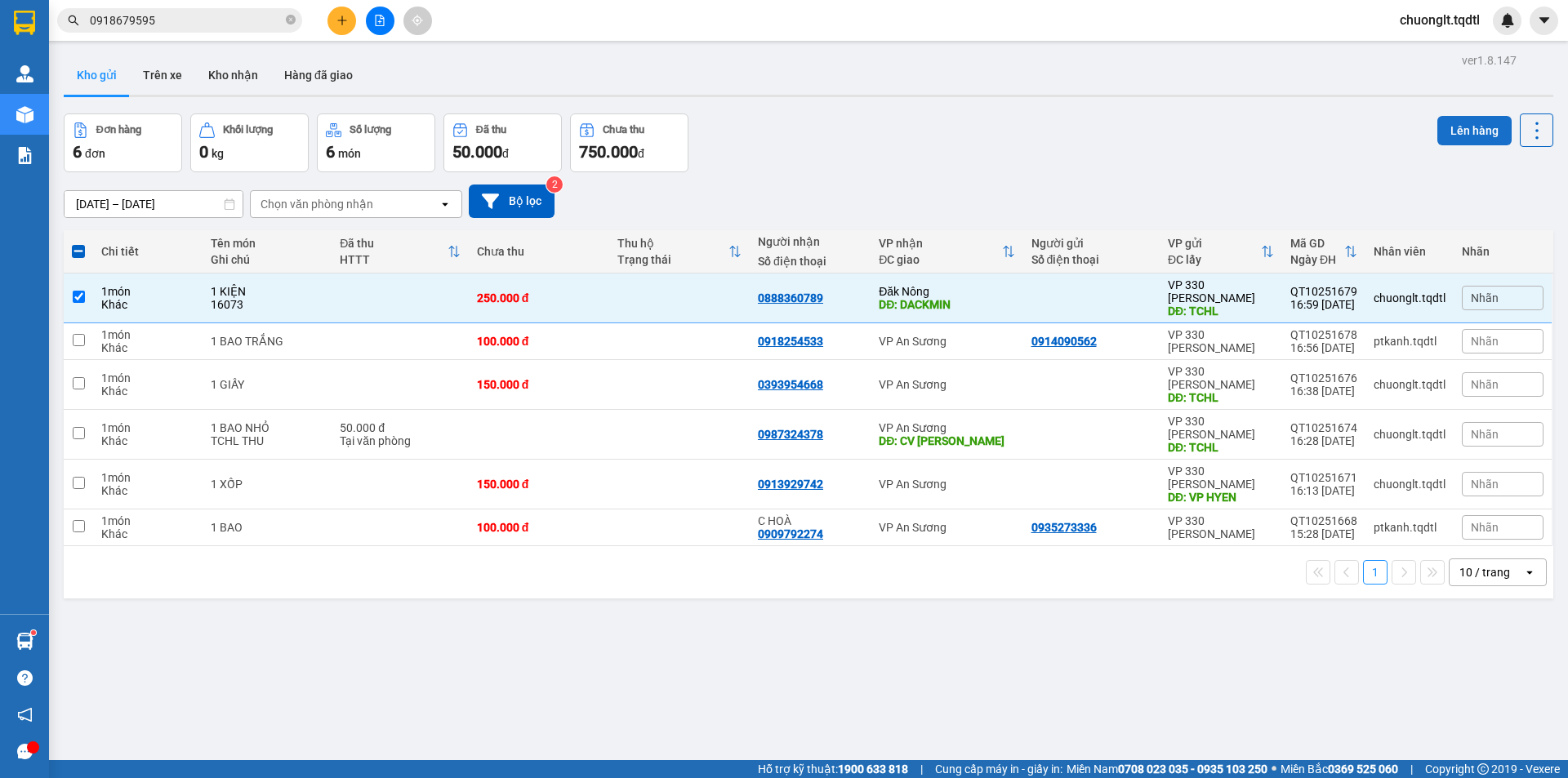
click at [1468, 127] on button "Lên hàng" at bounding box center [1474, 130] width 74 height 30
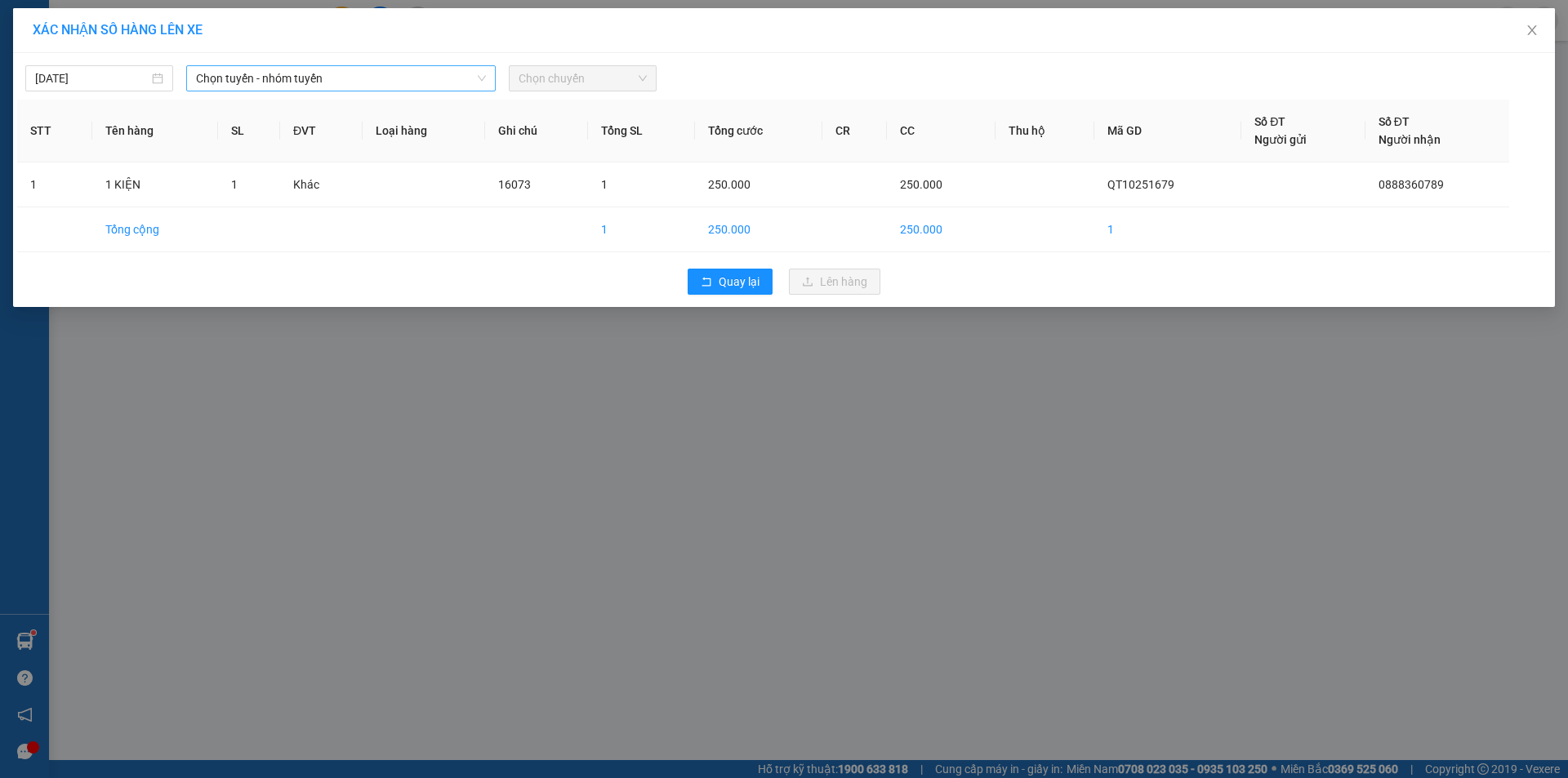
click at [425, 65] on div "Chọn tuyến - nhóm tuyến" at bounding box center [341, 78] width 310 height 26
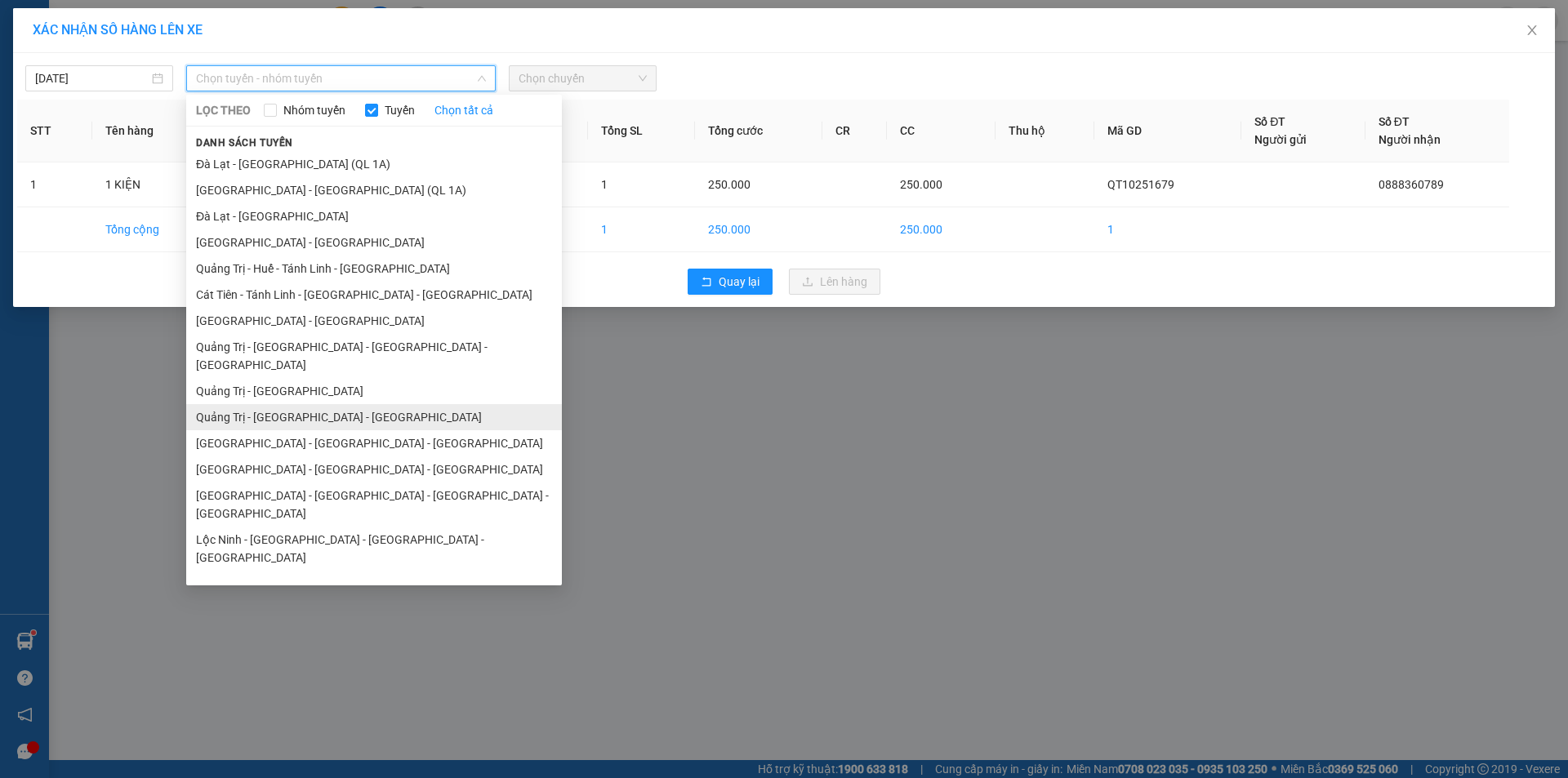
click at [347, 404] on li "Quảng Trị - [GEOGRAPHIC_DATA] - [GEOGRAPHIC_DATA]" at bounding box center [374, 417] width 376 height 26
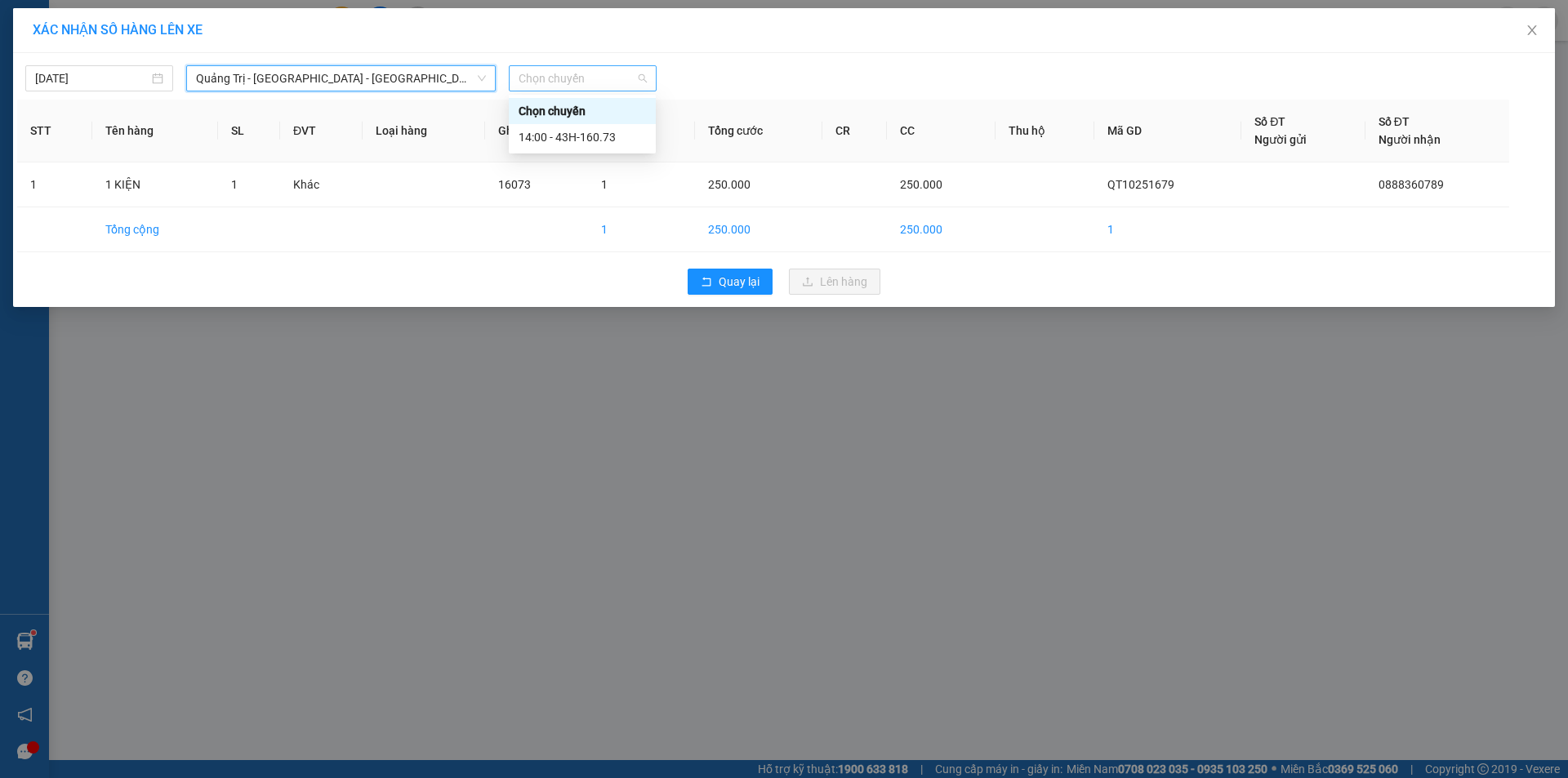
click at [580, 78] on span "Chọn chuyến" at bounding box center [583, 78] width 128 height 24
click at [578, 136] on div "14:00 - 43H-160.73" at bounding box center [582, 137] width 127 height 18
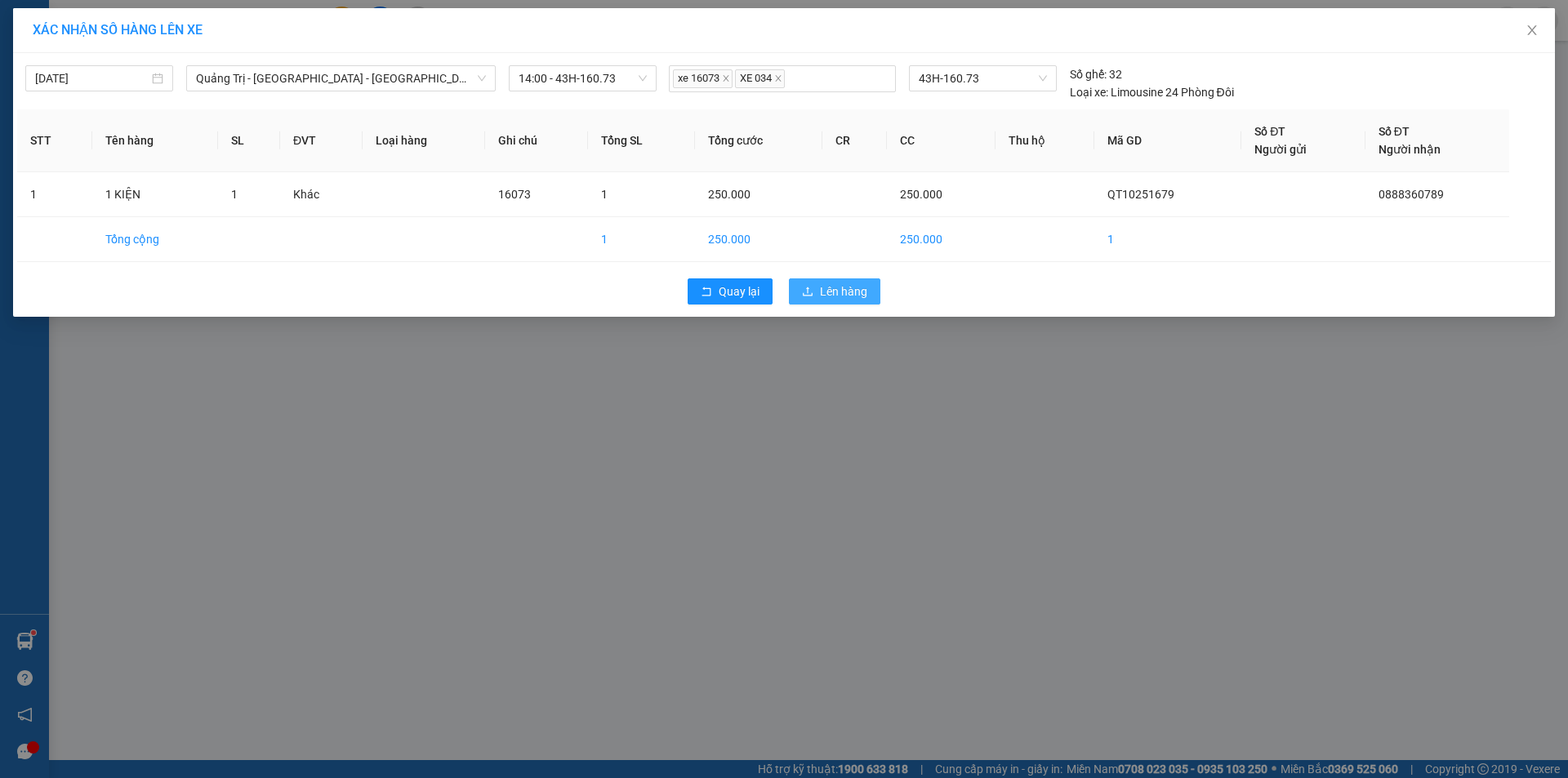
click at [824, 298] on span "Lên hàng" at bounding box center [844, 291] width 47 height 18
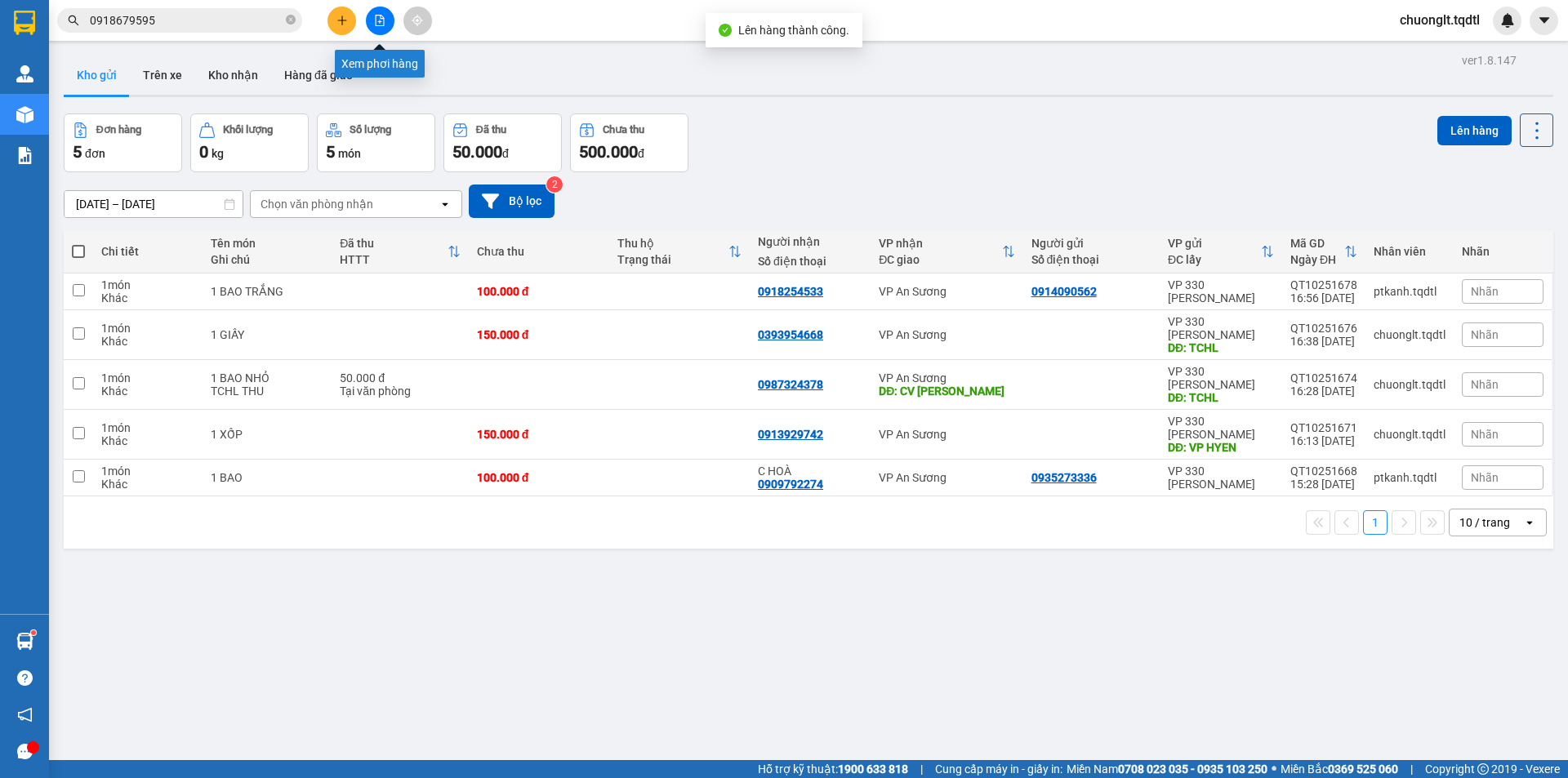
click at [376, 19] on icon "file-add" at bounding box center [380, 20] width 12 height 12
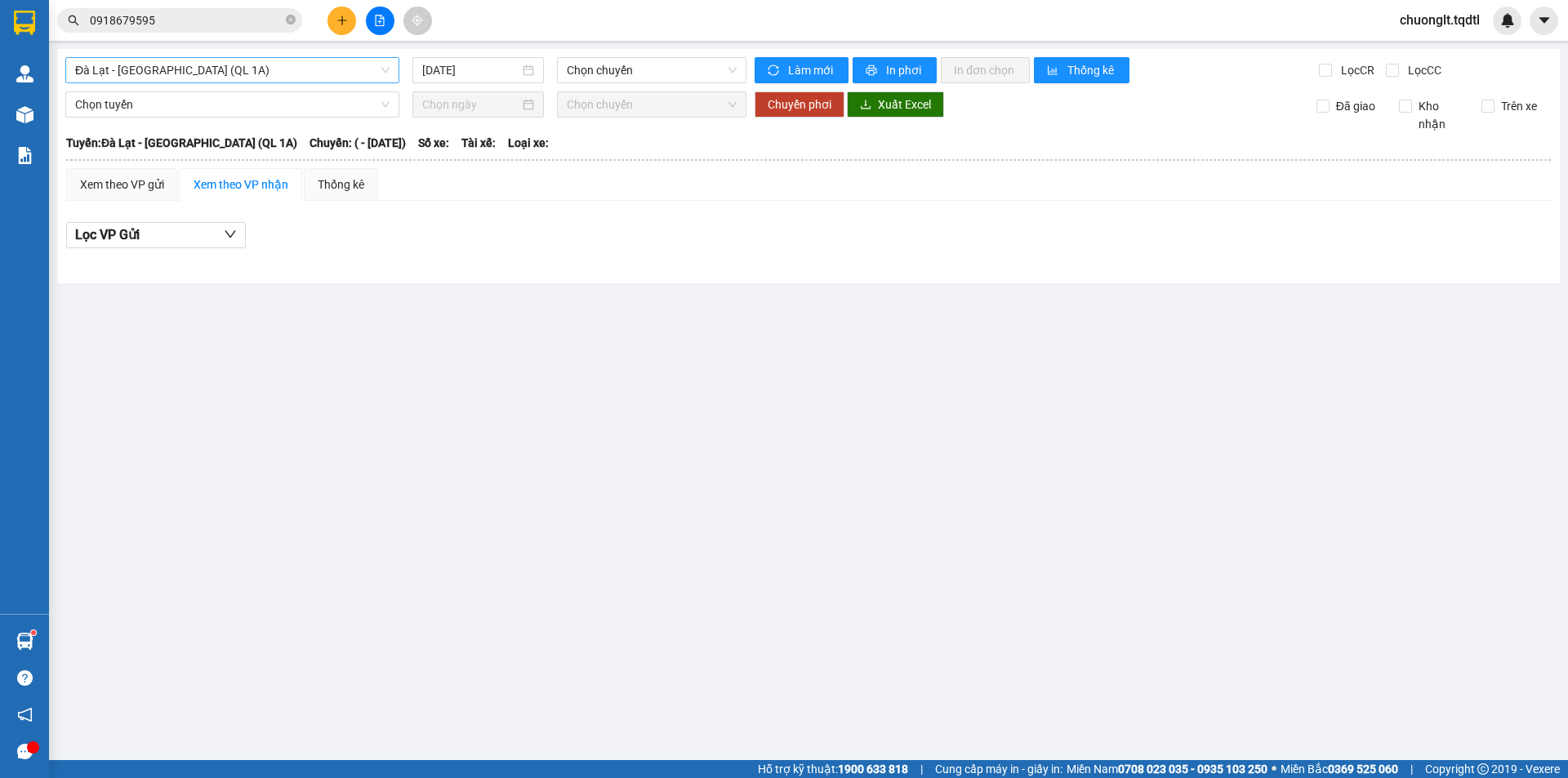
click at [336, 63] on span "Đà Lạt - [GEOGRAPHIC_DATA] (QL 1A)" at bounding box center [232, 70] width 315 height 24
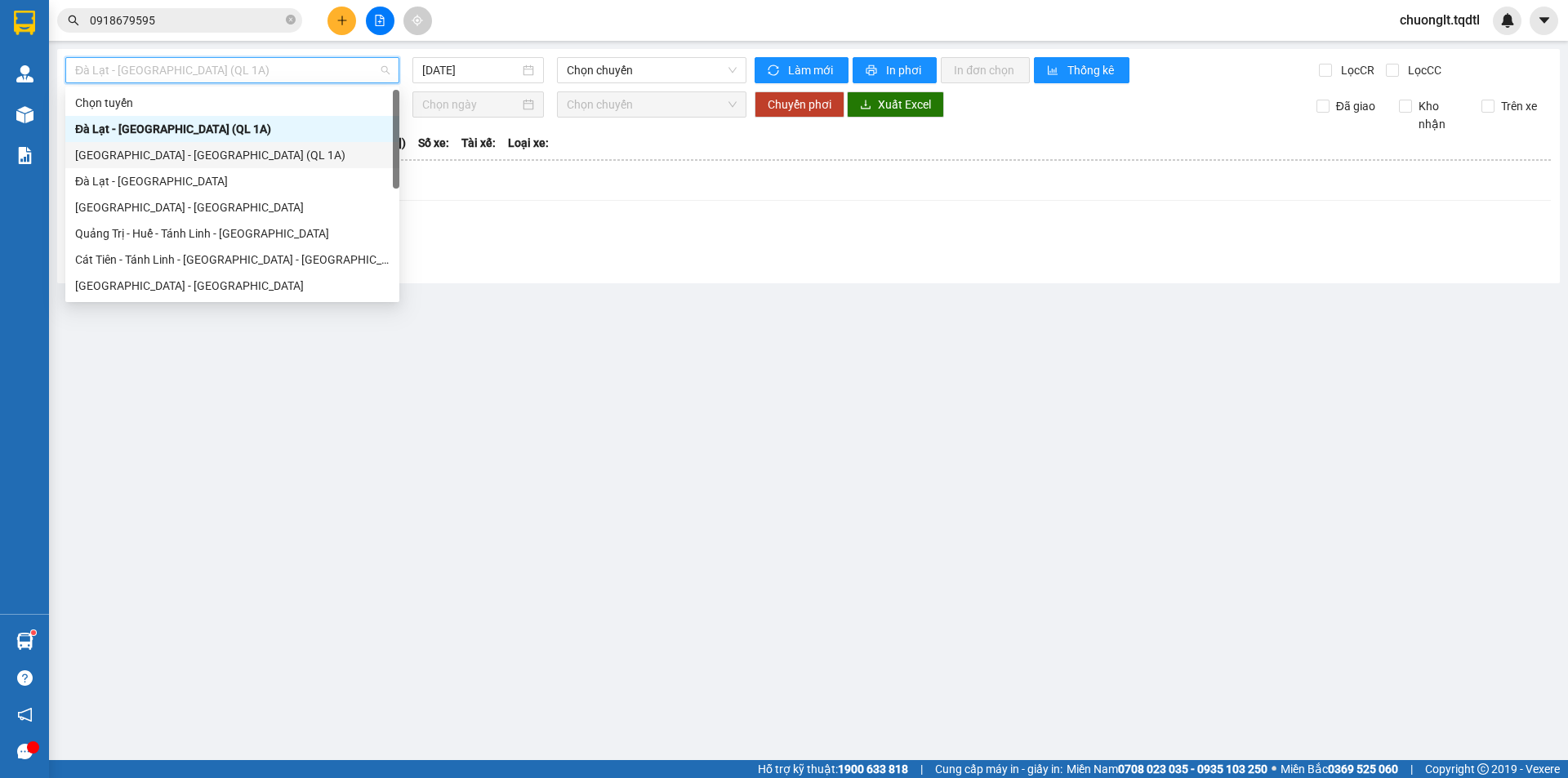
scroll to position [82, 0]
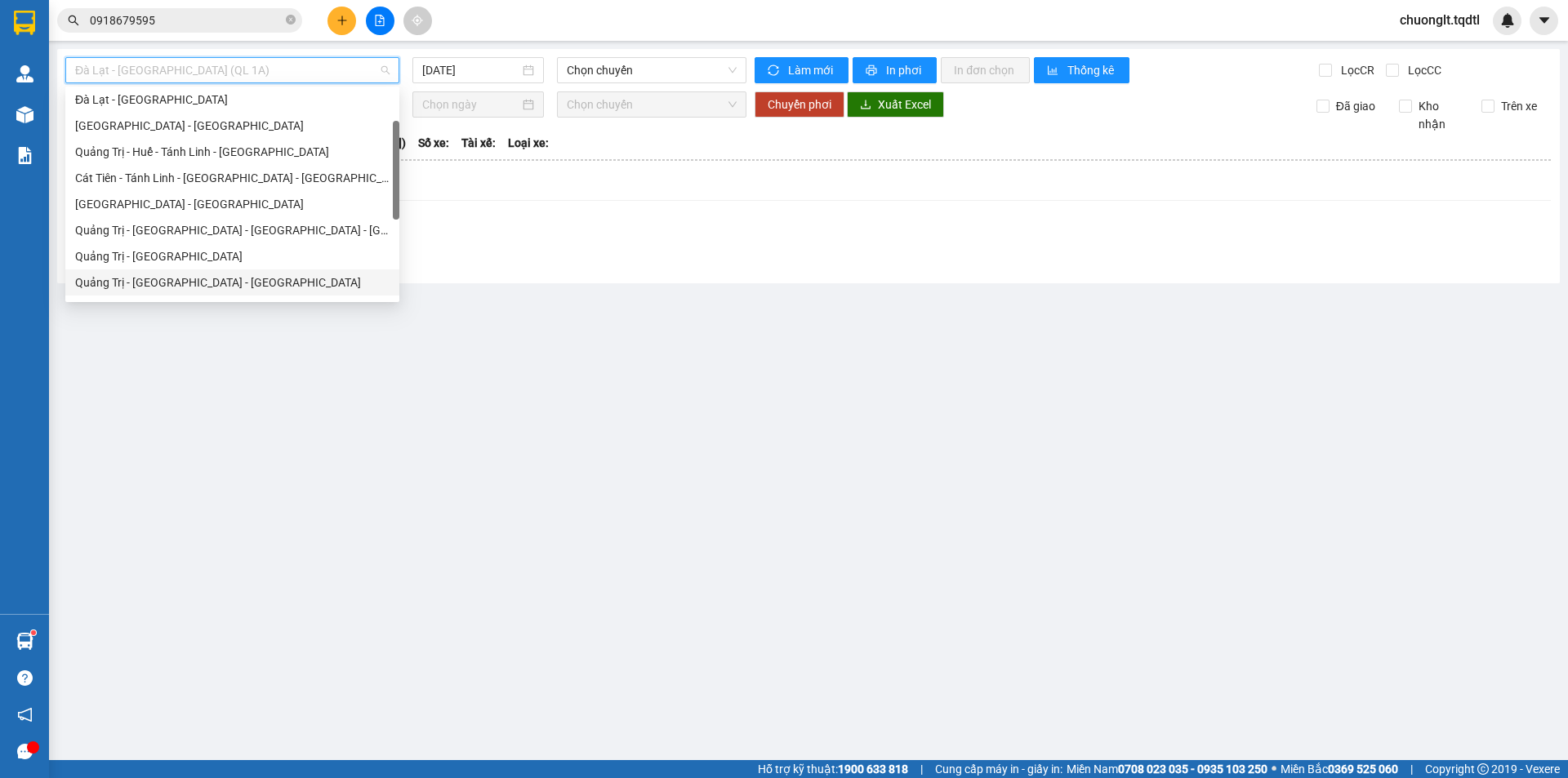
click at [222, 286] on div "Quảng Trị - [GEOGRAPHIC_DATA] - [GEOGRAPHIC_DATA]" at bounding box center [232, 282] width 315 height 18
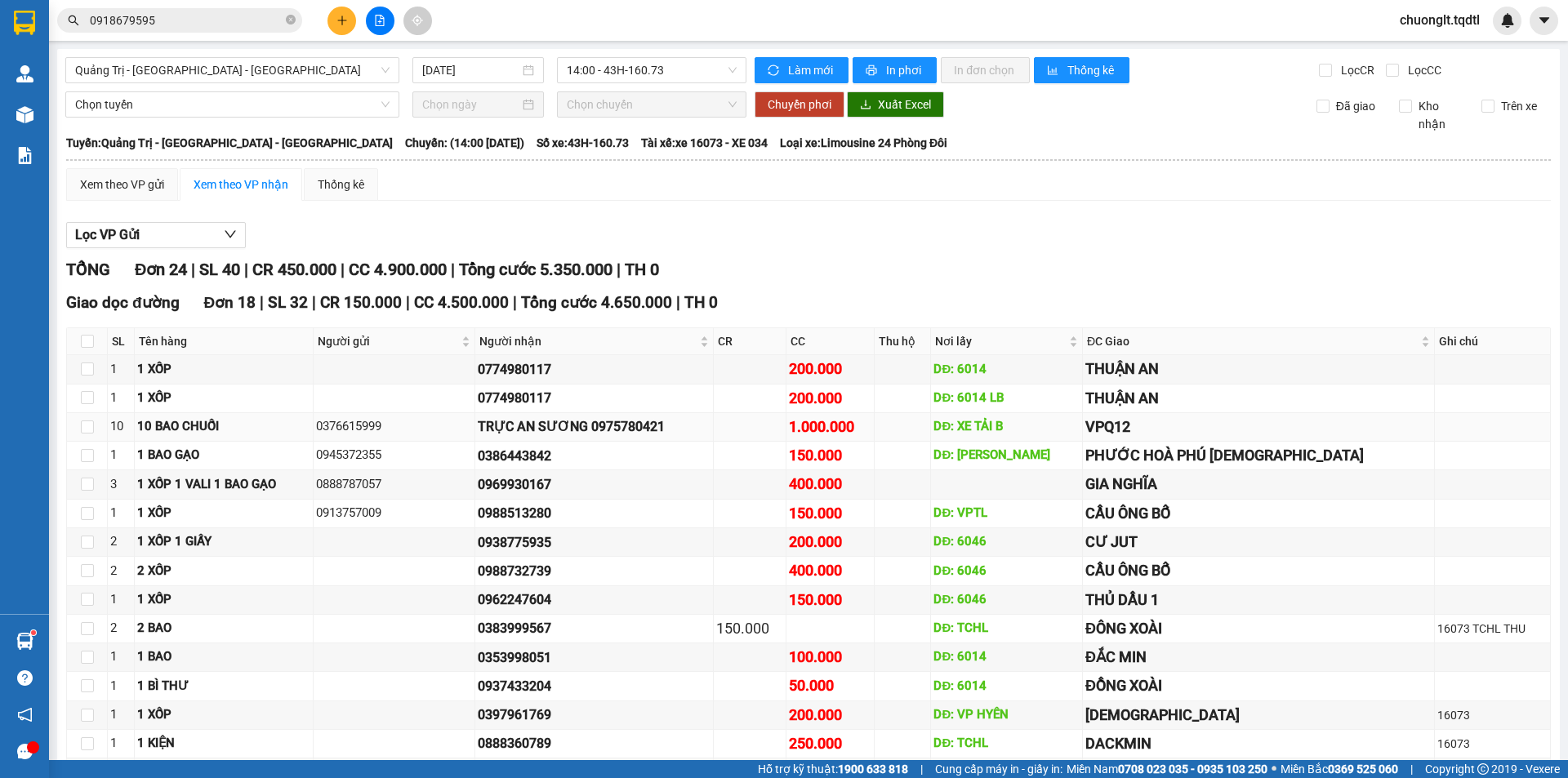
click at [303, 421] on div "10 BAO CHUỐI" at bounding box center [224, 427] width 173 height 19
click at [92, 434] on label at bounding box center [87, 426] width 13 height 18
click at [92, 434] on input "checkbox" at bounding box center [87, 426] width 13 height 13
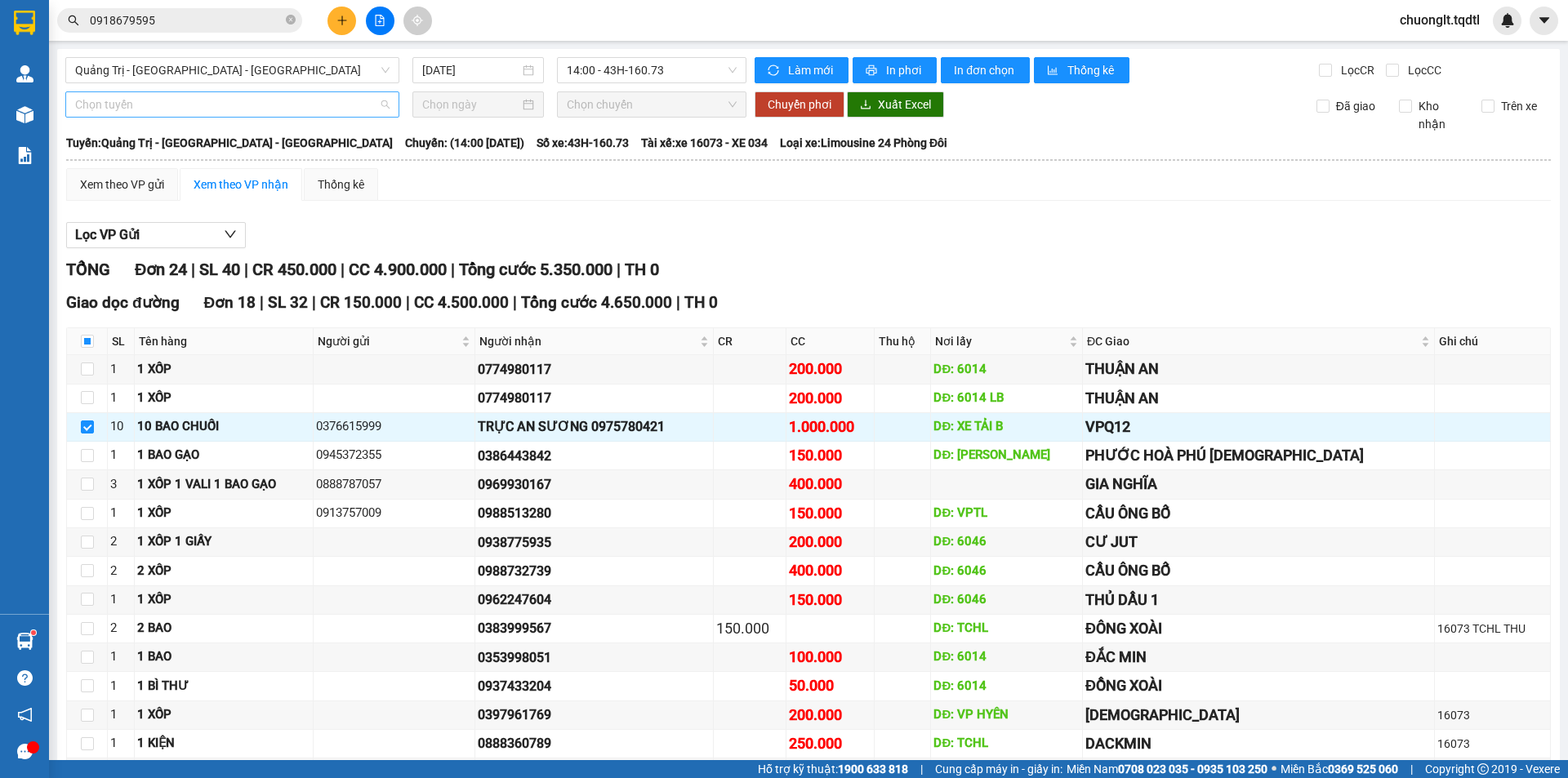
click at [280, 98] on span "Chọn tuyến" at bounding box center [232, 104] width 315 height 24
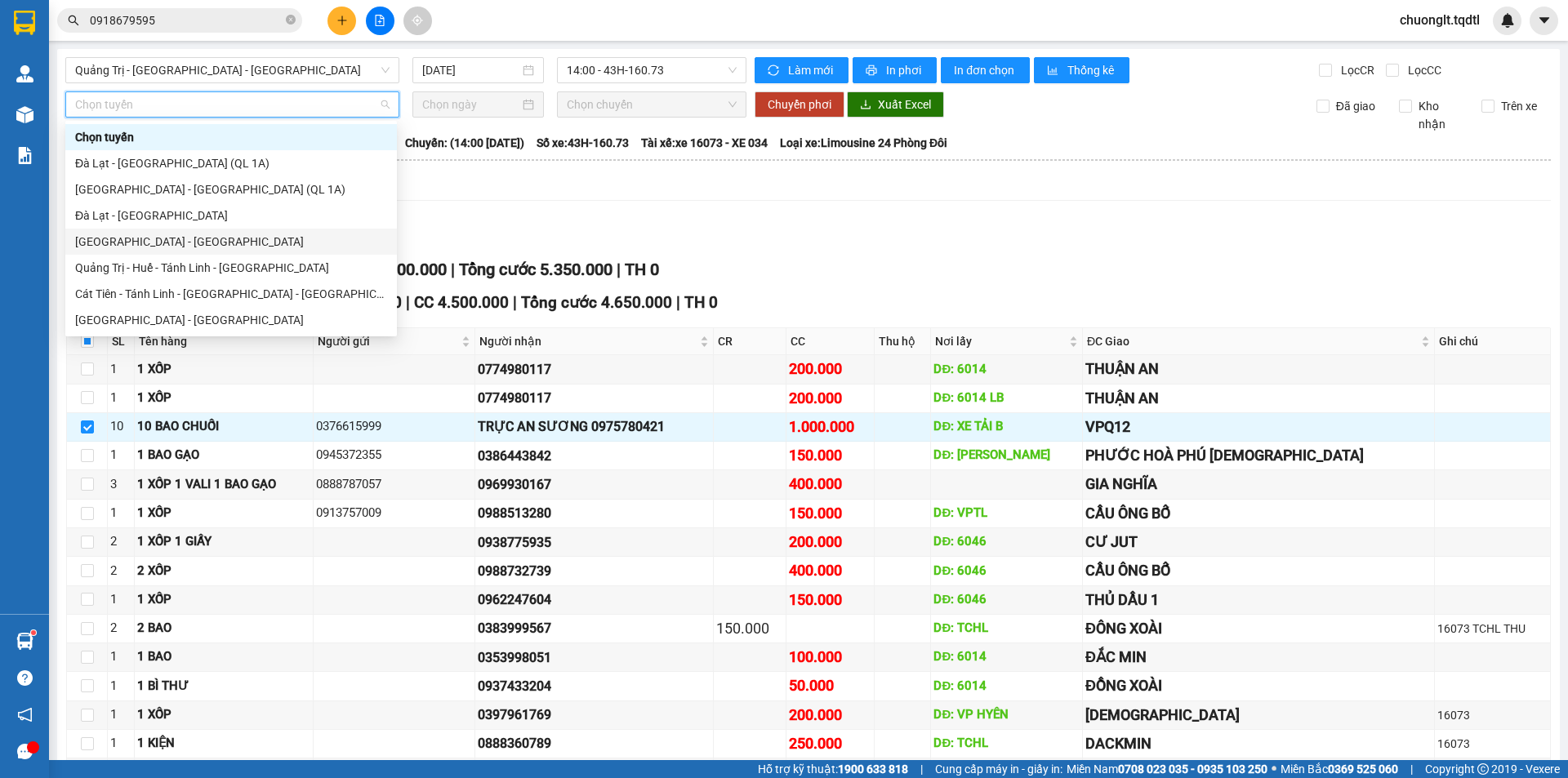
scroll to position [82, 0]
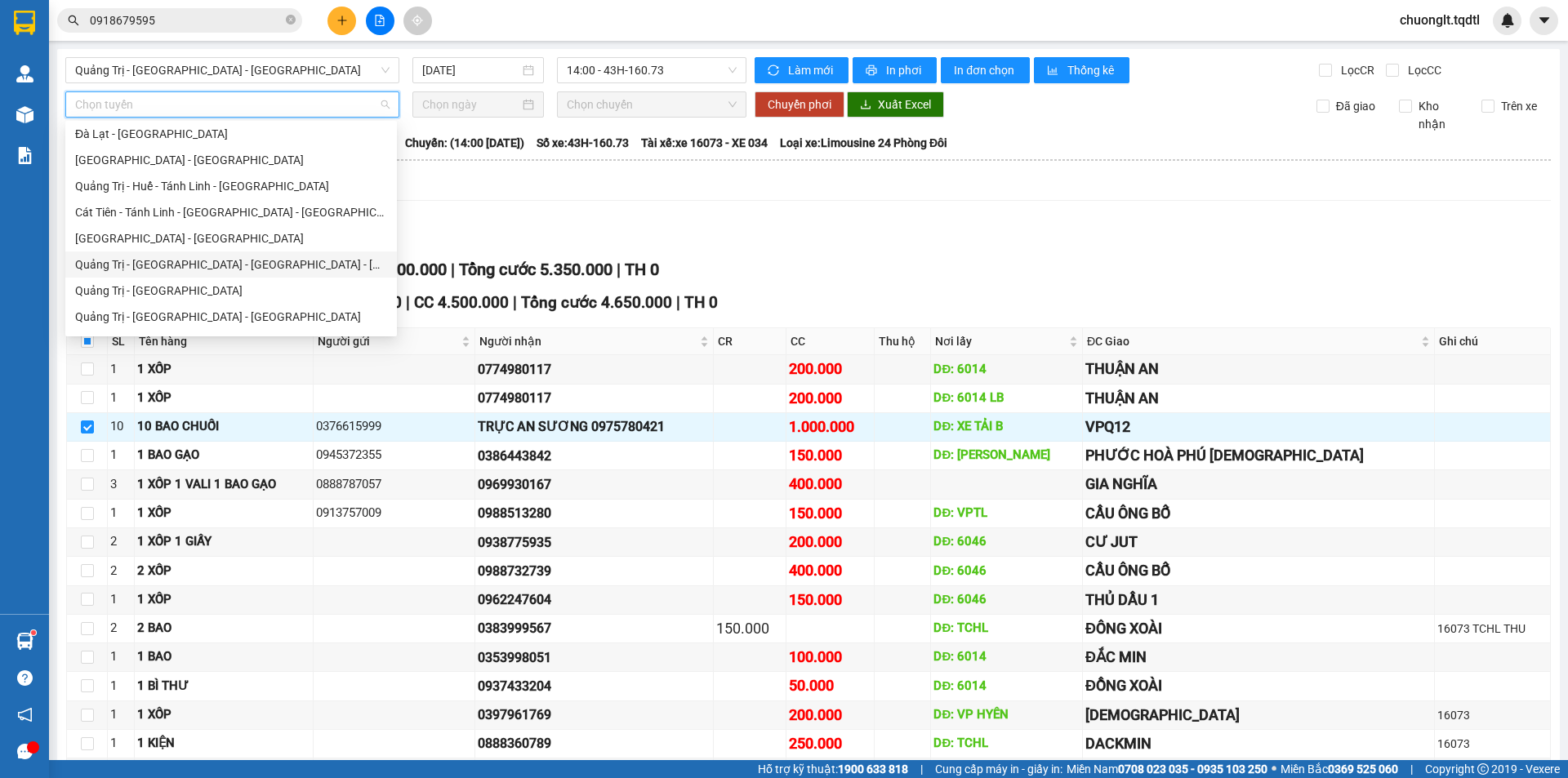
click at [251, 264] on div "Quảng Trị - [GEOGRAPHIC_DATA] - [GEOGRAPHIC_DATA] - [GEOGRAPHIC_DATA]" at bounding box center [231, 264] width 312 height 18
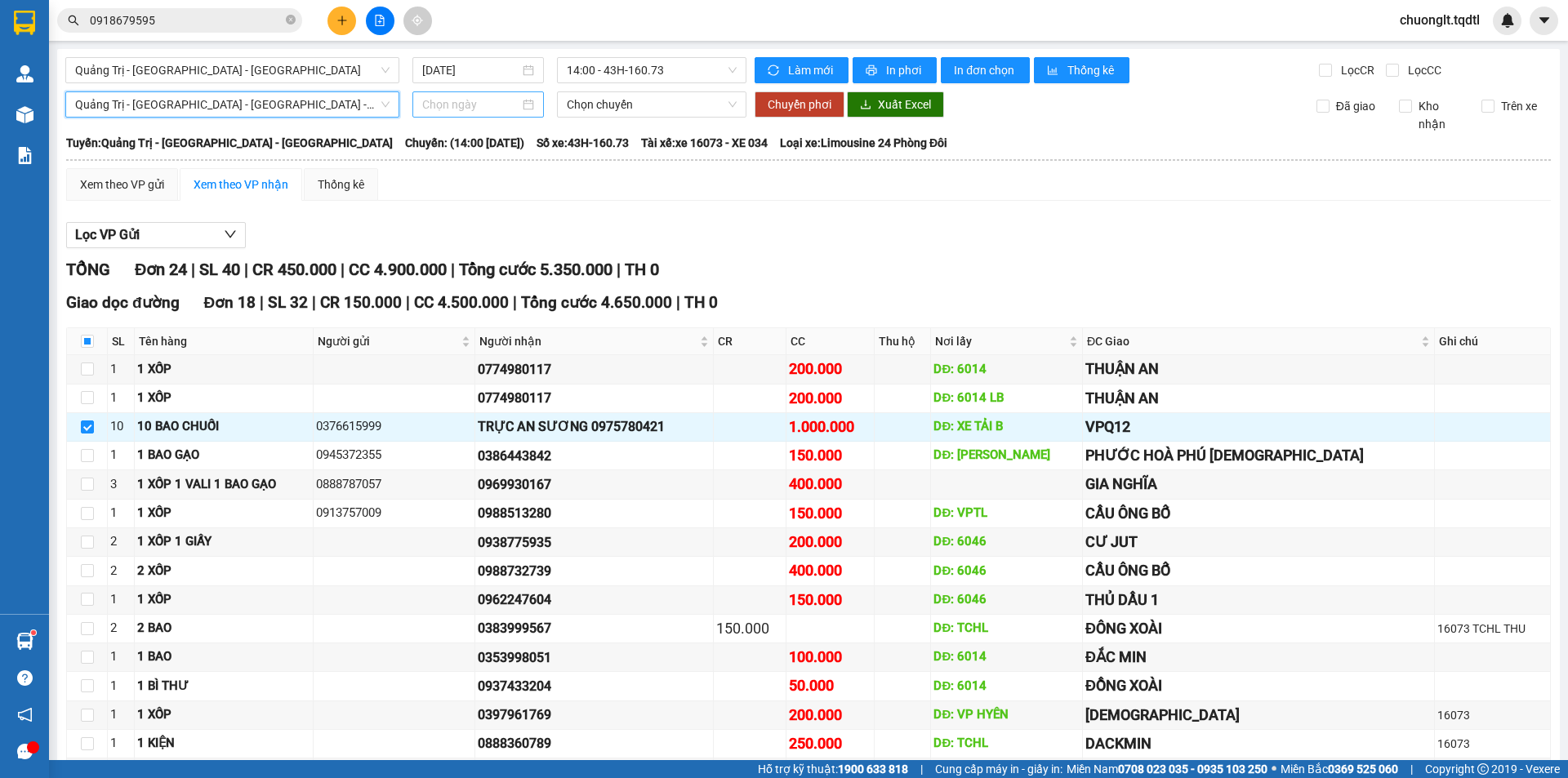
click at [521, 104] on div at bounding box center [478, 104] width 112 height 18
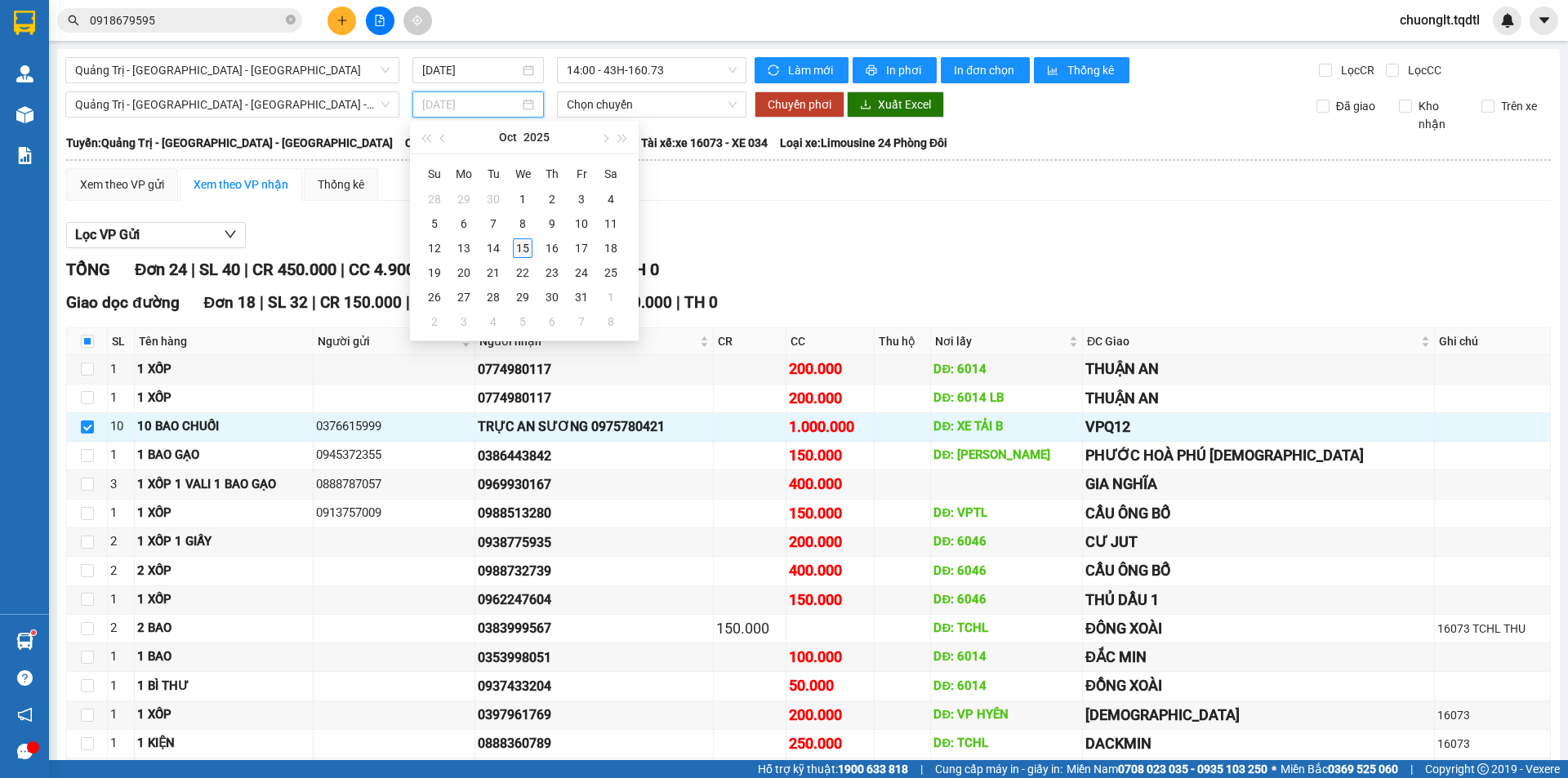
click at [522, 246] on div "15" at bounding box center [522, 248] width 19 height 19
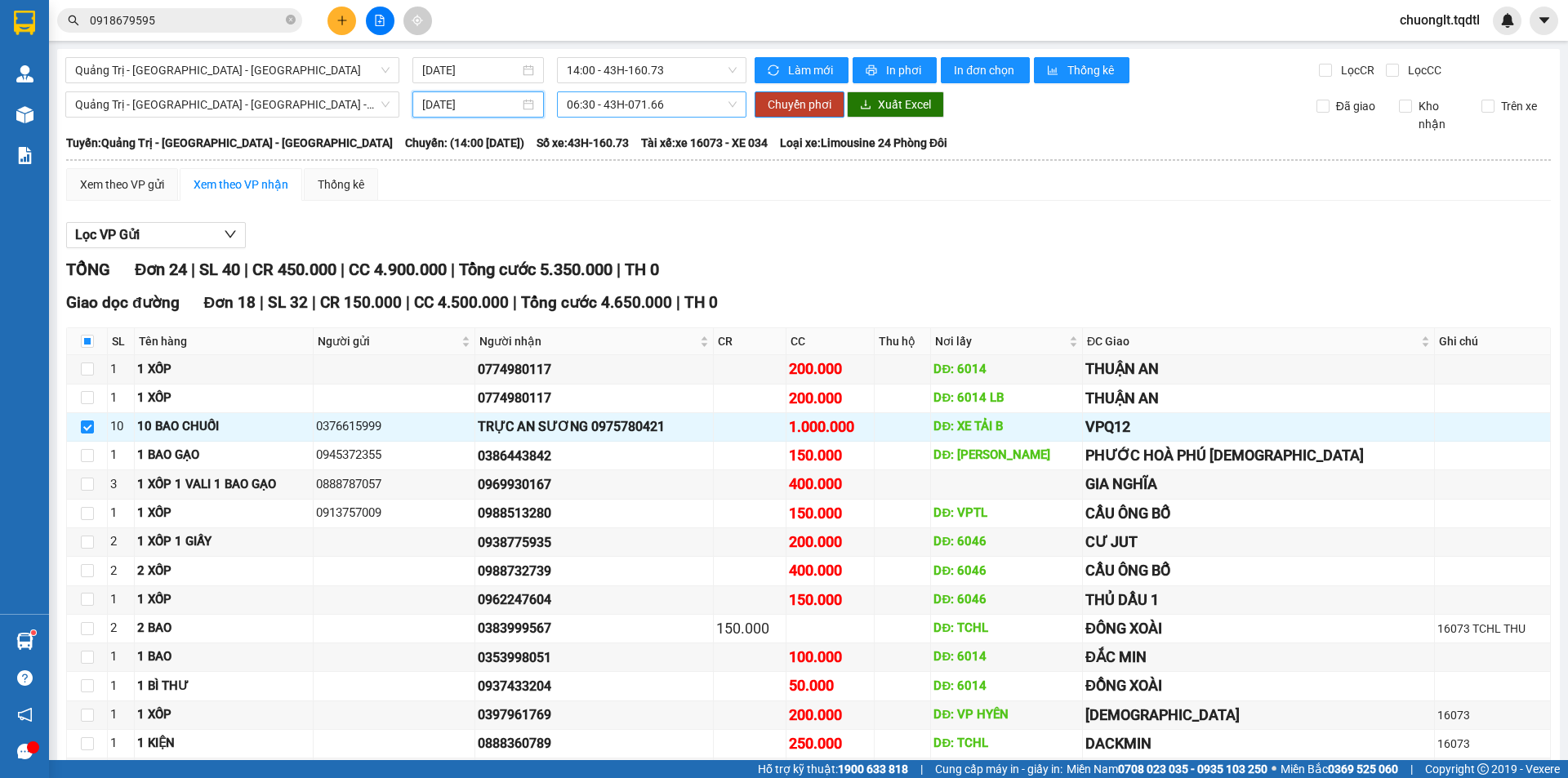
click at [688, 102] on span "06:30 - 43H-071.66" at bounding box center [652, 104] width 170 height 24
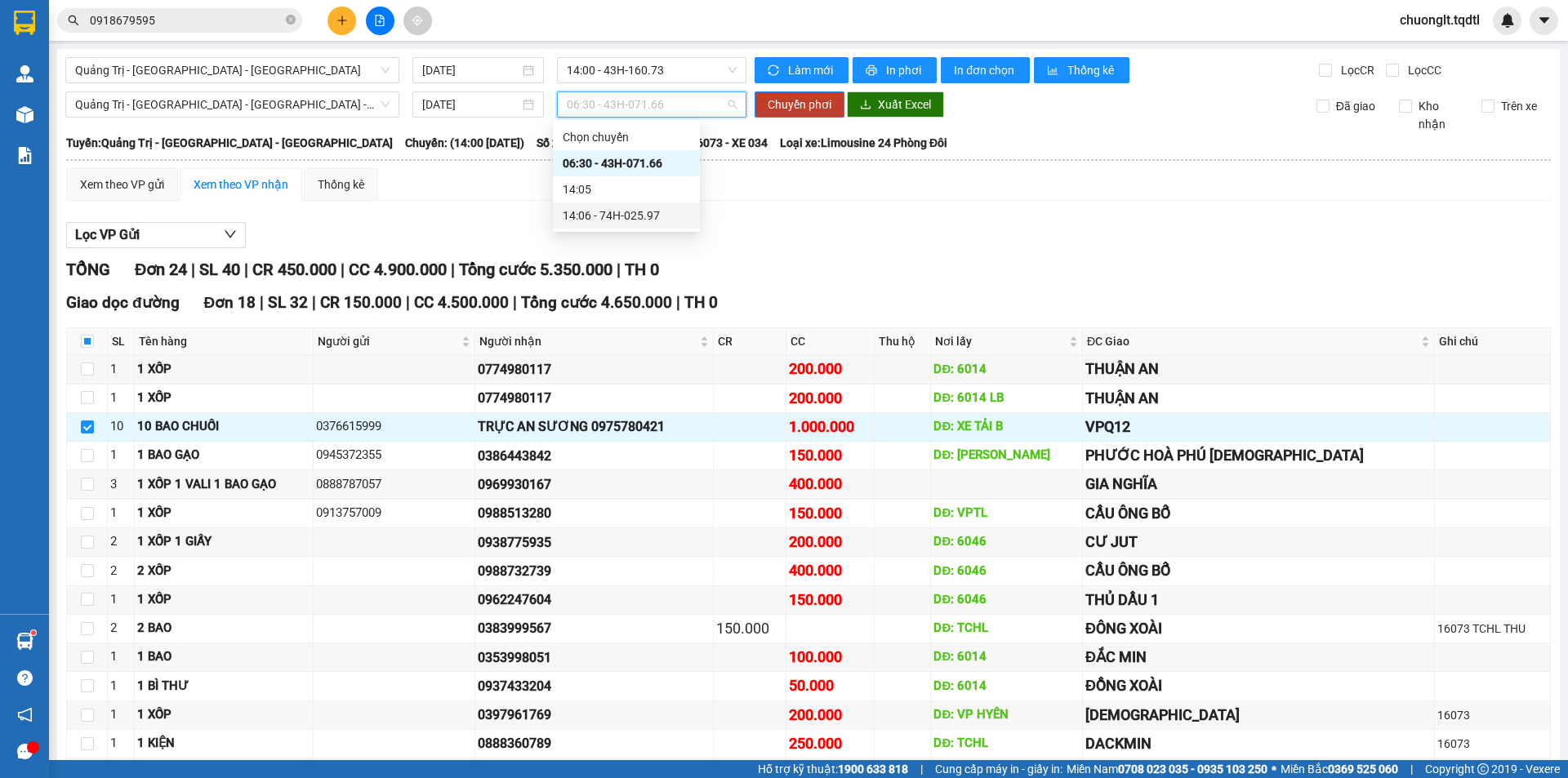
click at [646, 214] on div "14:06 - 74H-025.97" at bounding box center [626, 215] width 127 height 18
click at [792, 100] on span "Chuyển phơi" at bounding box center [799, 104] width 63 height 18
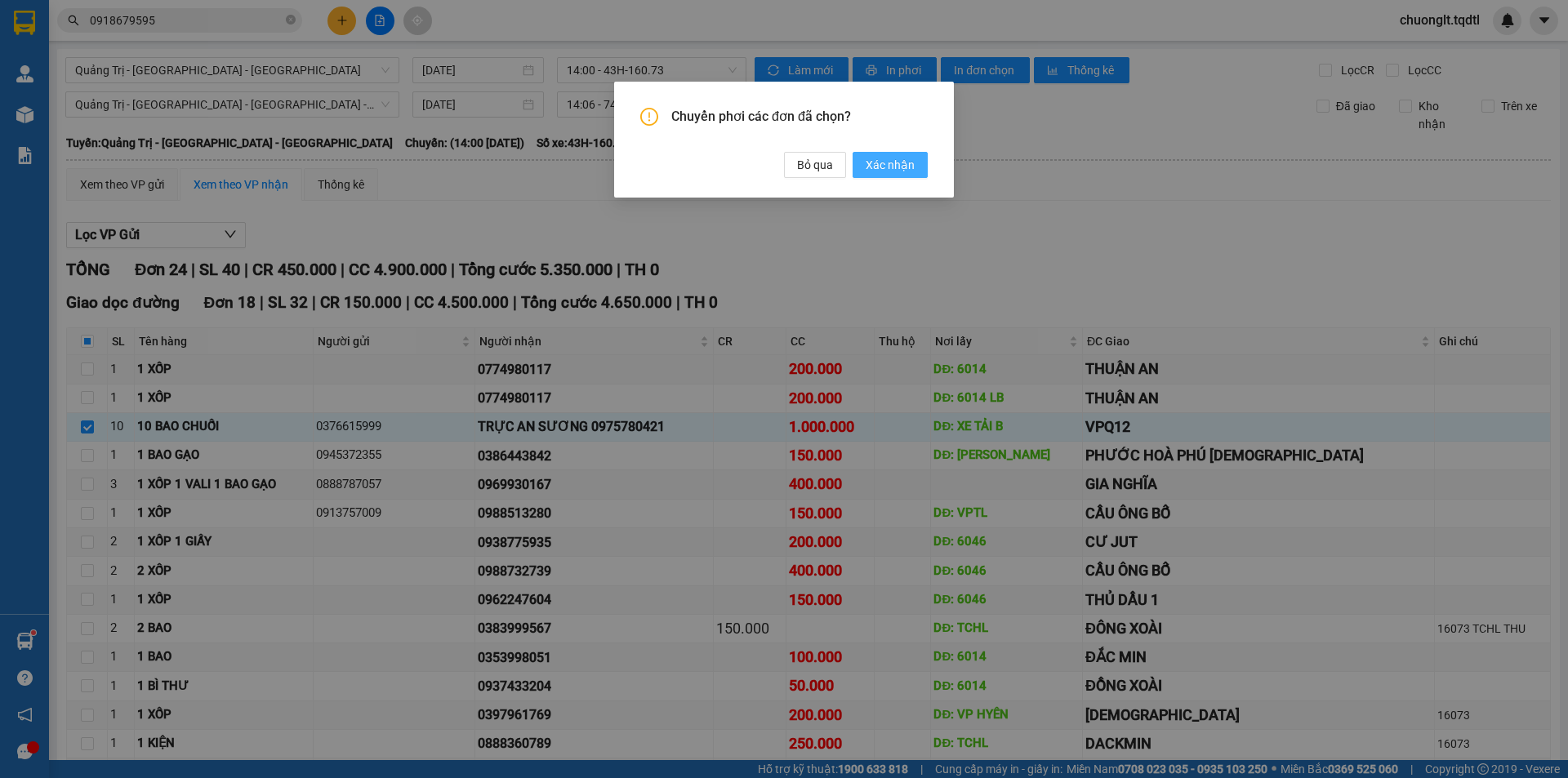
click at [883, 165] on span "Xác nhận" at bounding box center [890, 165] width 49 height 18
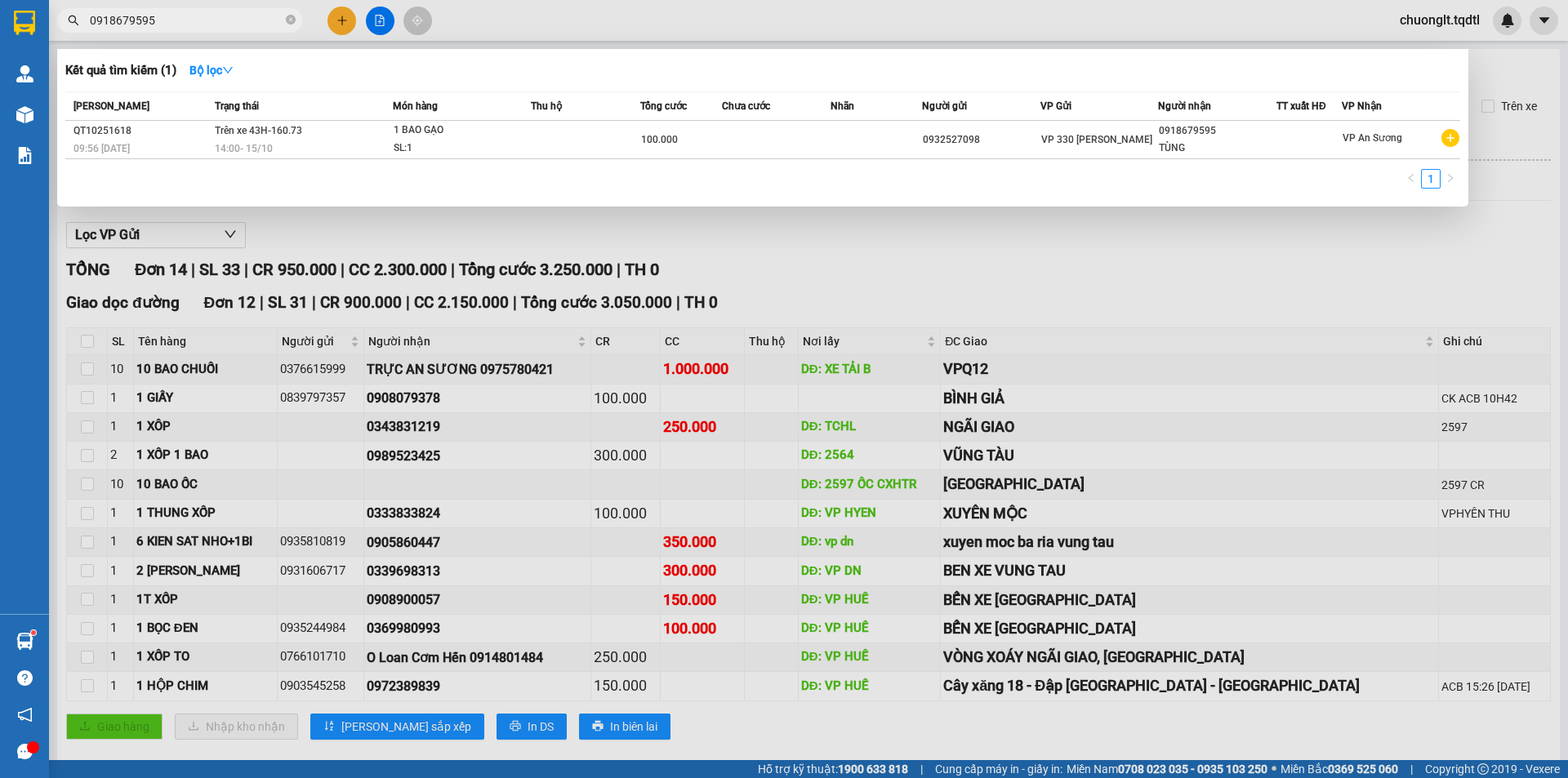
click at [208, 13] on input "0918679595" at bounding box center [186, 20] width 192 height 18
click at [499, 223] on div at bounding box center [784, 389] width 1568 height 778
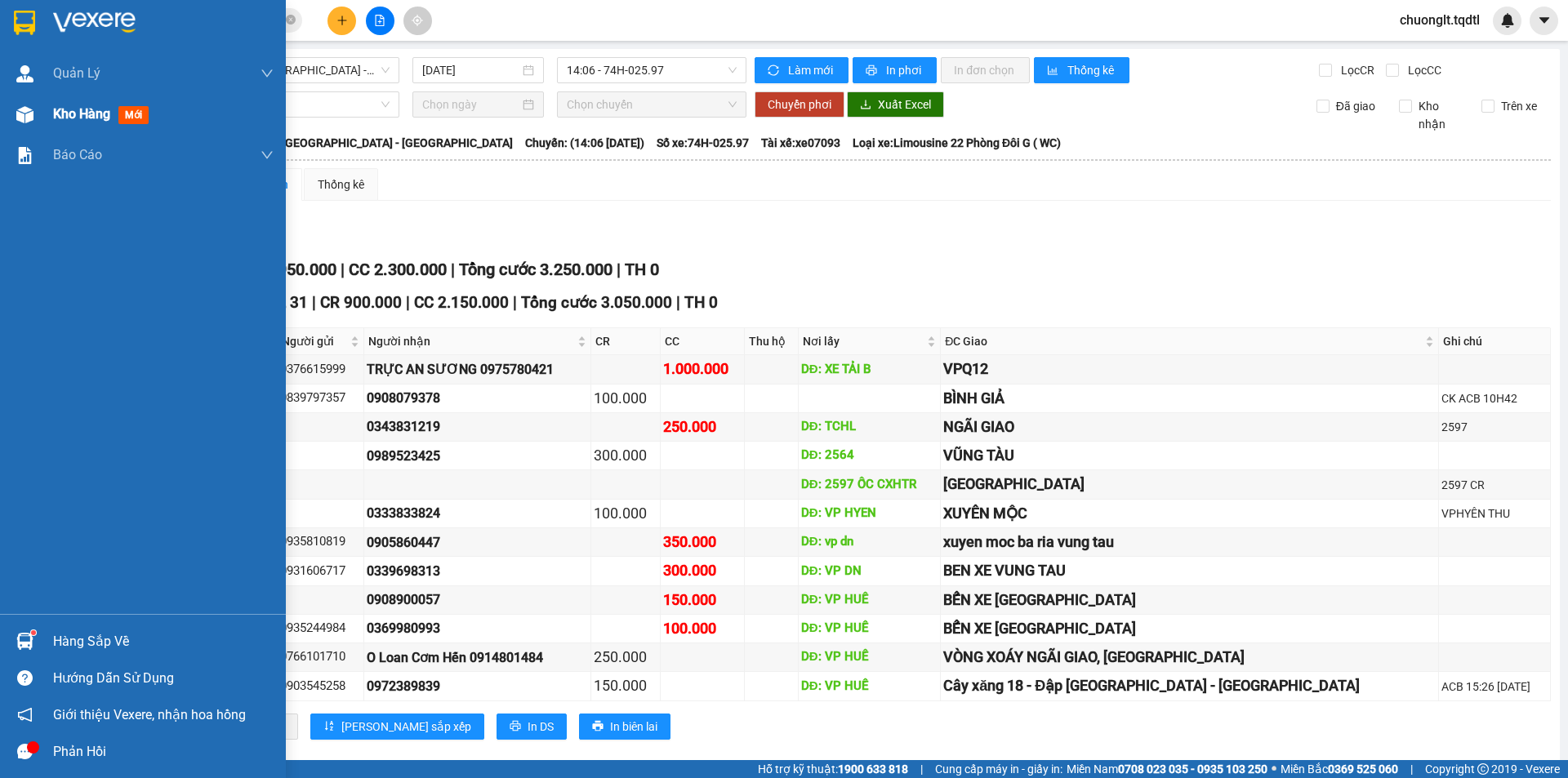
click at [84, 116] on span "Kho hàng" at bounding box center [82, 114] width 57 height 15
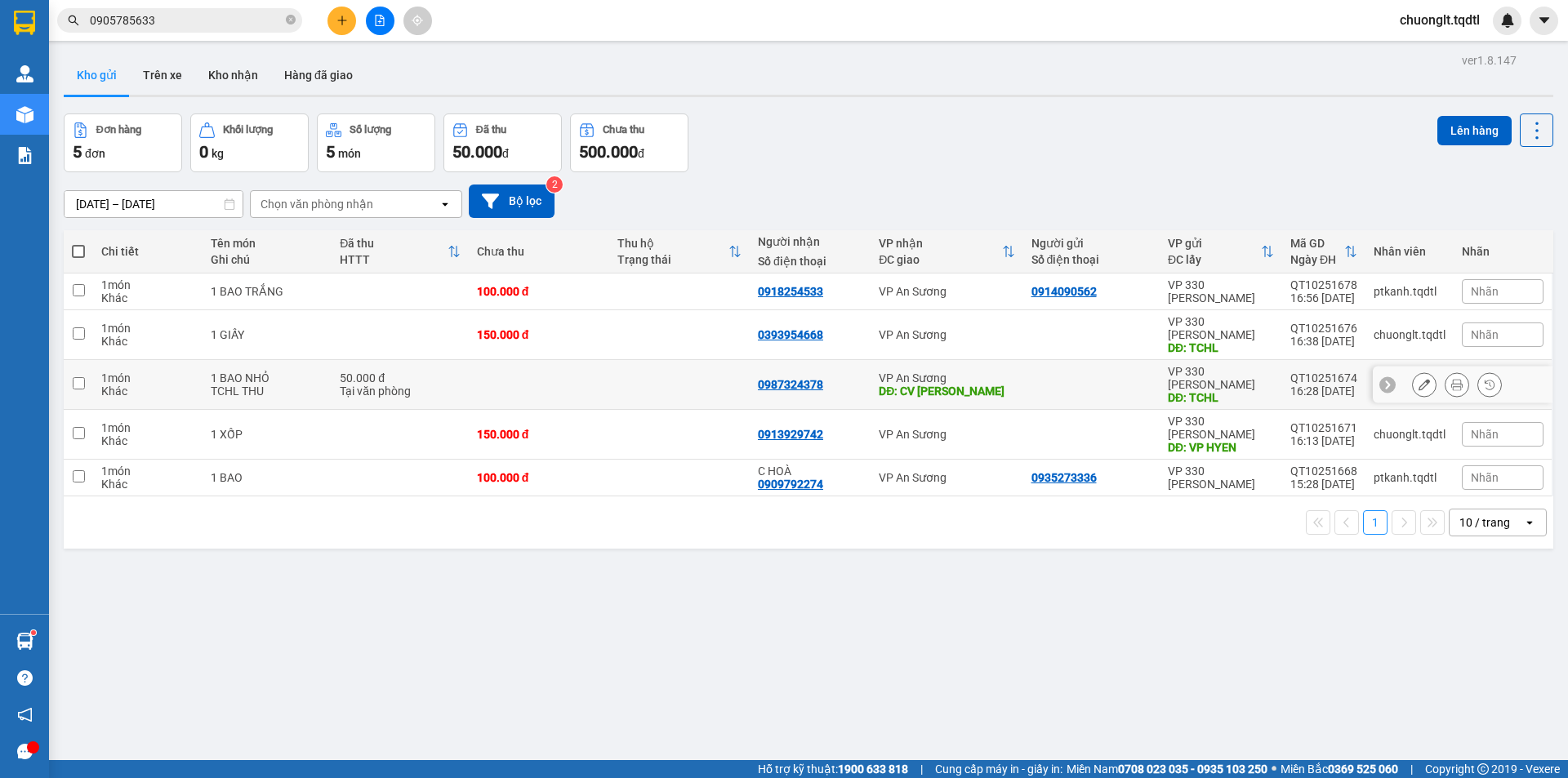
click at [424, 371] on div "50.000 đ" at bounding box center [400, 377] width 120 height 13
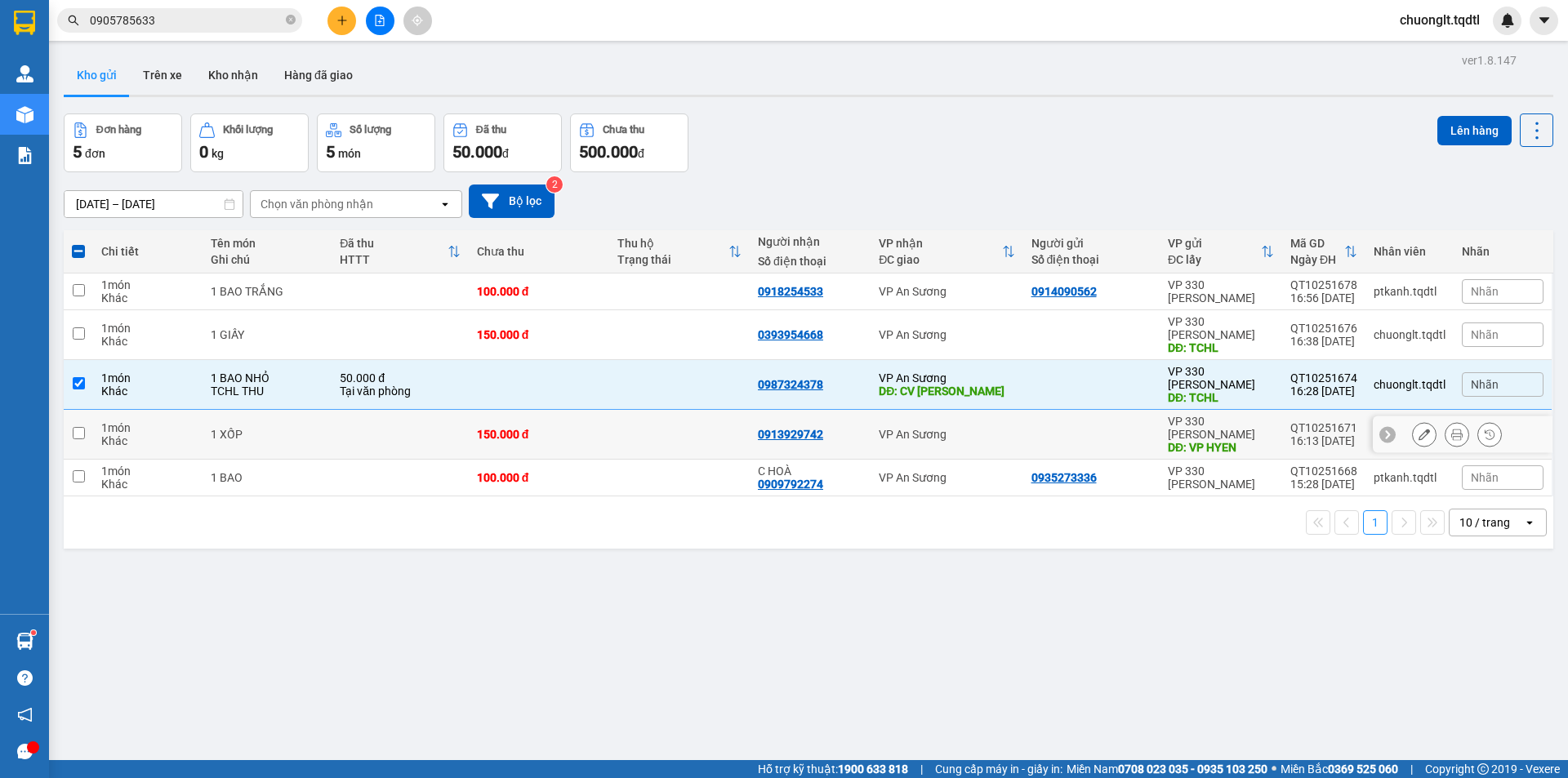
click at [340, 410] on td at bounding box center [400, 435] width 137 height 50
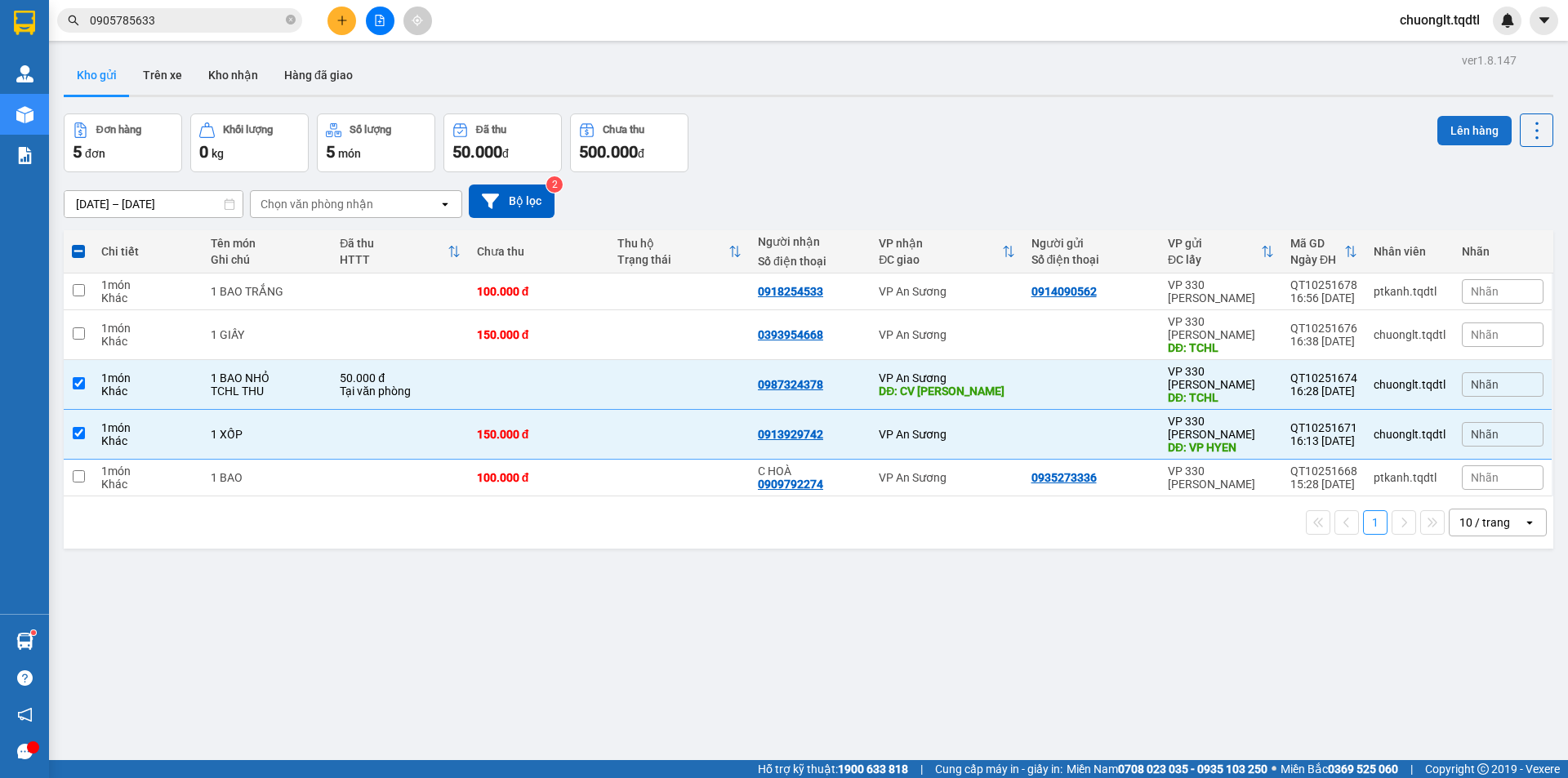
click at [1448, 127] on button "Lên hàng" at bounding box center [1474, 130] width 74 height 30
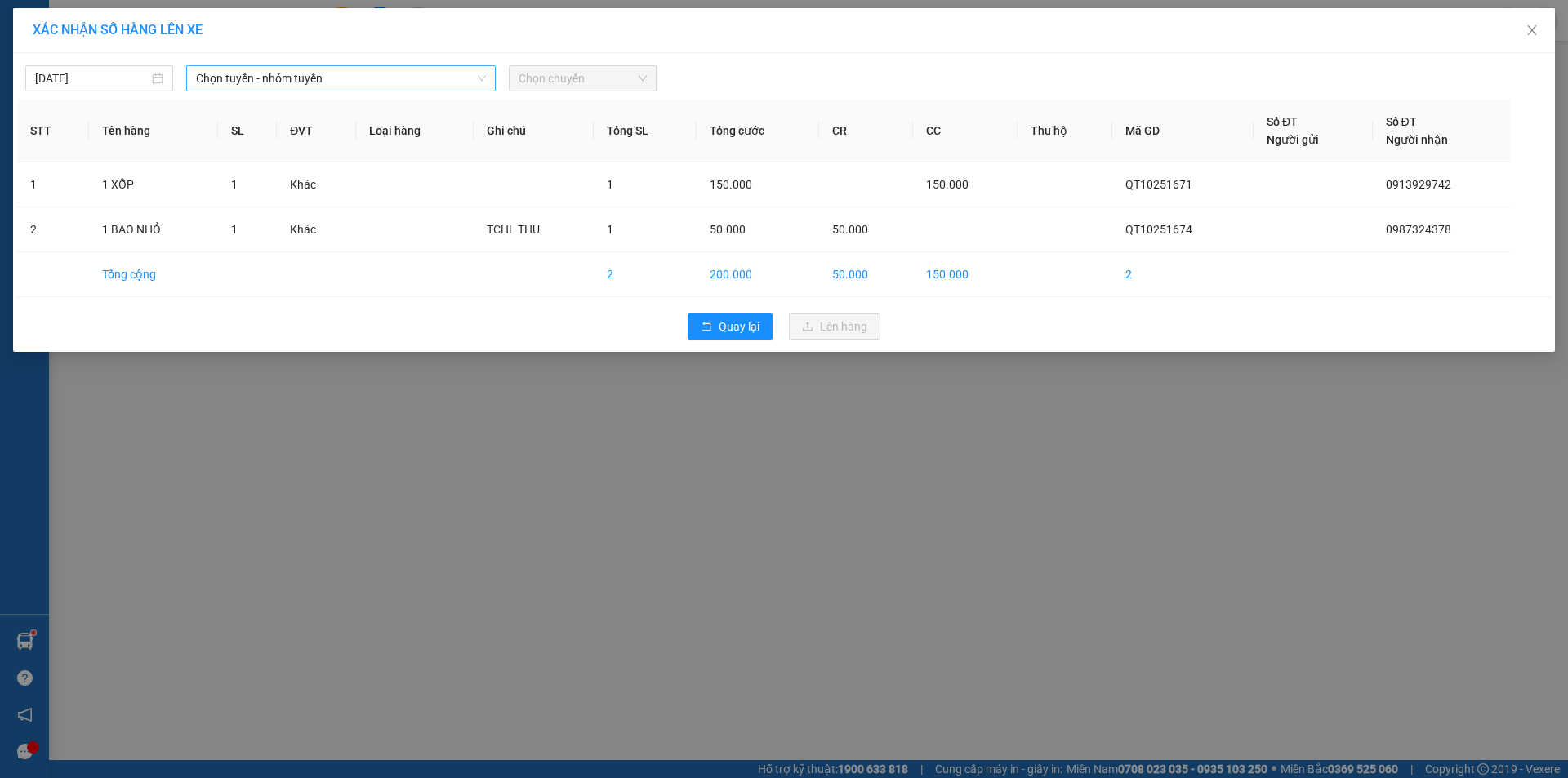
click at [434, 78] on span "Chọn tuyến - nhóm tuyến" at bounding box center [341, 78] width 290 height 24
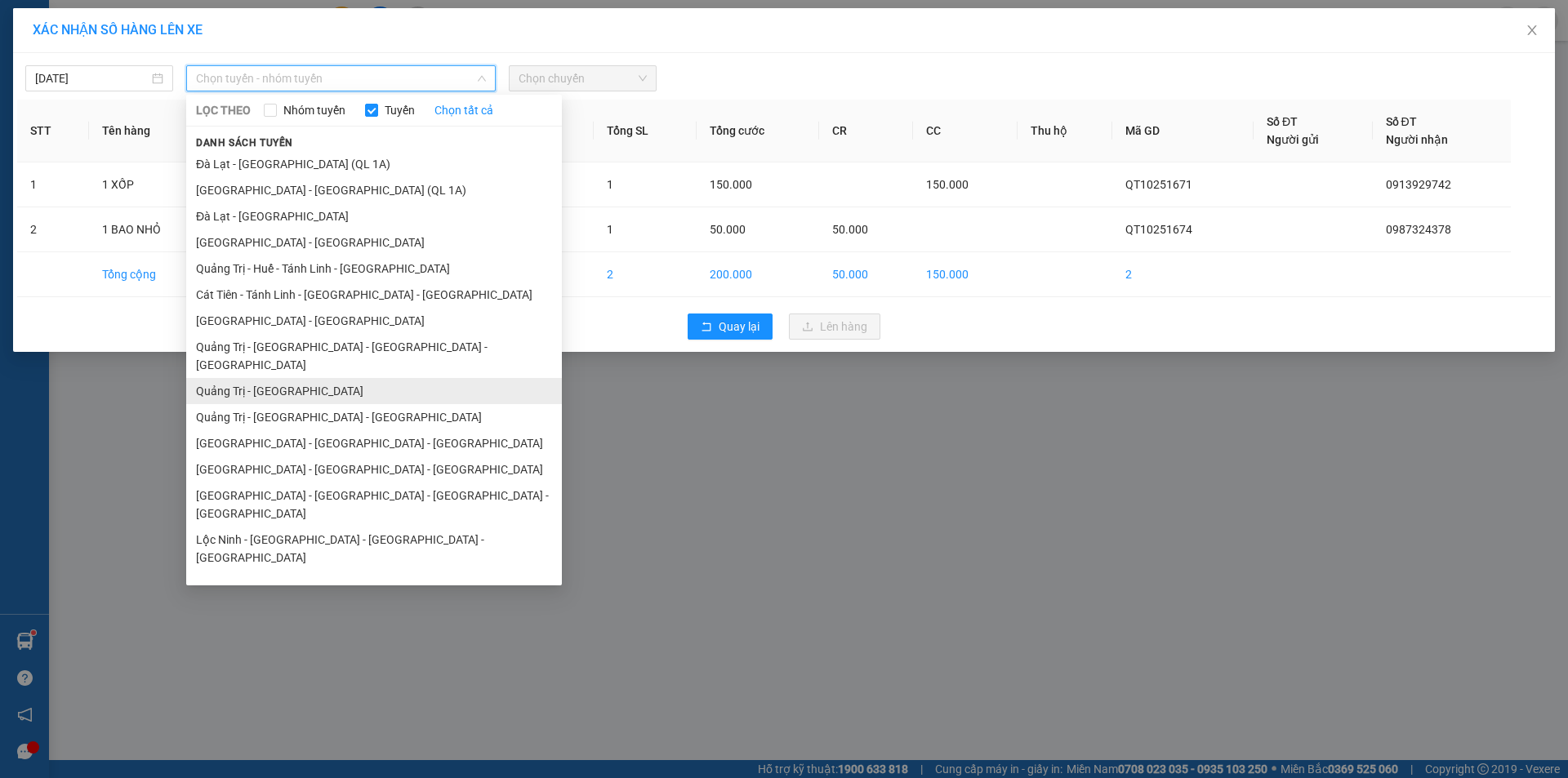
click at [297, 378] on li "Quảng Trị - [GEOGRAPHIC_DATA]" at bounding box center [374, 391] width 376 height 26
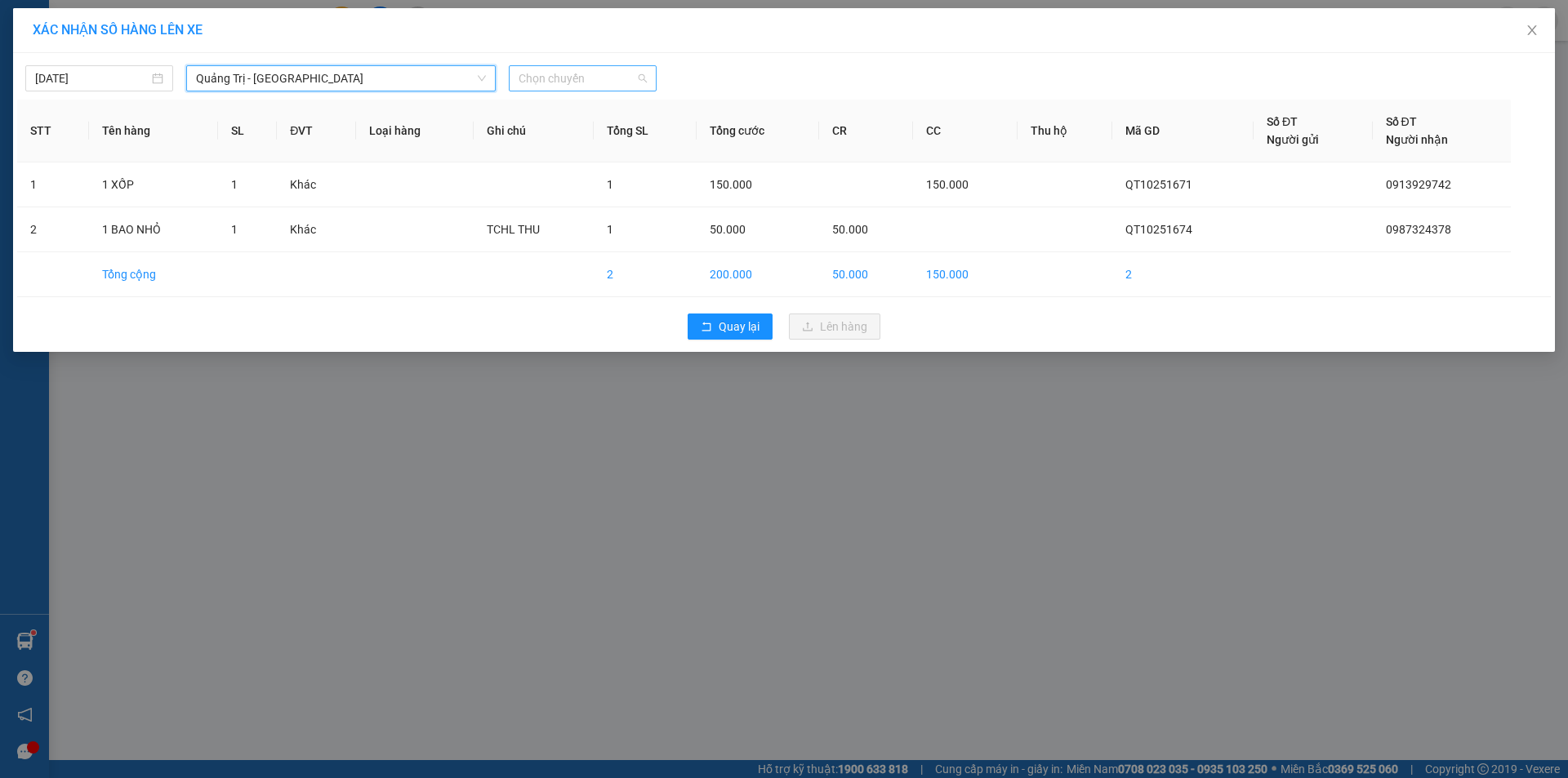
click at [614, 80] on span "Chọn chuyến" at bounding box center [583, 78] width 128 height 24
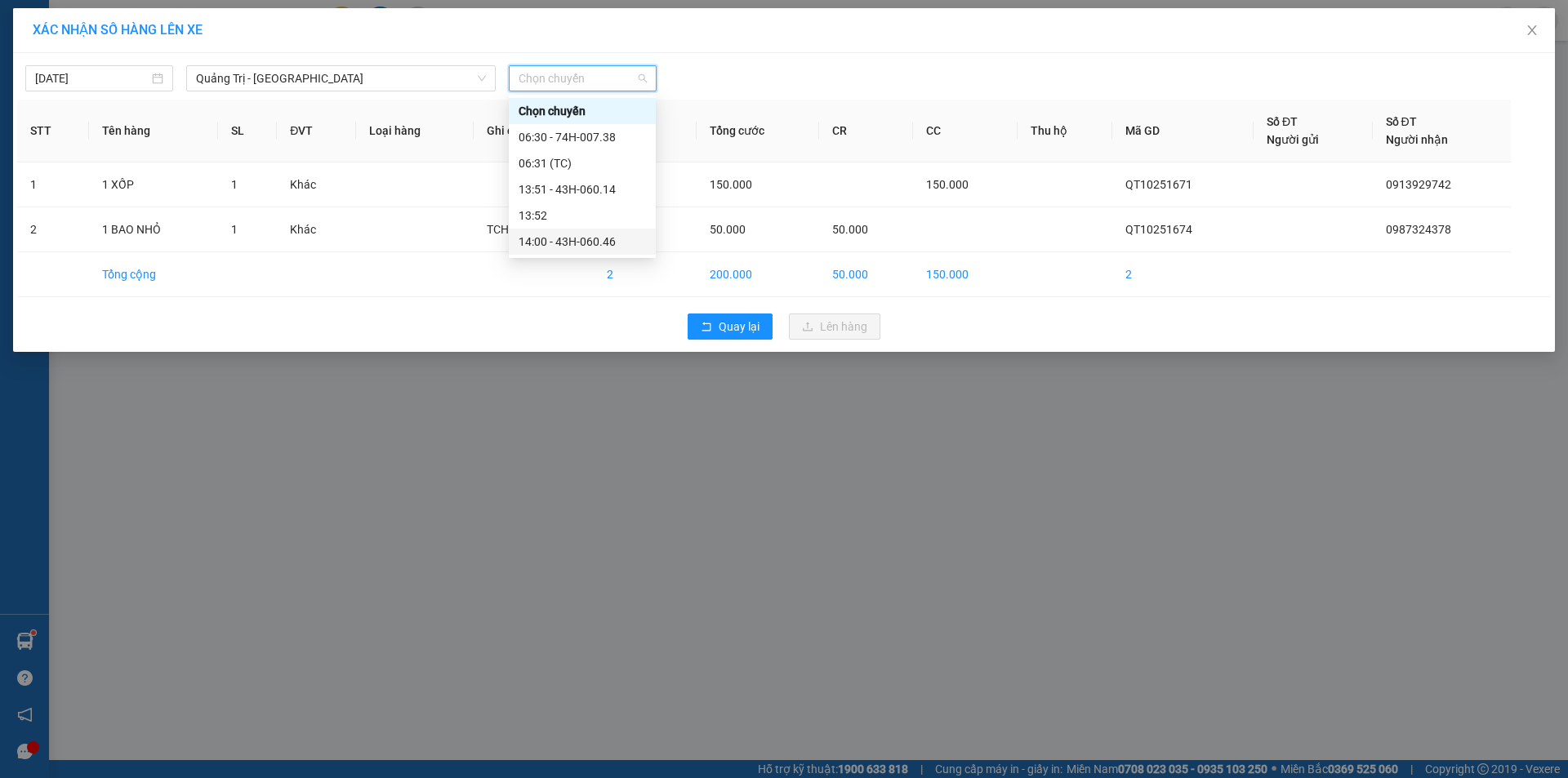
click at [596, 241] on div "14:00 - 43H-060.46" at bounding box center [582, 241] width 127 height 18
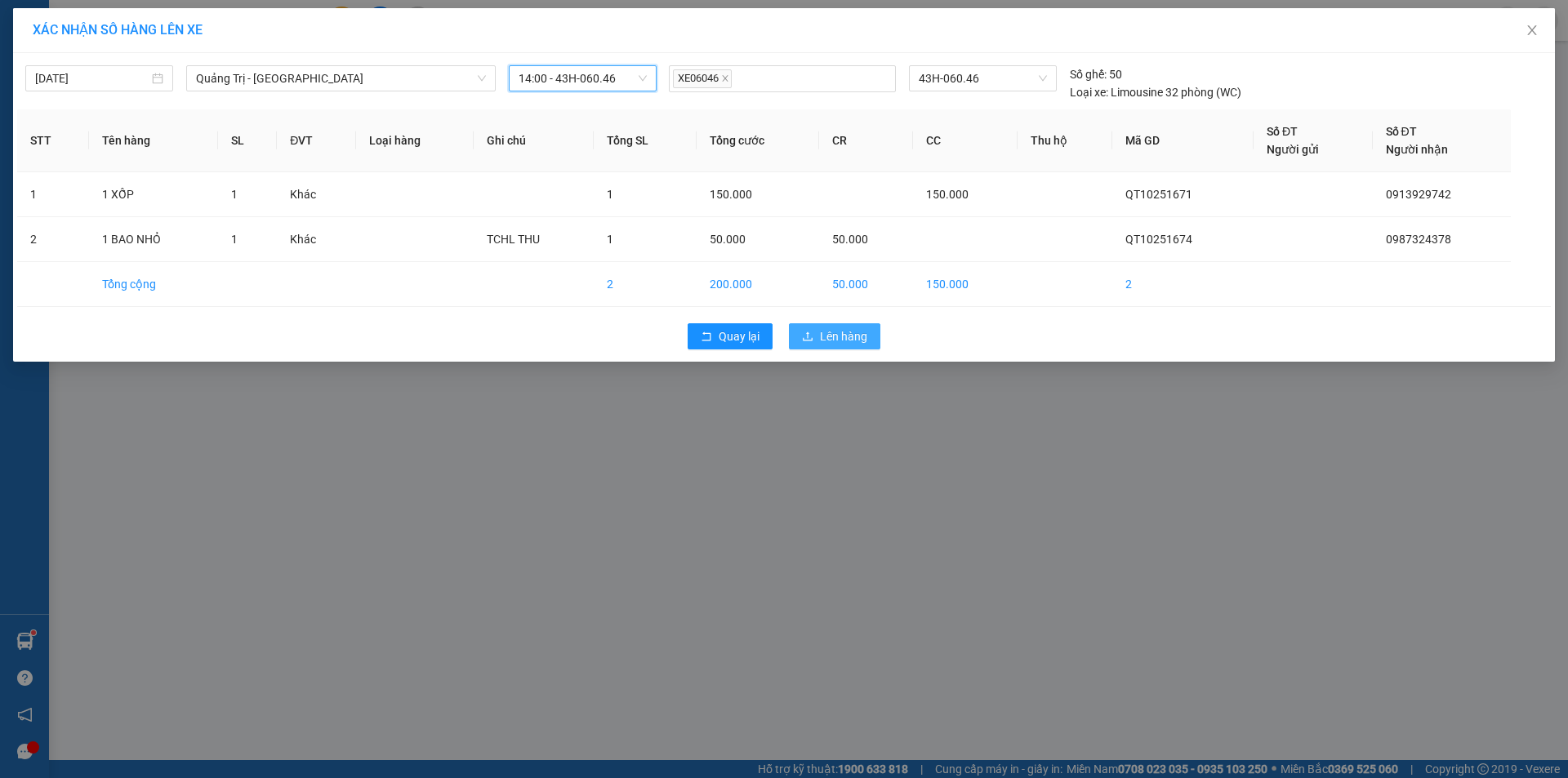
click at [836, 334] on span "Lên hàng" at bounding box center [844, 336] width 47 height 18
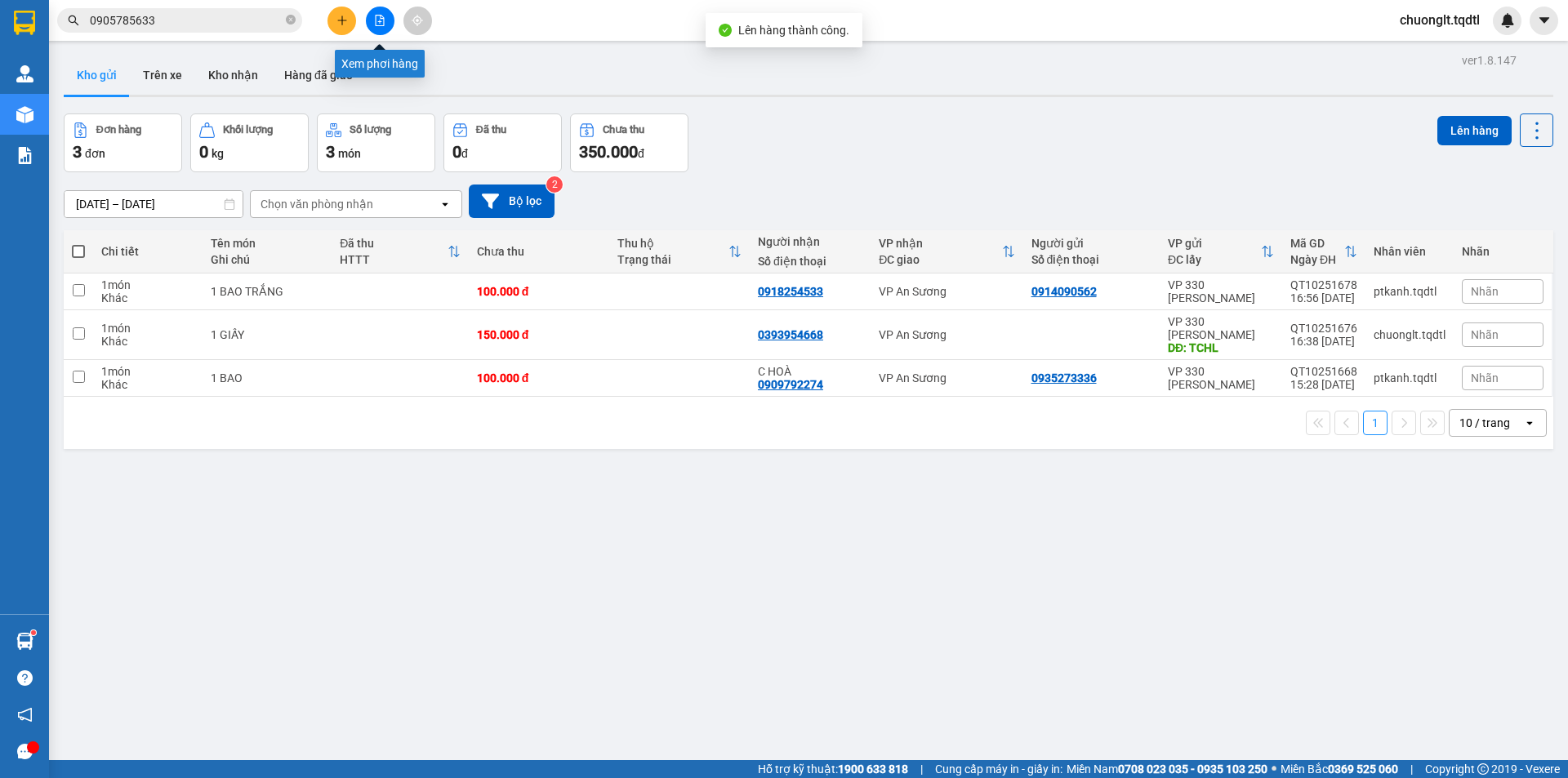
click at [375, 13] on button at bounding box center [381, 21] width 29 height 29
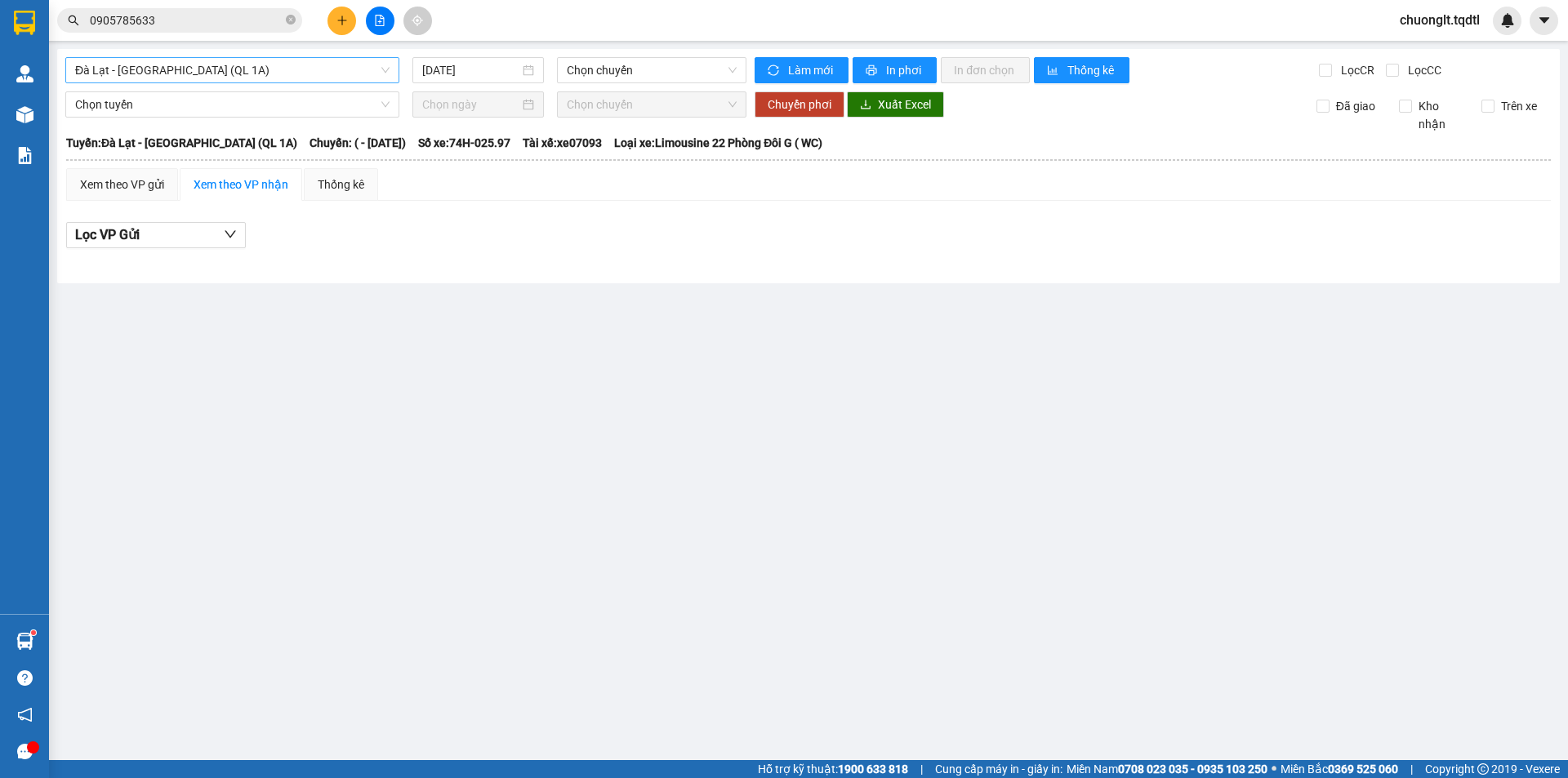
click at [335, 66] on span "Đà Lạt - [GEOGRAPHIC_DATA] (QL 1A)" at bounding box center [232, 70] width 315 height 24
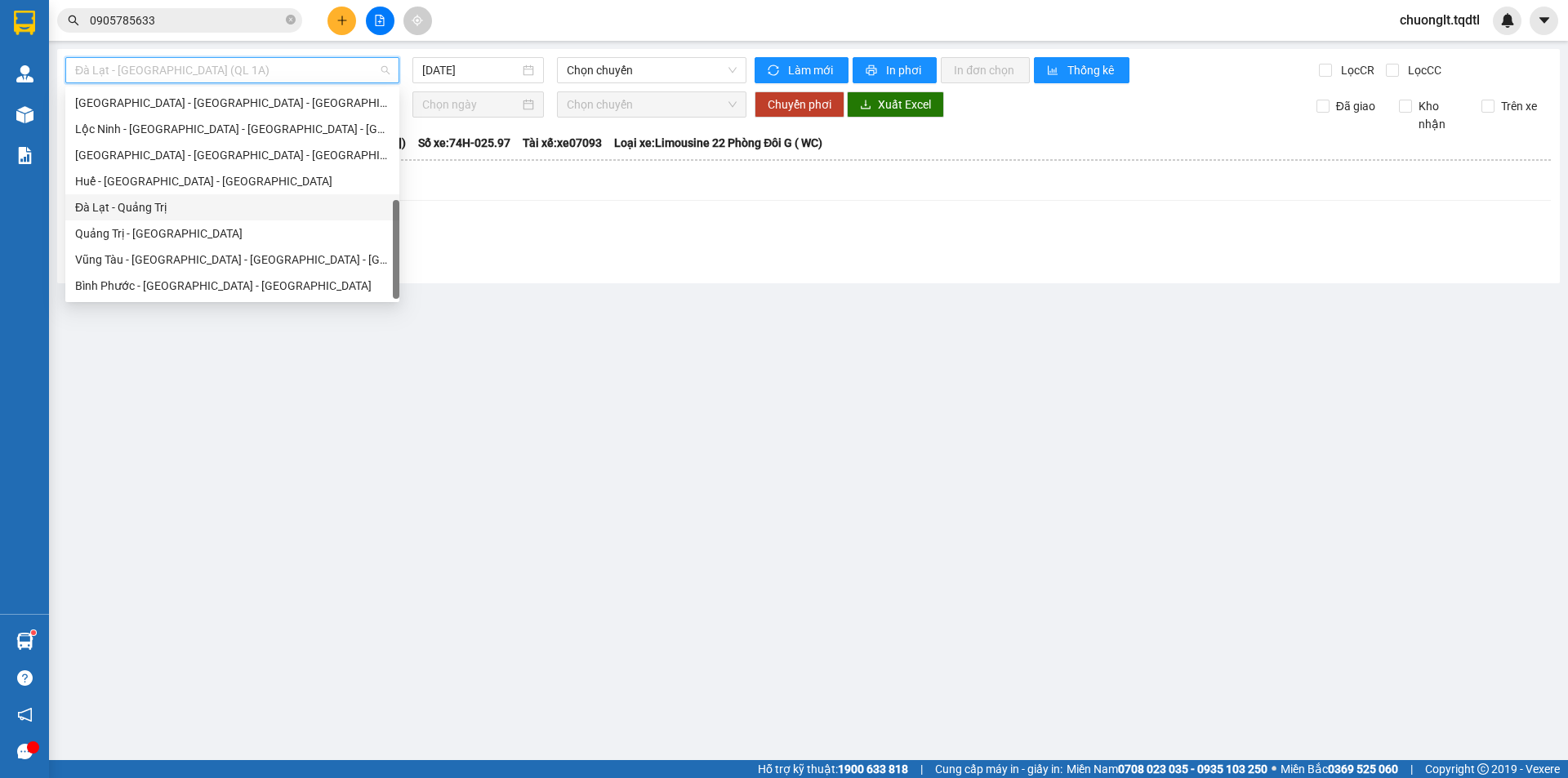
scroll to position [176, 0]
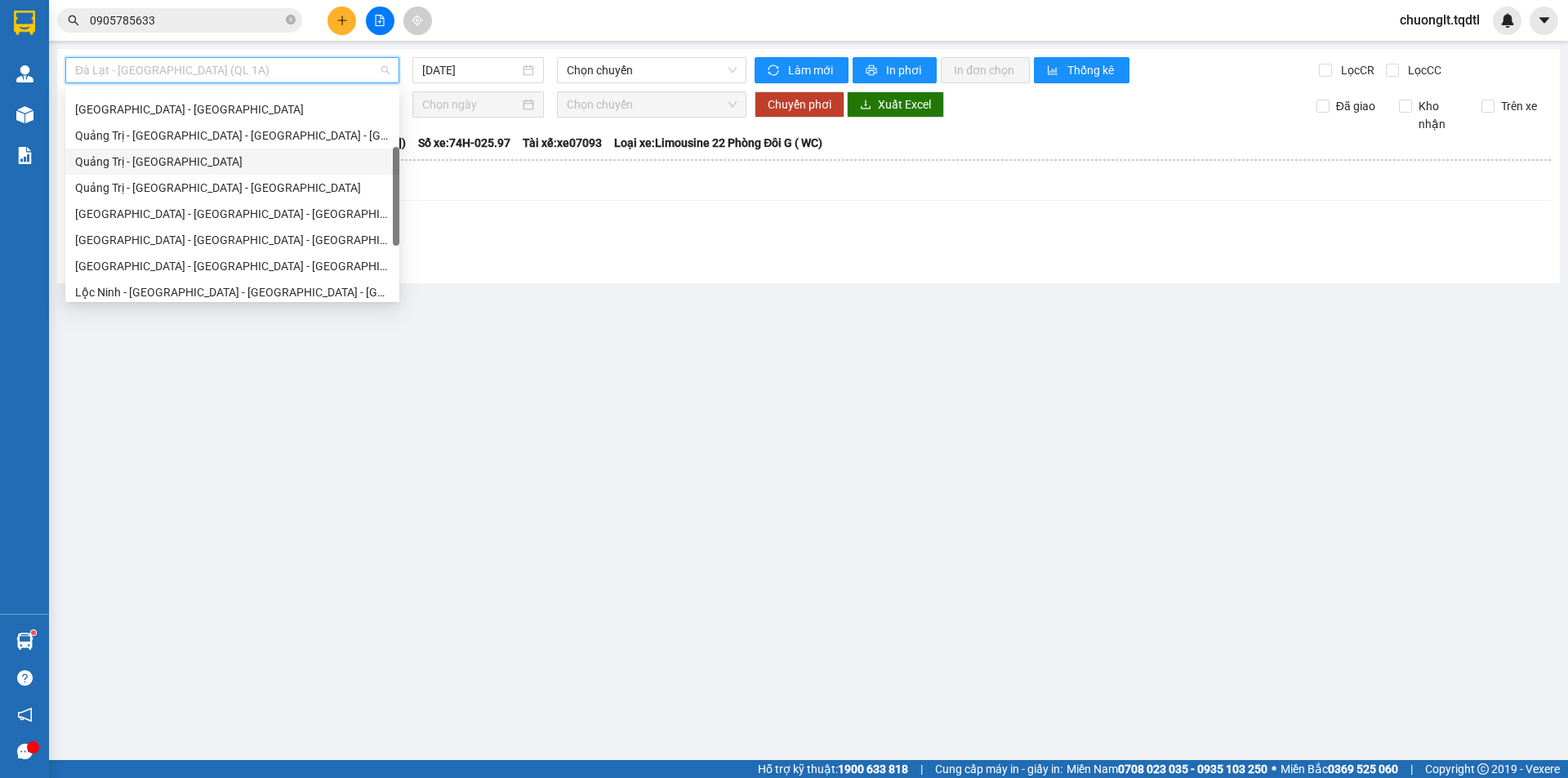
click at [204, 160] on div "Quảng Trị - [GEOGRAPHIC_DATA]" at bounding box center [232, 161] width 315 height 18
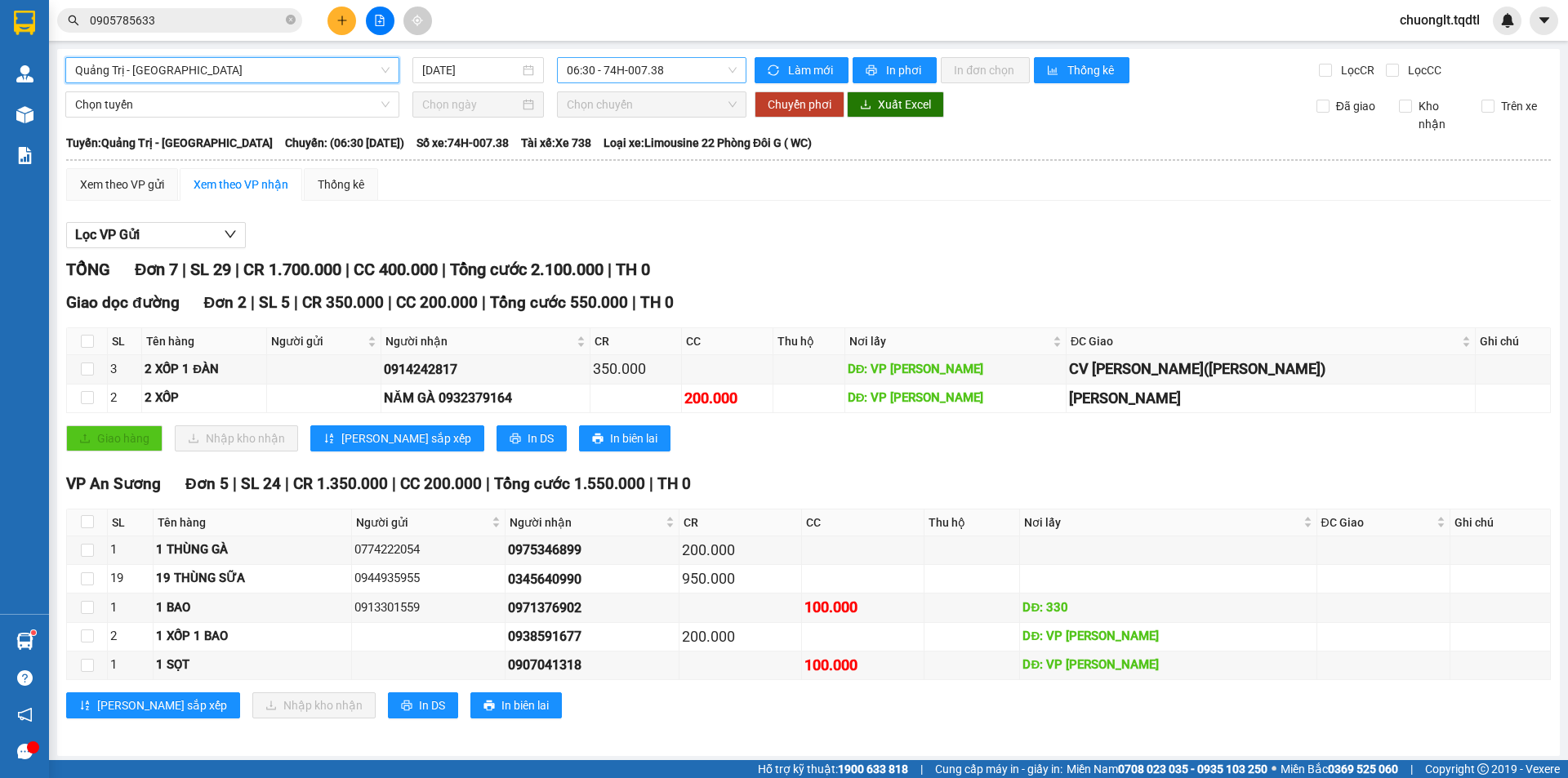
click at [679, 62] on span "06:30 - 74H-007.38" at bounding box center [652, 70] width 170 height 24
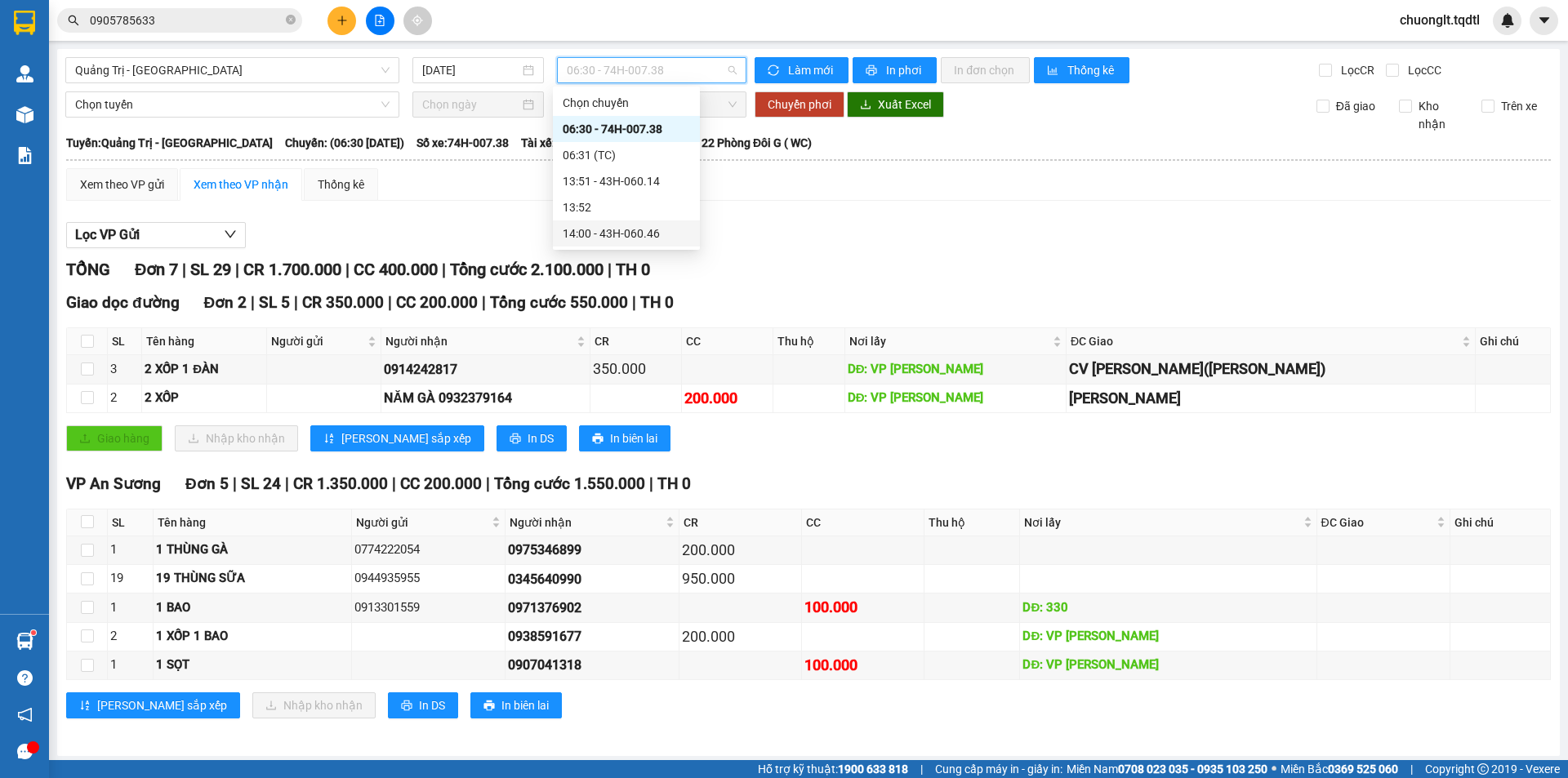
click at [640, 224] on div "14:00 - 43H-060.46" at bounding box center [626, 233] width 127 height 18
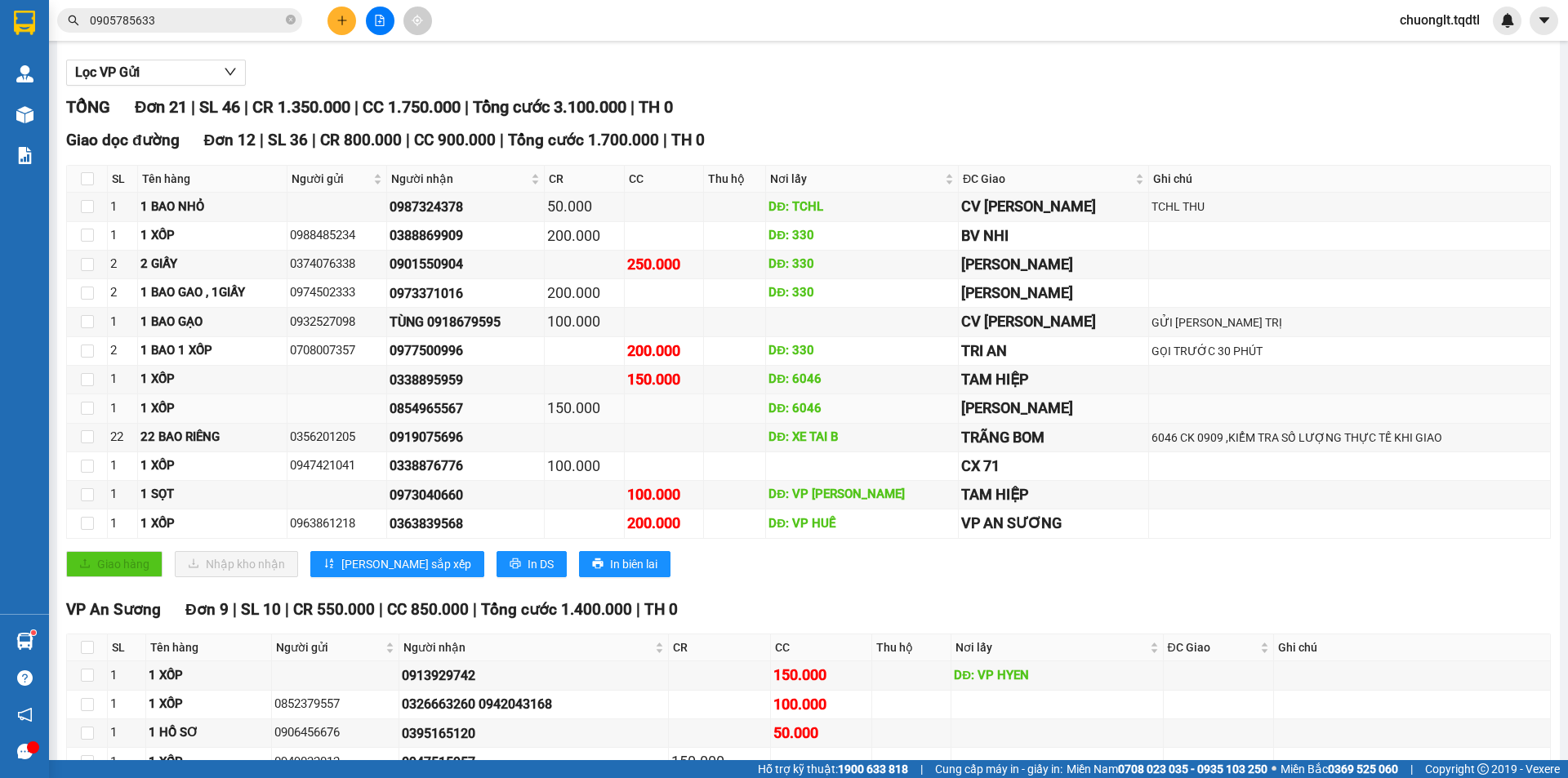
scroll to position [81, 0]
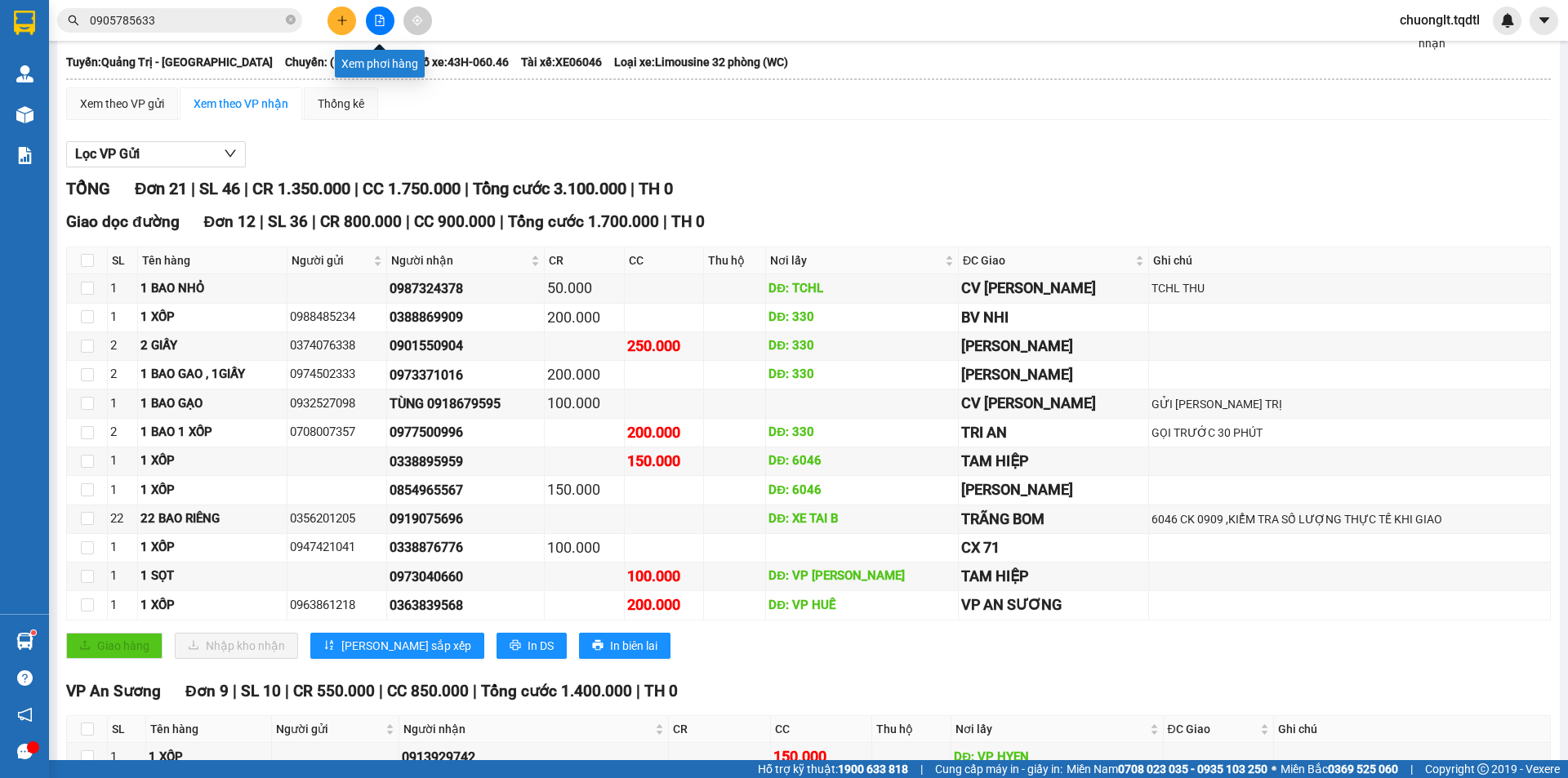
click at [378, 13] on button at bounding box center [381, 21] width 29 height 29
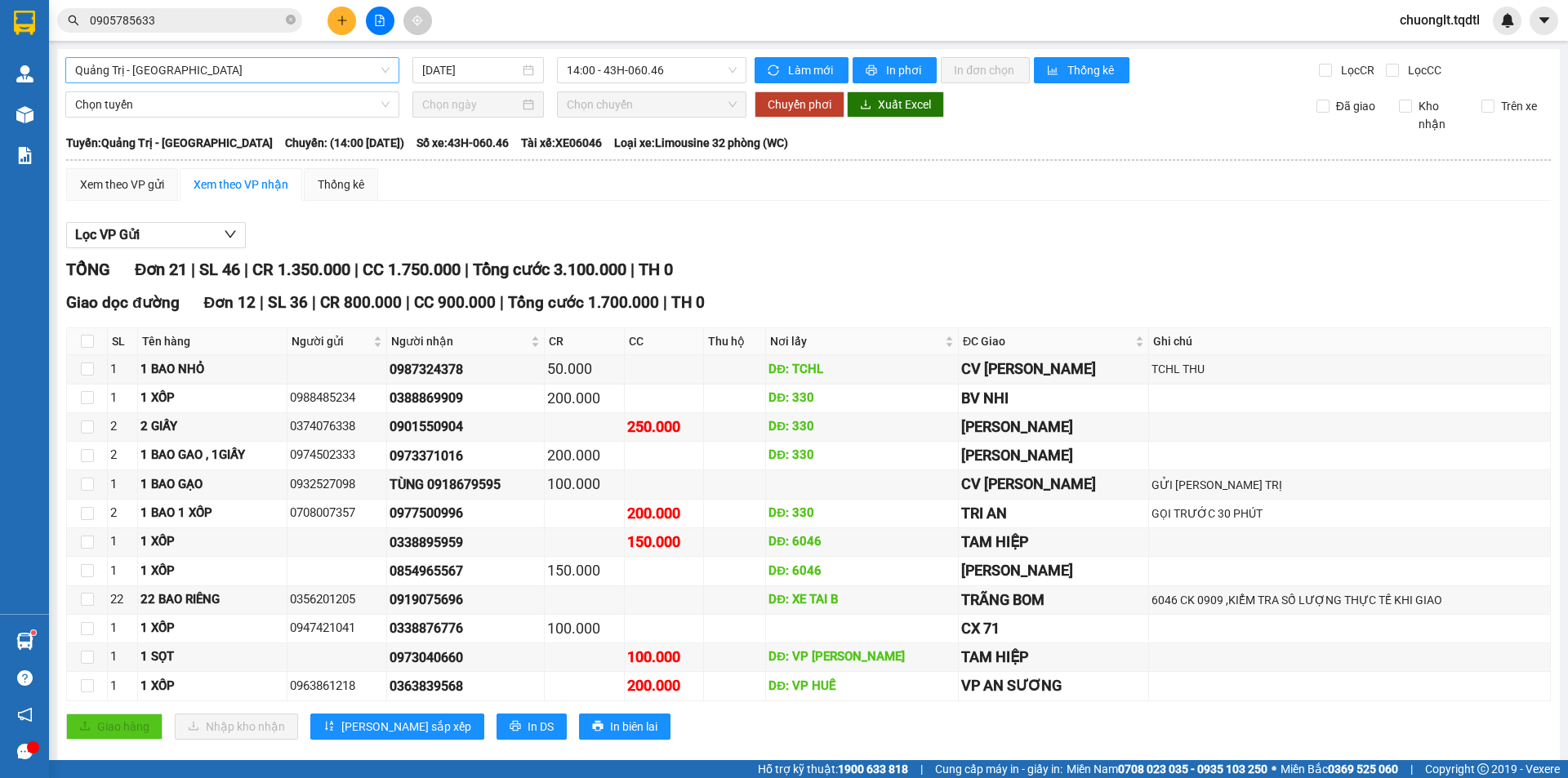
click at [311, 61] on span "Quảng Trị - [GEOGRAPHIC_DATA]" at bounding box center [232, 70] width 315 height 24
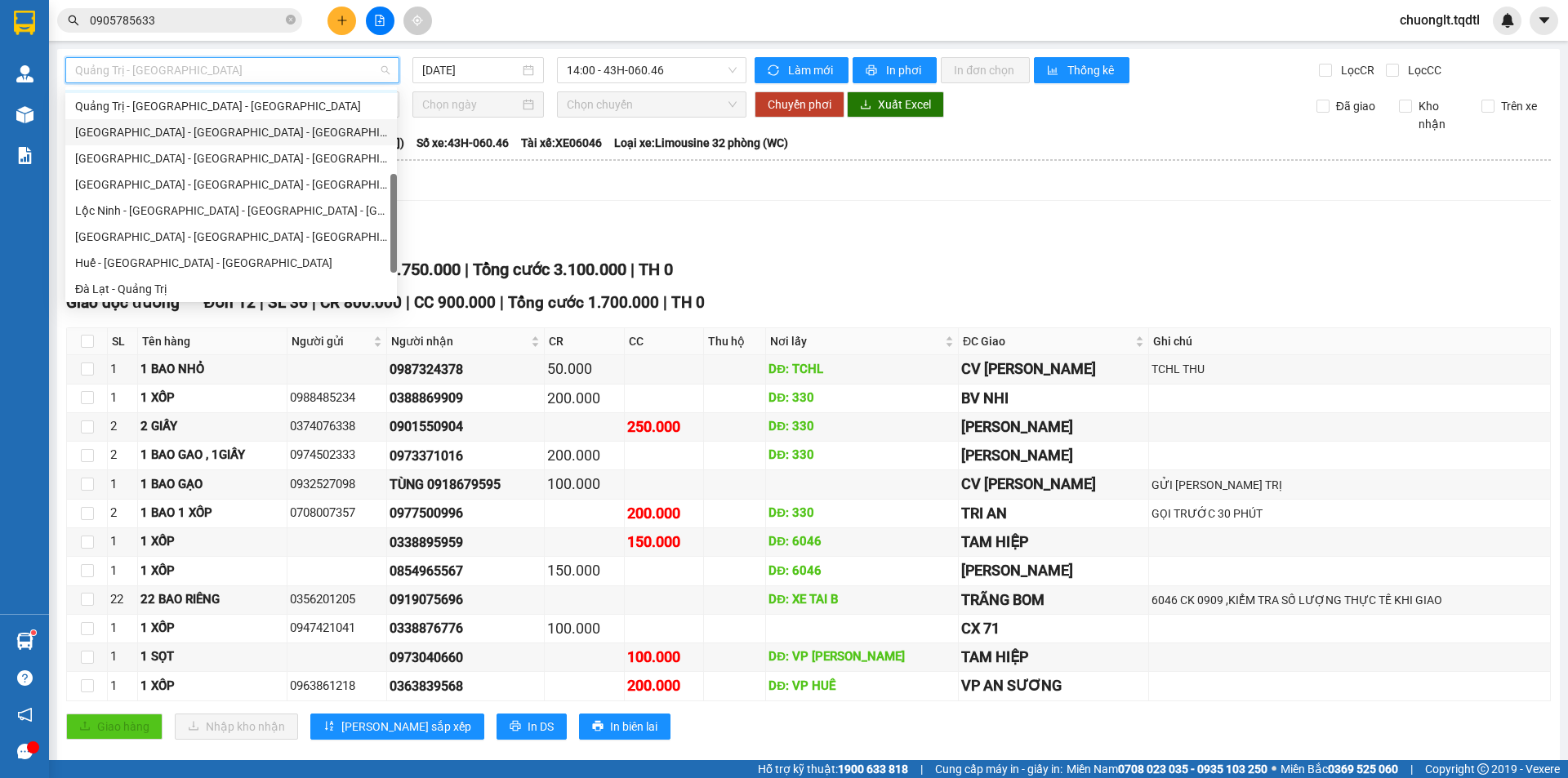
scroll to position [13, 0]
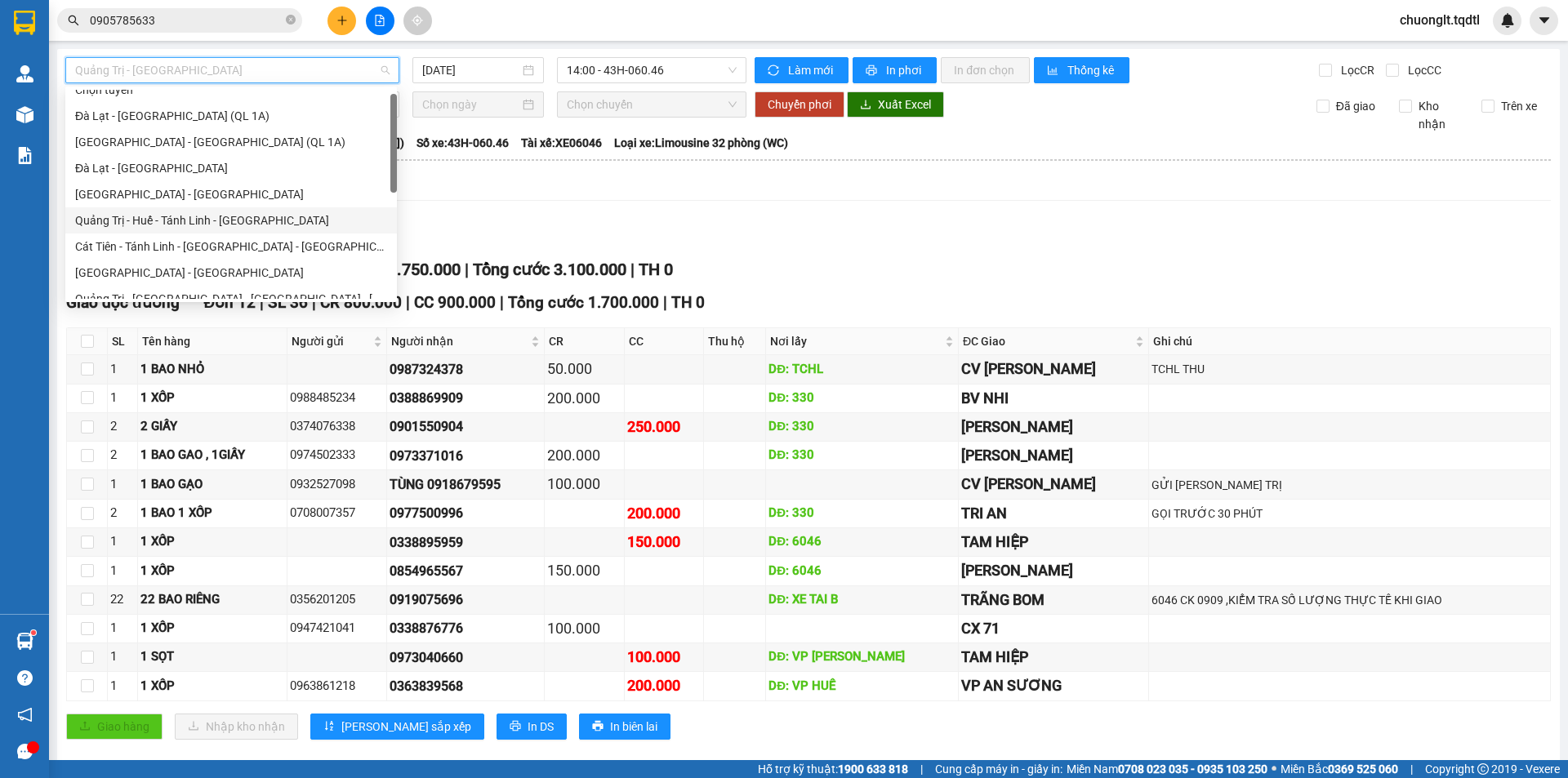
click at [246, 218] on div "Quảng Trị - Huế - Tánh Linh - [GEOGRAPHIC_DATA]" at bounding box center [231, 220] width 312 height 18
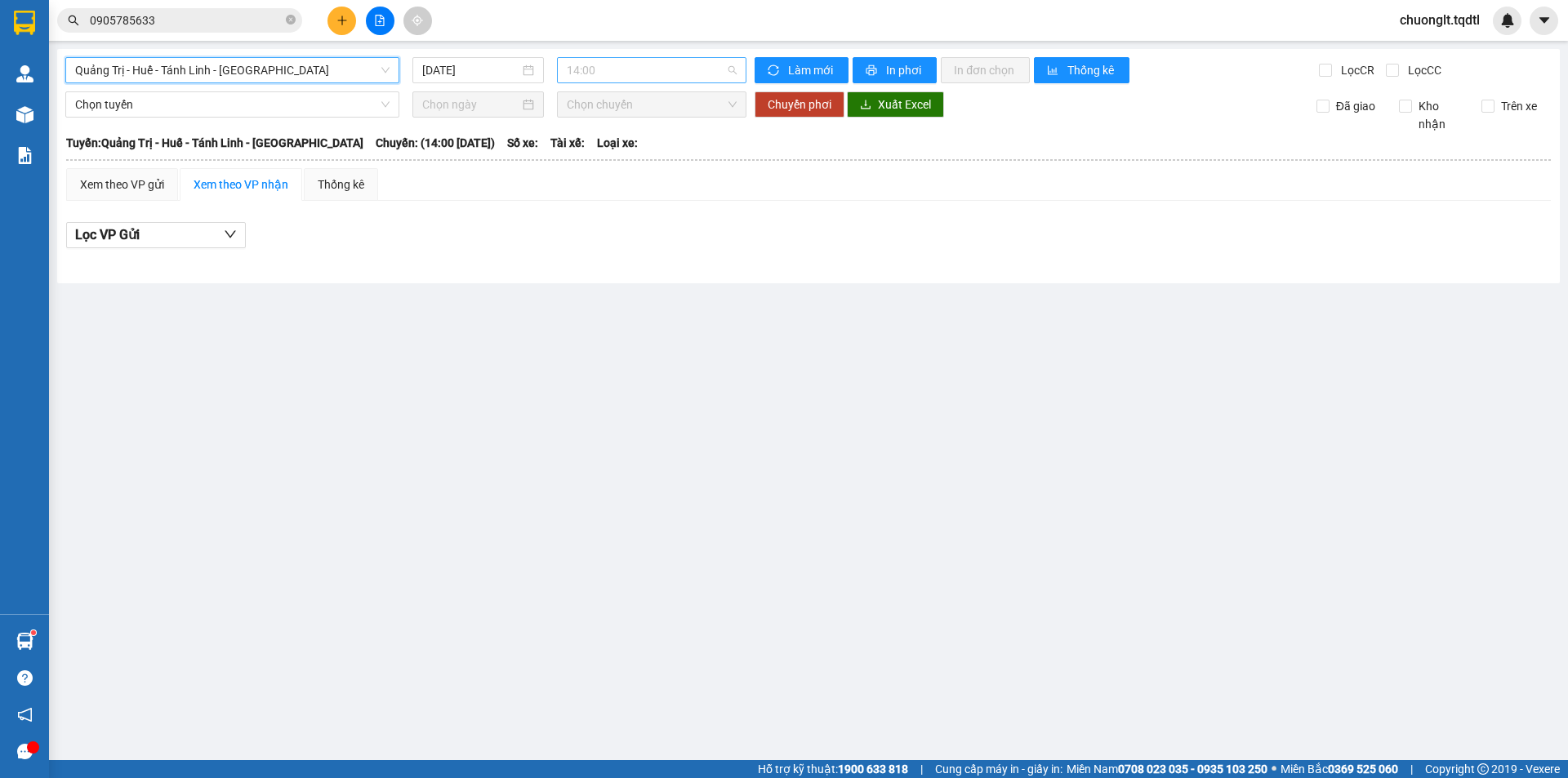
click at [680, 65] on span "14:00" at bounding box center [652, 70] width 170 height 24
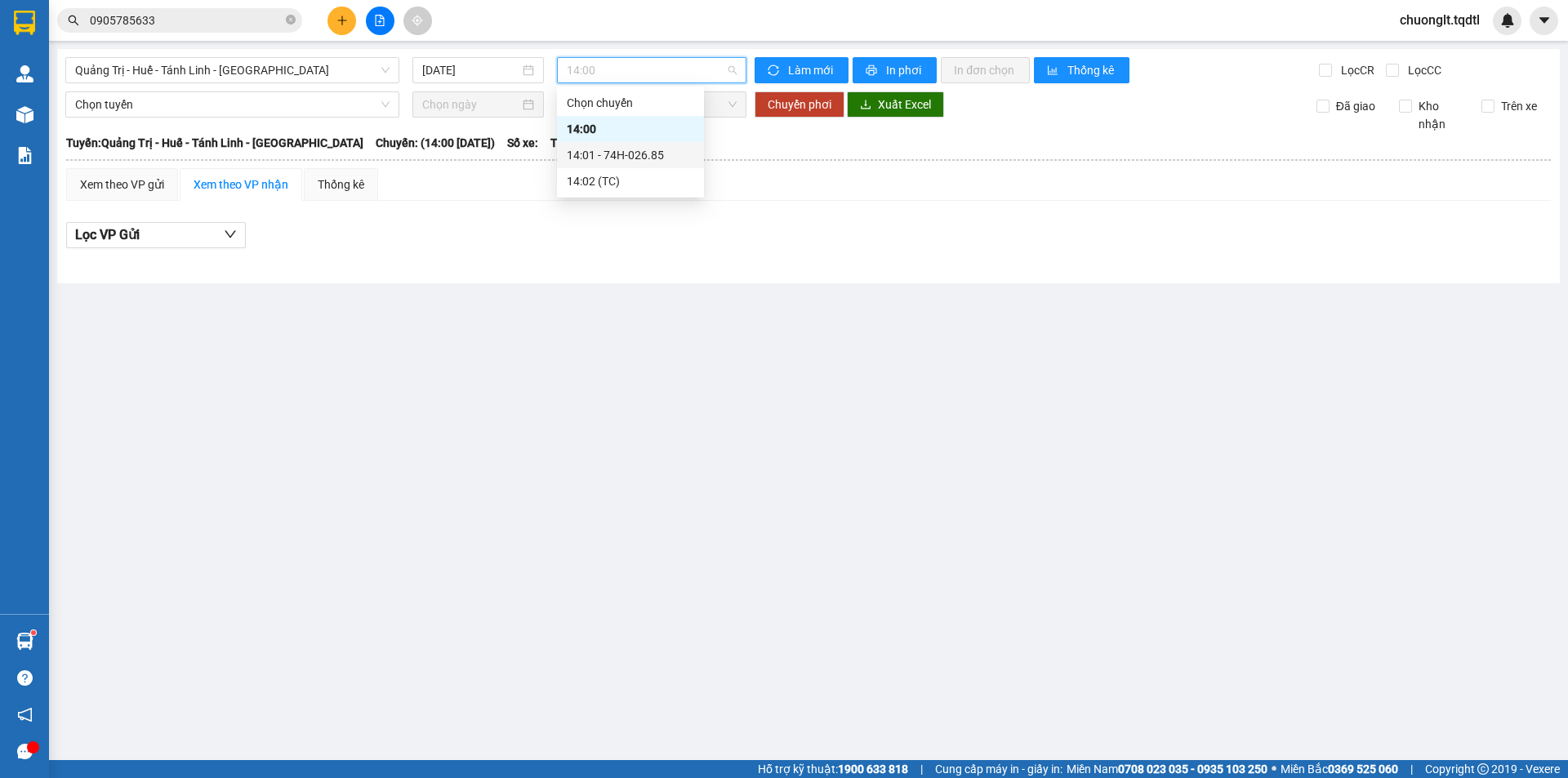
click at [644, 157] on div "14:01 - 74H-026.85" at bounding box center [630, 154] width 127 height 18
